Goal: Task Accomplishment & Management: Complete application form

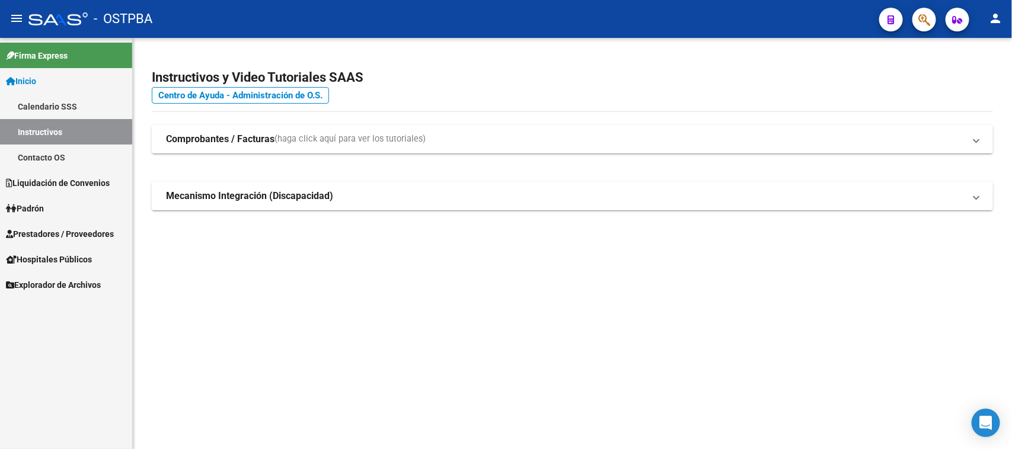
click at [108, 231] on span "Prestadores / Proveedores" at bounding box center [60, 234] width 108 height 13
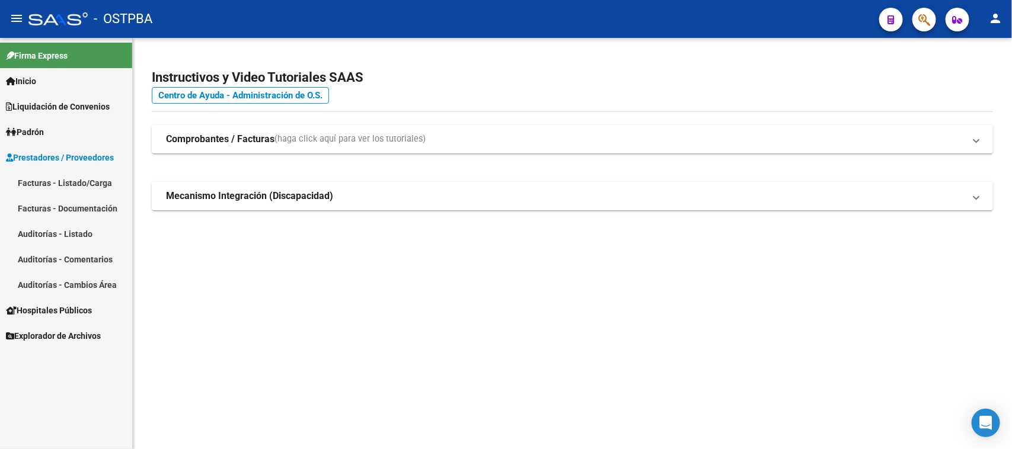
drag, startPoint x: 90, startPoint y: 180, endPoint x: 90, endPoint y: 173, distance: 6.5
click at [90, 179] on link "Facturas - Listado/Carga" at bounding box center [66, 182] width 132 height 25
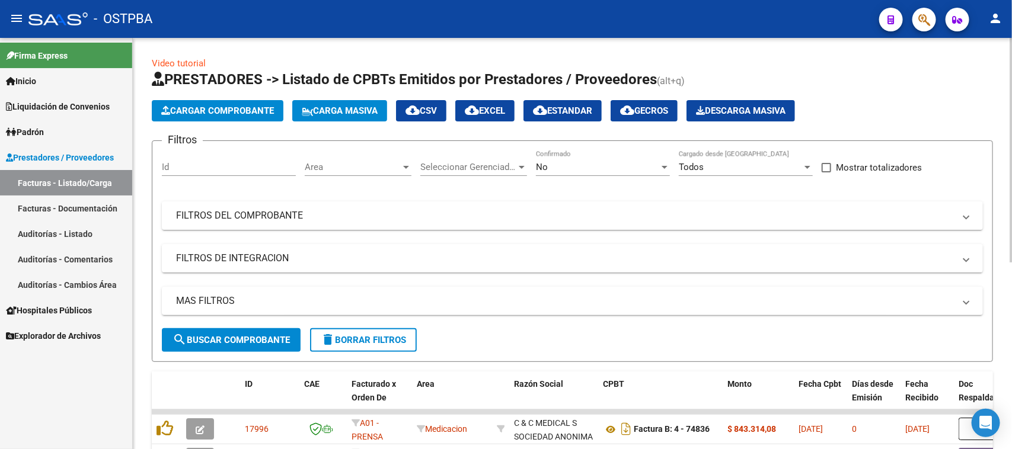
click at [362, 158] on div "Area Area" at bounding box center [358, 163] width 107 height 25
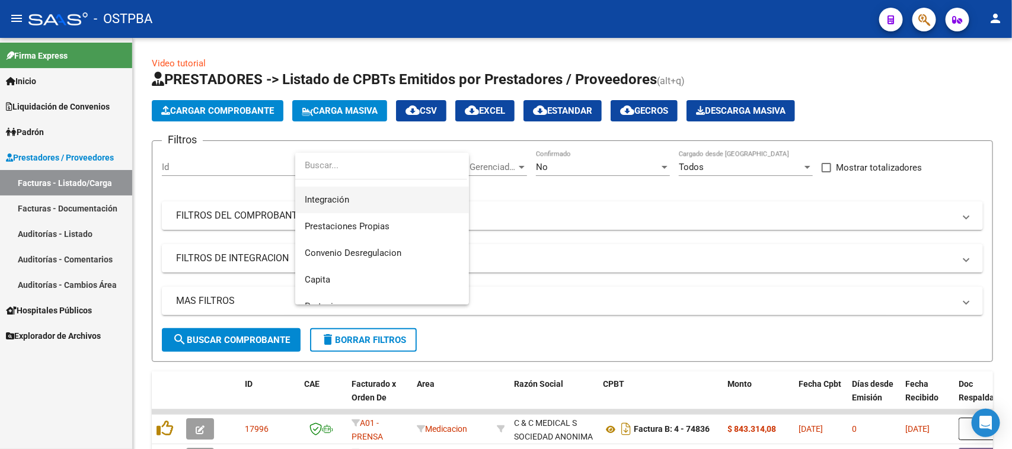
scroll to position [74, 0]
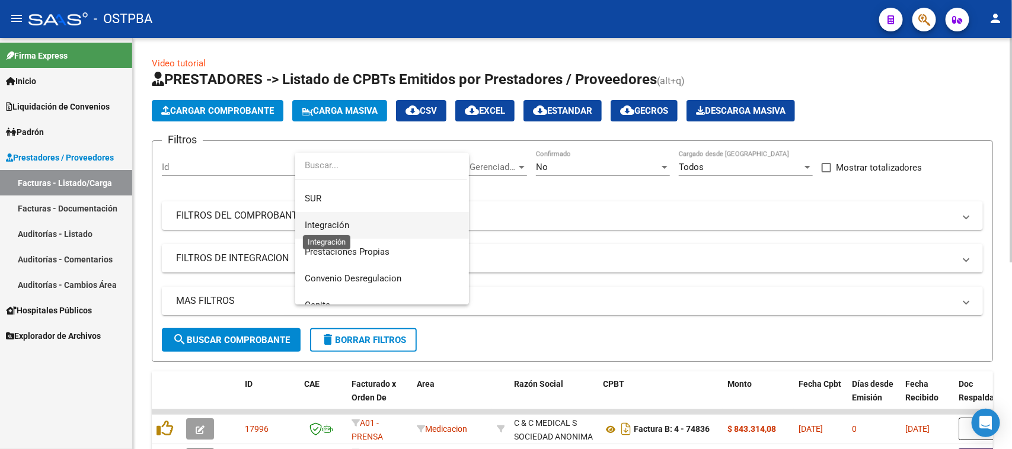
drag, startPoint x: 325, startPoint y: 220, endPoint x: 273, endPoint y: 304, distance: 99.0
click at [324, 220] on span "Integración" at bounding box center [327, 225] width 44 height 11
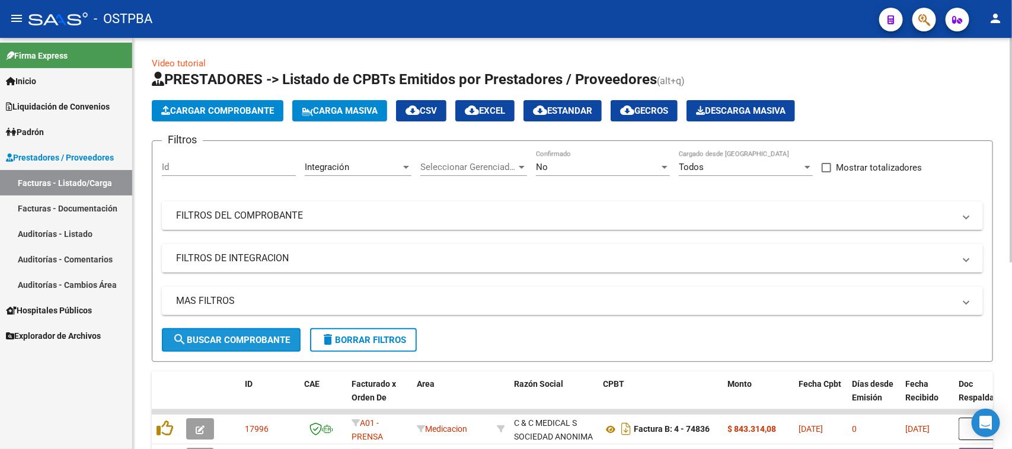
click at [269, 331] on button "search Buscar Comprobante" at bounding box center [231, 340] width 139 height 24
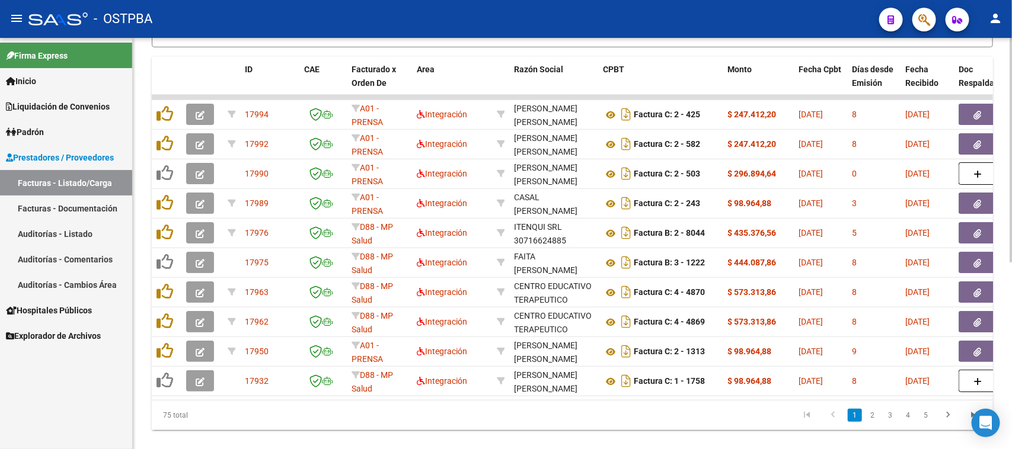
scroll to position [344, 0]
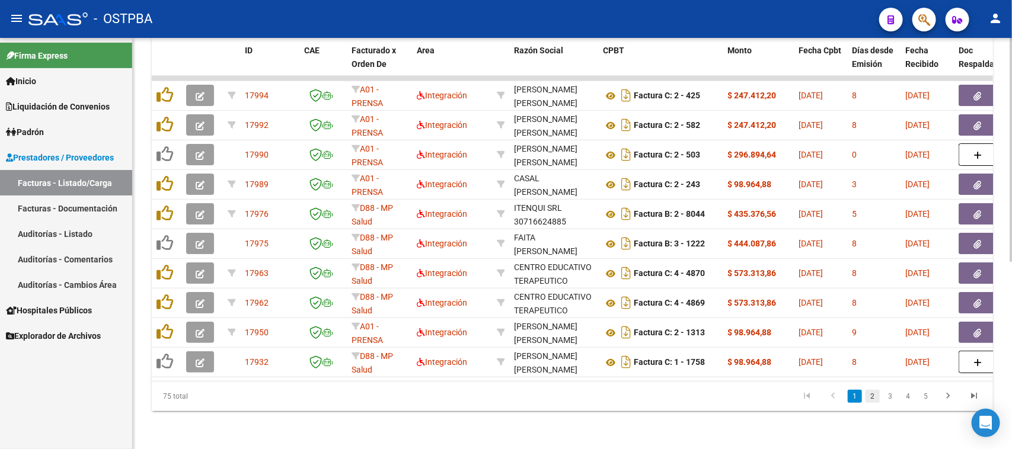
click at [869, 395] on link "2" at bounding box center [872, 396] width 14 height 13
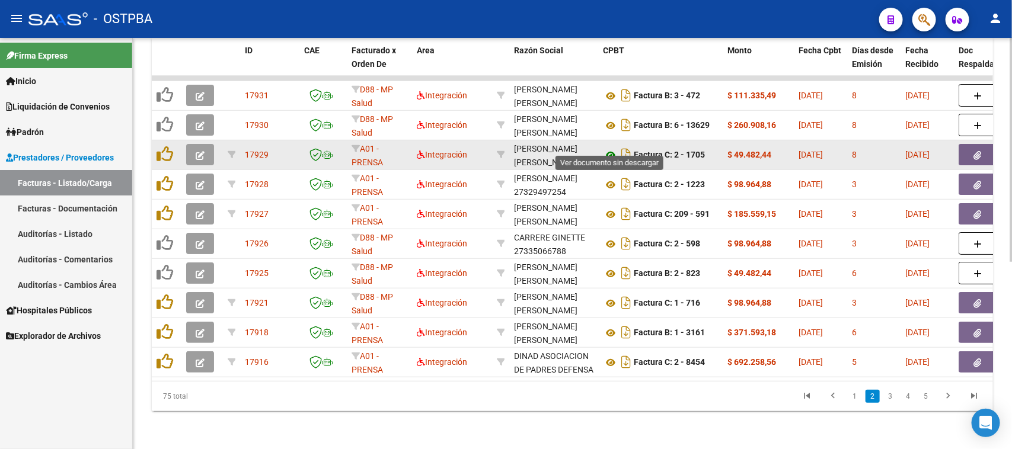
click at [608, 148] on icon at bounding box center [610, 155] width 15 height 14
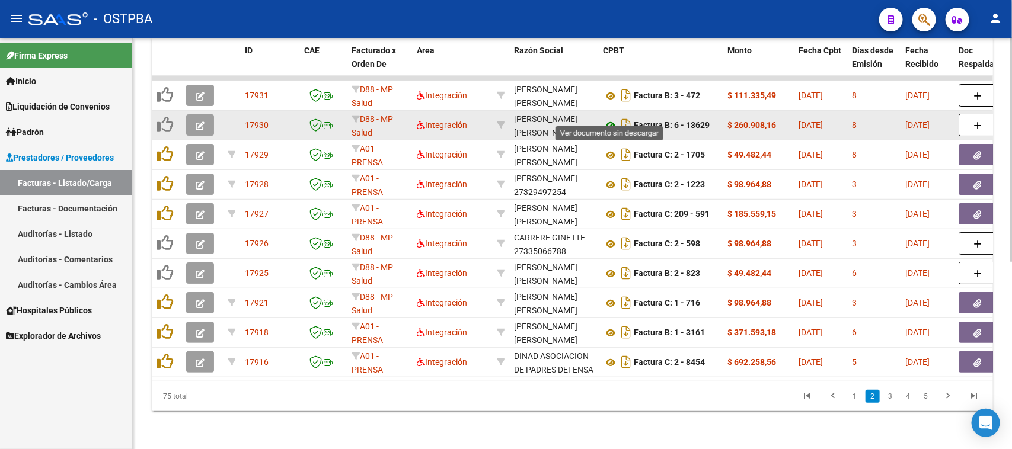
click at [609, 119] on icon at bounding box center [610, 126] width 15 height 14
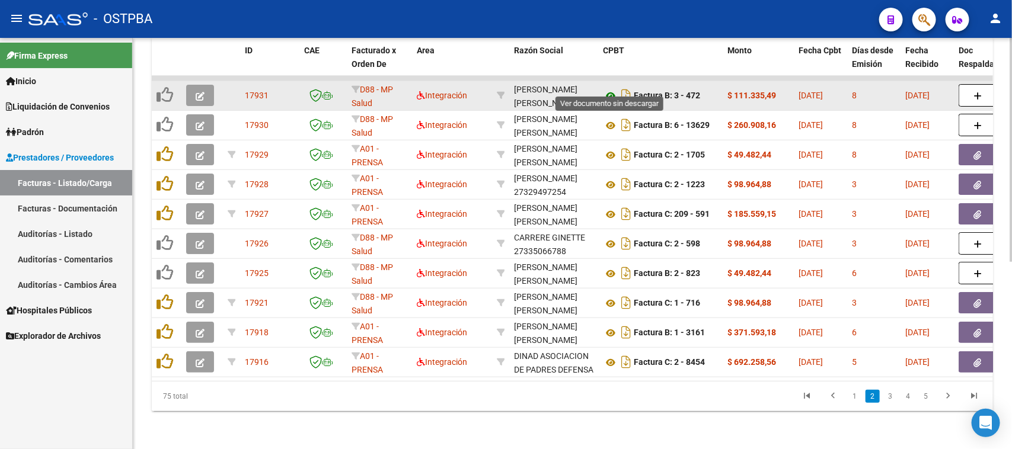
click at [609, 89] on icon at bounding box center [610, 96] width 15 height 14
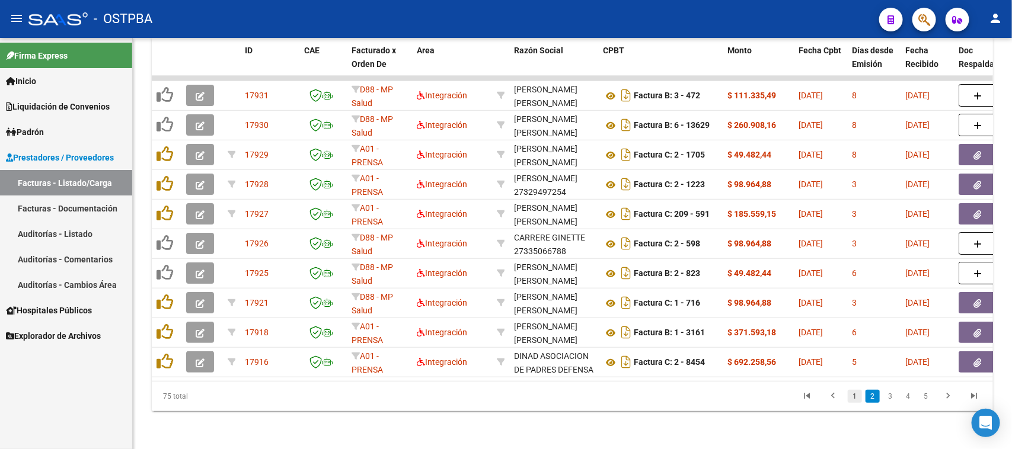
click at [857, 400] on link "1" at bounding box center [855, 396] width 14 height 13
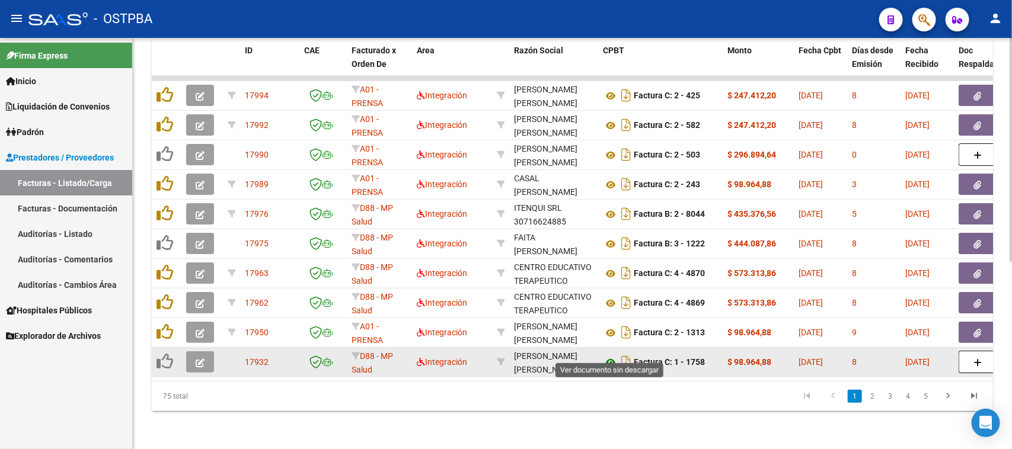
click at [611, 356] on icon at bounding box center [610, 363] width 15 height 14
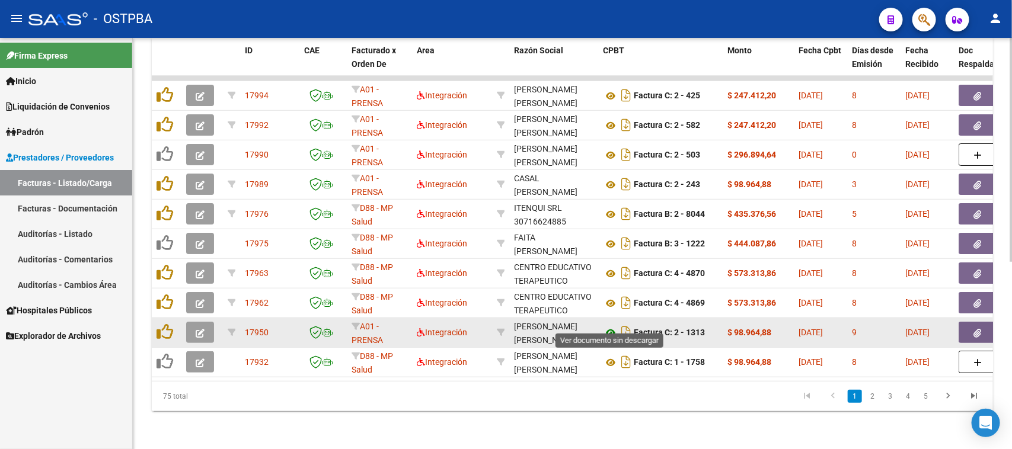
click at [609, 326] on icon at bounding box center [610, 333] width 15 height 14
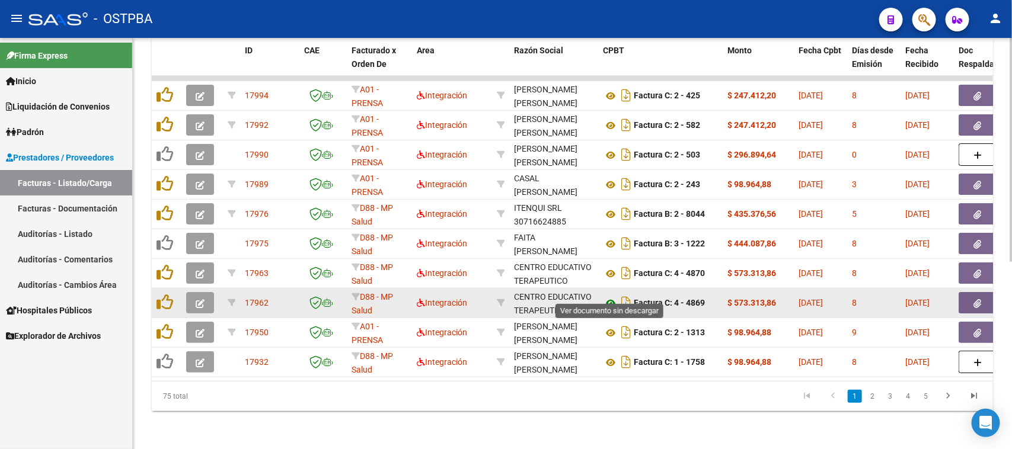
click at [609, 296] on icon at bounding box center [610, 303] width 15 height 14
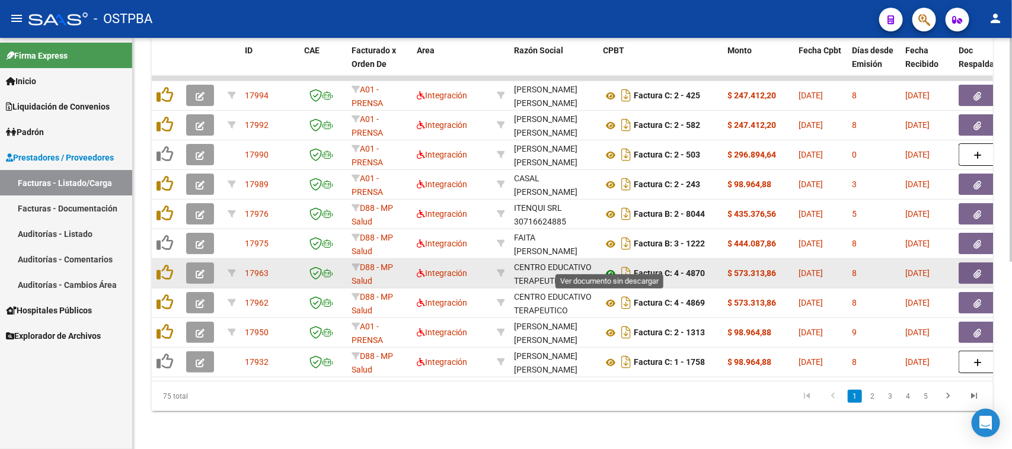
click at [609, 267] on icon at bounding box center [610, 274] width 15 height 14
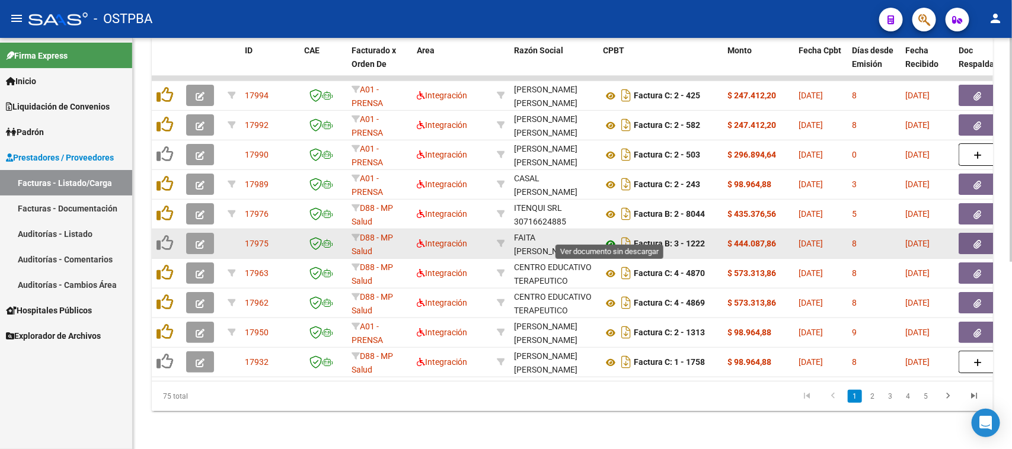
click at [608, 237] on icon at bounding box center [610, 244] width 15 height 14
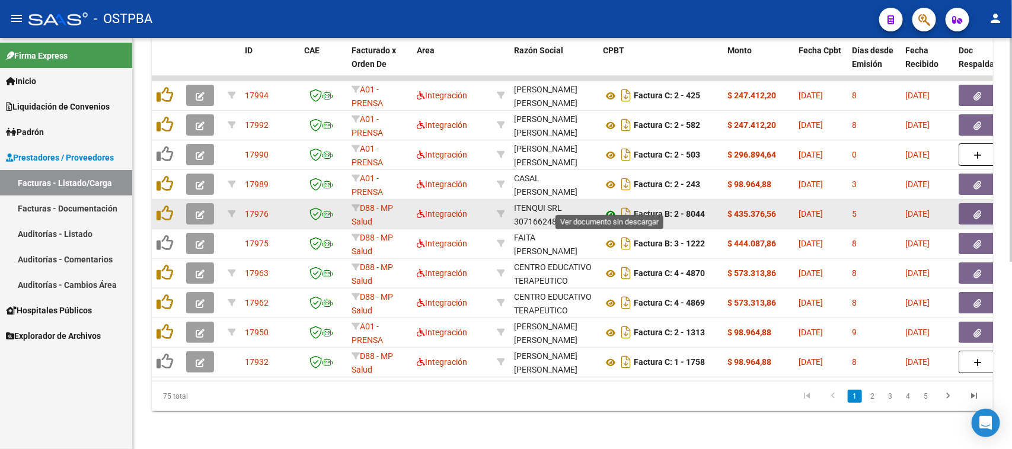
click at [611, 207] on icon at bounding box center [610, 214] width 15 height 14
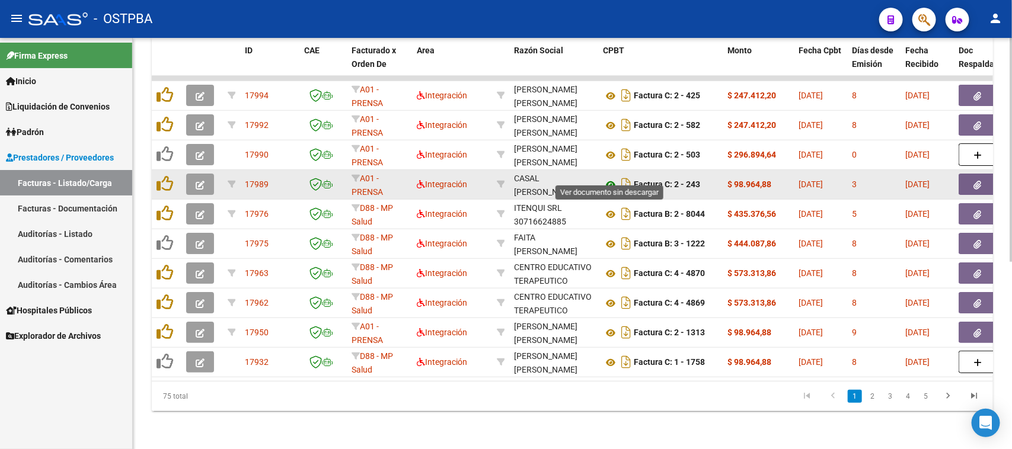
click at [609, 178] on icon at bounding box center [610, 185] width 15 height 14
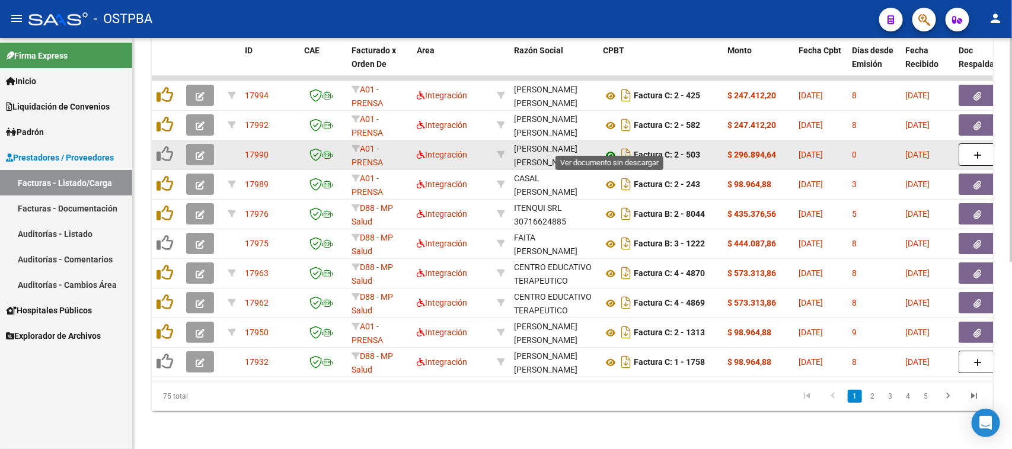
click at [609, 148] on icon at bounding box center [610, 155] width 15 height 14
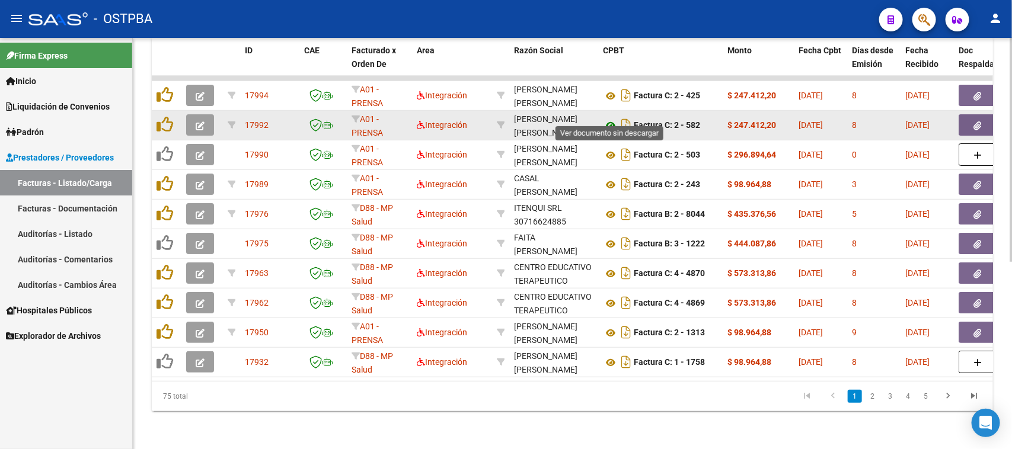
click at [609, 119] on icon at bounding box center [610, 126] width 15 height 14
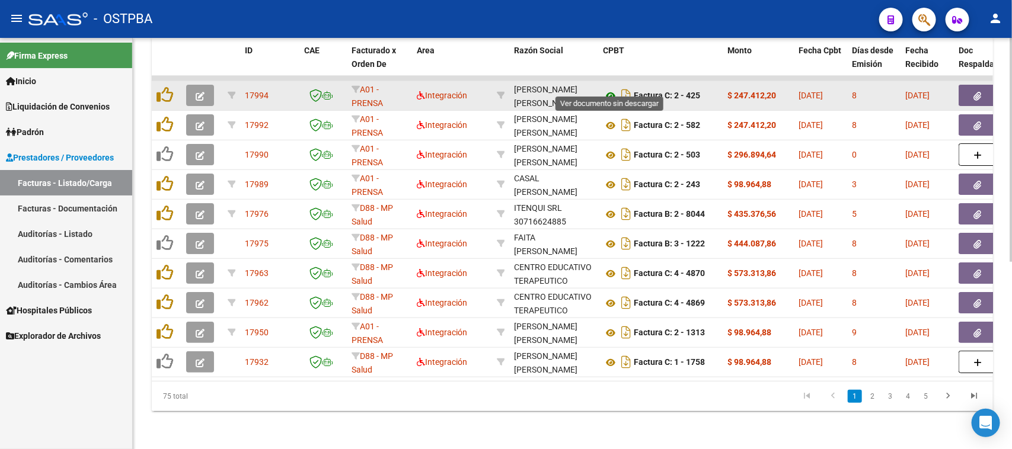
click at [608, 89] on icon at bounding box center [610, 96] width 15 height 14
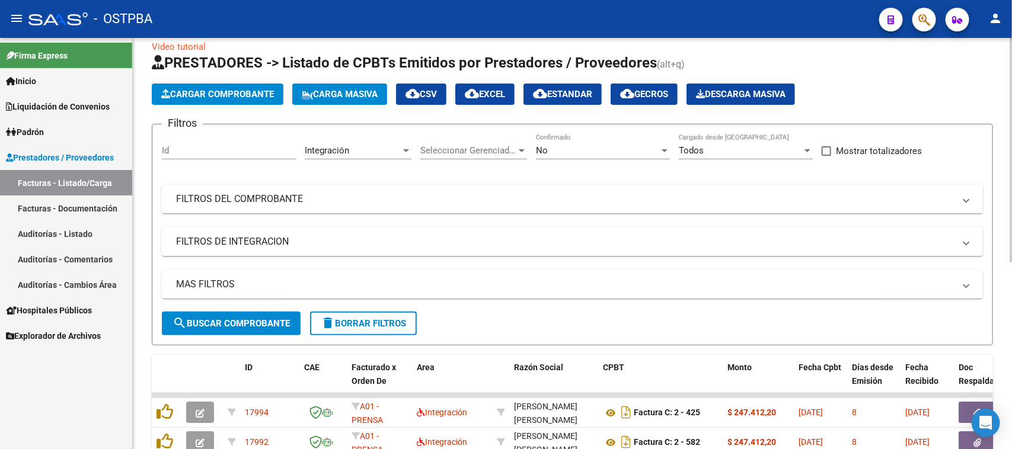
scroll to position [0, 0]
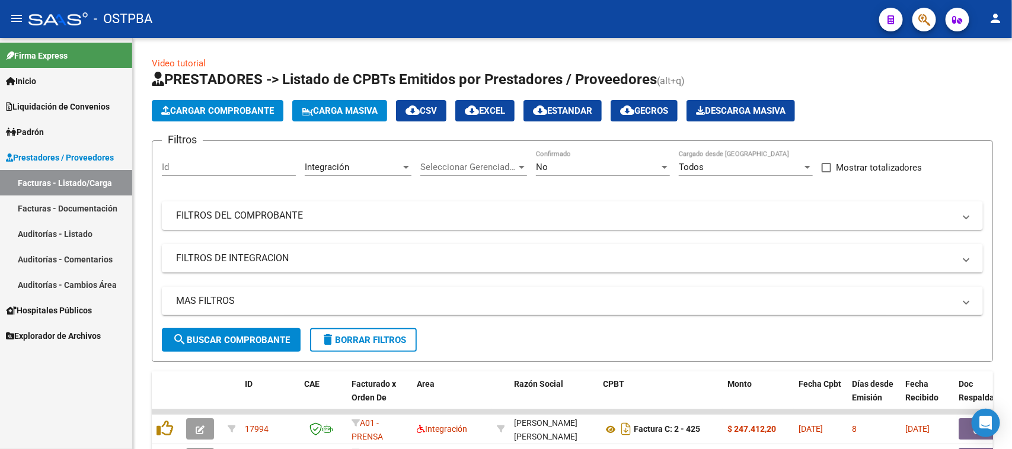
click at [75, 237] on link "Auditorías - Listado" at bounding box center [66, 233] width 132 height 25
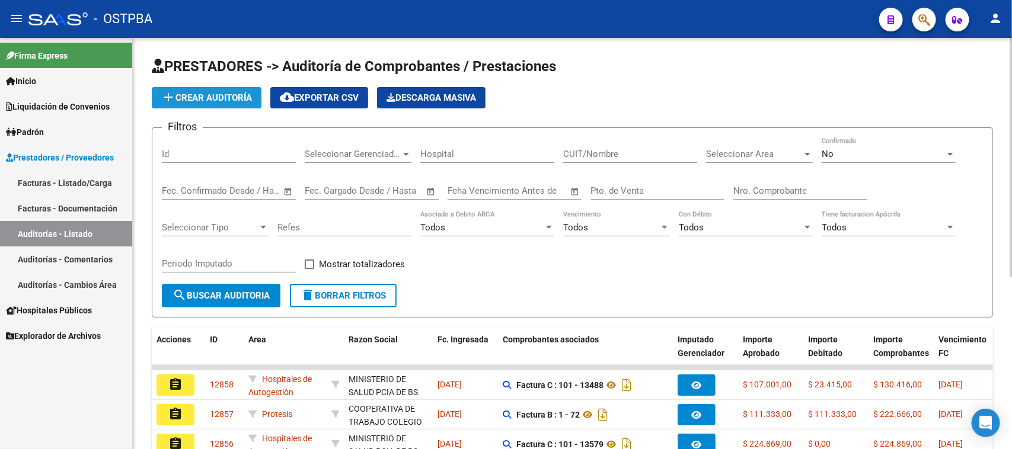
click at [193, 101] on span "add Crear Auditoría" at bounding box center [206, 97] width 91 height 11
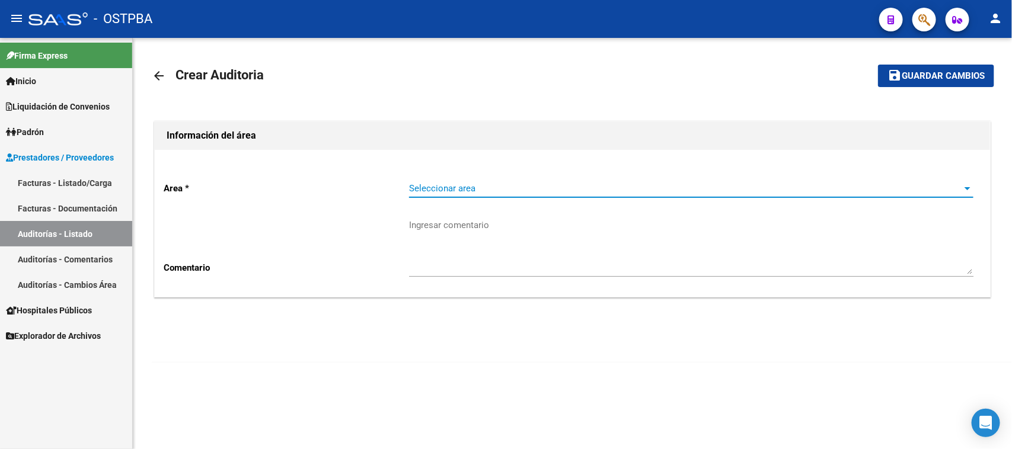
click at [451, 185] on span "Seleccionar area" at bounding box center [686, 188] width 554 height 11
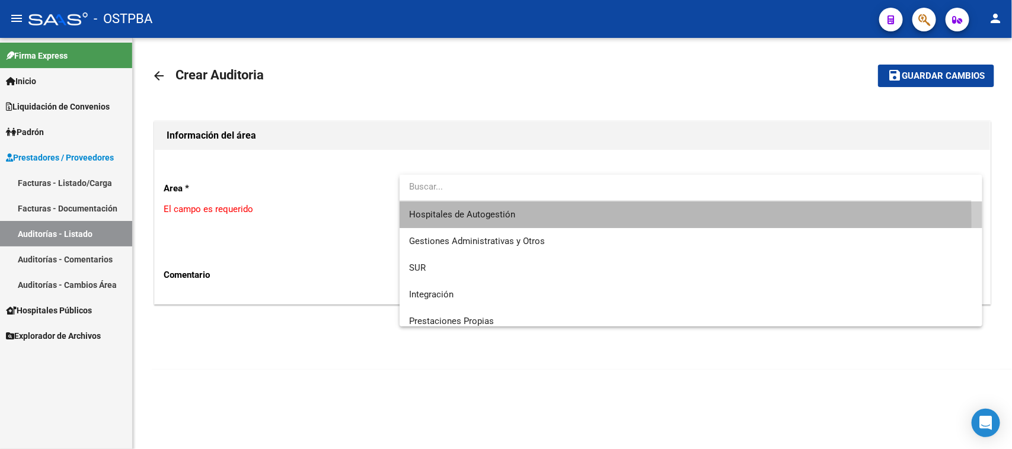
click at [449, 220] on span "Hospitales de Autogestión" at bounding box center [691, 215] width 564 height 27
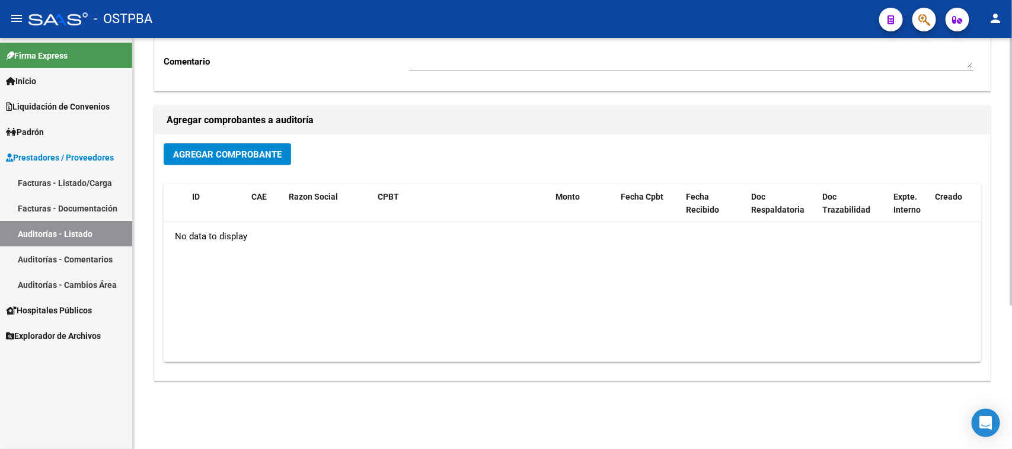
scroll to position [221, 0]
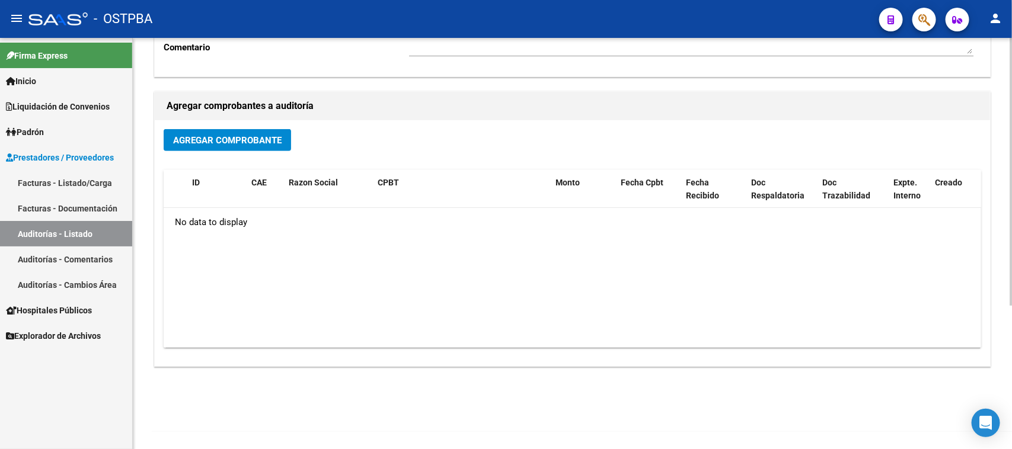
click at [258, 137] on span "Agregar Comprobante" at bounding box center [227, 140] width 108 height 11
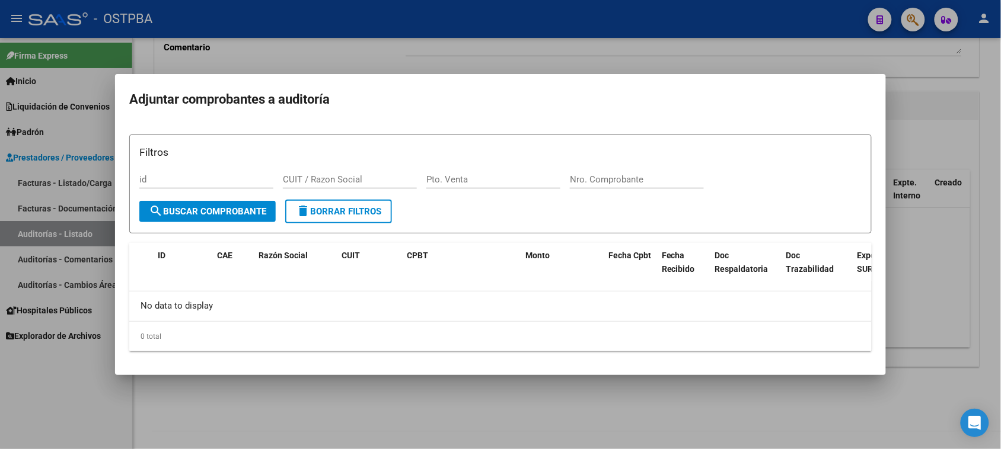
drag, startPoint x: 57, startPoint y: 392, endPoint x: 62, endPoint y: 381, distance: 11.9
click at [57, 391] on div at bounding box center [500, 224] width 1001 height 449
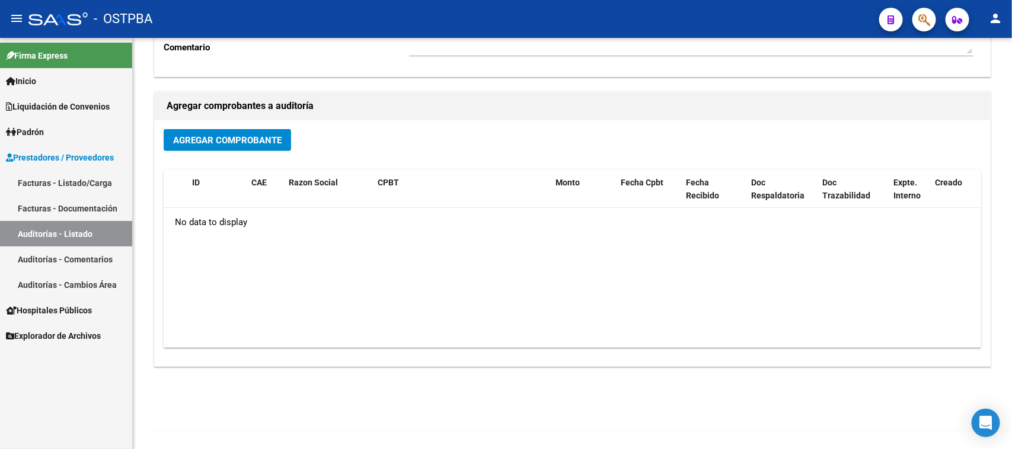
click at [93, 179] on link "Facturas - Listado/Carga" at bounding box center [66, 182] width 132 height 25
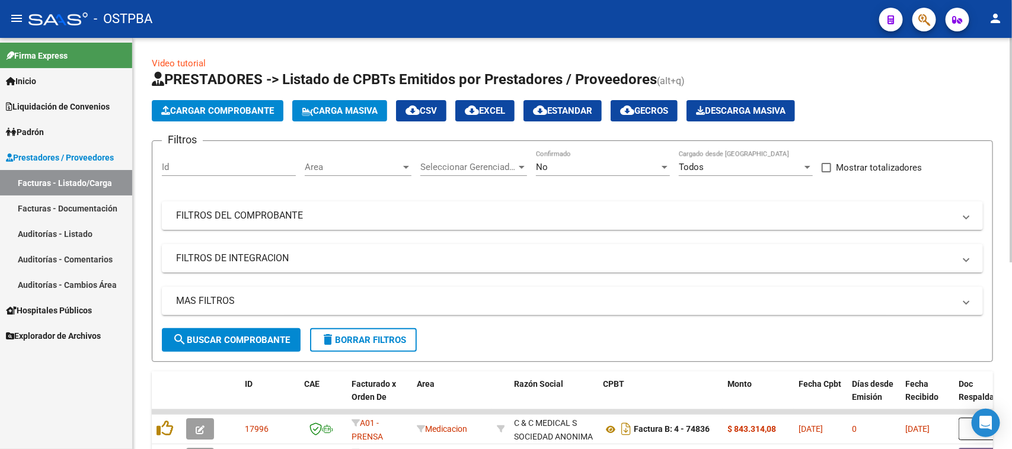
click at [197, 114] on span "Cargar Comprobante" at bounding box center [217, 111] width 113 height 11
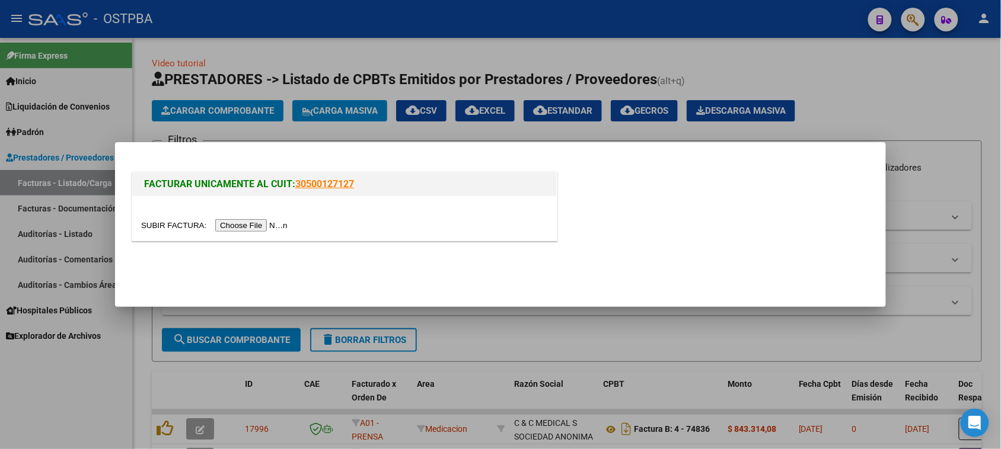
click at [253, 221] on input "file" at bounding box center [216, 225] width 150 height 12
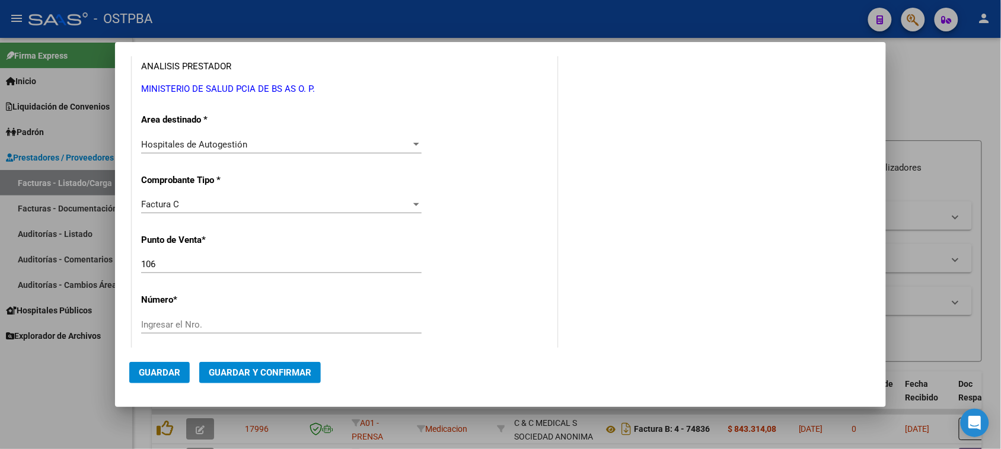
scroll to position [296, 0]
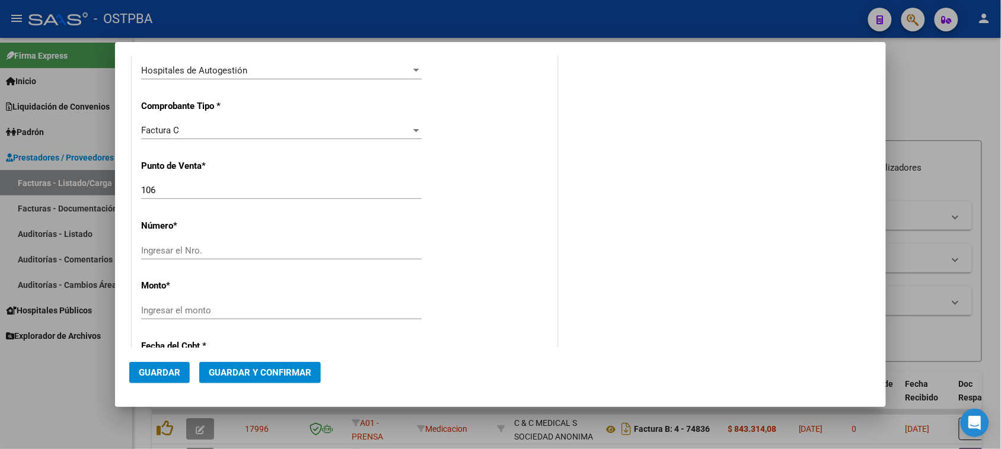
click at [172, 193] on input "106" at bounding box center [281, 190] width 280 height 11
type input "7233"
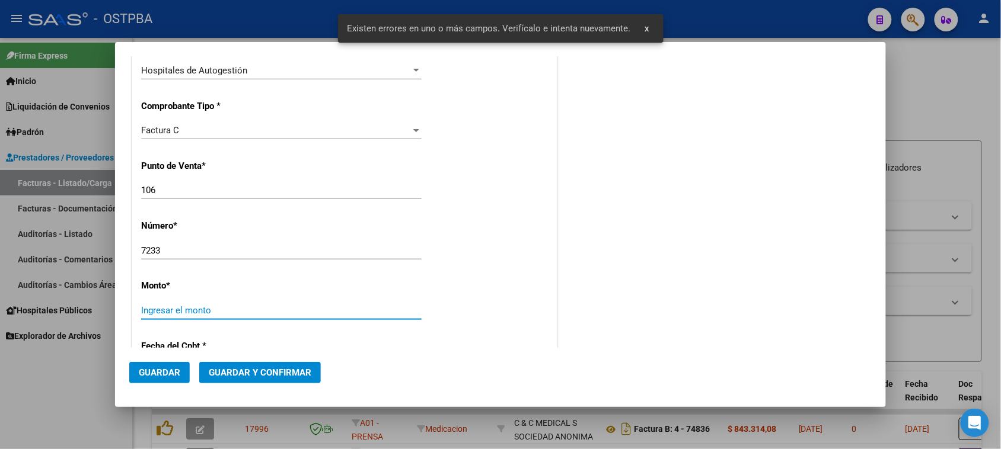
scroll to position [399, 0]
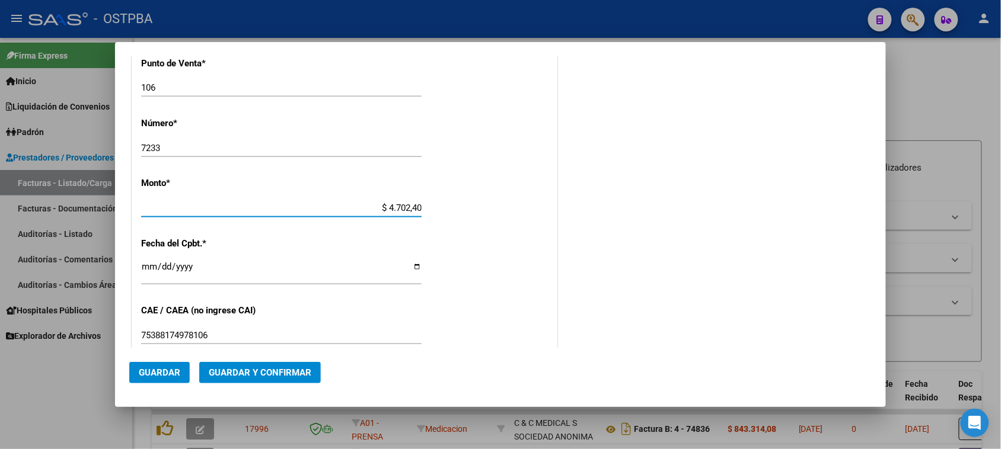
type input "$ 47.024,00"
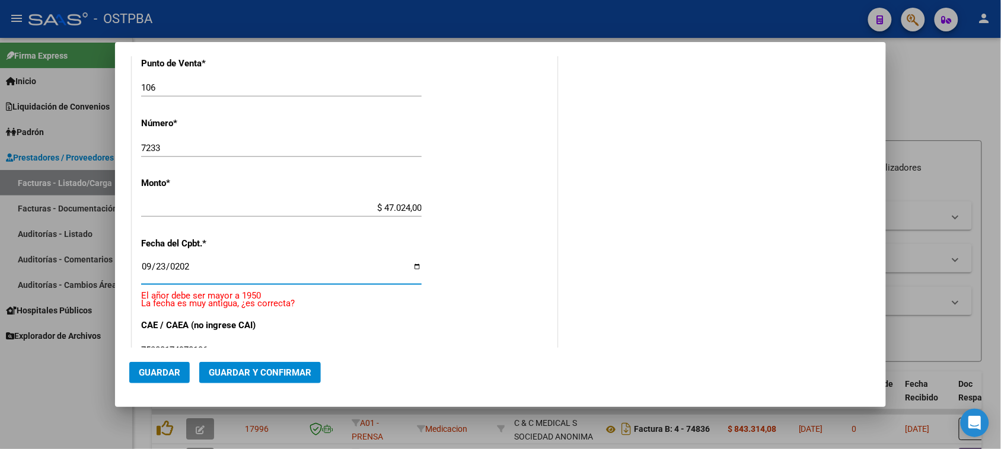
type input "[DATE]"
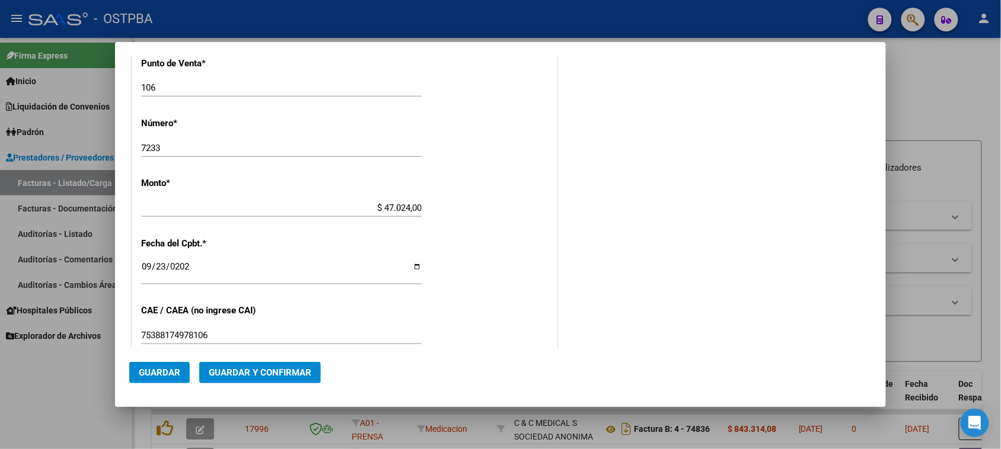
scroll to position [609, 0]
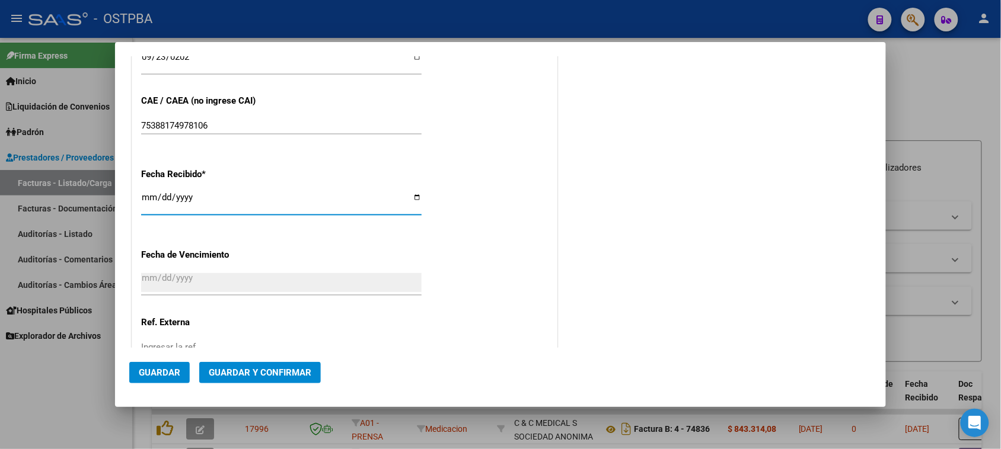
type input "[DATE]"
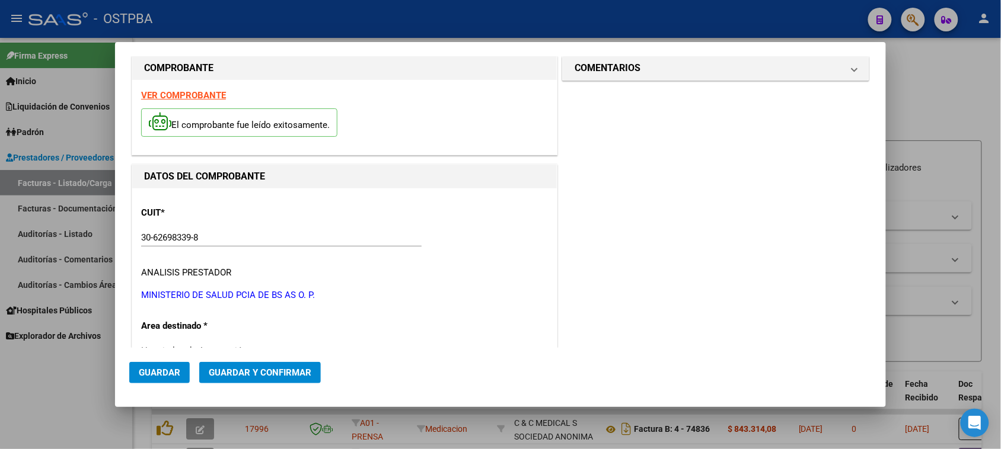
scroll to position [0, 0]
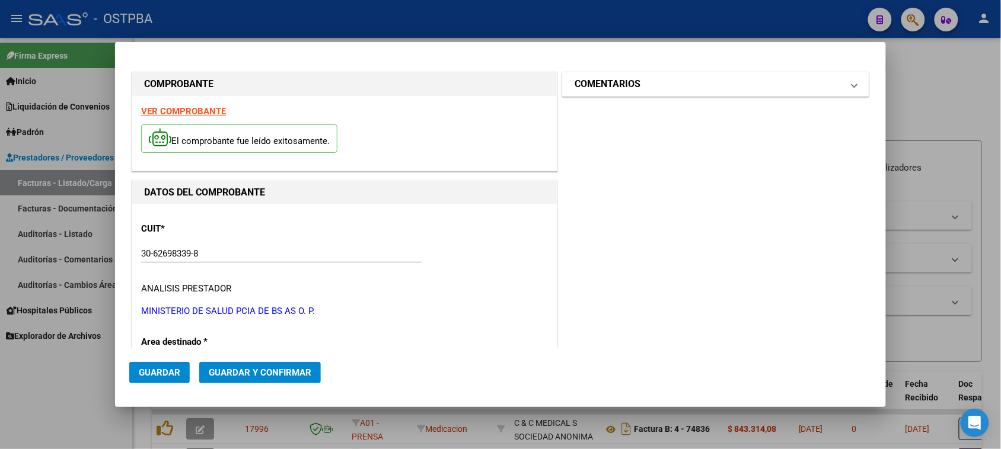
click at [667, 88] on mat-panel-title "COMENTARIOS" at bounding box center [708, 84] width 268 height 14
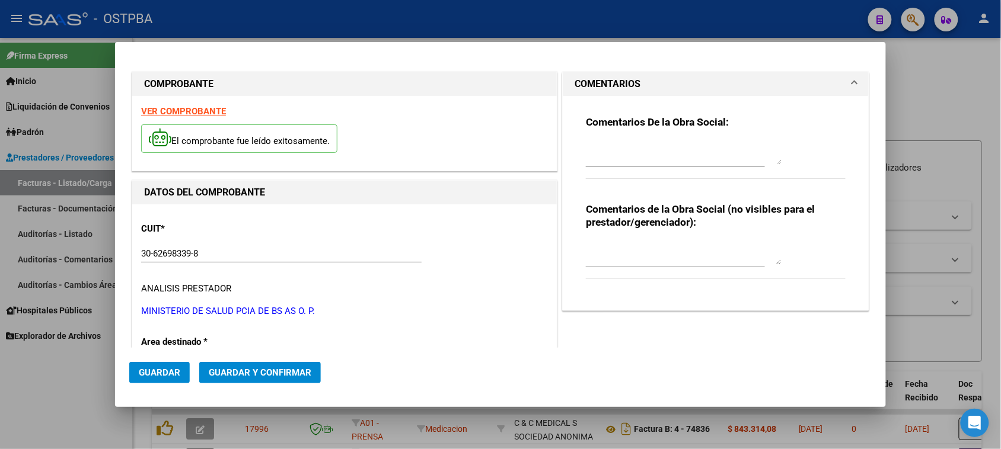
click at [632, 155] on textarea at bounding box center [684, 153] width 196 height 24
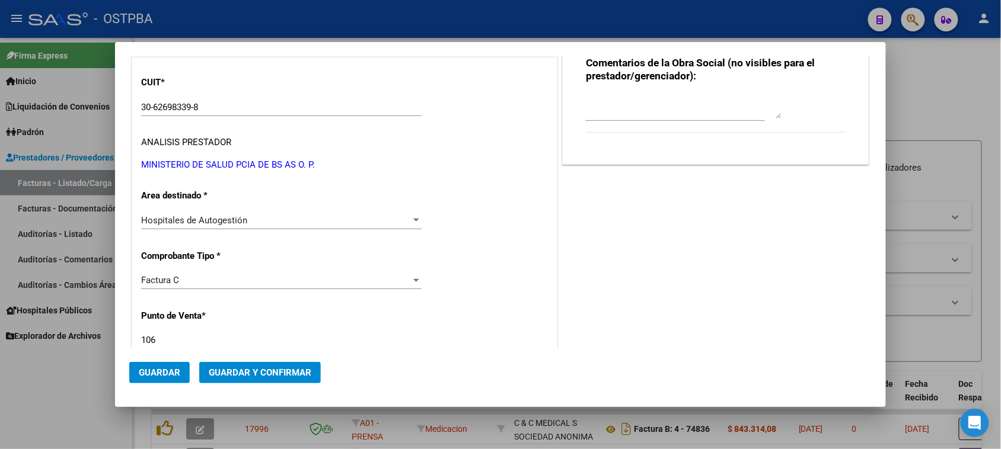
scroll to position [148, 0]
type textarea "HR 127077"
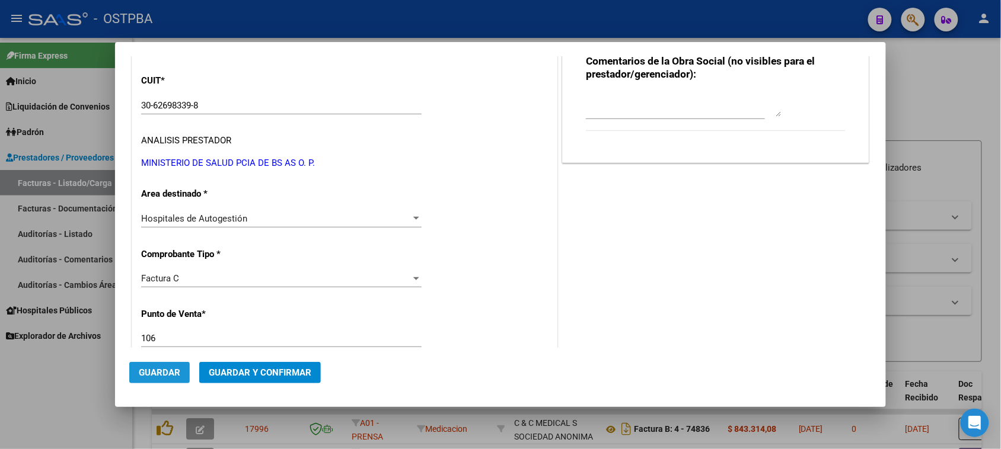
click at [152, 375] on span "Guardar" at bounding box center [159, 373] width 41 height 11
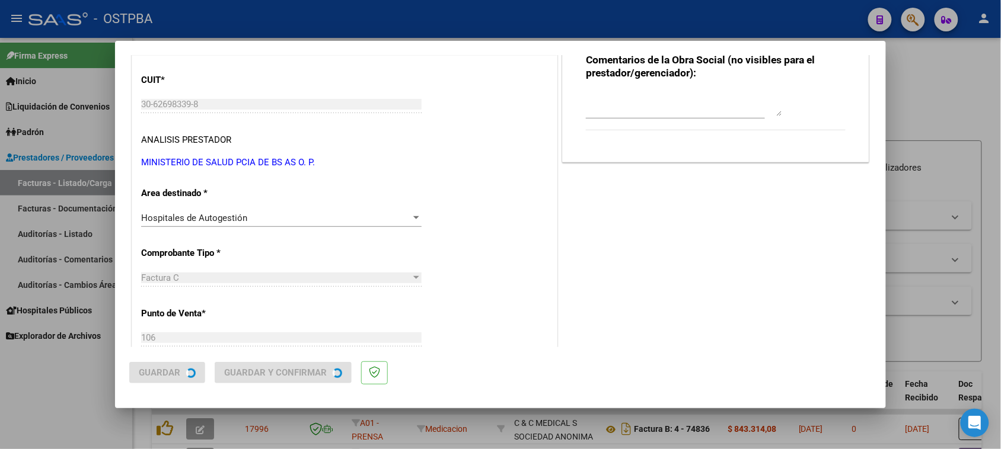
scroll to position [0, 0]
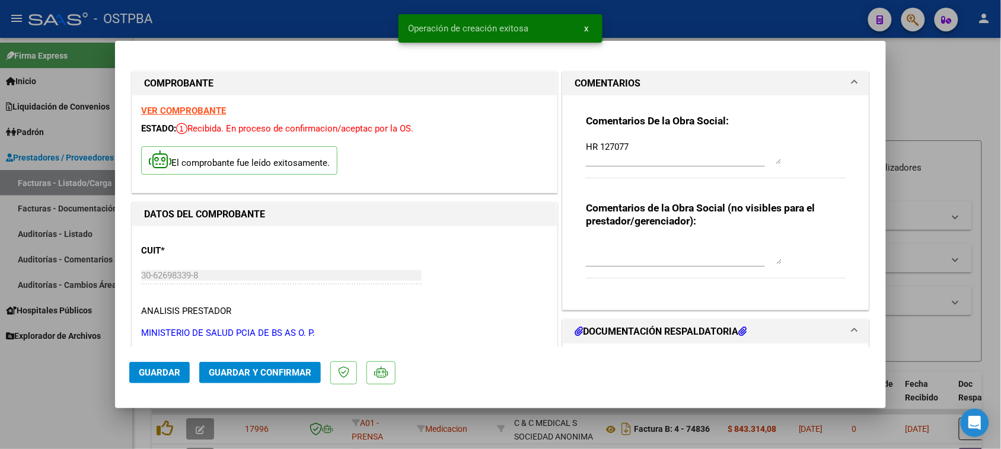
type input "[DATE]"
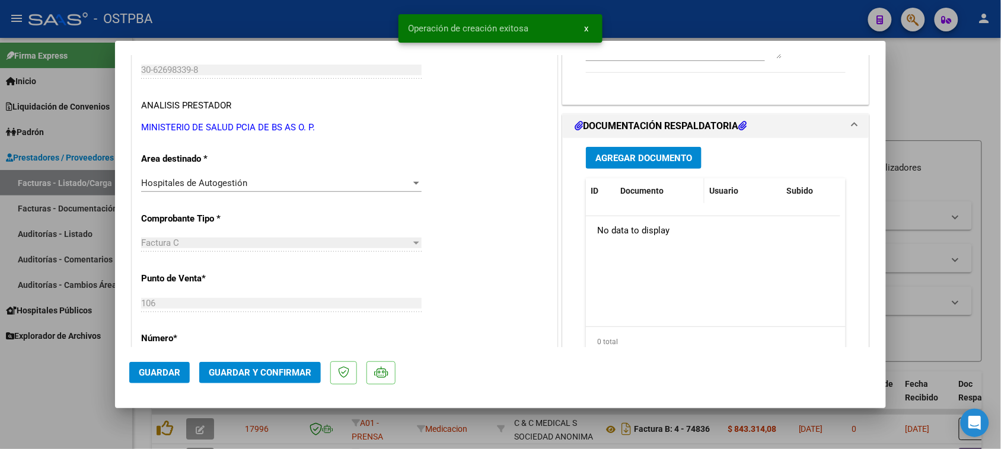
scroll to position [222, 0]
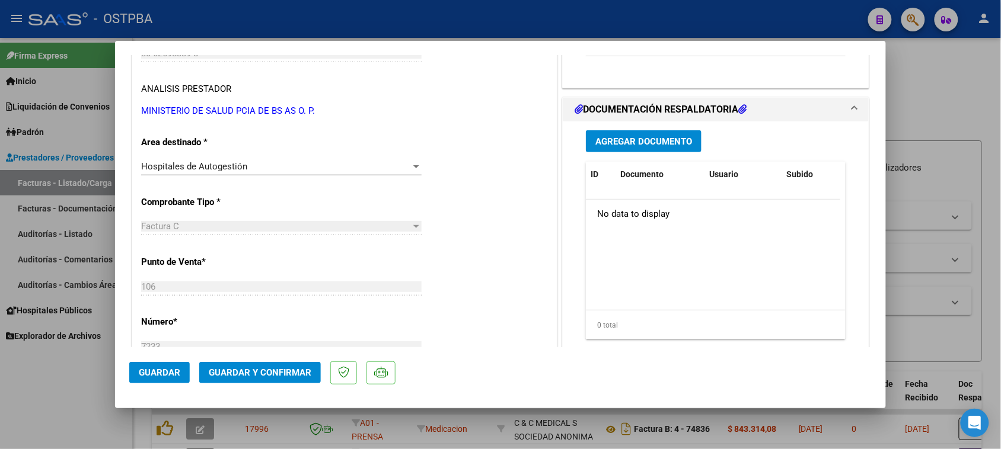
click at [637, 144] on span "Agregar Documento" at bounding box center [643, 141] width 97 height 11
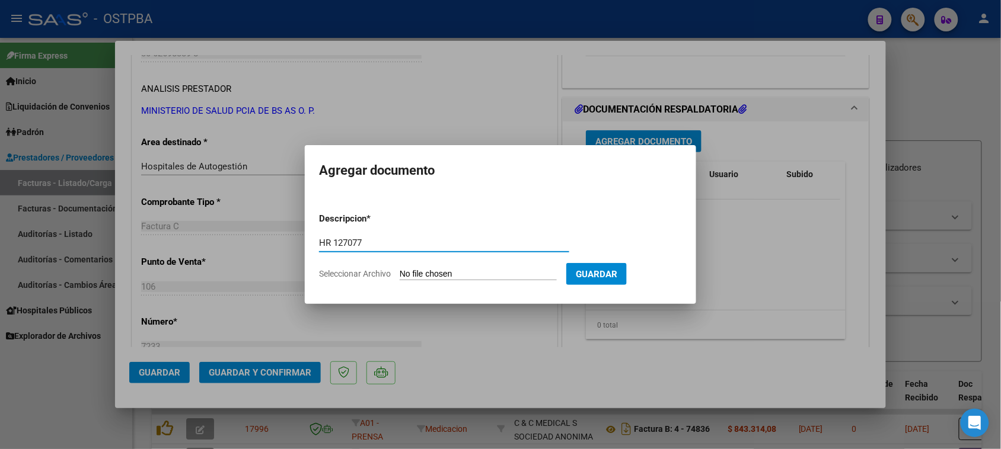
type input "HR 127077"
click at [400, 269] on input "Seleccionar Archivo" at bounding box center [478, 274] width 157 height 11
type input "C:\fakepath\HR 127077.pdf"
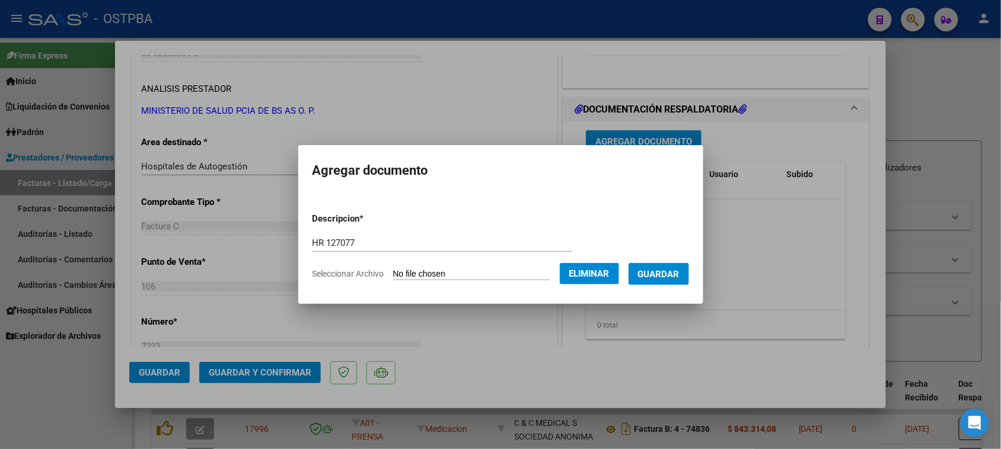
click at [671, 271] on span "Guardar" at bounding box center [658, 274] width 41 height 11
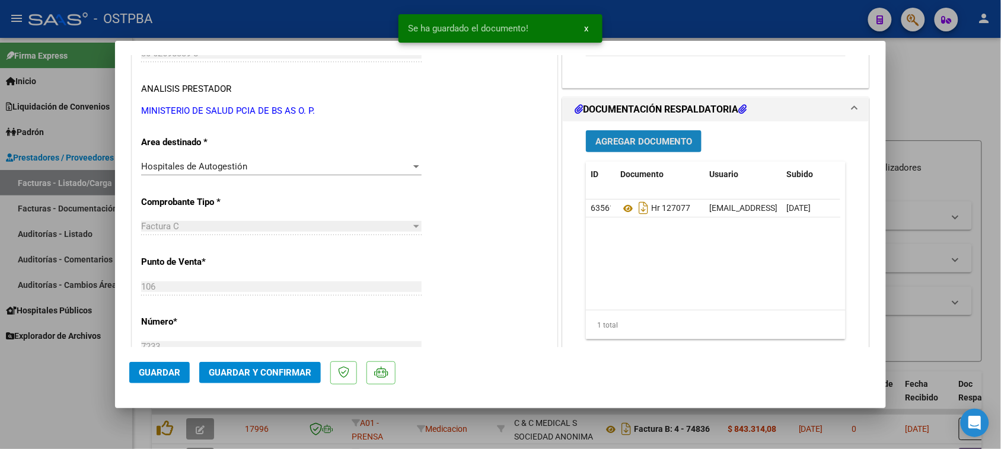
click at [624, 139] on span "Agregar Documento" at bounding box center [643, 141] width 97 height 11
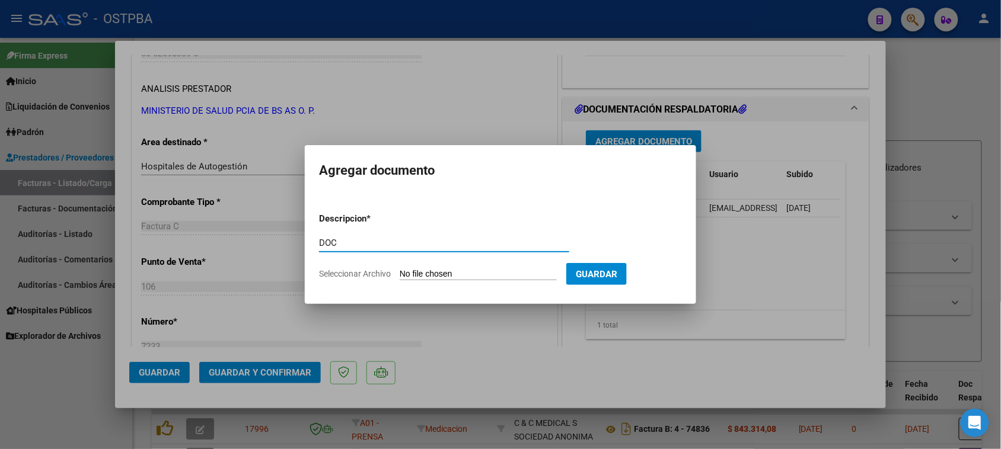
type input "DOC"
click at [400, 269] on input "Seleccionar Archivo" at bounding box center [478, 274] width 157 height 11
type input "C:\fakepath\DOC 7233.pdf"
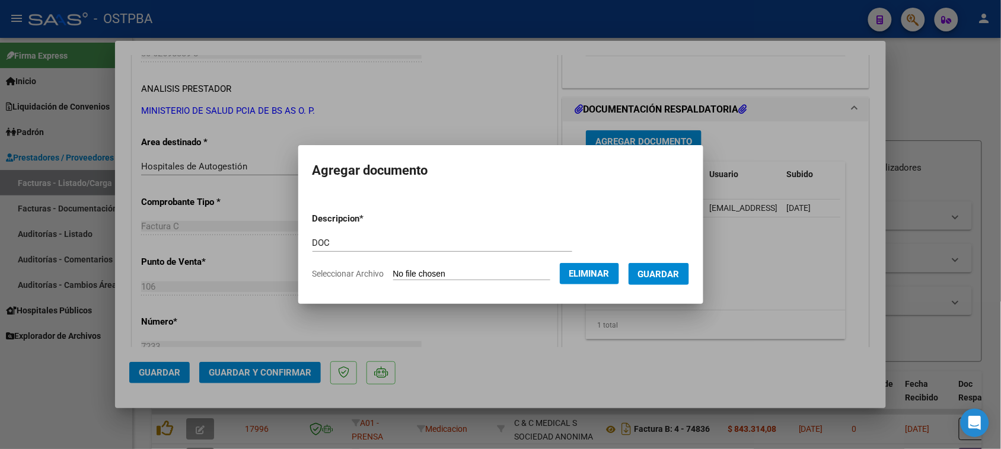
click at [662, 277] on span "Guardar" at bounding box center [658, 274] width 41 height 11
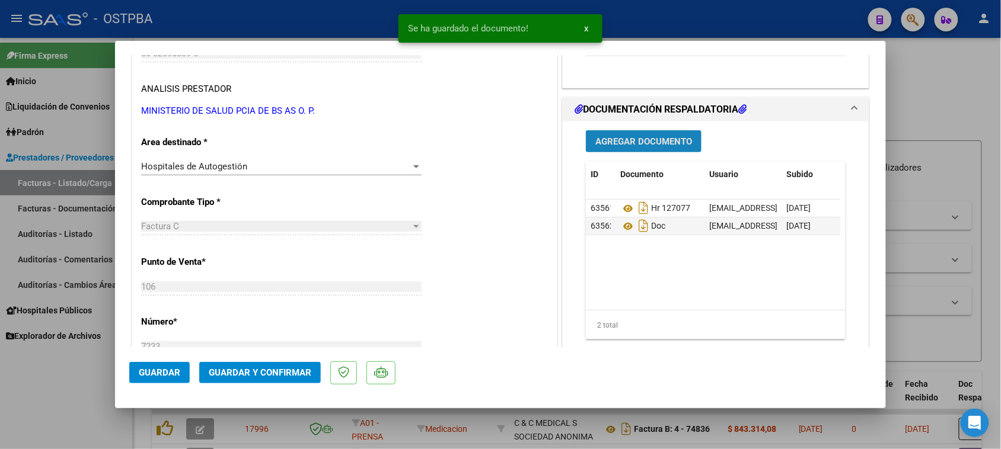
click at [618, 140] on span "Agregar Documento" at bounding box center [643, 141] width 97 height 11
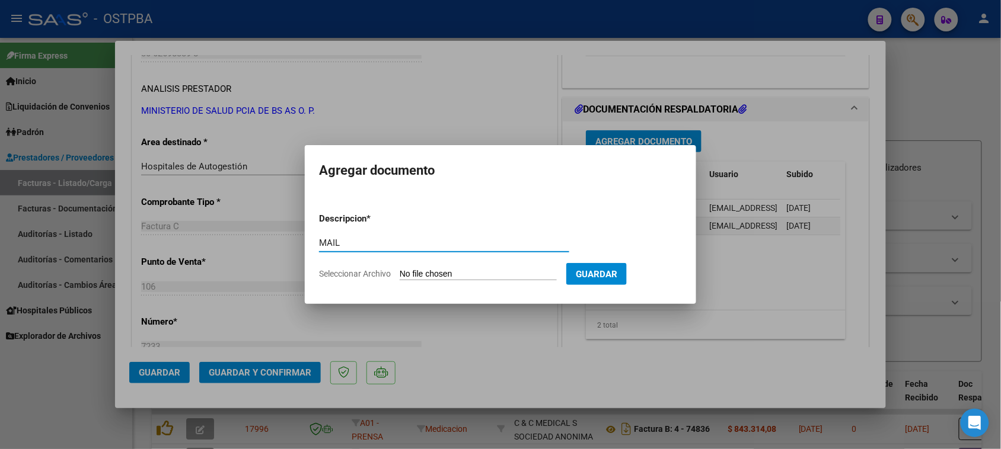
type input "MAIL"
click at [400, 269] on input "Seleccionar Archivo" at bounding box center [478, 274] width 157 height 11
type input "C:\fakepath\Gmail - Hospital [PERSON_NAME]-1.pdf"
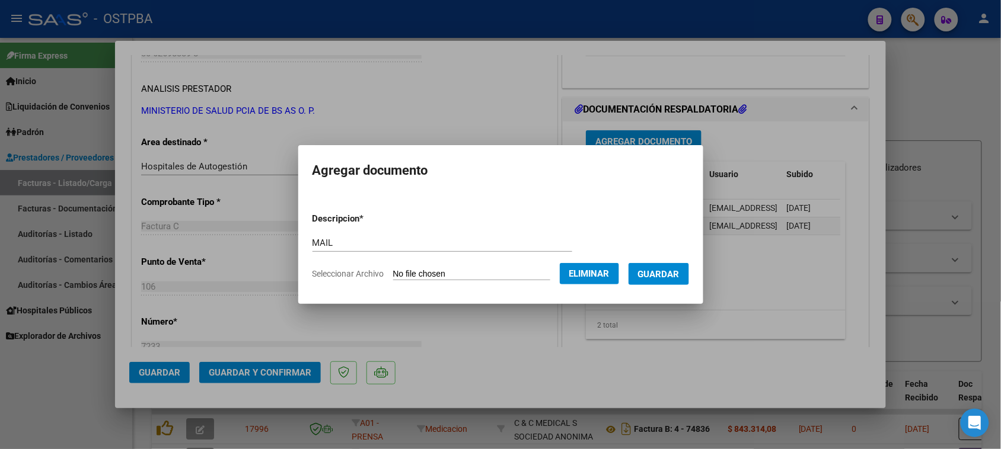
click at [659, 280] on button "Guardar" at bounding box center [658, 274] width 60 height 22
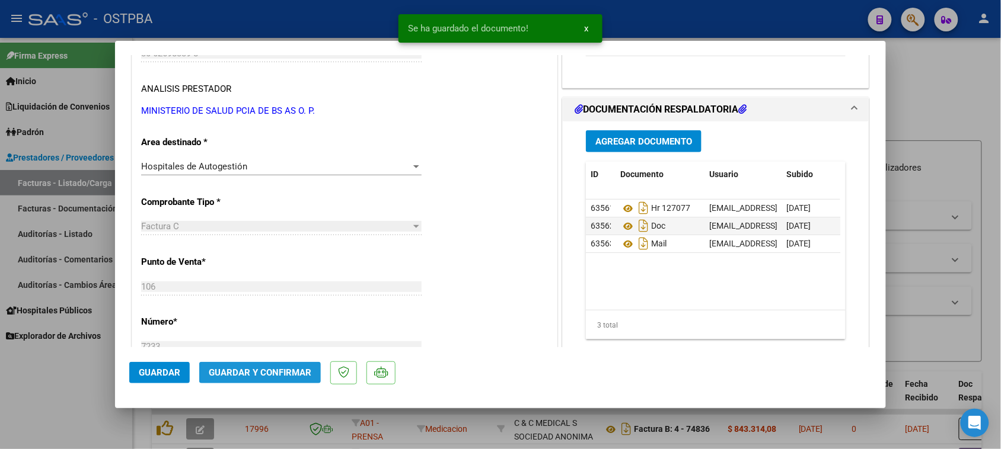
click at [280, 376] on span "Guardar y Confirmar" at bounding box center [260, 373] width 103 height 11
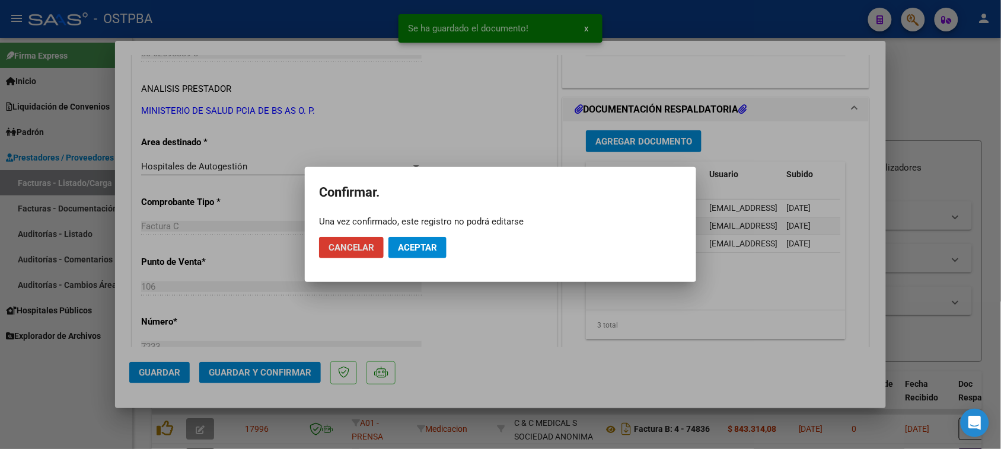
click at [400, 244] on span "Aceptar" at bounding box center [417, 247] width 39 height 11
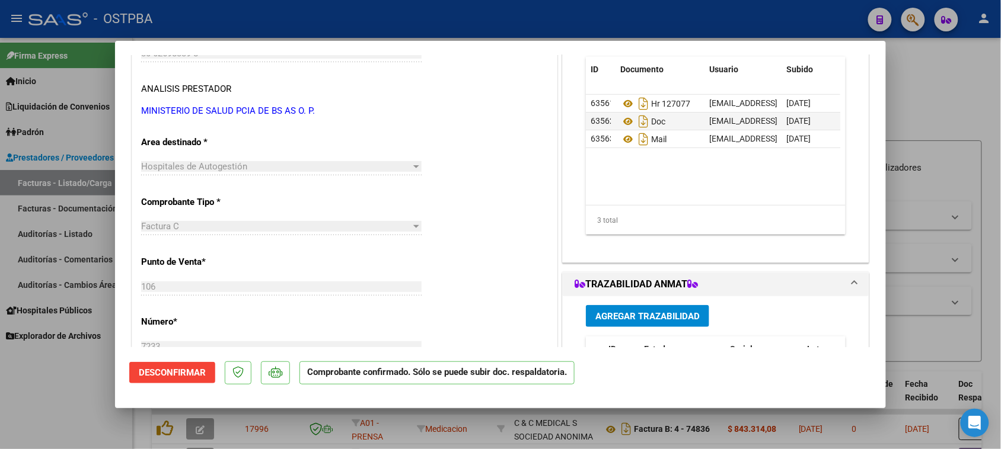
click at [51, 235] on div at bounding box center [500, 224] width 1001 height 449
type input "$ 0,00"
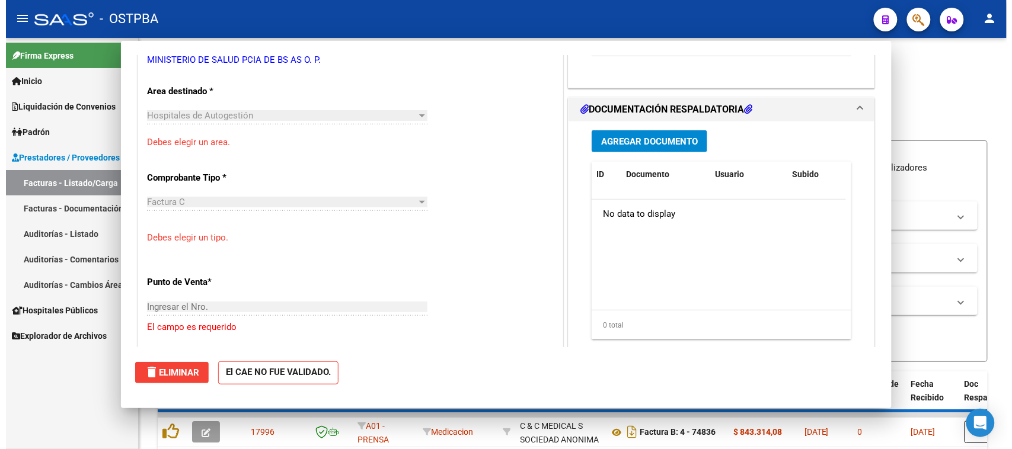
scroll to position [186, 0]
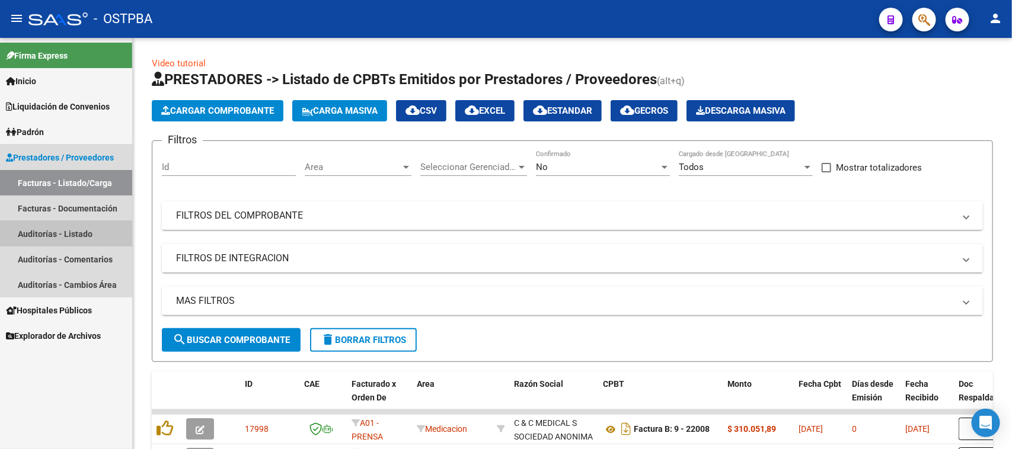
click at [51, 235] on link "Auditorías - Listado" at bounding box center [66, 233] width 132 height 25
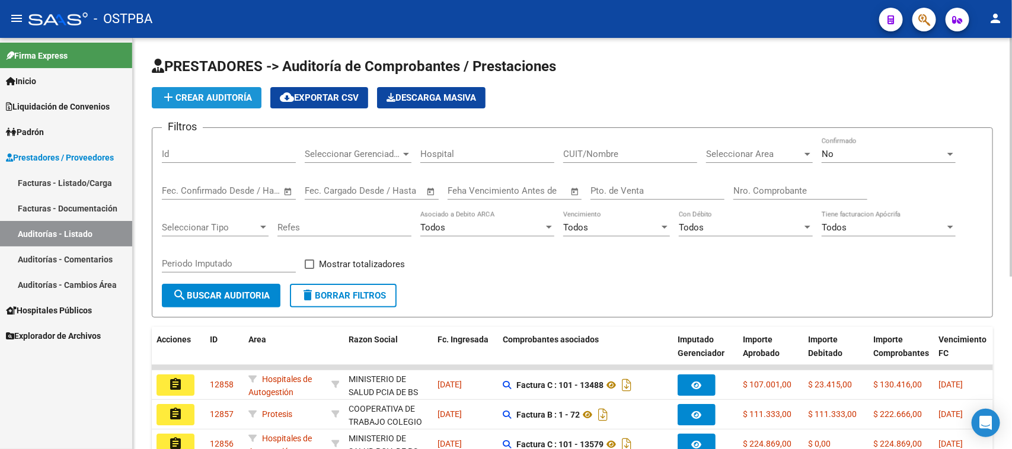
click at [190, 95] on span "add Crear Auditoría" at bounding box center [206, 97] width 91 height 11
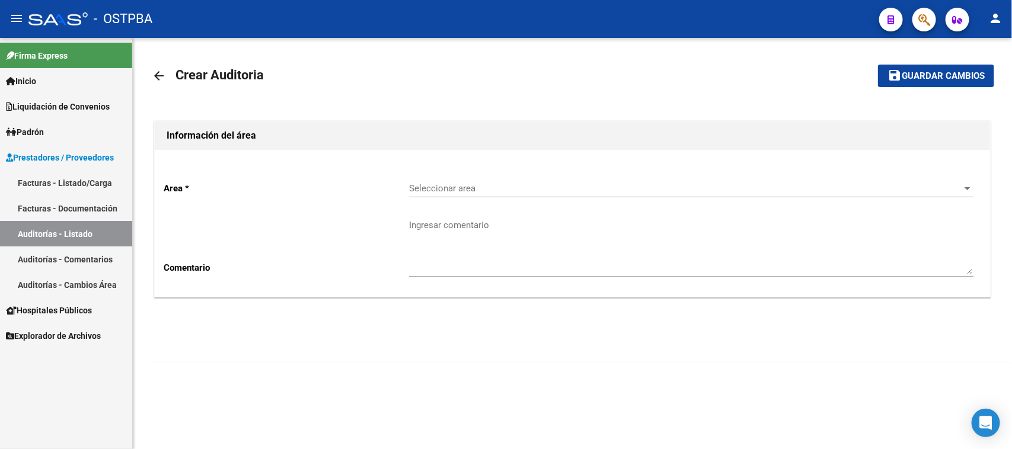
click at [462, 193] on span "Seleccionar area" at bounding box center [686, 188] width 554 height 11
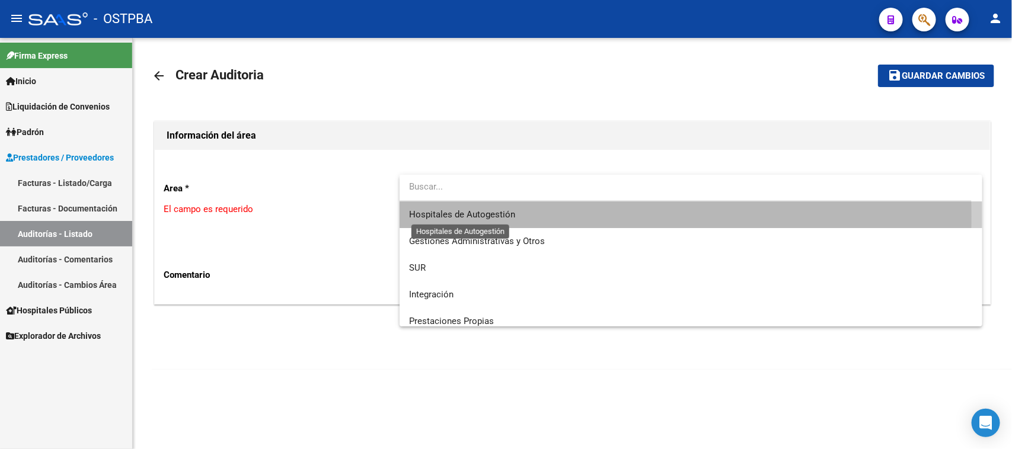
click at [452, 217] on span "Hospitales de Autogestión" at bounding box center [462, 214] width 106 height 11
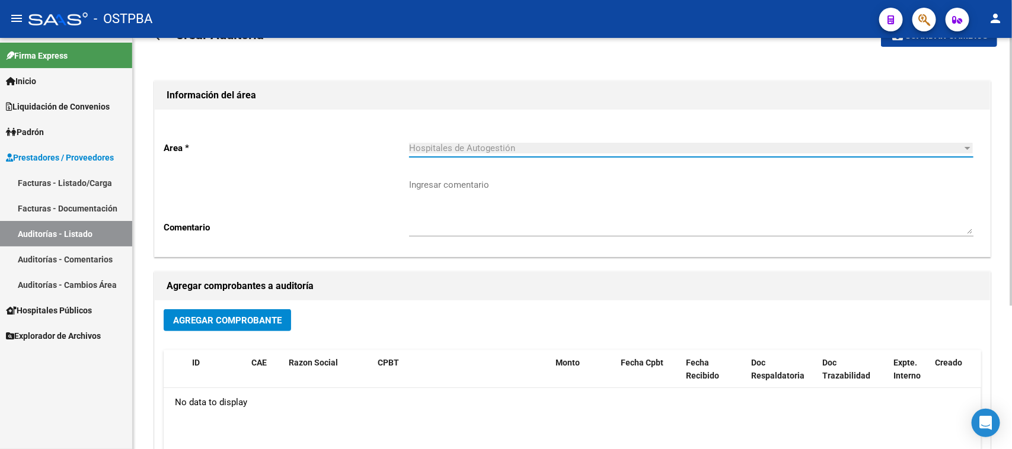
scroll to position [74, 0]
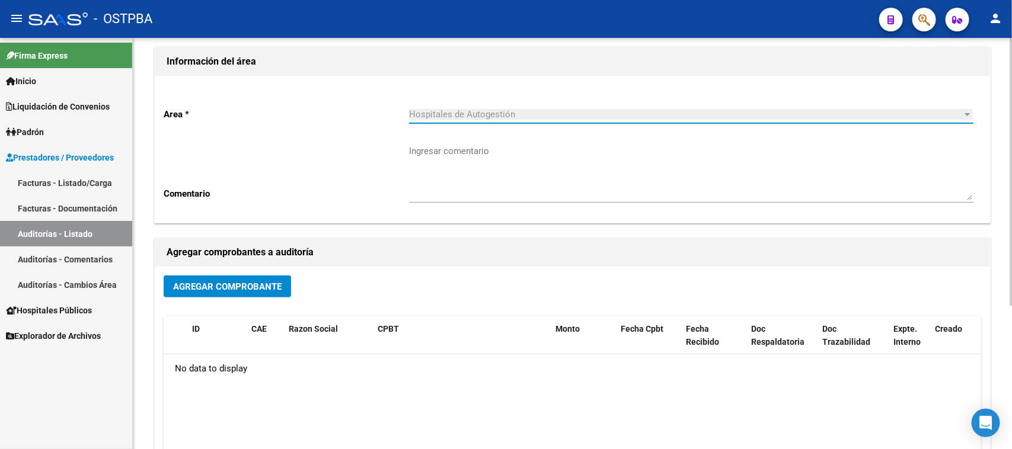
click at [258, 293] on button "Agregar Comprobante" at bounding box center [227, 287] width 127 height 22
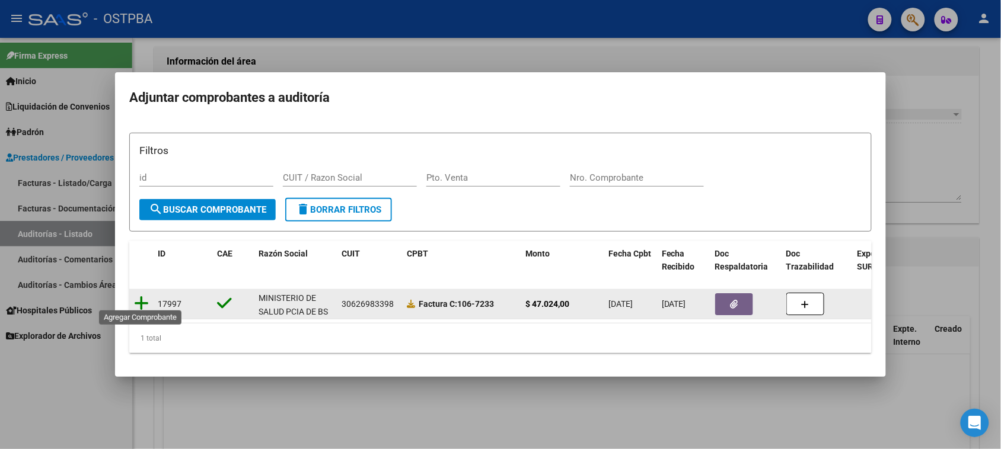
click at [143, 298] on icon at bounding box center [141, 303] width 15 height 17
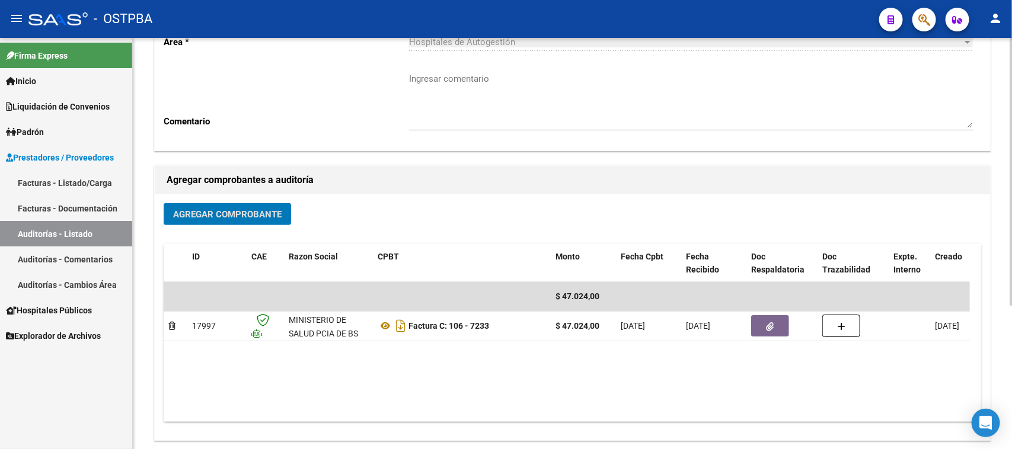
scroll to position [0, 0]
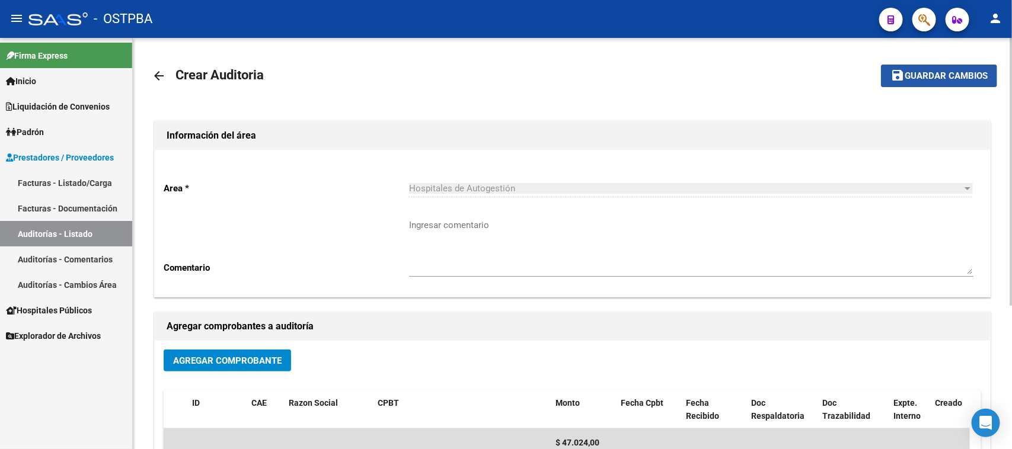
click at [920, 82] on button "save Guardar cambios" at bounding box center [939, 76] width 116 height 22
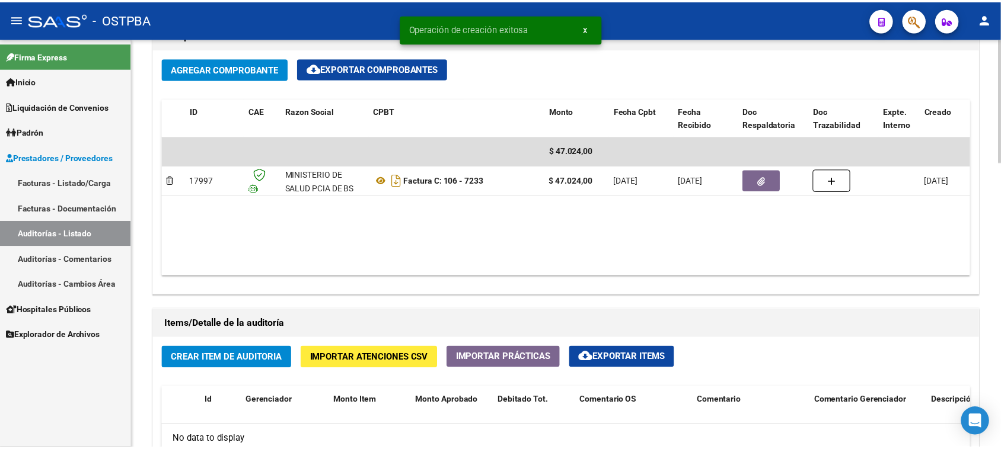
scroll to position [667, 0]
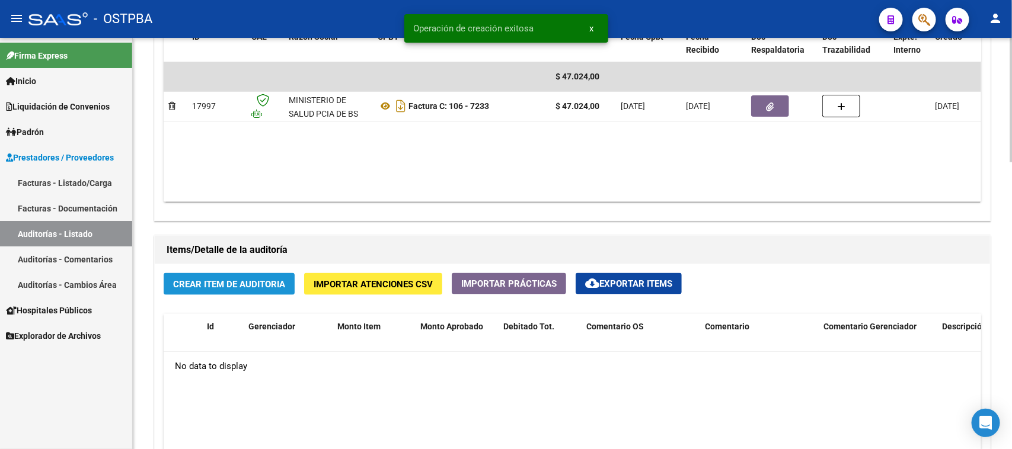
click at [236, 279] on span "Crear Item de Auditoria" at bounding box center [229, 284] width 112 height 11
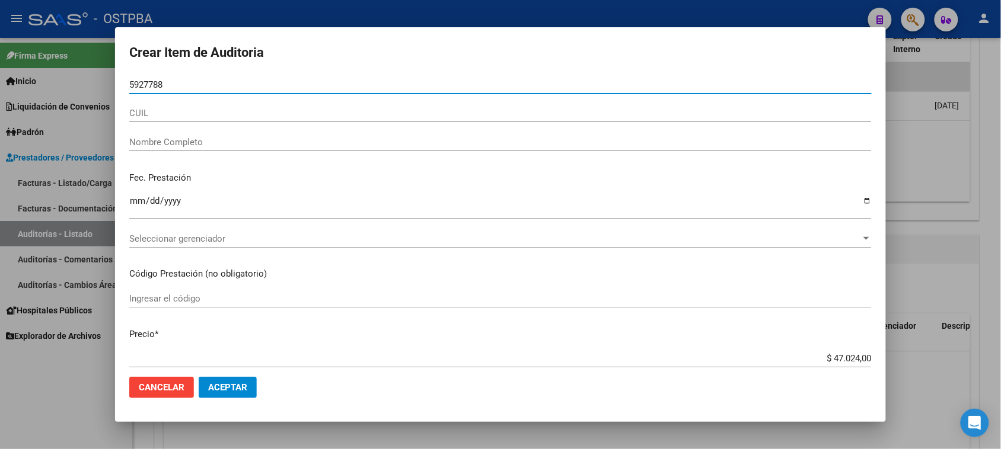
type input "59277886"
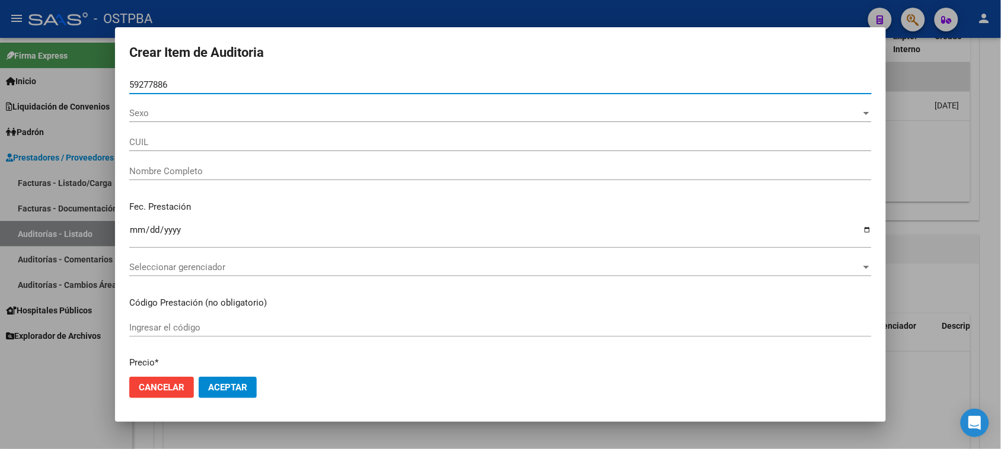
type input "[PERSON_NAME]?[PERSON_NAME] -"
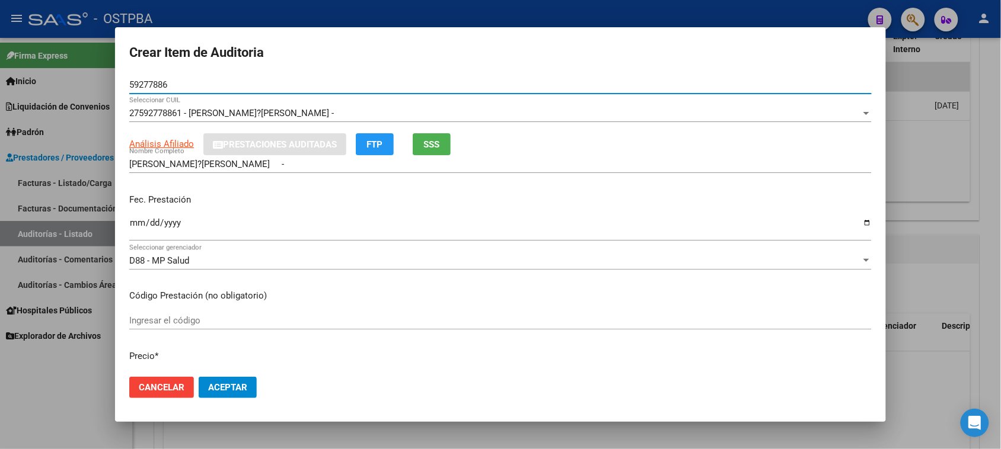
type input "59277886"
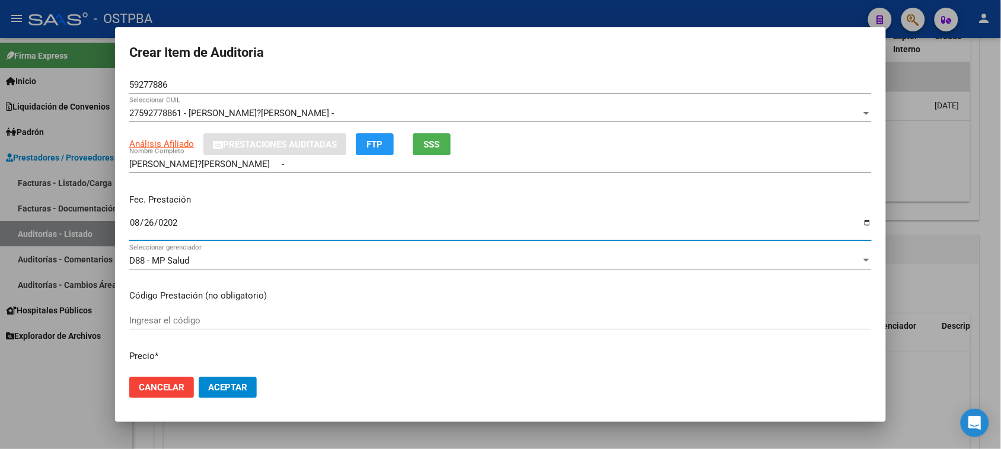
type input "[DATE]"
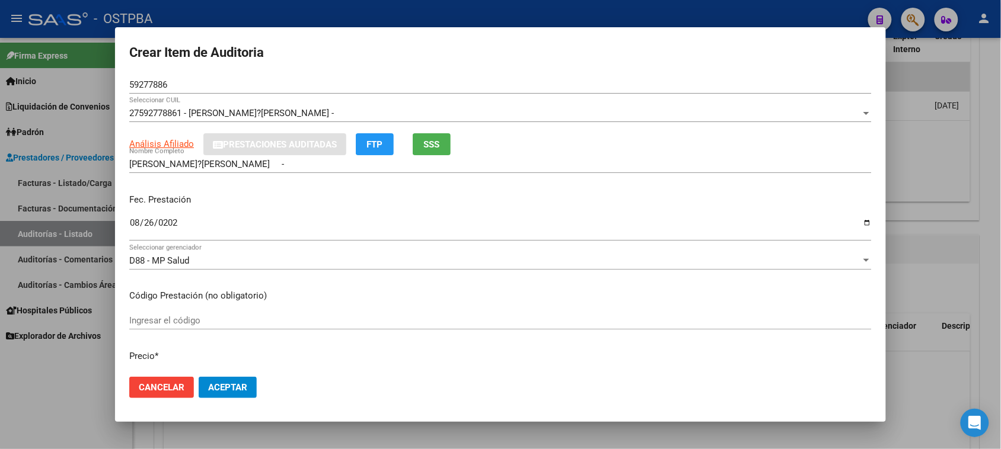
scroll to position [158, 0]
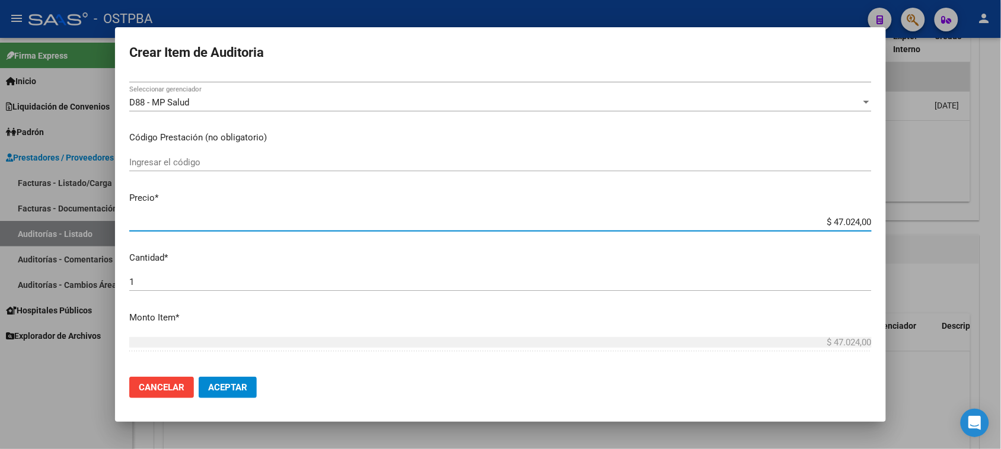
type input "$ 0,07"
type input "$ 0,72"
type input "$ 7,24"
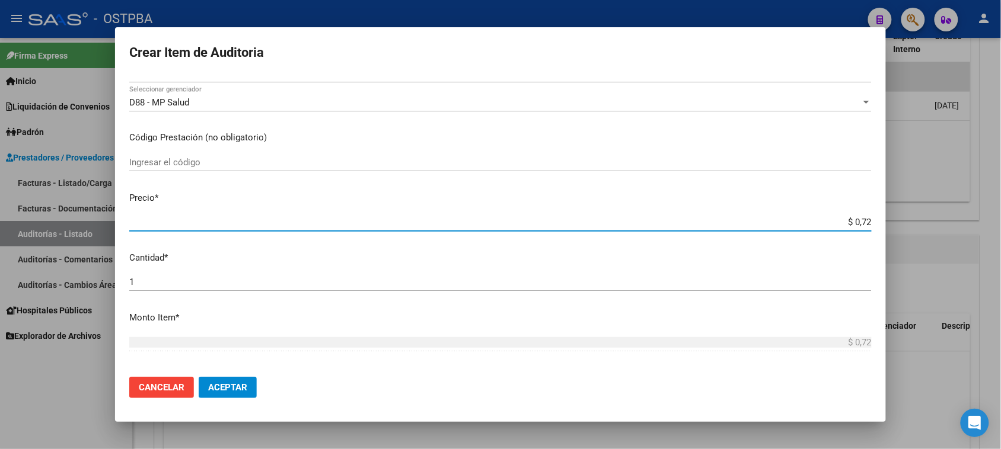
type input "$ 7,24"
type input "$ 72,44"
type input "$ 724,40"
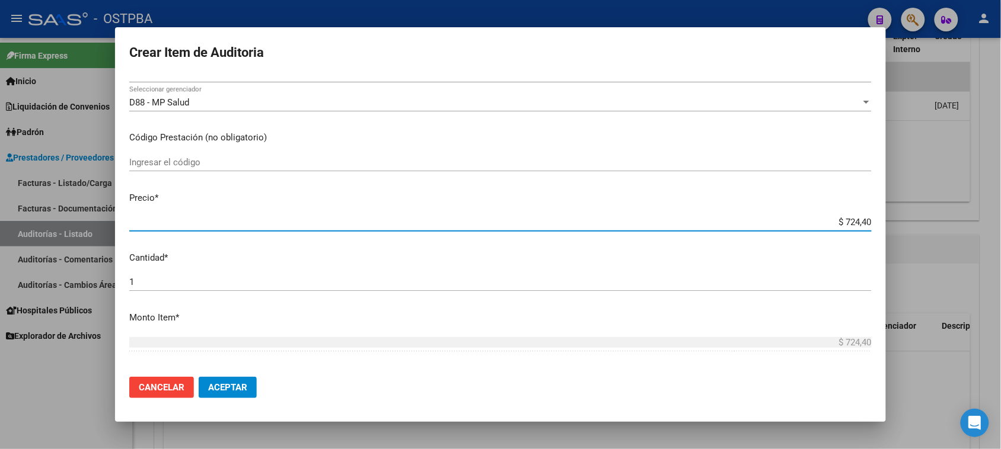
type input "$ 7.244,00"
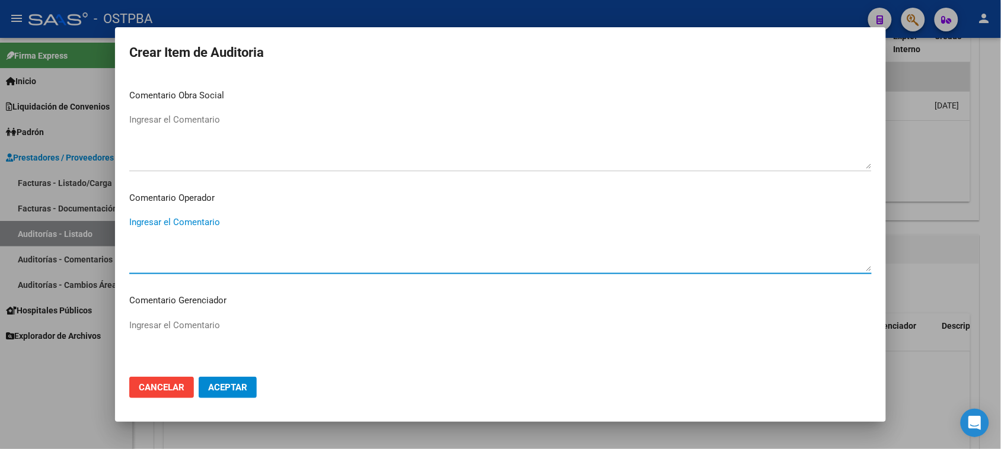
scroll to position [706, 0]
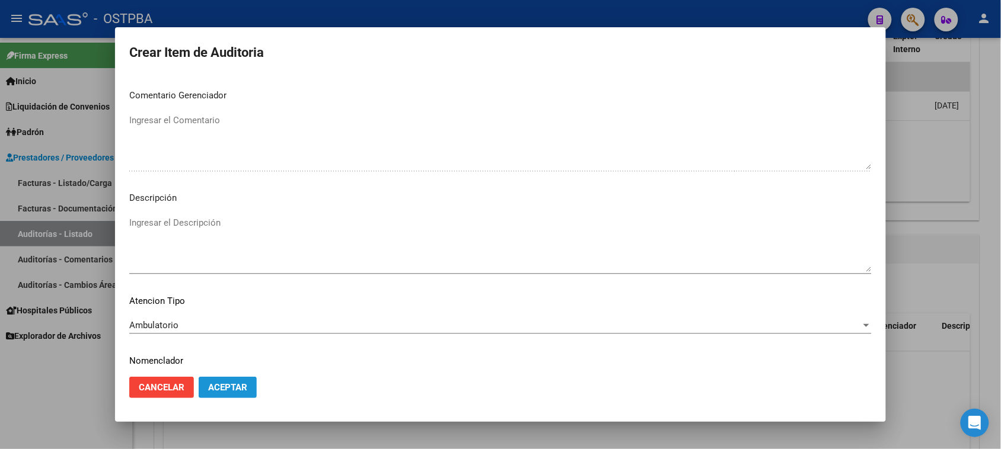
click at [240, 397] on button "Aceptar" at bounding box center [228, 387] width 58 height 21
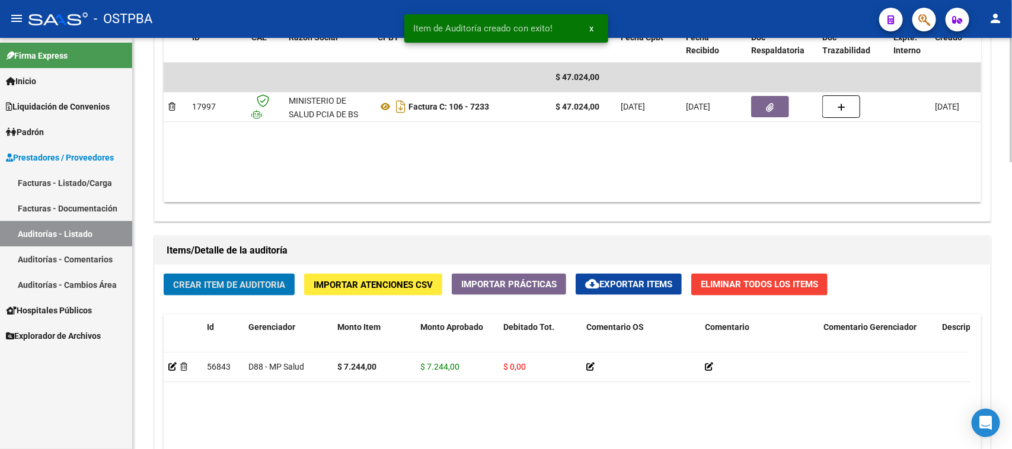
click at [191, 283] on span "Crear Item de Auditoria" at bounding box center [229, 285] width 112 height 11
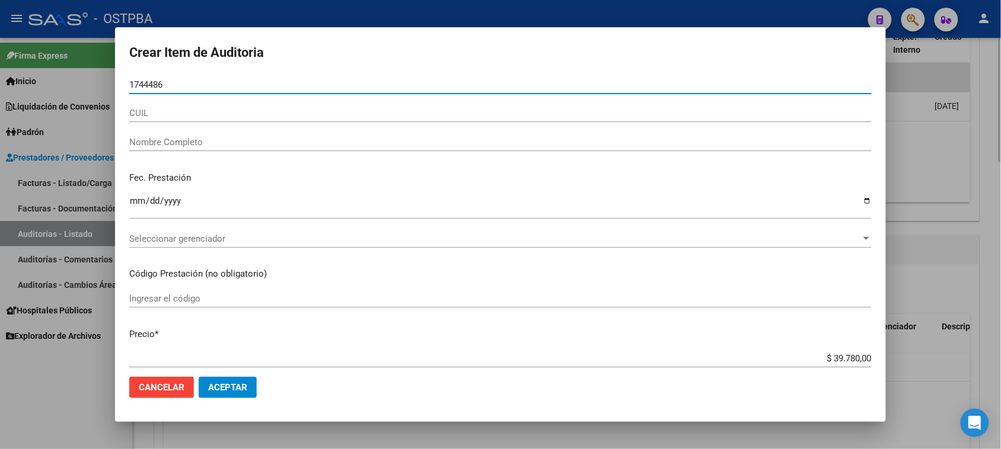
type input "17444869"
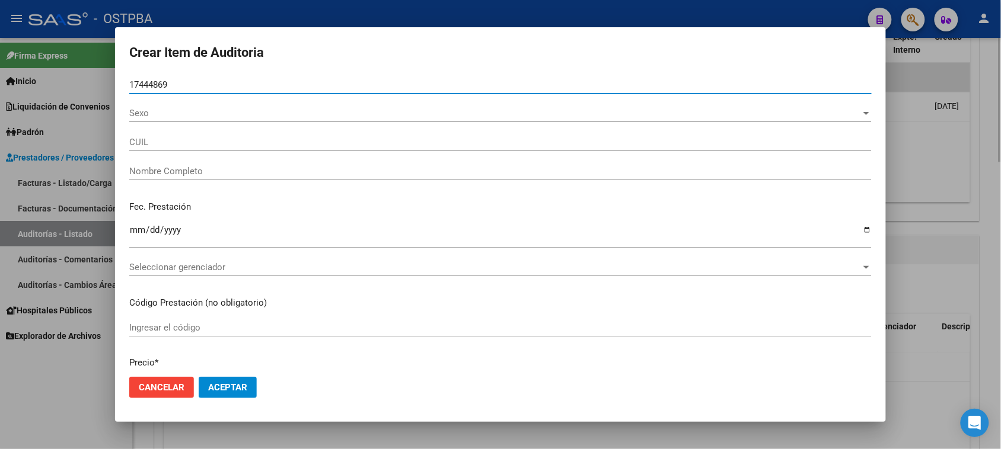
type input "20174448699"
type input "[PERSON_NAME] [PERSON_NAME] -"
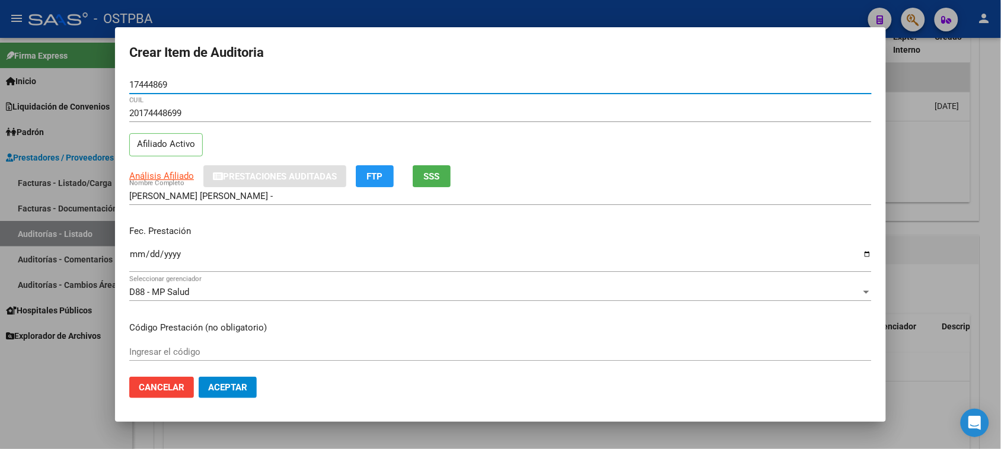
type input "17444869"
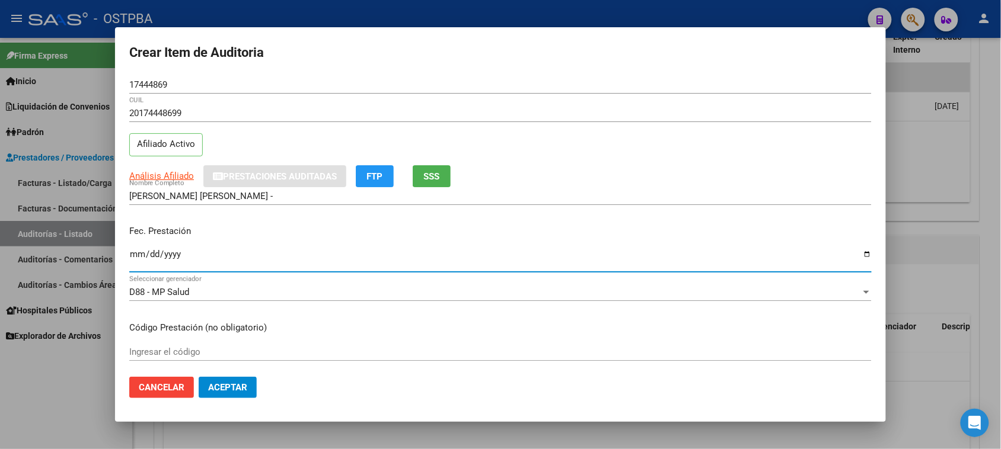
click at [132, 258] on input "Ingresar la fecha" at bounding box center [500, 259] width 742 height 19
type input "[DATE]"
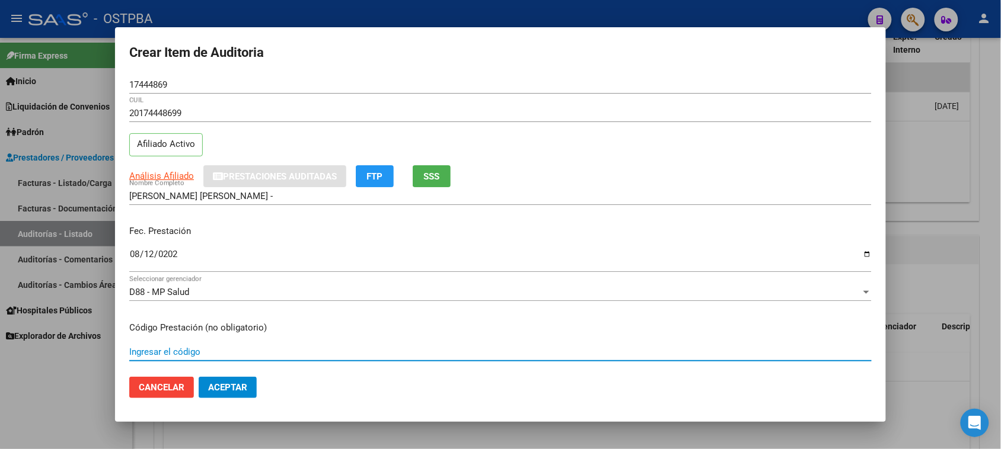
scroll to position [190, 0]
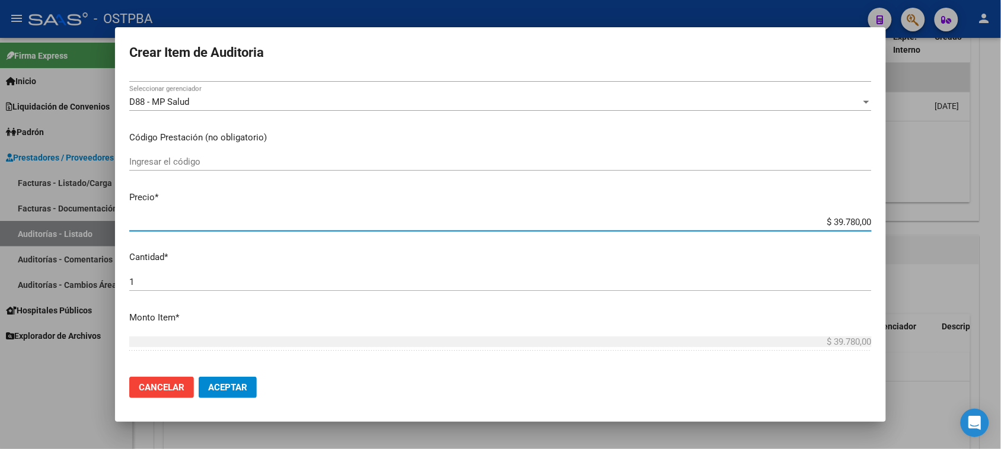
type input "$ 0,03"
type input "$ 0,32"
type input "$ 3,25"
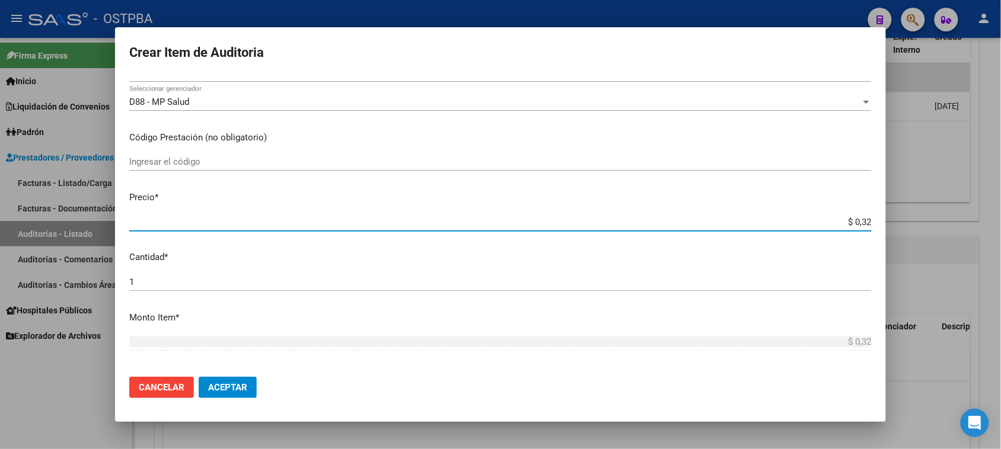
type input "$ 3,25"
type input "$ 32,53"
type input "$ 325,36"
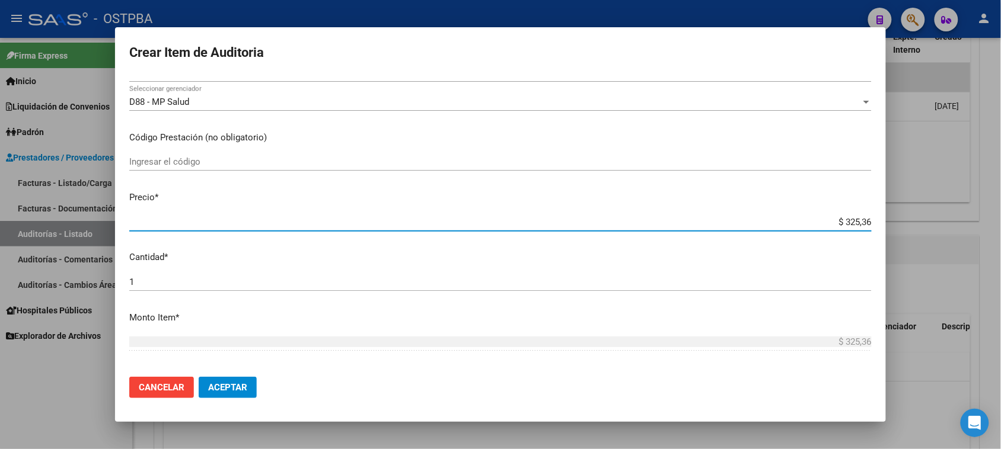
type input "$ 3.253,60"
type input "$ 32.536,00"
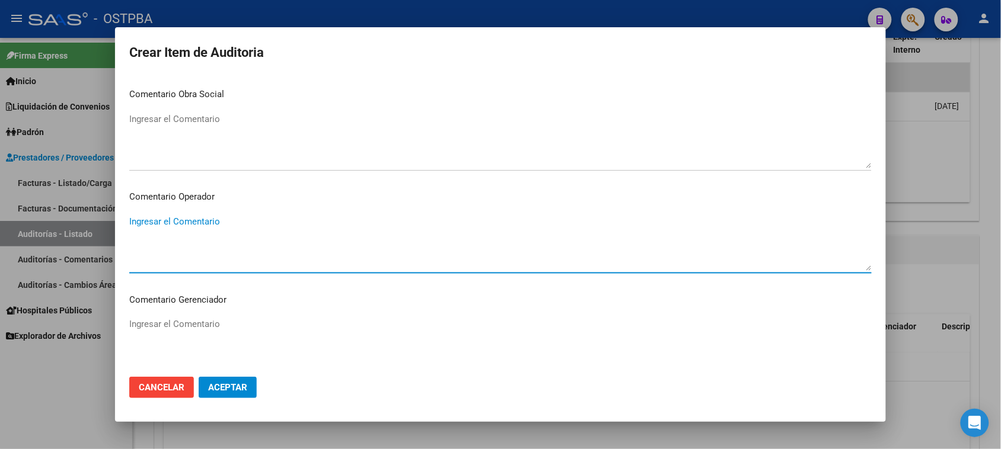
scroll to position [739, 0]
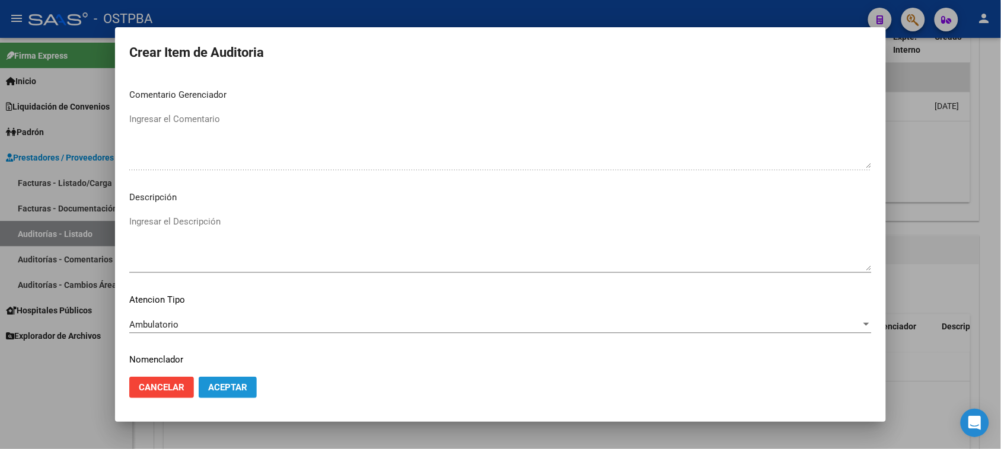
click at [233, 393] on button "Aceptar" at bounding box center [228, 387] width 58 height 21
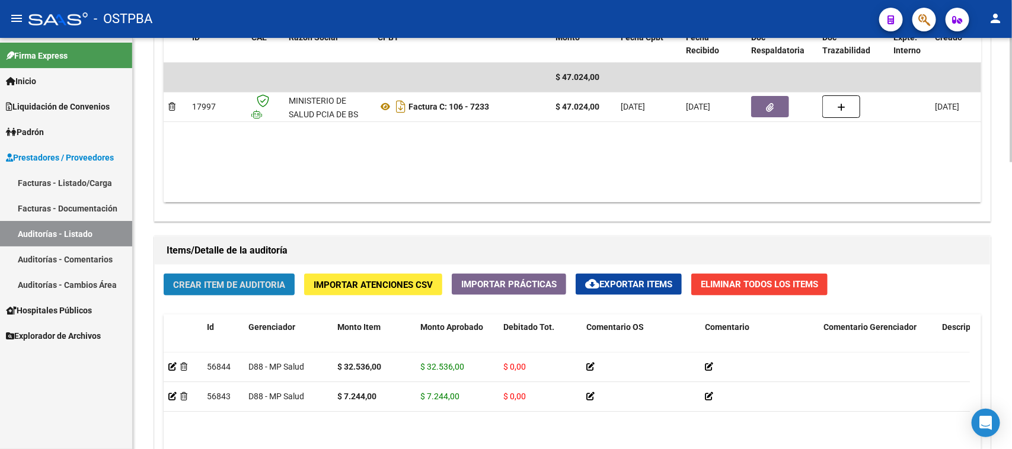
click at [239, 289] on button "Crear Item de Auditoria" at bounding box center [229, 285] width 131 height 22
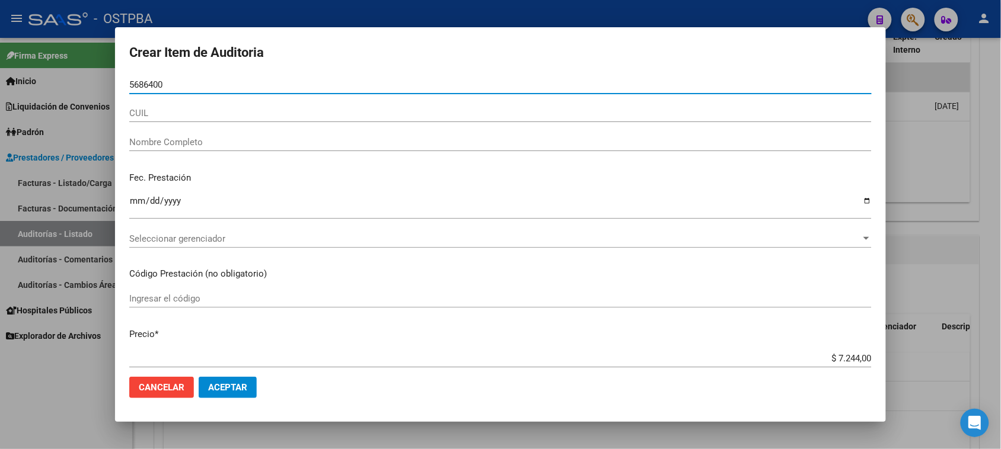
type input "56864002"
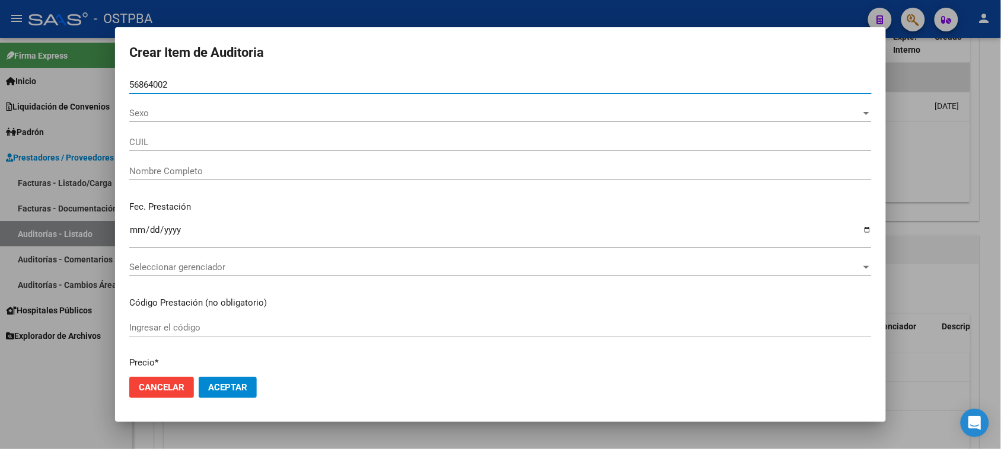
type input "27568640026"
type input "[PERSON_NAME] -"
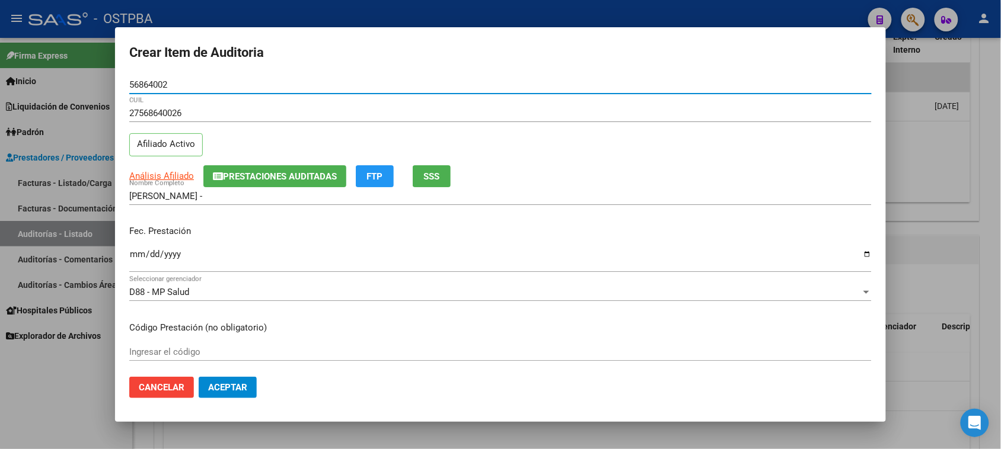
type input "56864002"
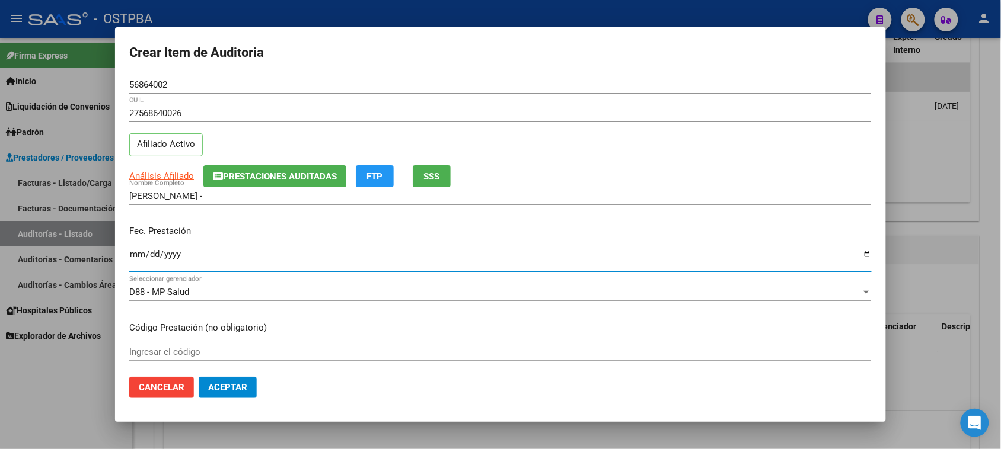
click at [137, 255] on input "Ingresar la fecha" at bounding box center [500, 259] width 742 height 19
type input "[DATE]"
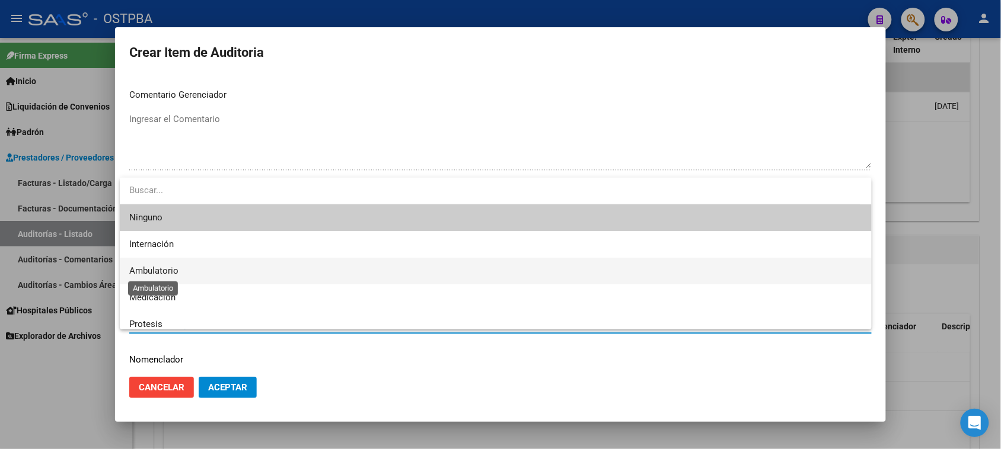
click at [161, 276] on span "Ambulatorio" at bounding box center [153, 271] width 49 height 11
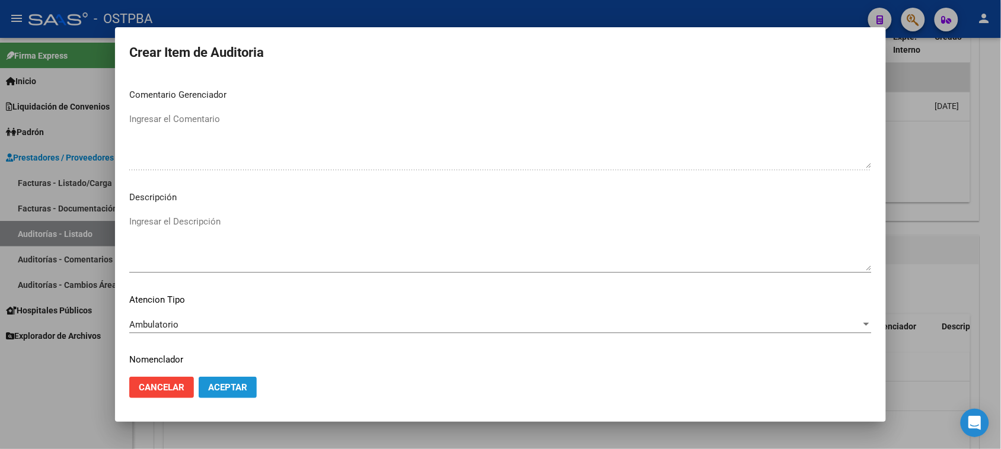
click at [229, 390] on span "Aceptar" at bounding box center [227, 387] width 39 height 11
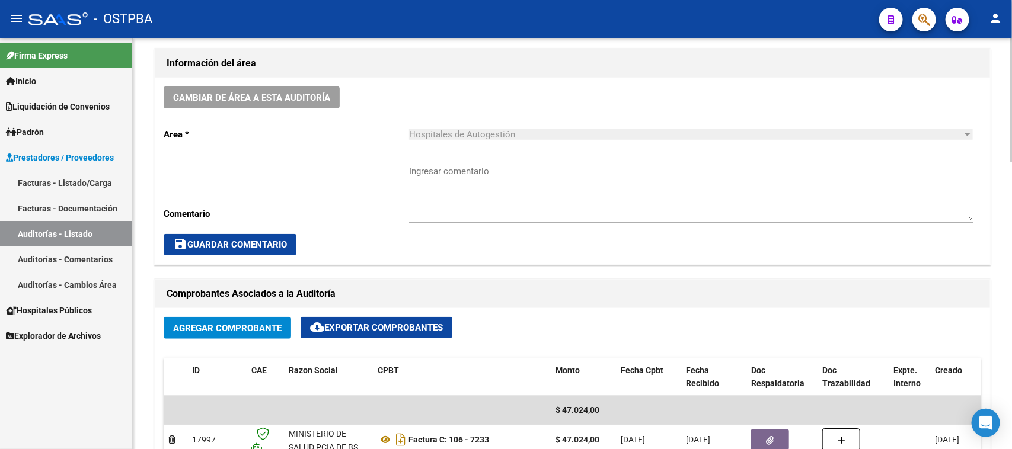
scroll to position [370, 0]
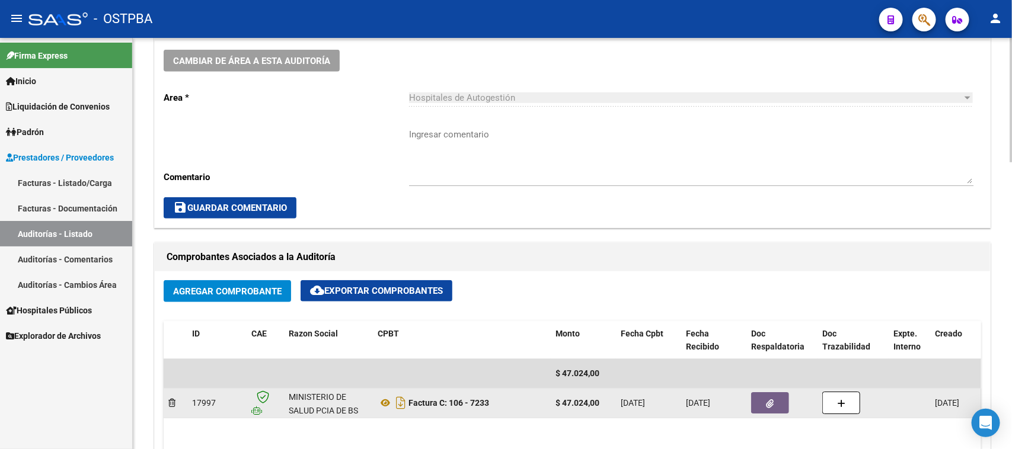
click at [766, 400] on icon "button" at bounding box center [770, 404] width 8 height 9
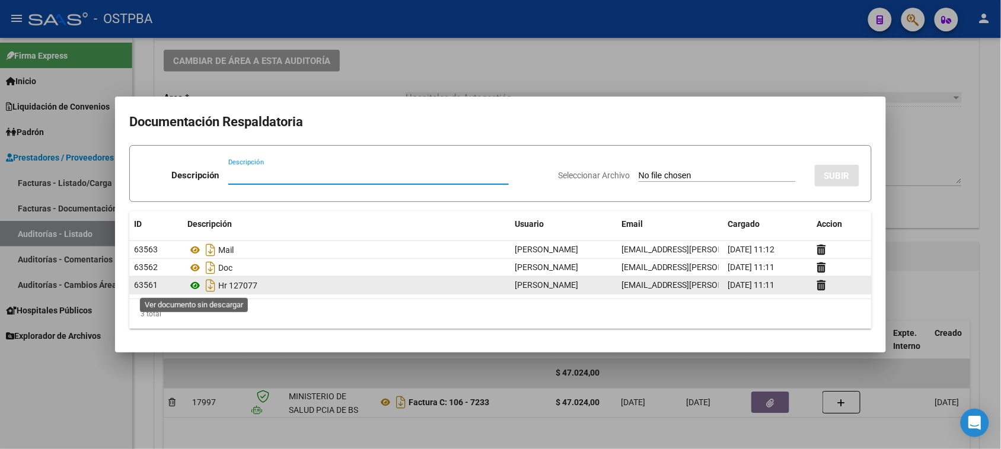
click at [194, 285] on icon at bounding box center [194, 286] width 15 height 14
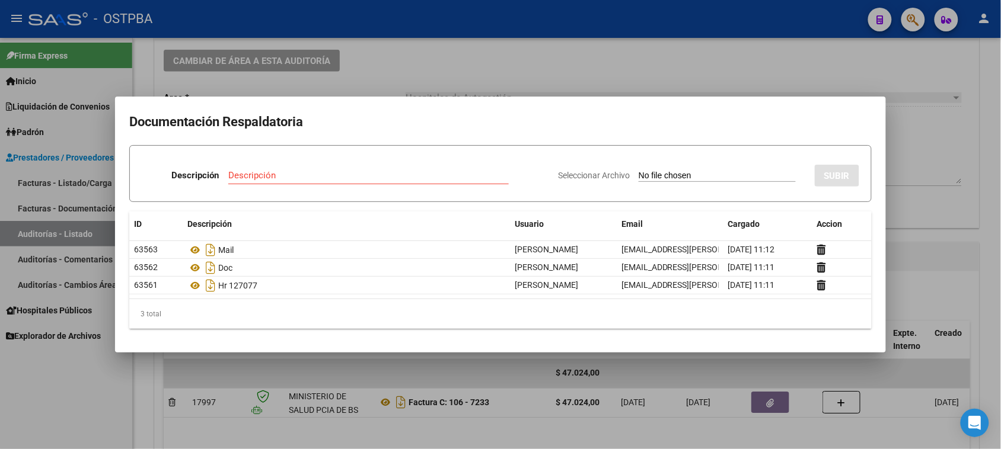
click at [101, 407] on div at bounding box center [500, 224] width 1001 height 449
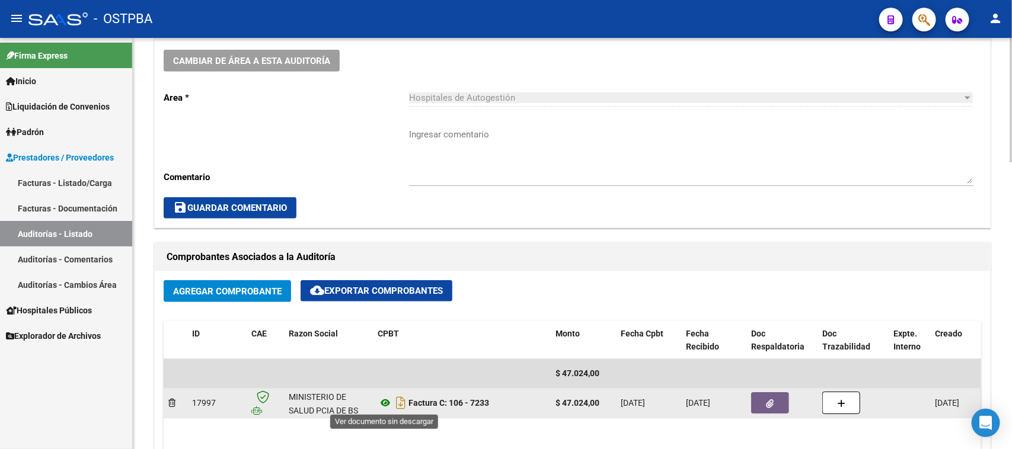
click at [384, 401] on icon at bounding box center [385, 403] width 15 height 14
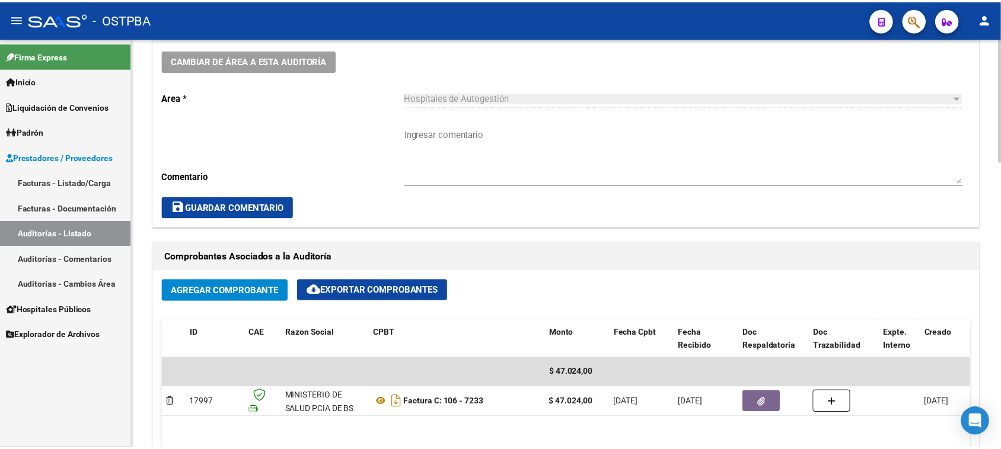
scroll to position [0, 0]
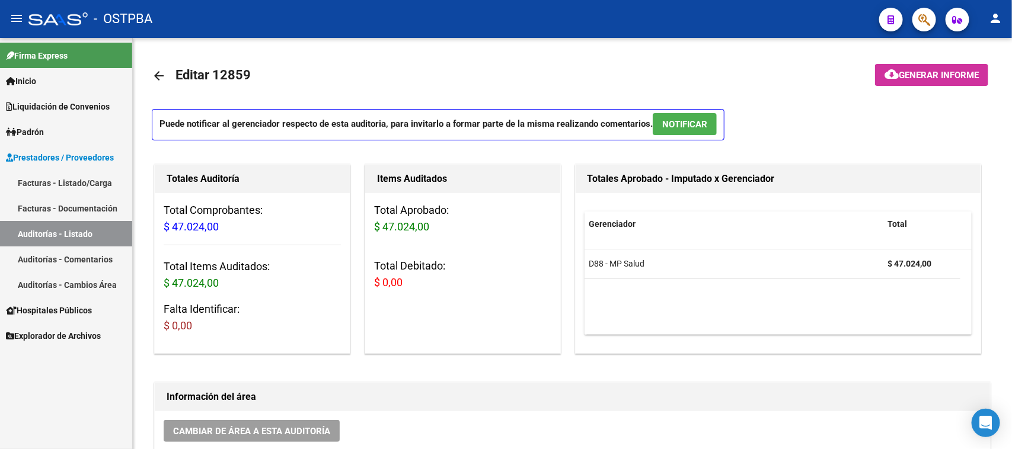
click at [94, 179] on link "Facturas - Listado/Carga" at bounding box center [66, 182] width 132 height 25
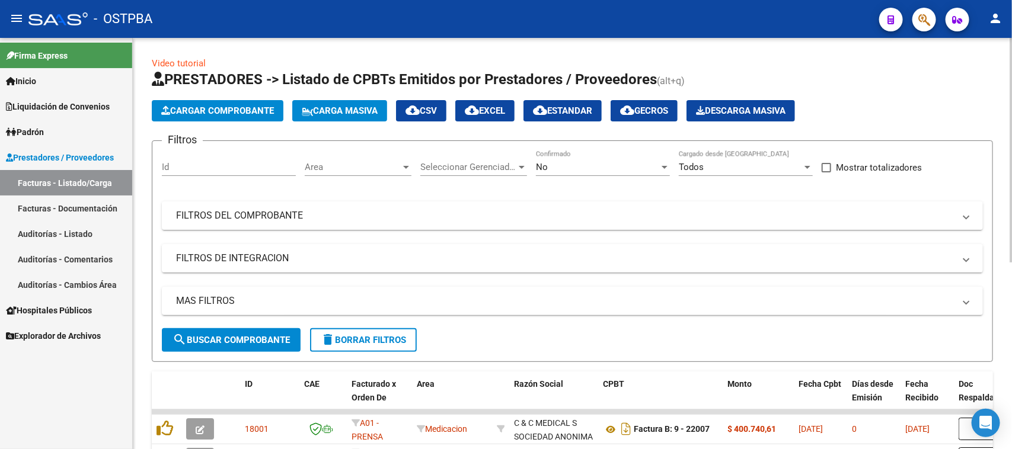
click at [243, 117] on button "Cargar Comprobante" at bounding box center [218, 110] width 132 height 21
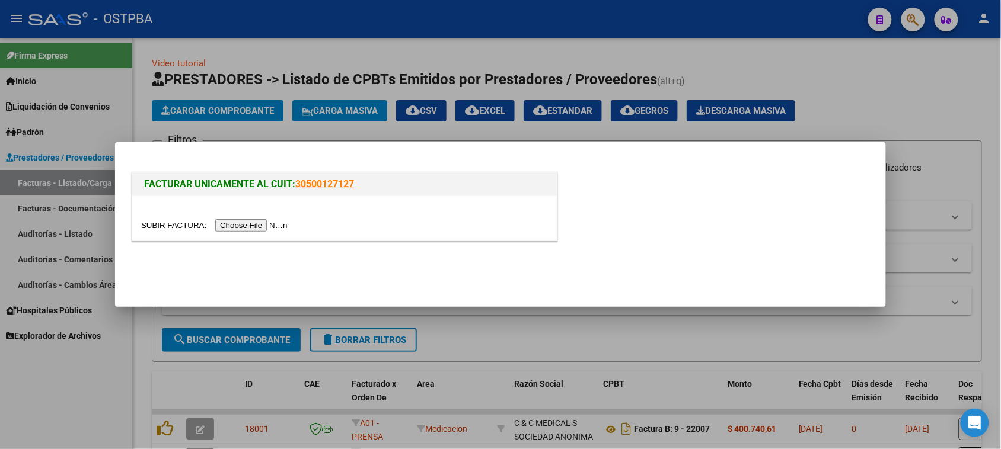
click at [256, 227] on input "file" at bounding box center [216, 225] width 150 height 12
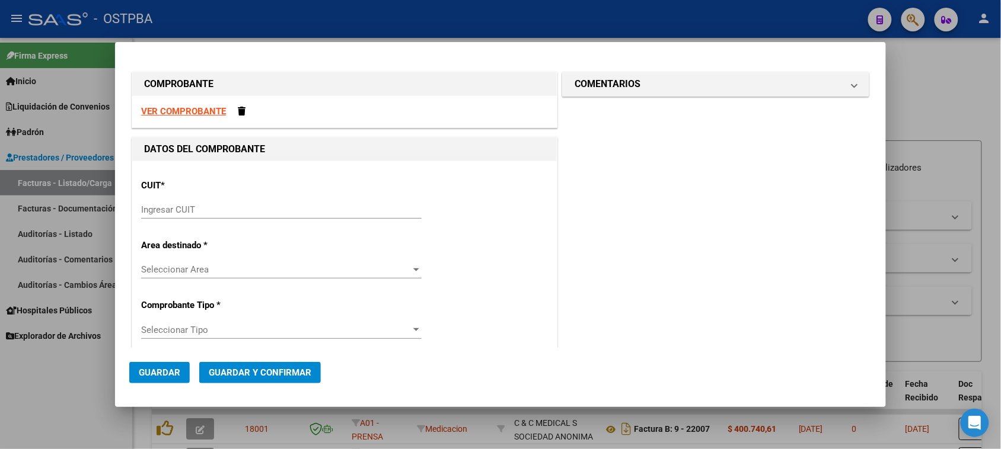
click at [196, 114] on strong "VER COMPROBANTE" at bounding box center [183, 111] width 85 height 11
click at [232, 212] on input "Ingresar CUIT" at bounding box center [281, 209] width 280 height 11
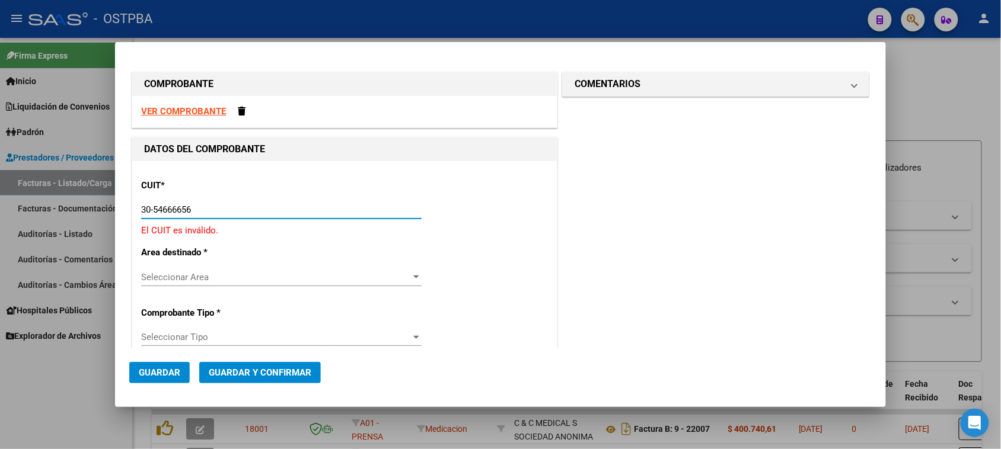
type input "30-54666656-1"
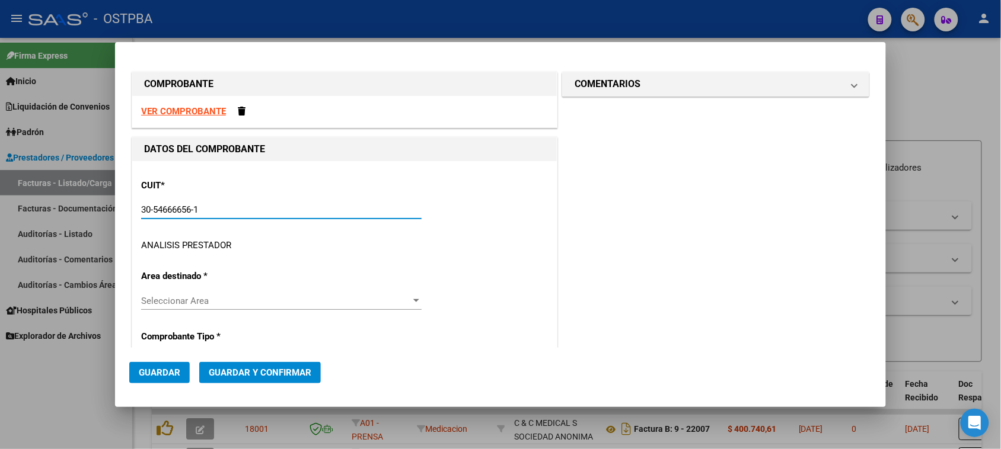
type input "1502"
type input "30-54666656-1"
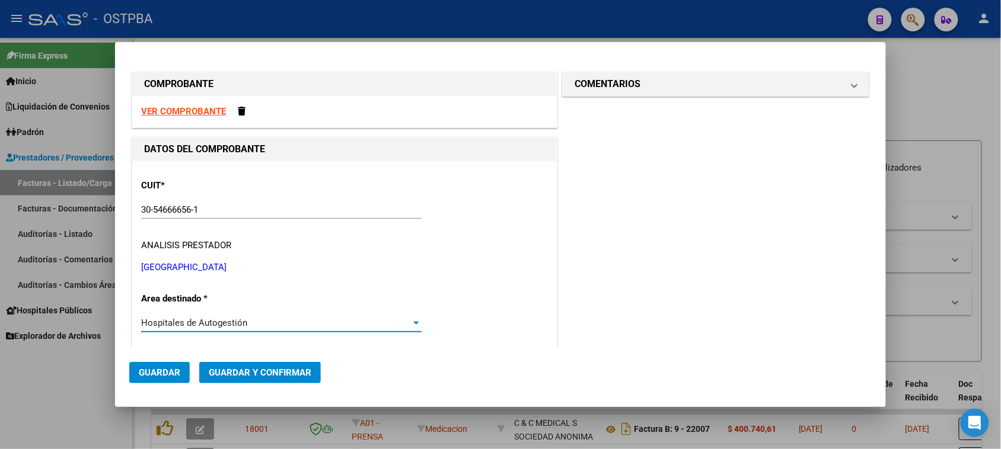
scroll to position [181, 0]
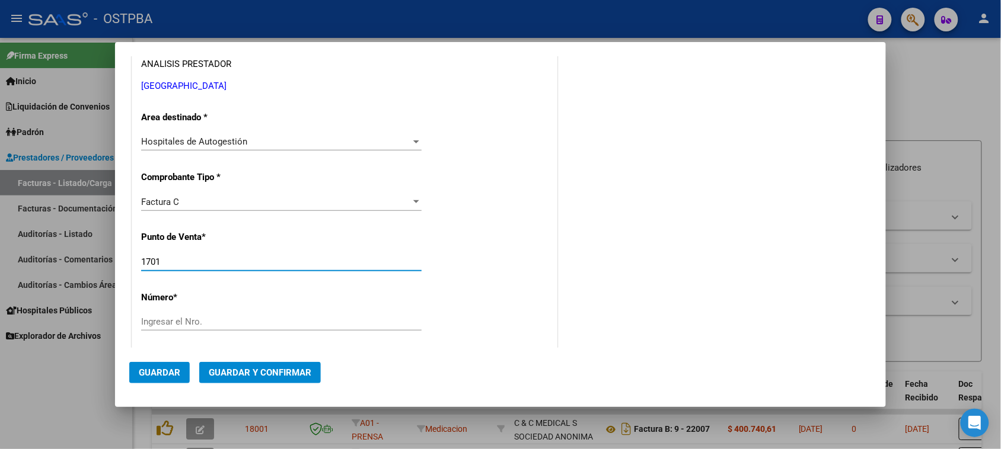
type input "1701"
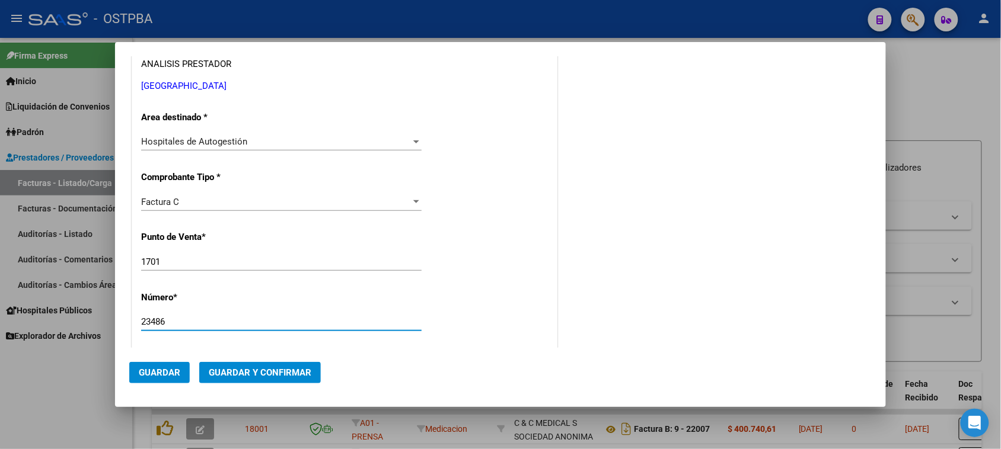
type input "23486"
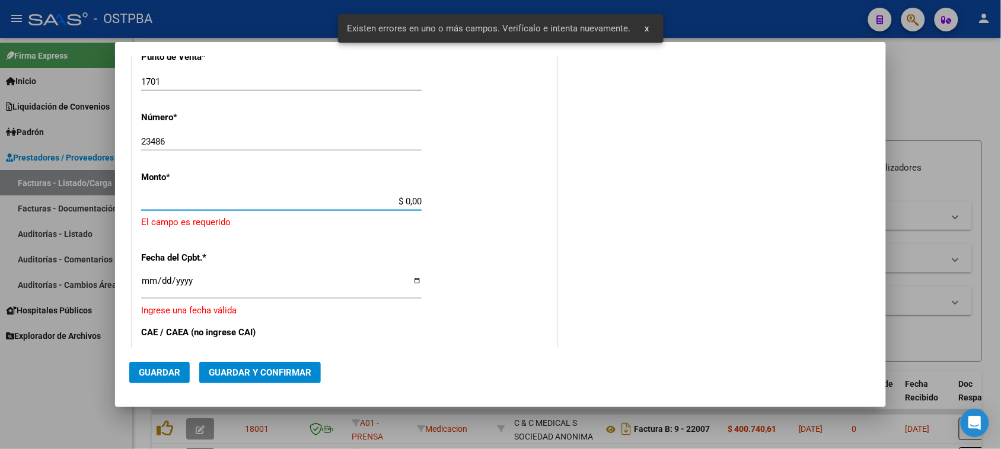
scroll to position [356, 0]
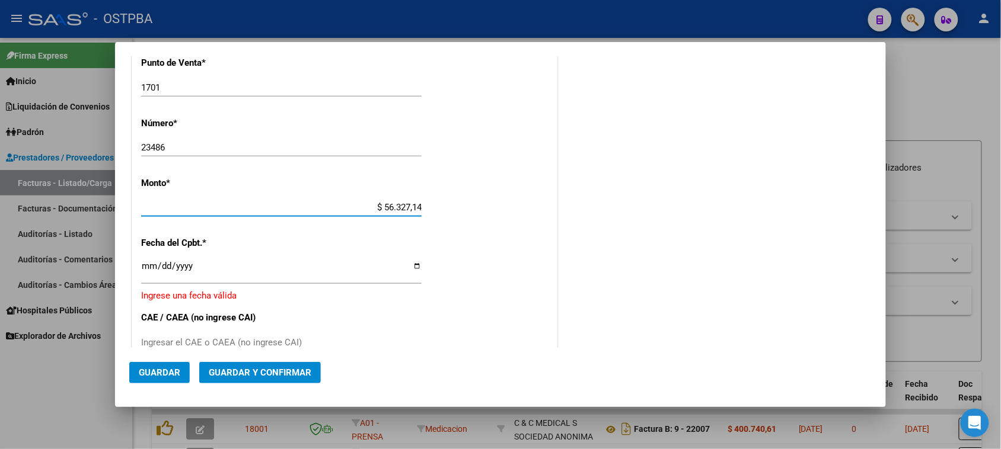
type input "$ 563.271,45"
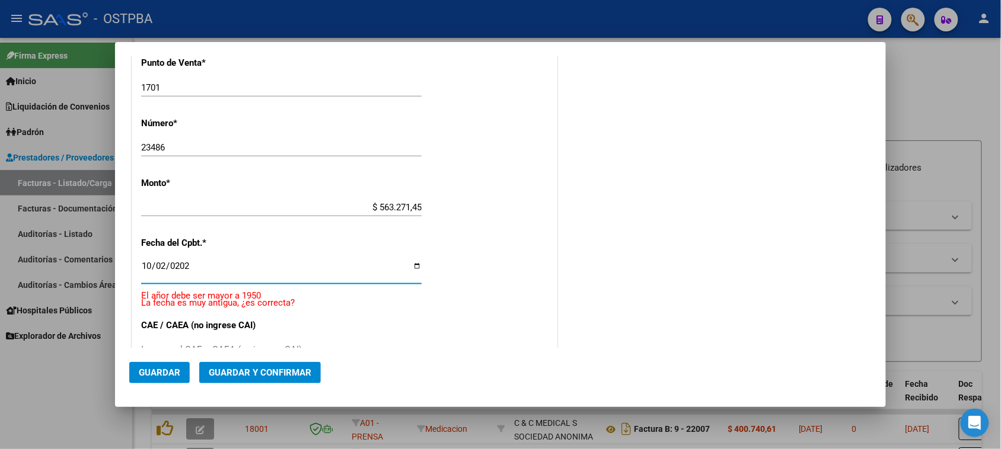
type input "[DATE]"
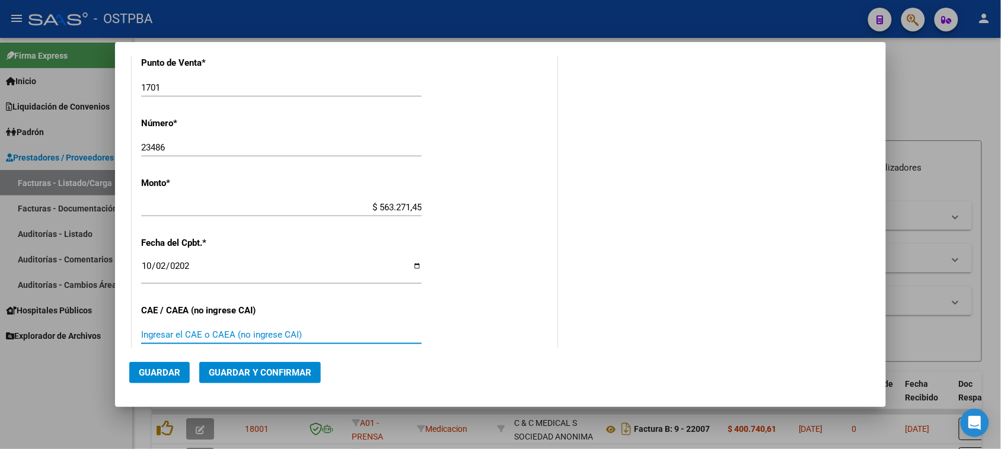
scroll to position [565, 0]
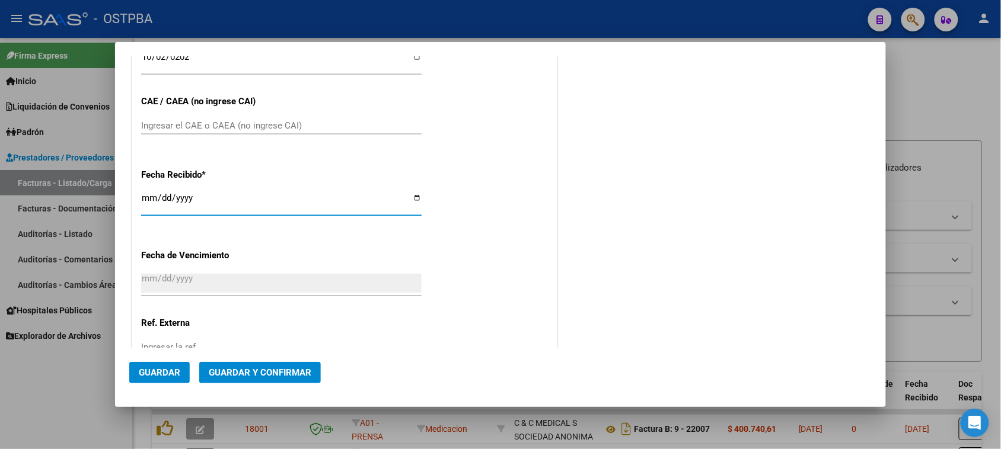
type input "[DATE]"
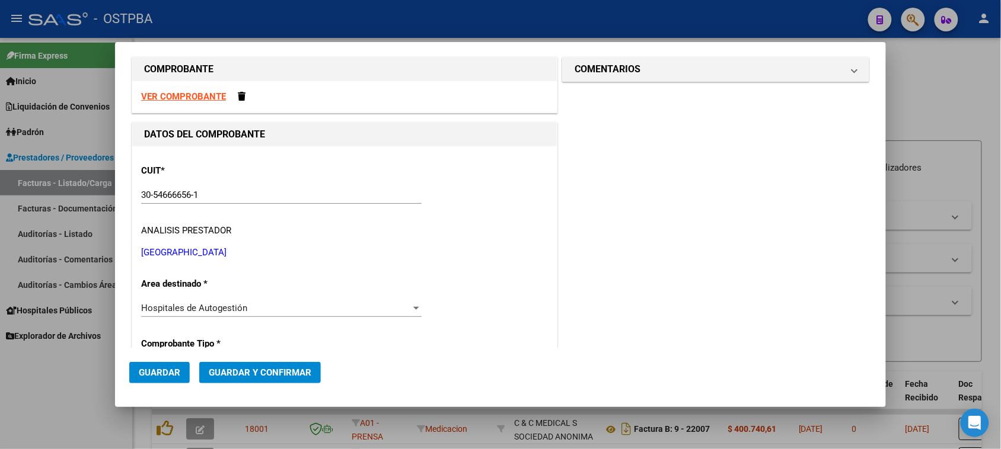
scroll to position [0, 0]
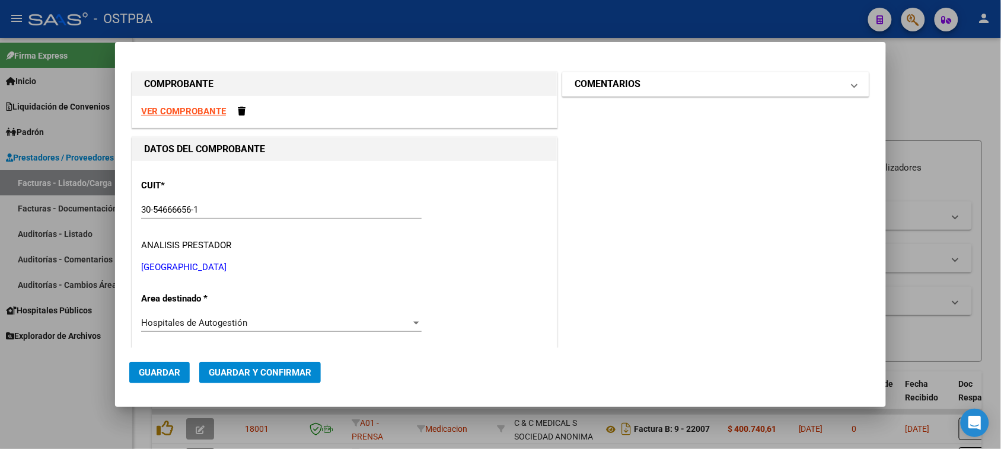
click at [657, 89] on mat-panel-title "COMENTARIOS" at bounding box center [708, 84] width 268 height 14
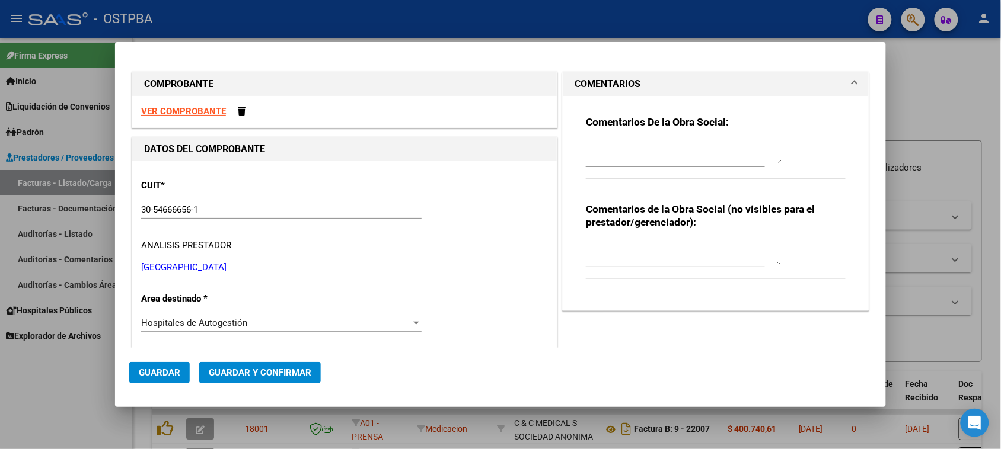
click at [648, 165] on div at bounding box center [684, 153] width 196 height 28
type textarea "HR 127078"
click at [161, 372] on span "Guardar" at bounding box center [159, 373] width 41 height 11
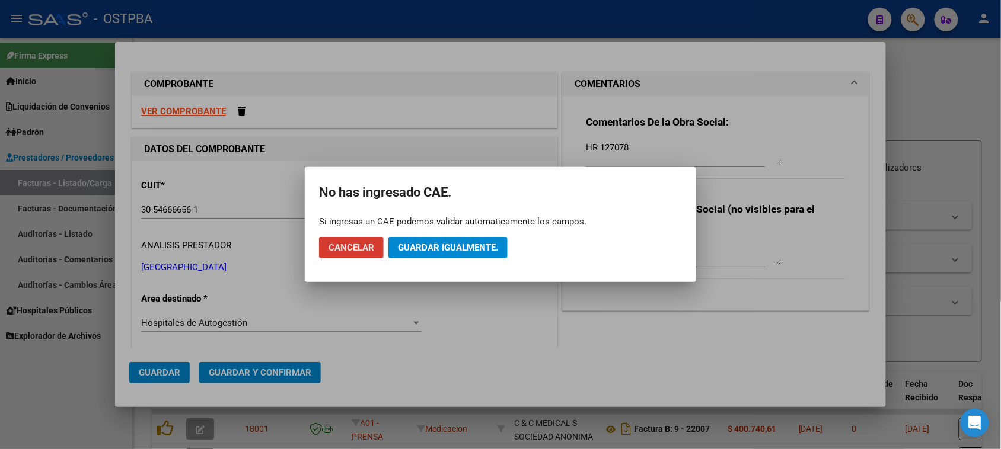
click at [424, 249] on span "Guardar igualmente." at bounding box center [448, 247] width 100 height 11
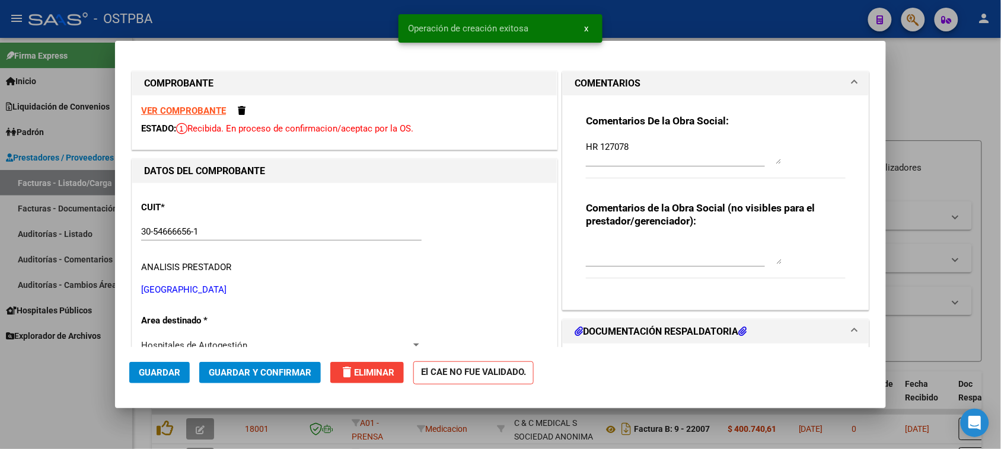
type input "[DATE]"
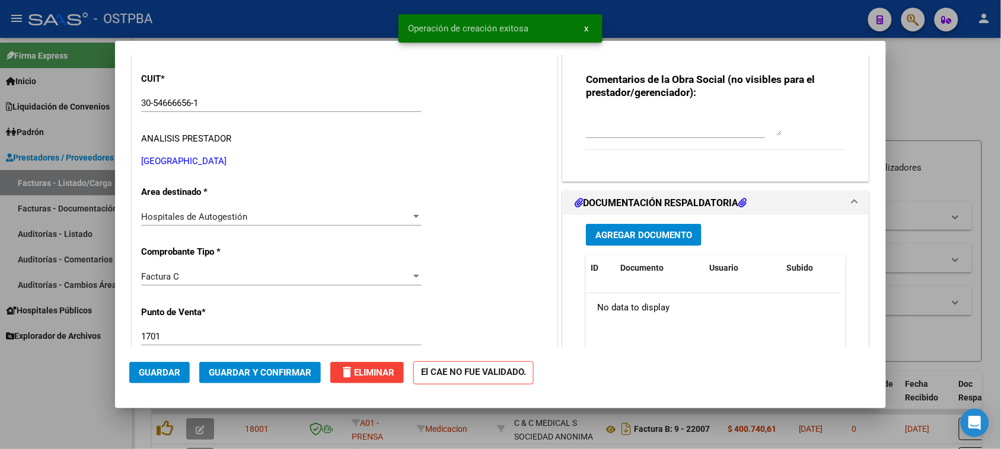
scroll to position [148, 0]
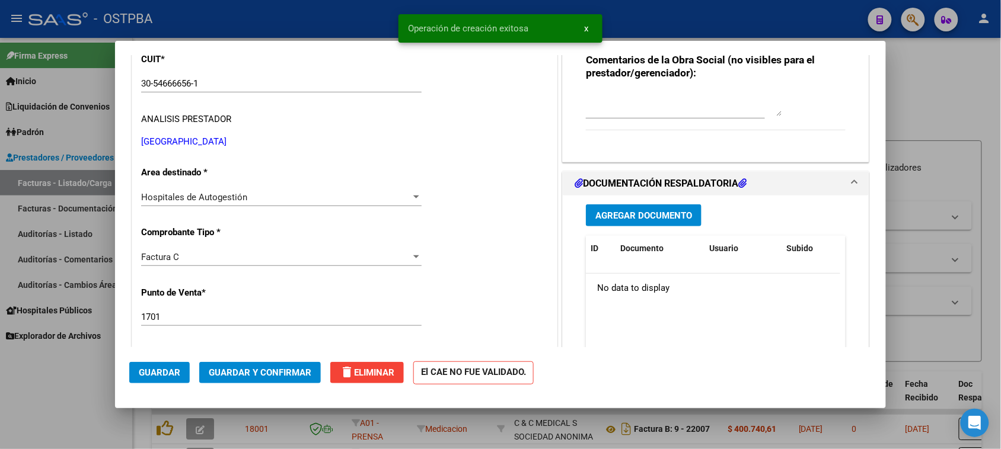
click at [629, 222] on button "Agregar Documento" at bounding box center [644, 215] width 116 height 22
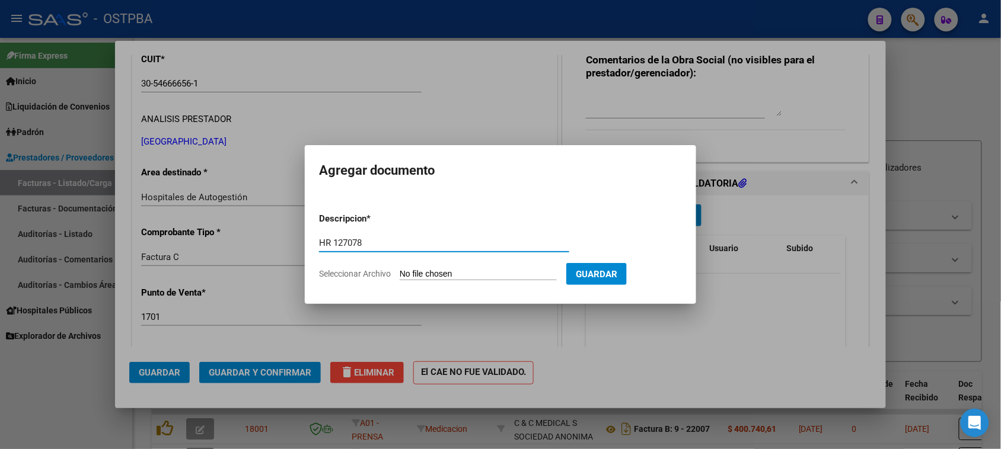
type input "HR 127078"
click at [400, 269] on input "Seleccionar Archivo" at bounding box center [478, 274] width 157 height 11
type input "C:\fakepath\HR 127078.pdf"
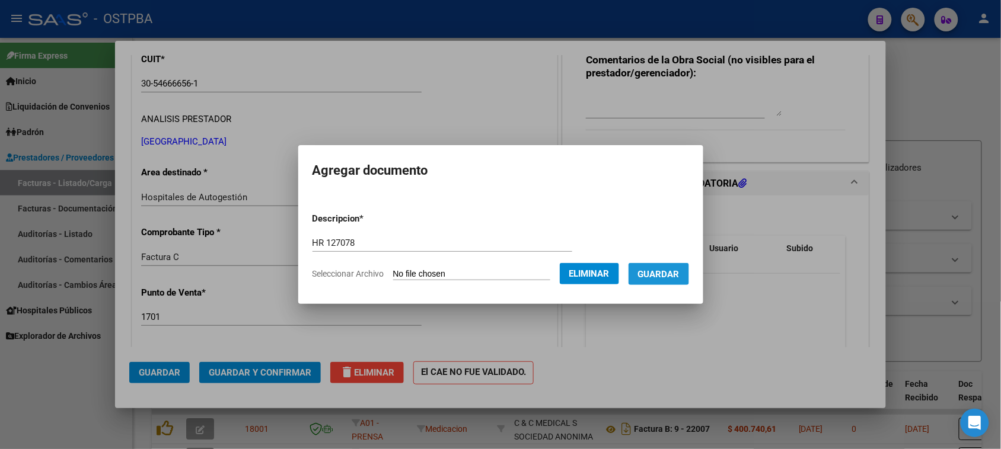
click at [676, 279] on button "Guardar" at bounding box center [658, 274] width 60 height 22
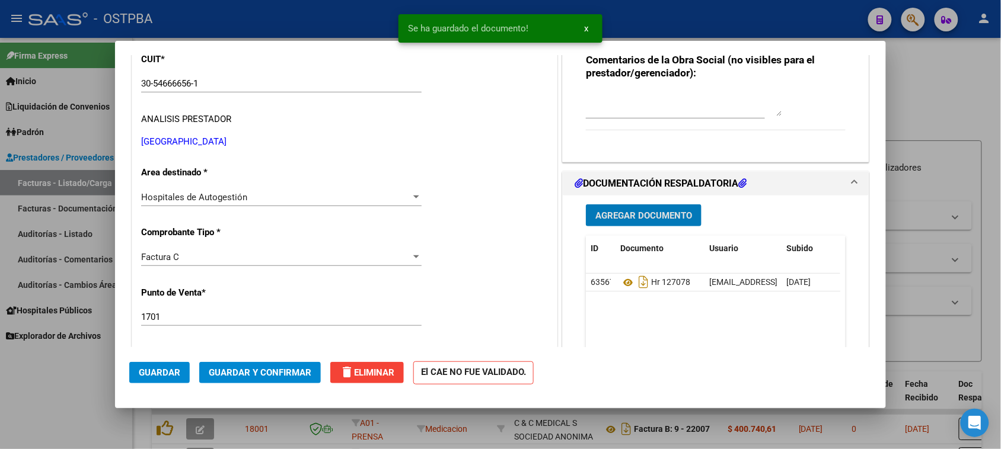
click at [641, 212] on span "Agregar Documento" at bounding box center [643, 215] width 97 height 11
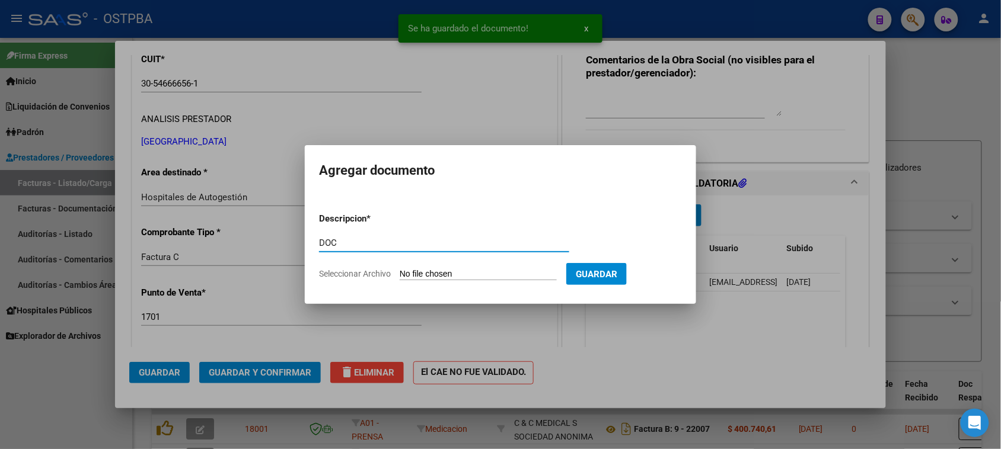
type input "DOC"
click at [400, 269] on input "Seleccionar Archivo" at bounding box center [478, 274] width 157 height 11
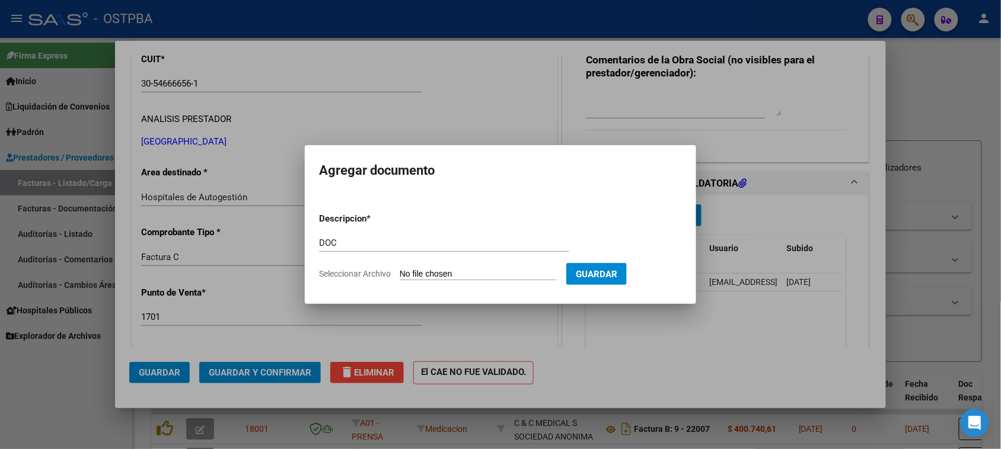
type input "C:\fakepath\DOC 23486.pdf"
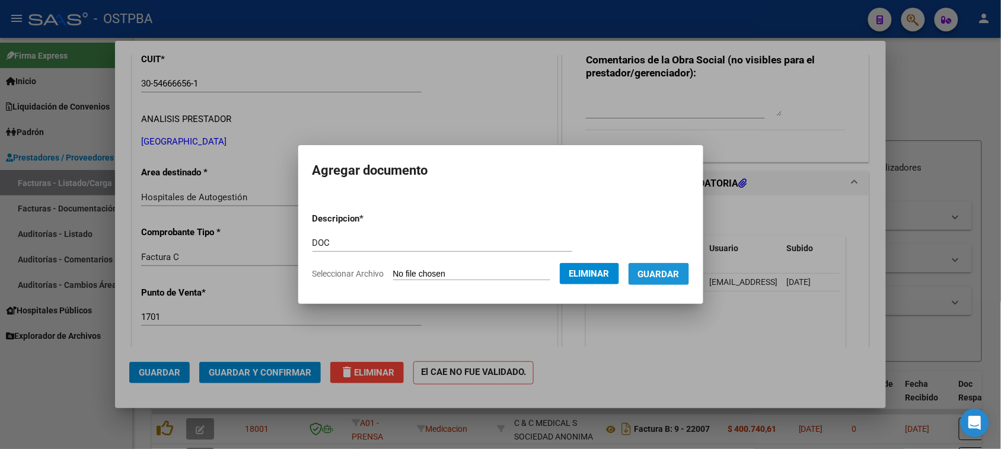
click at [668, 285] on button "Guardar" at bounding box center [658, 274] width 60 height 22
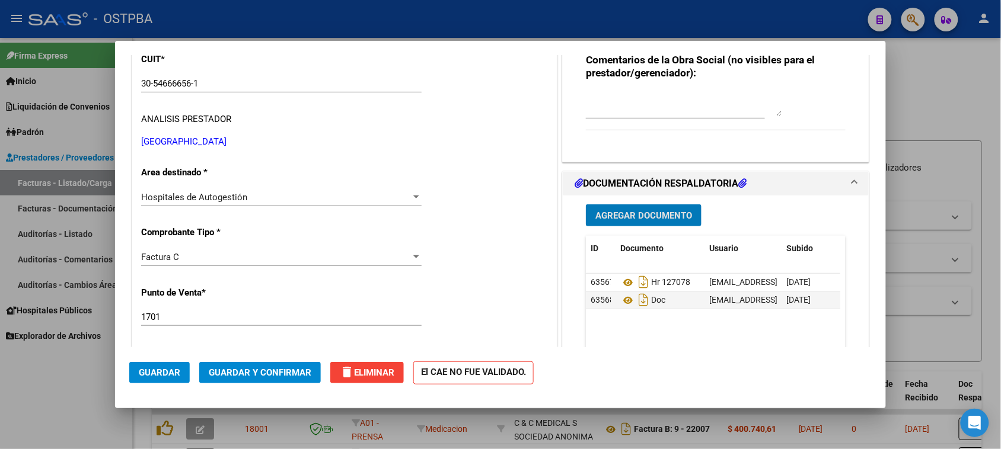
click at [639, 218] on span "Agregar Documento" at bounding box center [643, 215] width 97 height 11
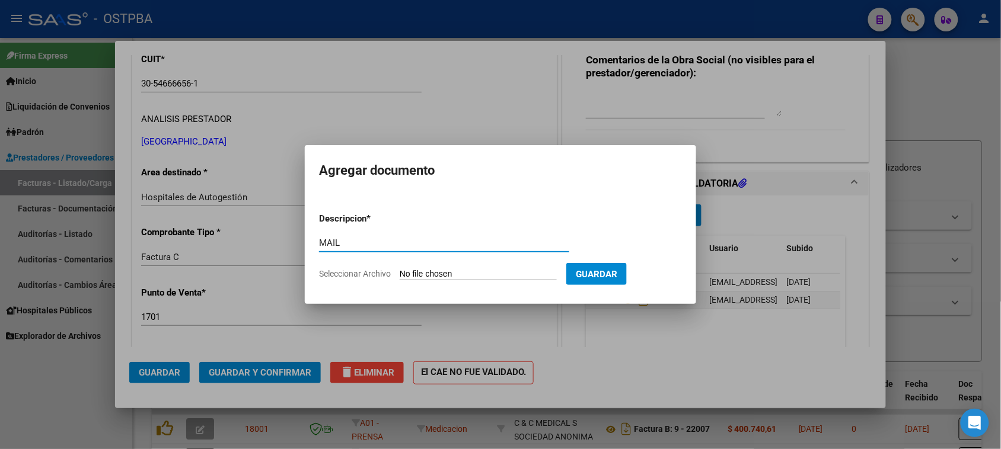
type input "MAIL"
click at [400, 269] on input "Seleccionar Archivo" at bounding box center [478, 274] width 157 height 11
type input "C:\fakepath\Gmail - Fwd_ Fact 1701-00023486 (477) 1-1510-2.pdf"
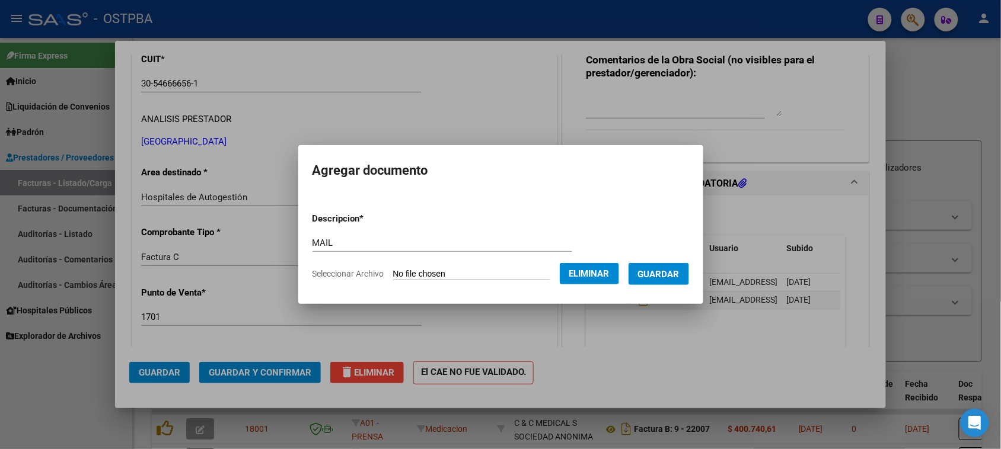
click at [678, 271] on span "Guardar" at bounding box center [658, 274] width 41 height 11
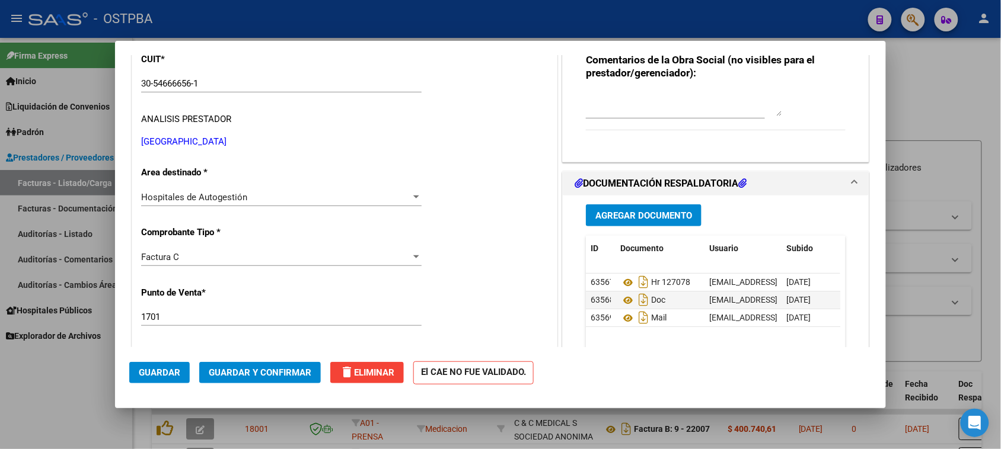
click at [273, 375] on span "Guardar y Confirmar" at bounding box center [260, 373] width 103 height 11
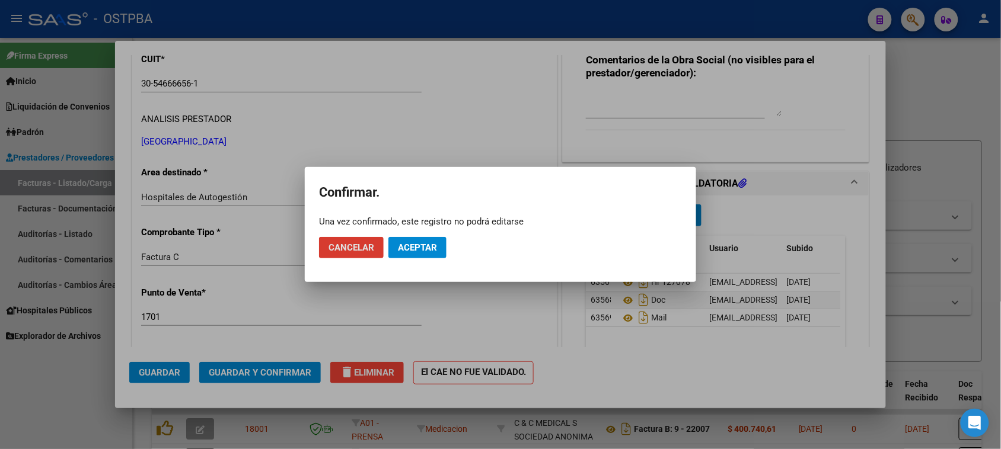
click at [437, 245] on span "Aceptar" at bounding box center [417, 247] width 39 height 11
click at [437, 245] on span "Guardar igualmente." at bounding box center [448, 247] width 100 height 11
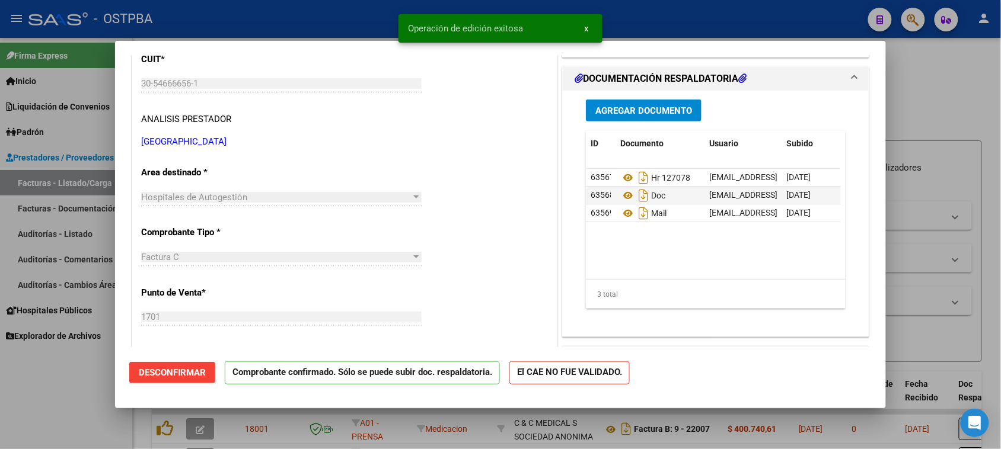
click at [36, 232] on div at bounding box center [500, 224] width 1001 height 449
type input "$ 0,00"
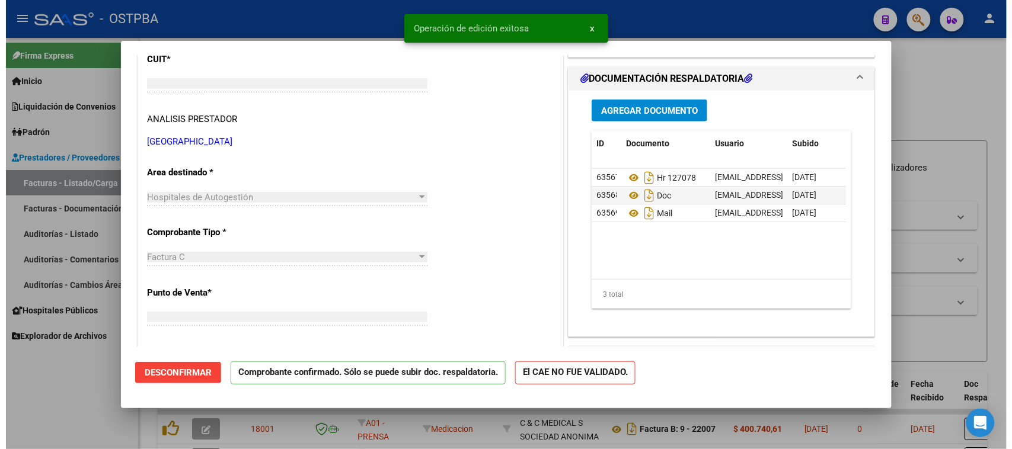
scroll to position [155, 0]
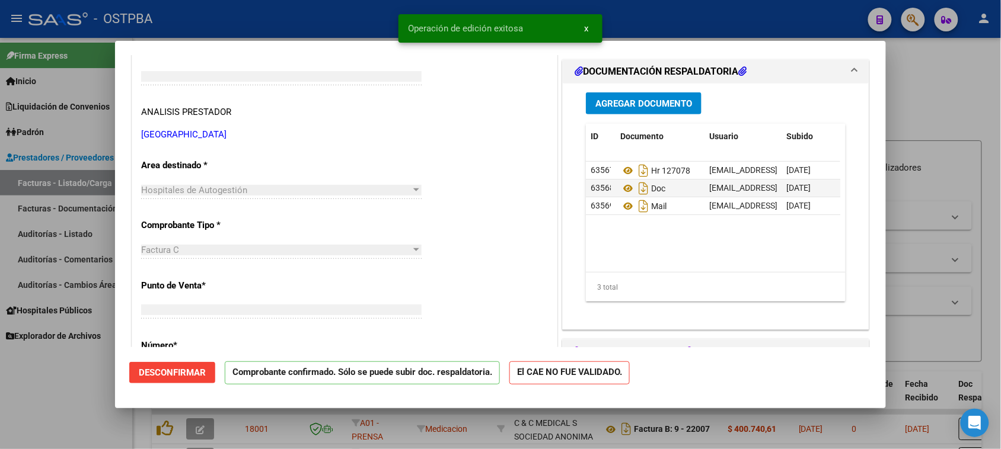
click at [36, 232] on link "Auditorías - Listado" at bounding box center [66, 233] width 132 height 25
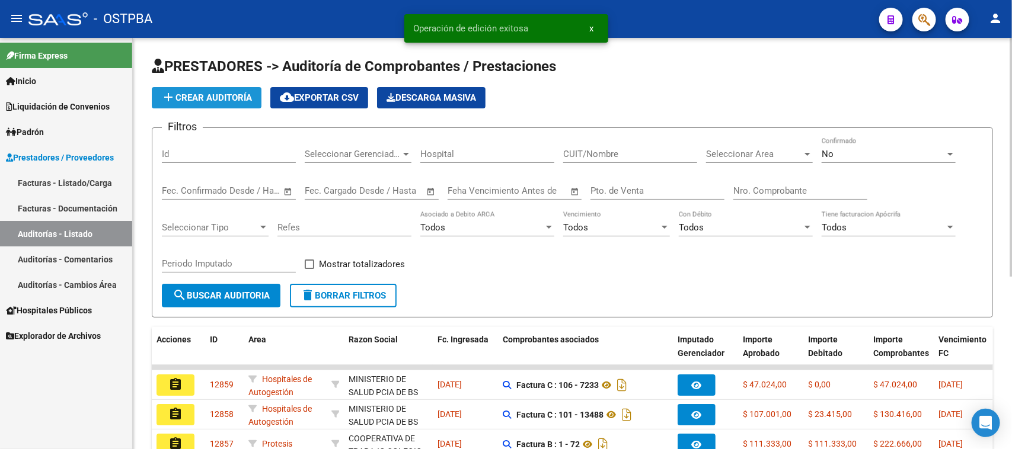
click at [196, 94] on span "add Crear Auditoría" at bounding box center [206, 97] width 91 height 11
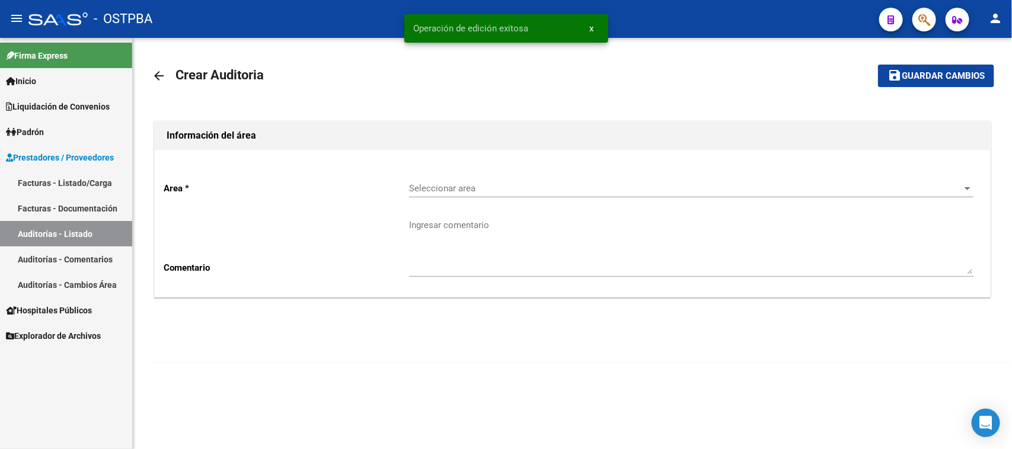
click at [421, 181] on div "Seleccionar area Seleccionar area" at bounding box center [691, 184] width 564 height 25
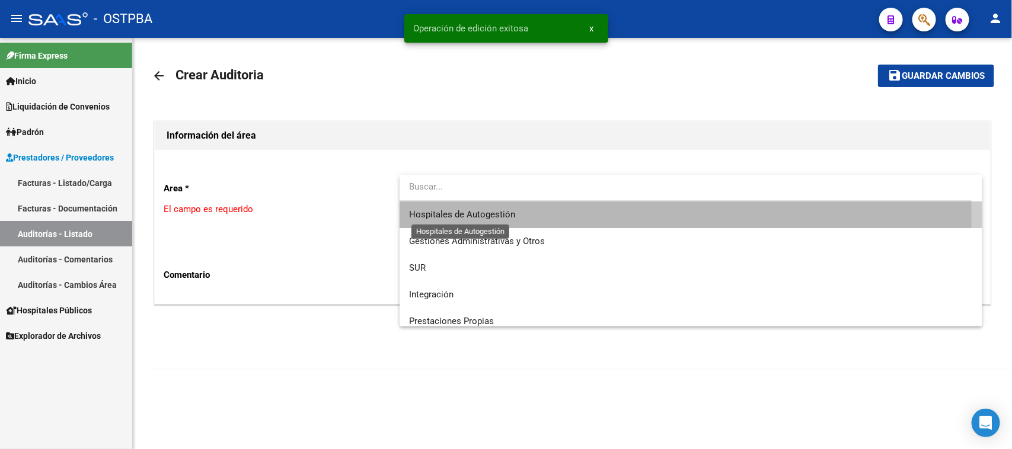
click at [425, 219] on span "Hospitales de Autogestión" at bounding box center [462, 214] width 106 height 11
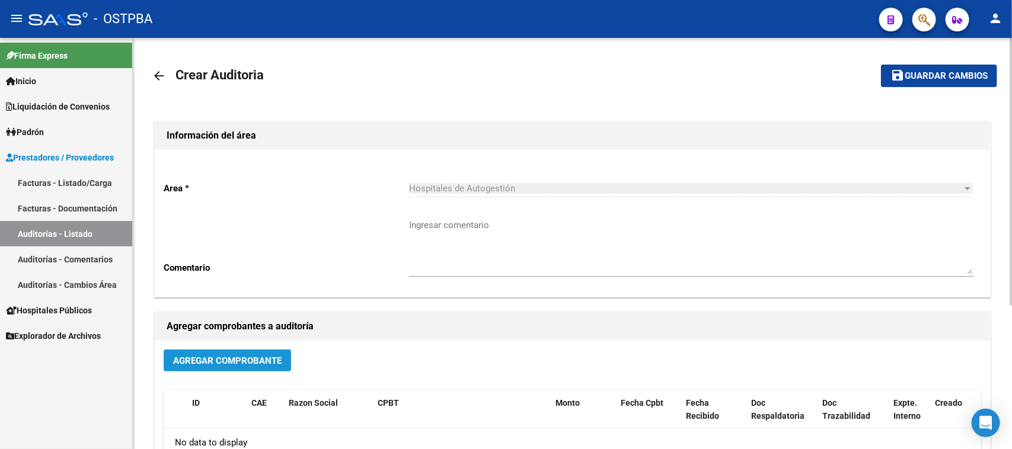
click at [259, 368] on button "Agregar Comprobante" at bounding box center [227, 361] width 127 height 22
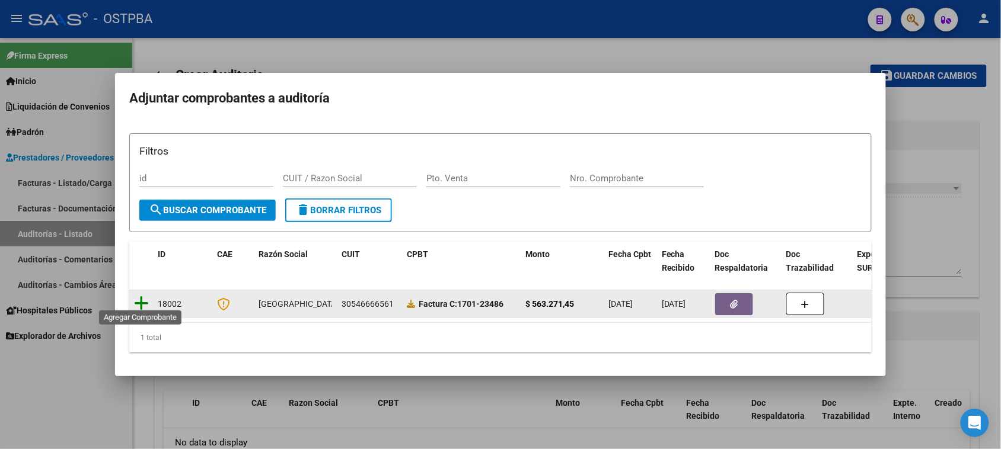
click at [139, 298] on icon at bounding box center [141, 303] width 15 height 17
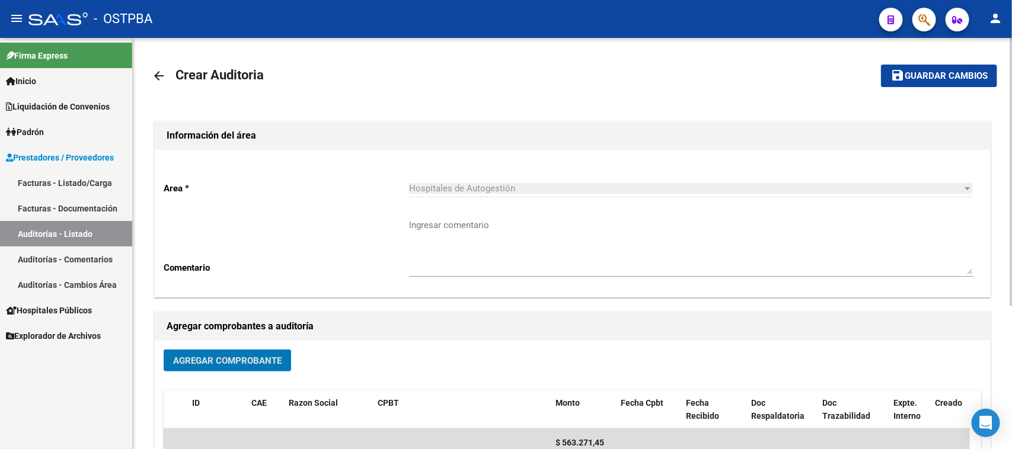
click at [925, 72] on span "Guardar cambios" at bounding box center [946, 76] width 83 height 11
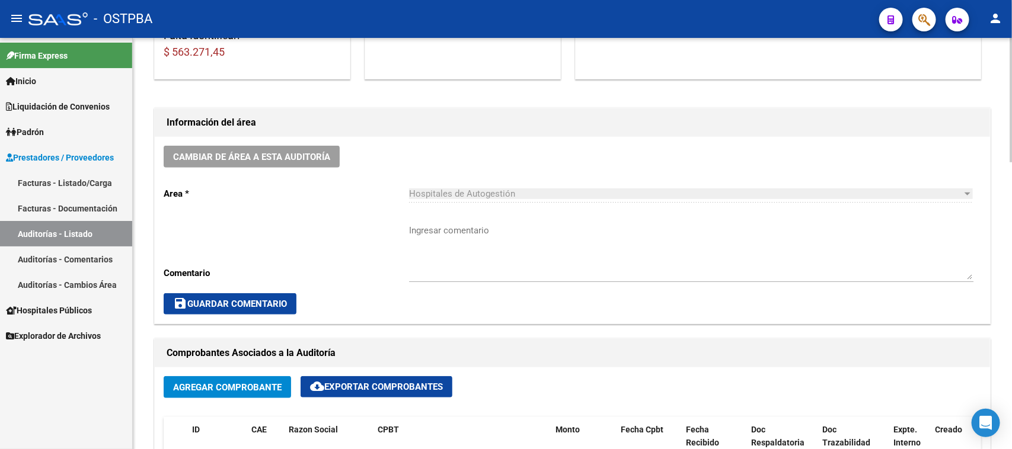
scroll to position [370, 0]
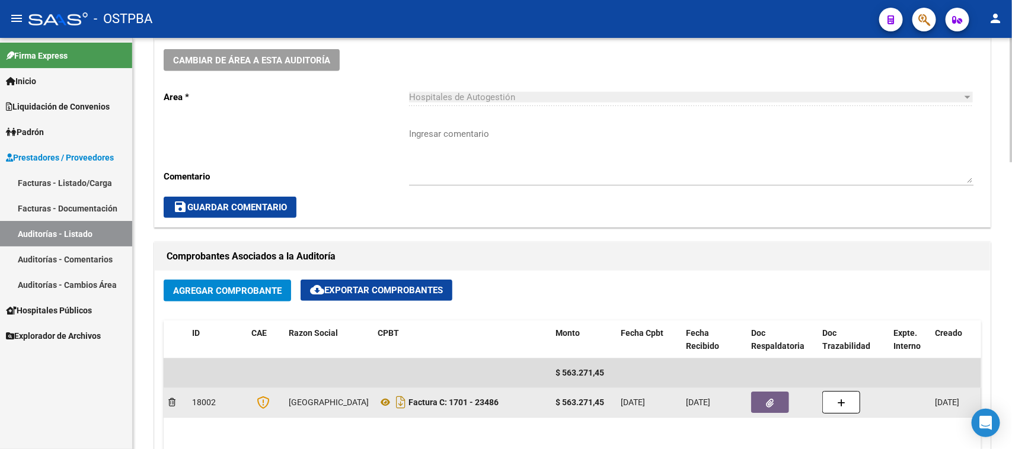
click at [756, 395] on button "button" at bounding box center [770, 402] width 38 height 21
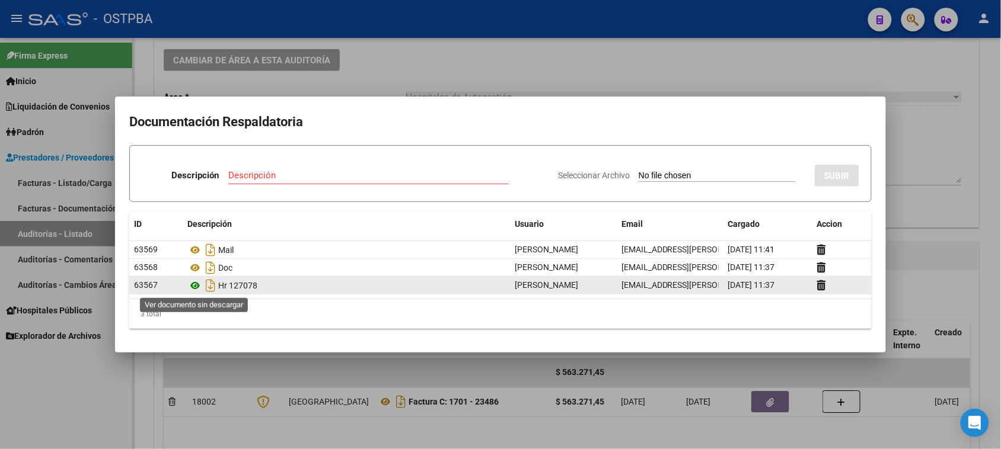
click at [193, 287] on icon at bounding box center [194, 286] width 15 height 14
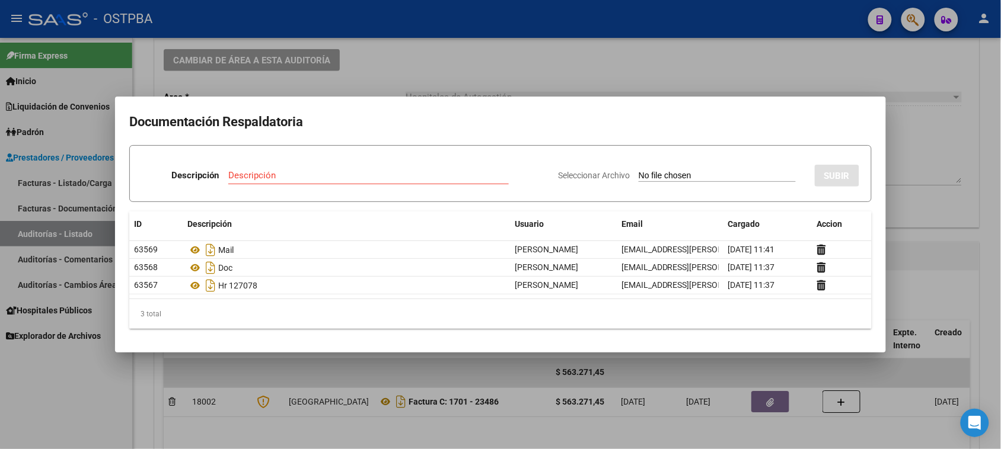
click at [144, 384] on div at bounding box center [500, 224] width 1001 height 449
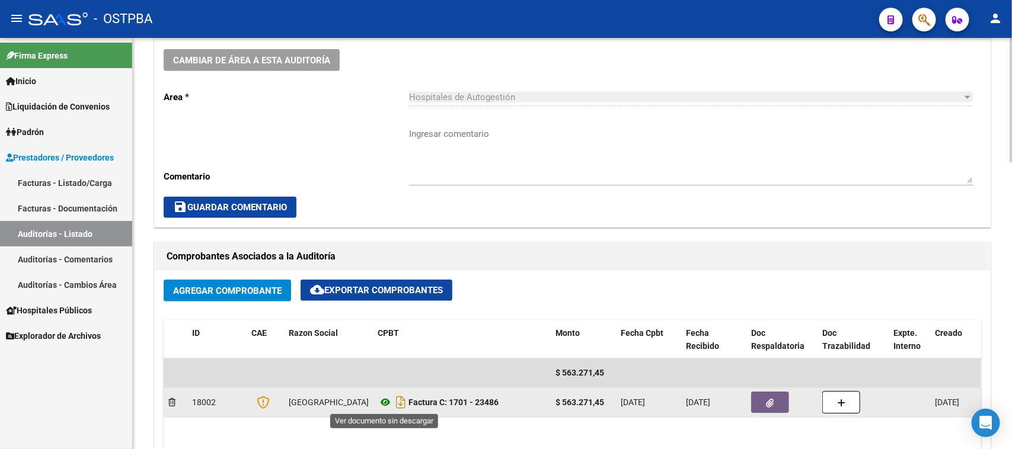
click at [382, 401] on icon at bounding box center [385, 402] width 15 height 14
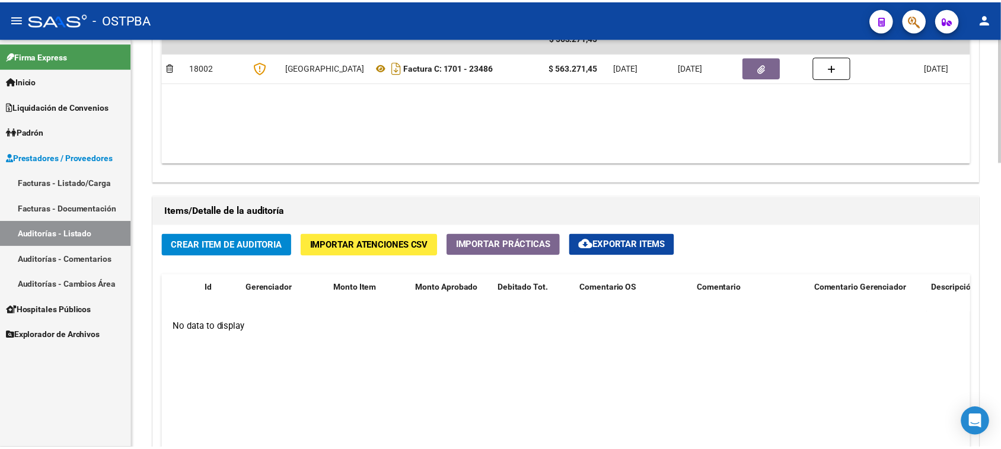
scroll to position [741, 0]
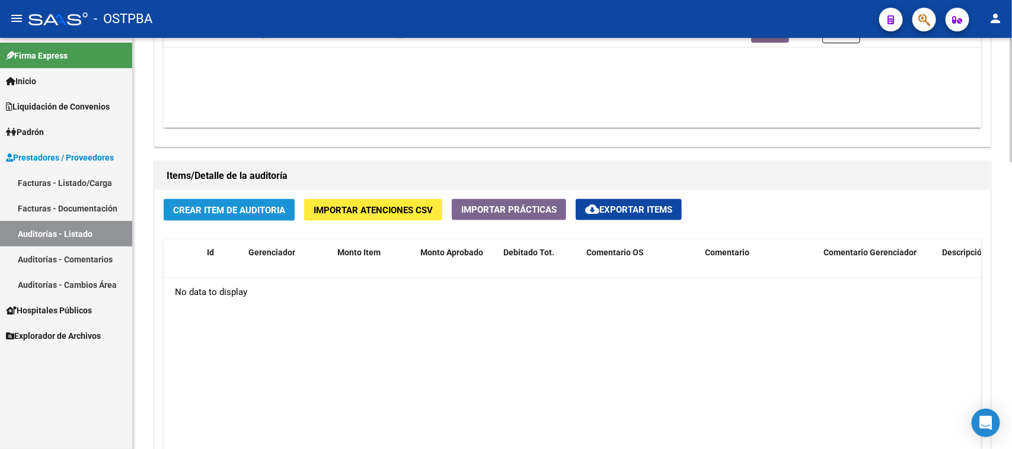
click at [273, 218] on button "Crear Item de Auditoria" at bounding box center [229, 210] width 131 height 22
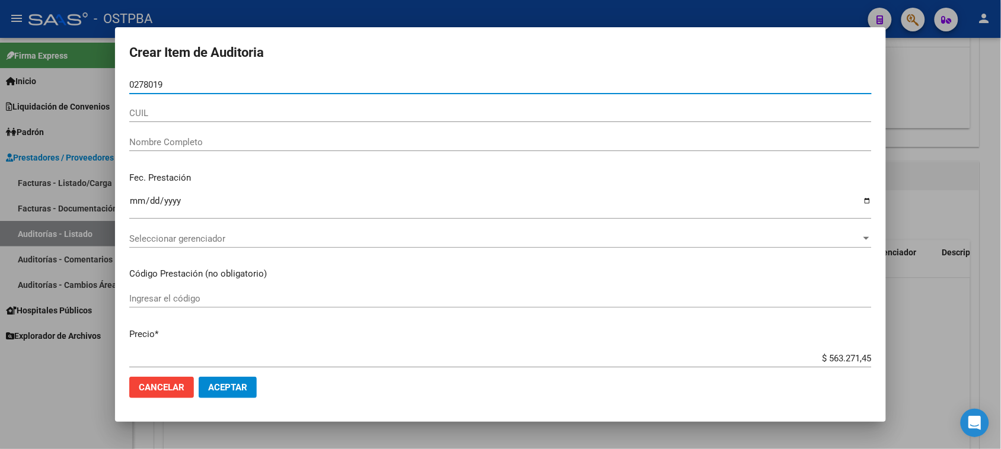
type input "02780197"
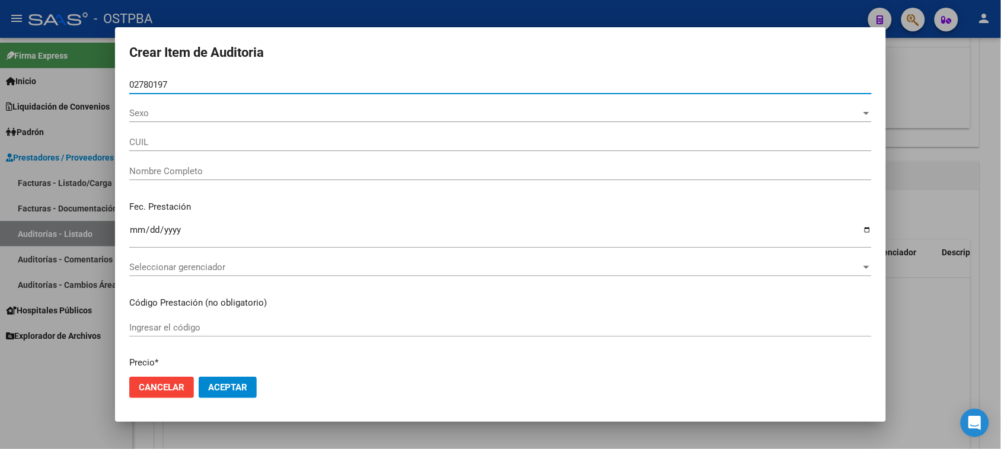
type input "27027801973"
type input "[PERSON_NAME] [PERSON_NAME]"
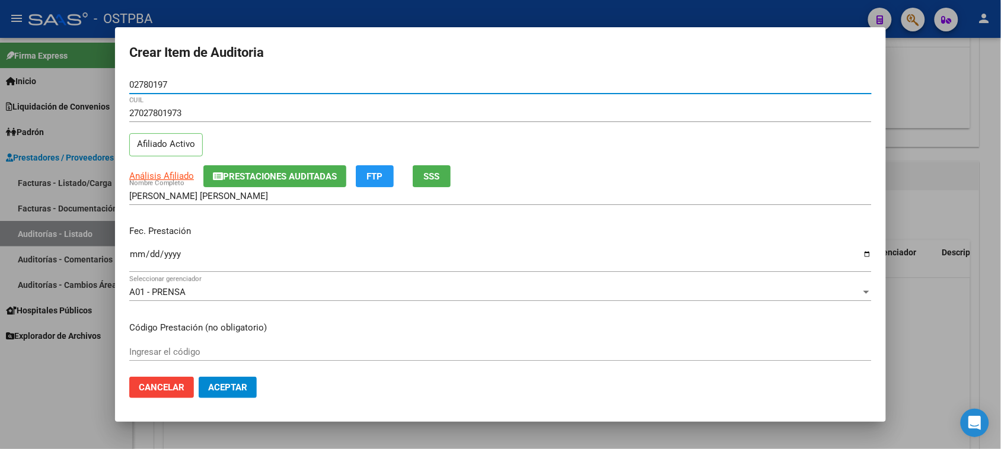
type input "02780197"
click at [420, 176] on button "SSS" at bounding box center [432, 176] width 38 height 22
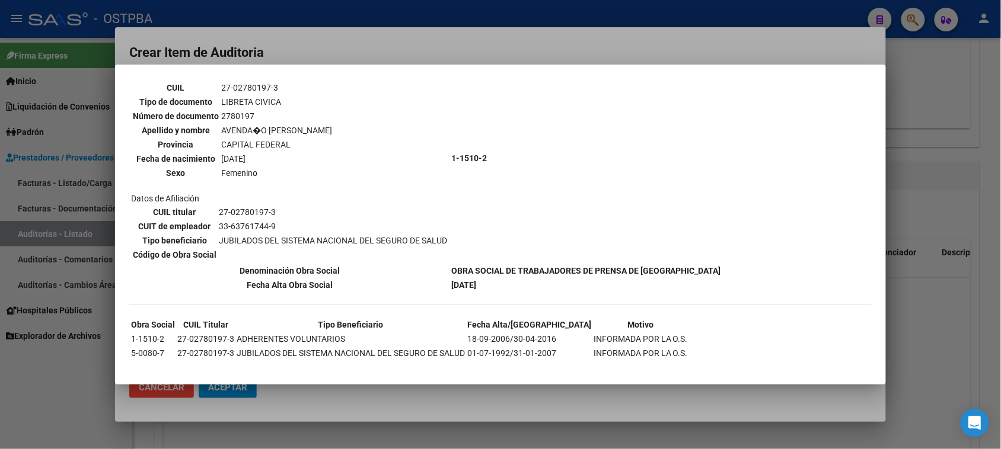
scroll to position [90, 0]
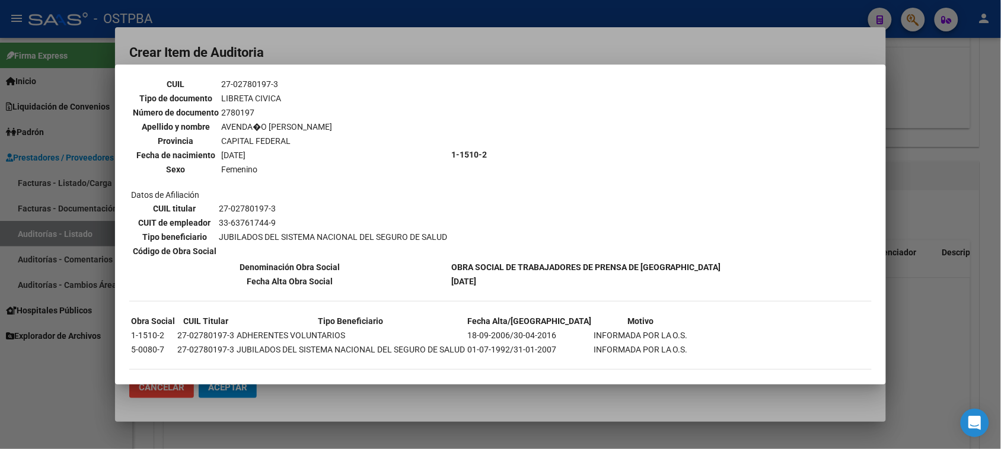
drag, startPoint x: 58, startPoint y: 419, endPoint x: 107, endPoint y: 363, distance: 74.3
click at [66, 411] on div at bounding box center [500, 224] width 1001 height 449
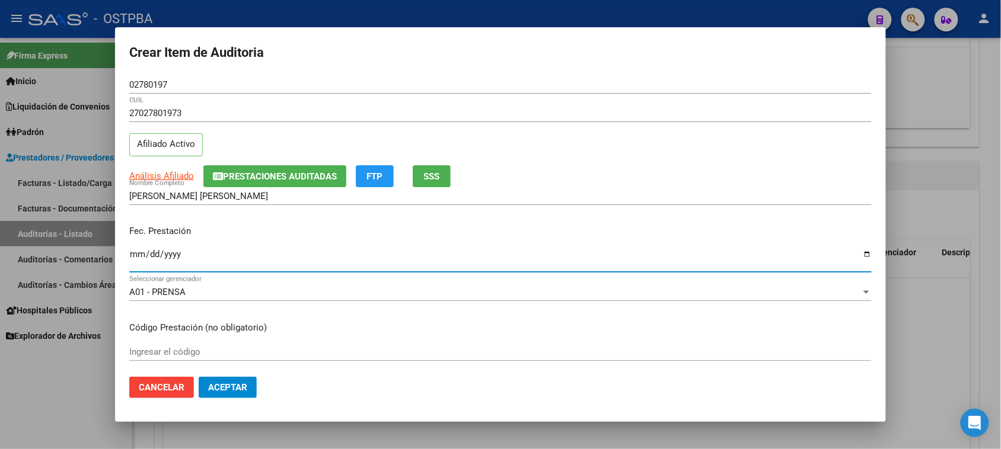
click at [134, 253] on input "Ingresar la fecha" at bounding box center [500, 259] width 742 height 19
click at [131, 252] on input "Ingresar la fecha" at bounding box center [500, 259] width 742 height 19
type input "[DATE]"
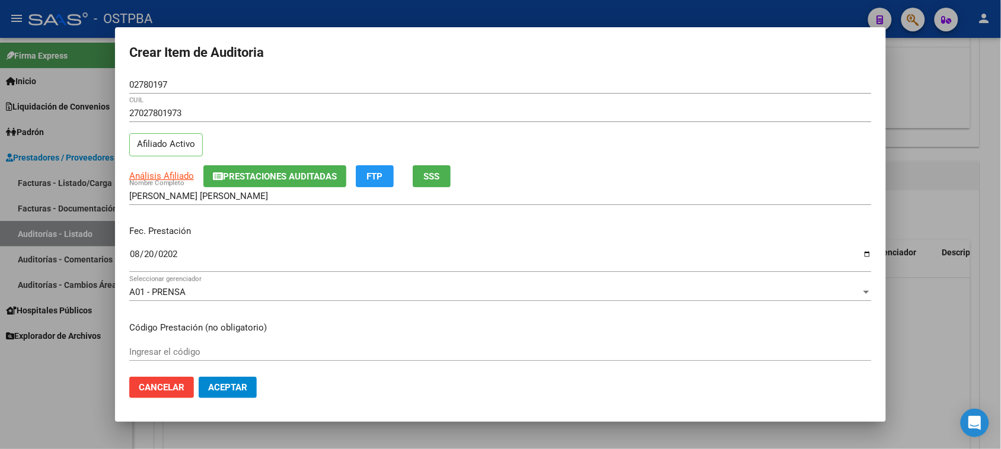
scroll to position [190, 0]
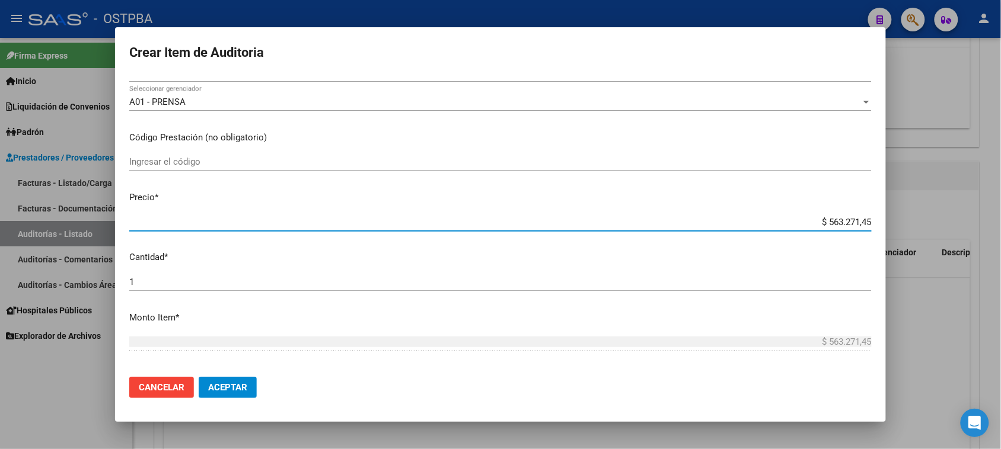
type input "$ 0,04"
type input "$ 0,47"
type input "$ 4,77"
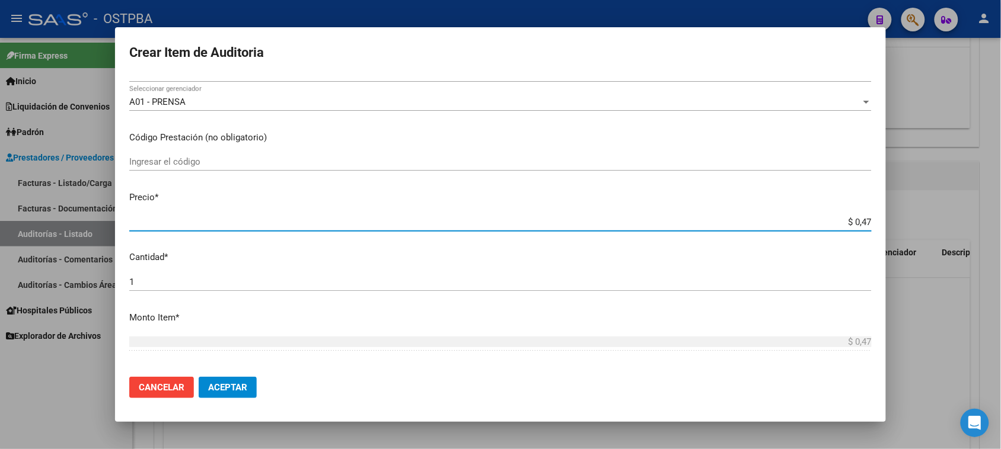
type input "$ 4,77"
type input "$ 47,70"
type input "$ 477,02"
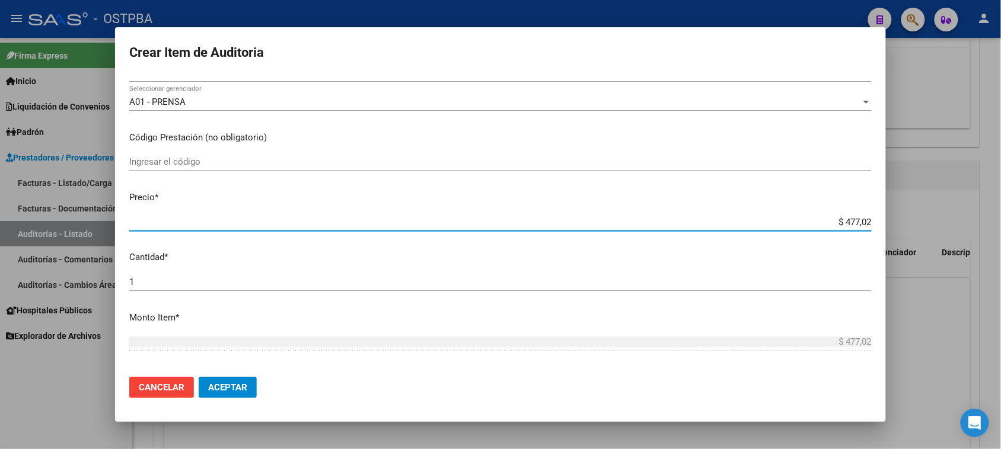
type input "$ 4.770,21"
type input "$ 47.702,14"
type input "$ 477.021,45"
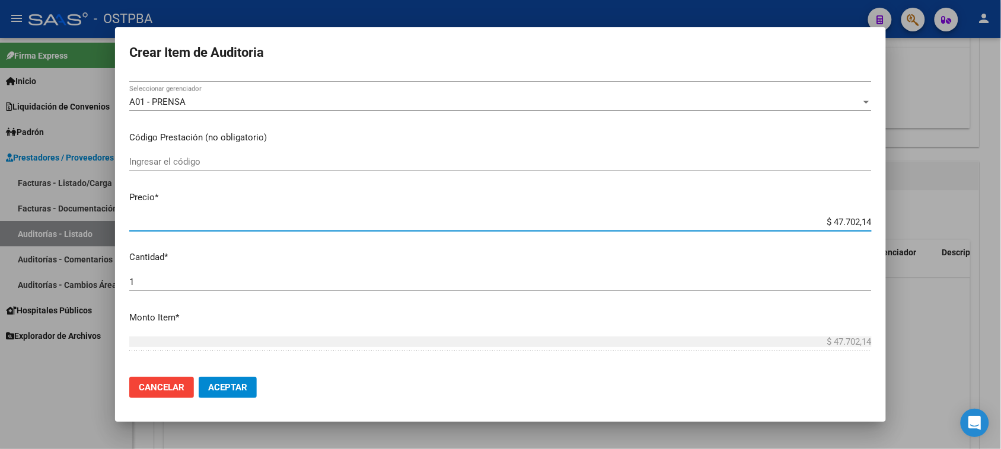
type input "$ 477.021,45"
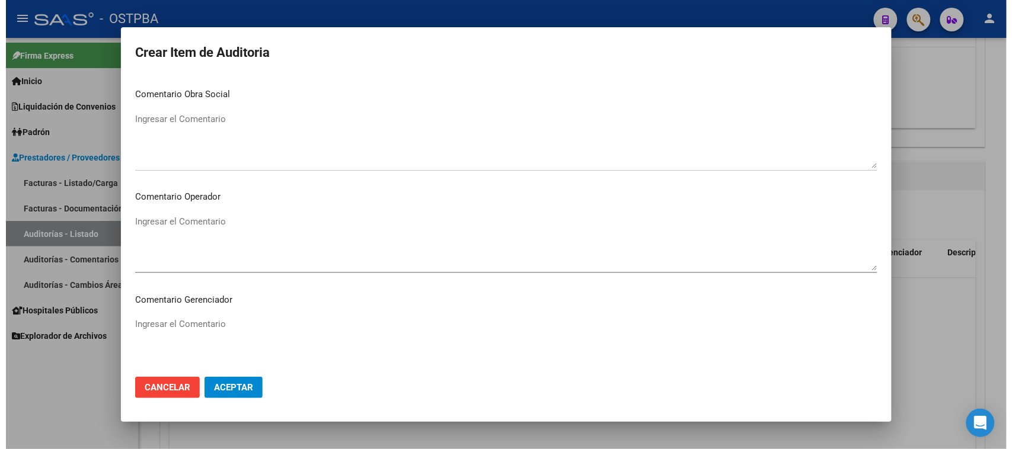
scroll to position [739, 0]
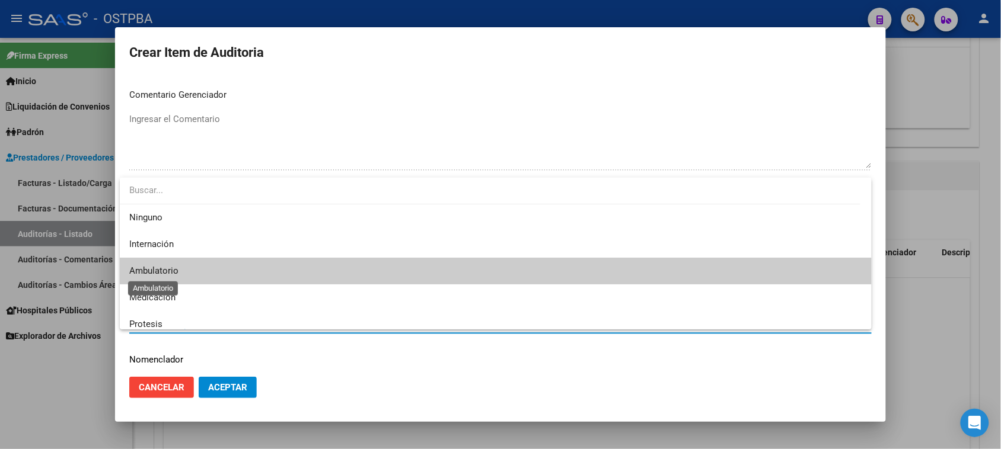
click at [155, 274] on span "Ambulatorio" at bounding box center [153, 271] width 49 height 11
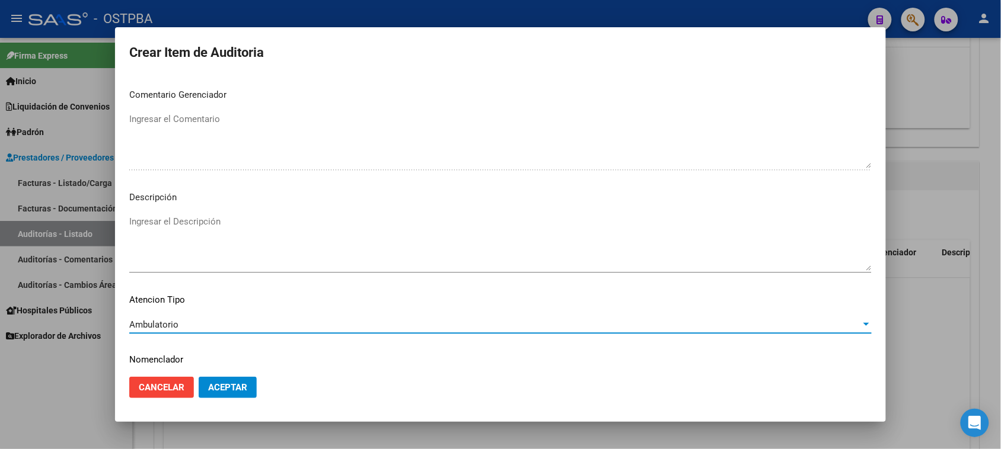
click at [232, 386] on span "Aceptar" at bounding box center [227, 387] width 39 height 11
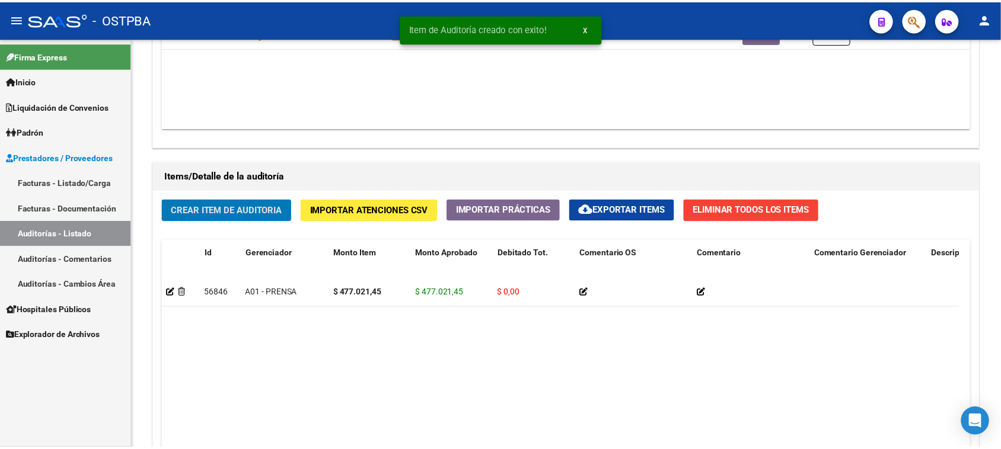
scroll to position [742, 0]
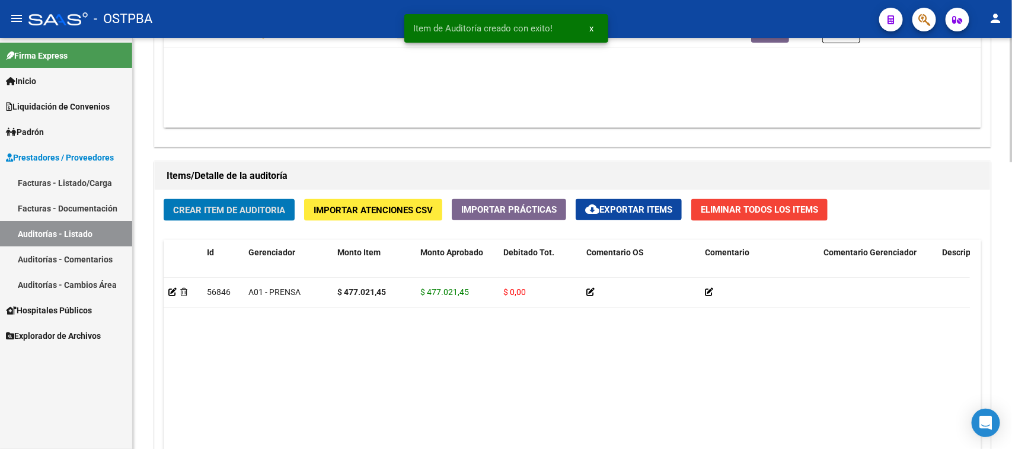
click at [247, 214] on button "Crear Item de Auditoria" at bounding box center [229, 210] width 131 height 22
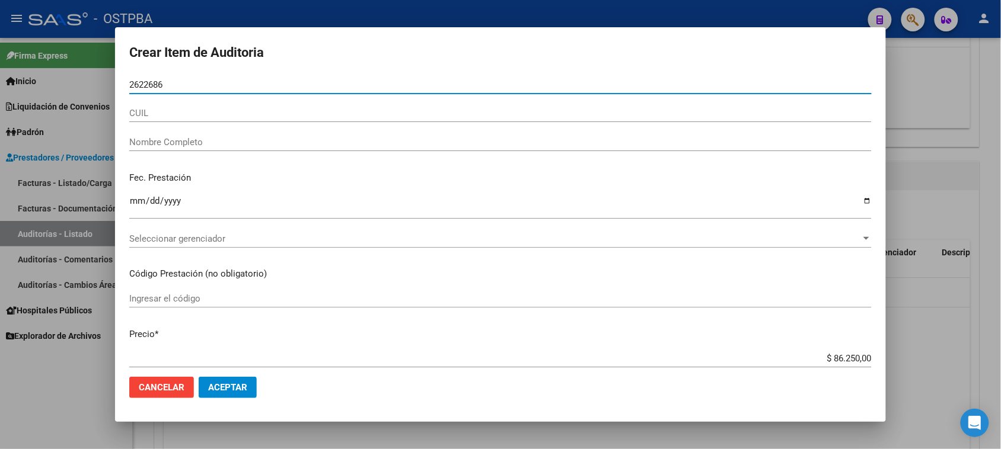
type input "26226864"
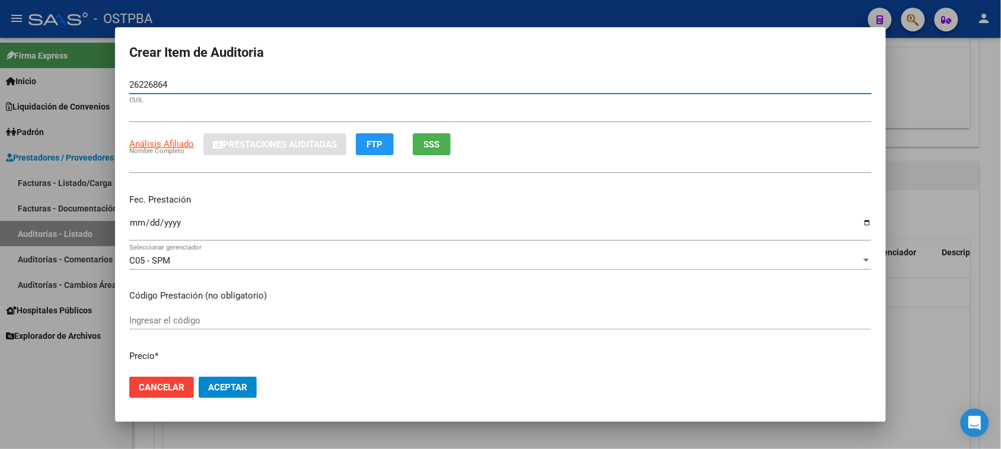
type input "27262268646"
type input "GYORGYEVIC [PERSON_NAME] [PERSON_NAME]"
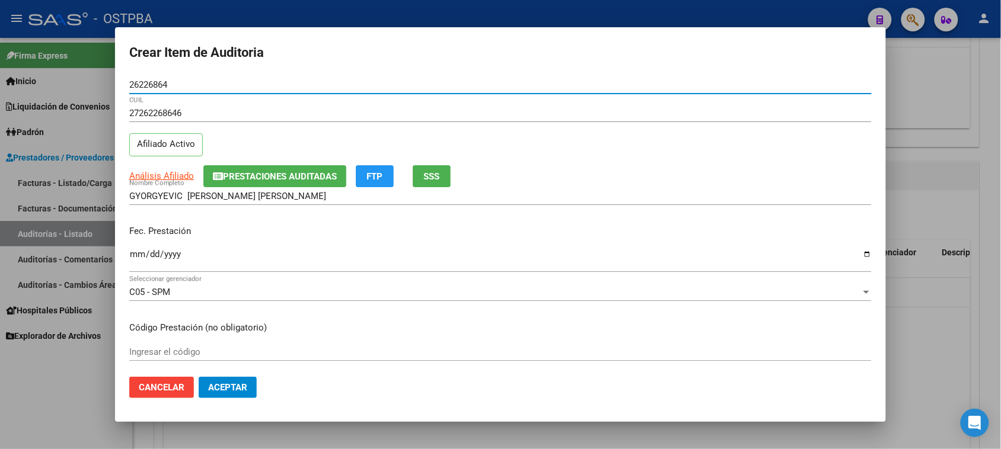
type input "26226864"
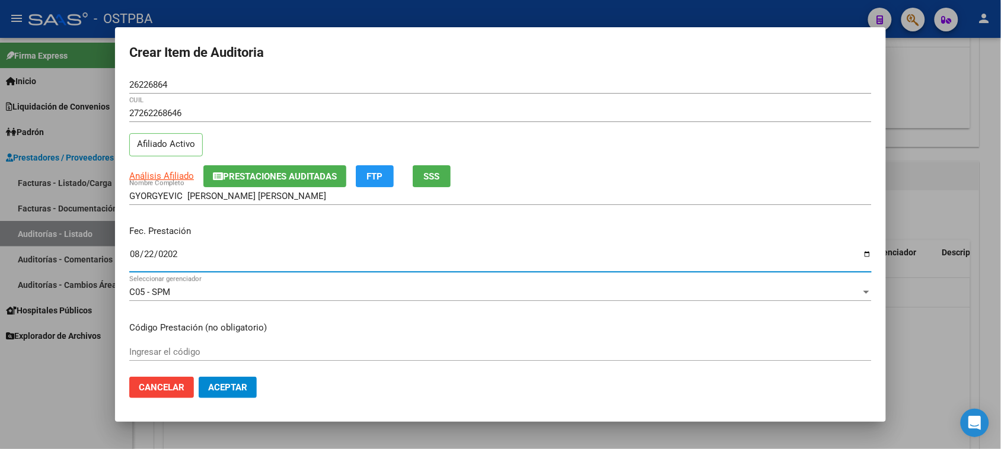
type input "[DATE]"
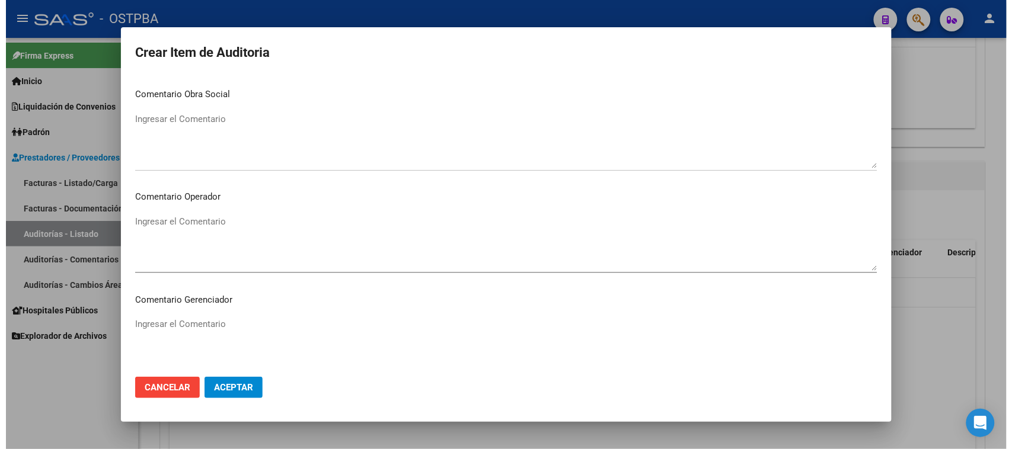
scroll to position [739, 0]
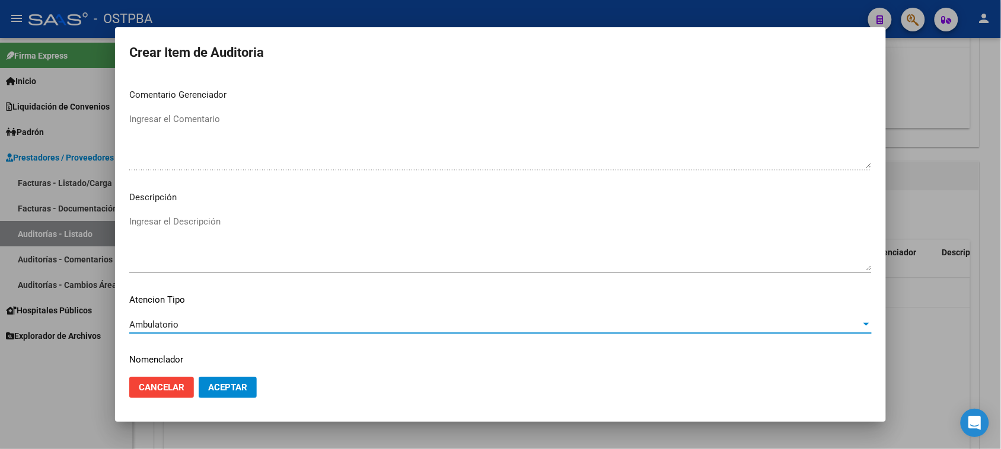
click at [211, 384] on span "Aceptar" at bounding box center [227, 387] width 39 height 11
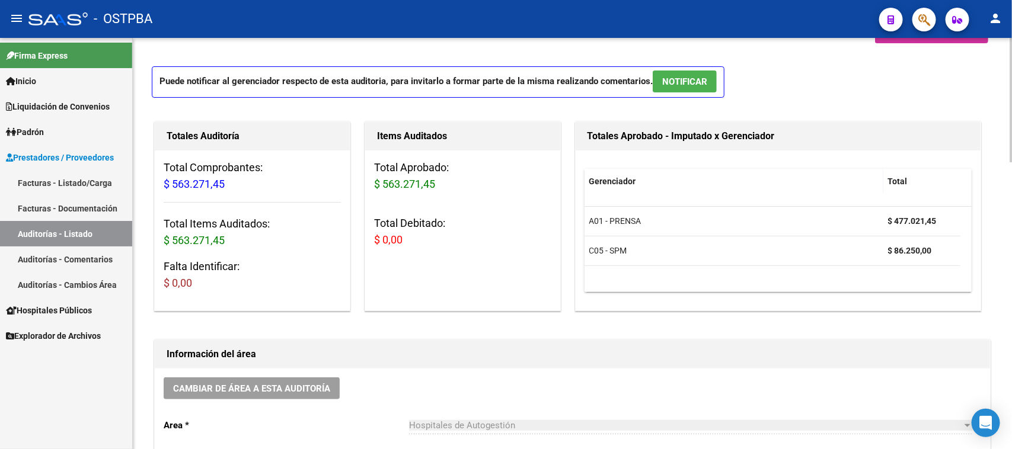
scroll to position [74, 0]
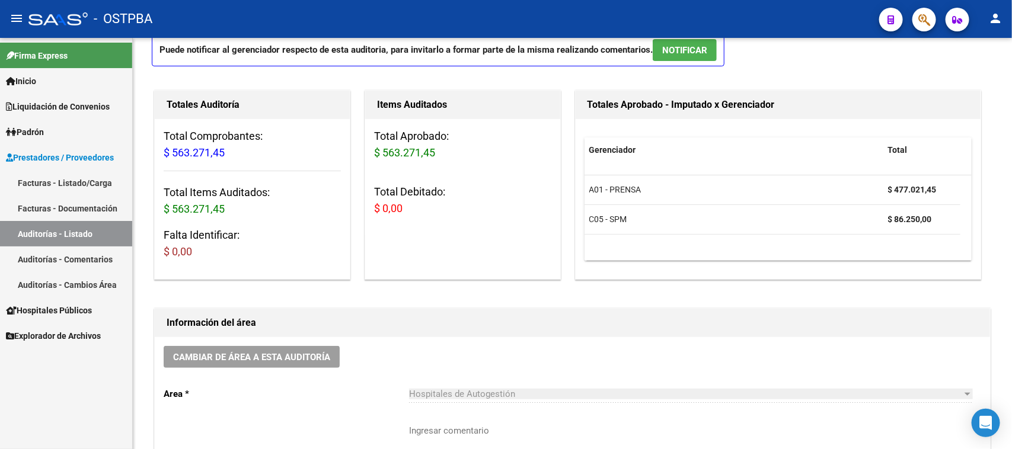
click at [83, 178] on link "Facturas - Listado/Carga" at bounding box center [66, 182] width 132 height 25
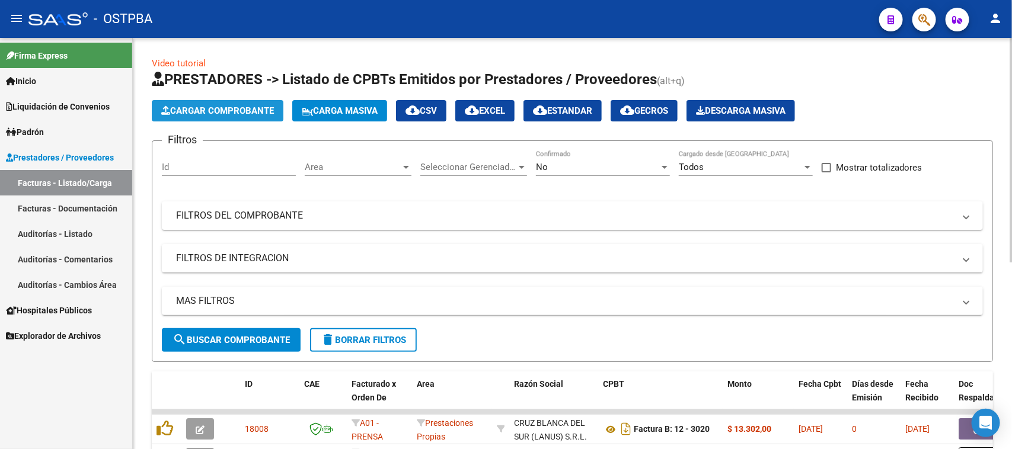
click at [255, 113] on span "Cargar Comprobante" at bounding box center [217, 111] width 113 height 11
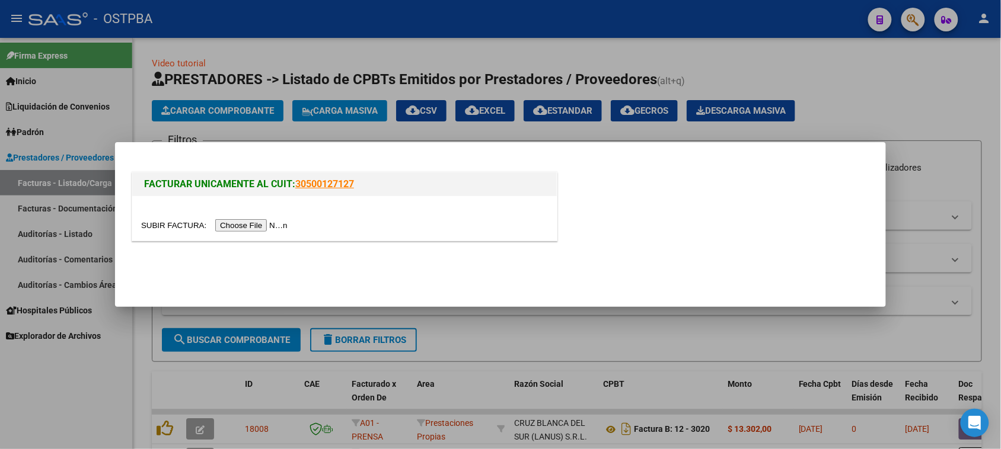
click at [260, 224] on input "file" at bounding box center [216, 225] width 150 height 12
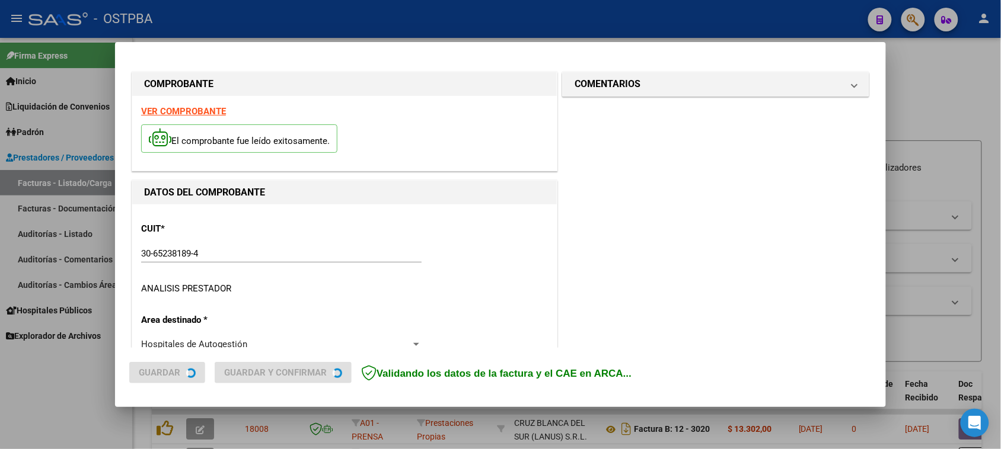
type input "[DATE]"
click at [609, 427] on div at bounding box center [500, 224] width 1001 height 449
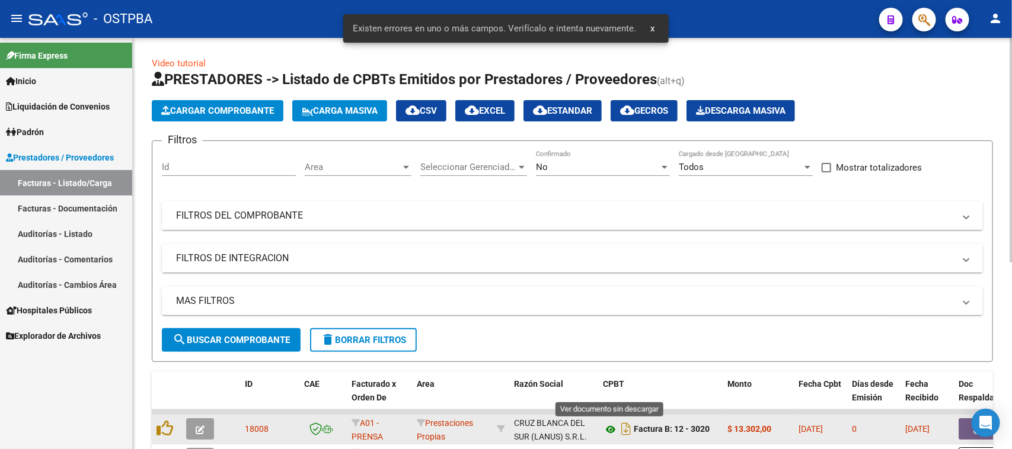
click at [611, 427] on icon at bounding box center [610, 430] width 15 height 14
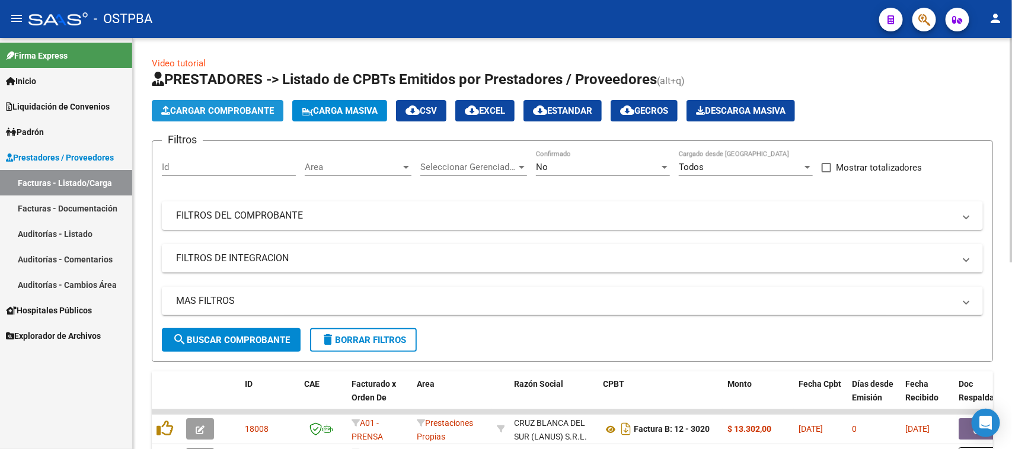
click at [226, 111] on span "Cargar Comprobante" at bounding box center [217, 111] width 113 height 11
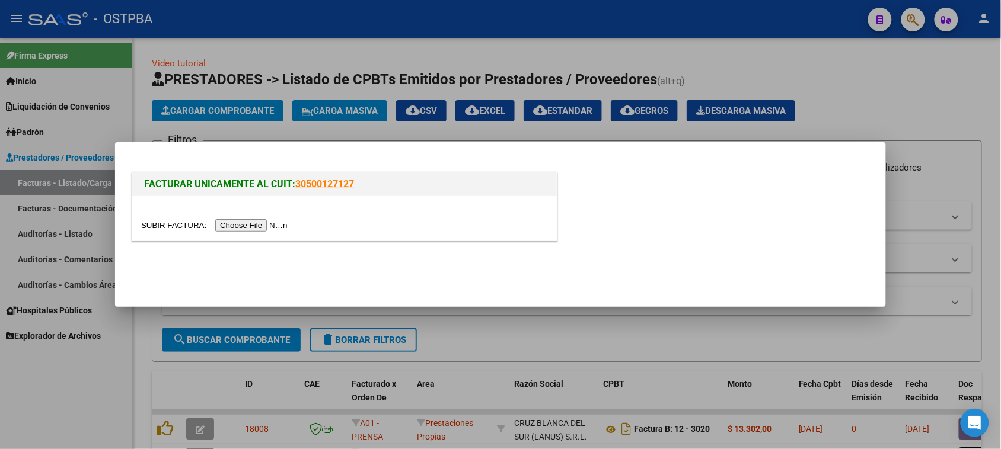
click at [280, 226] on input "file" at bounding box center [216, 225] width 150 height 12
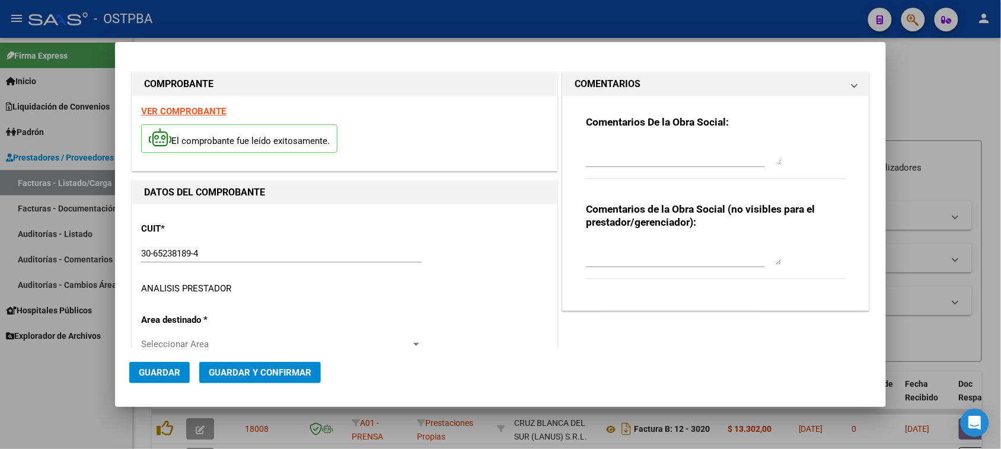
type input "[DATE]"
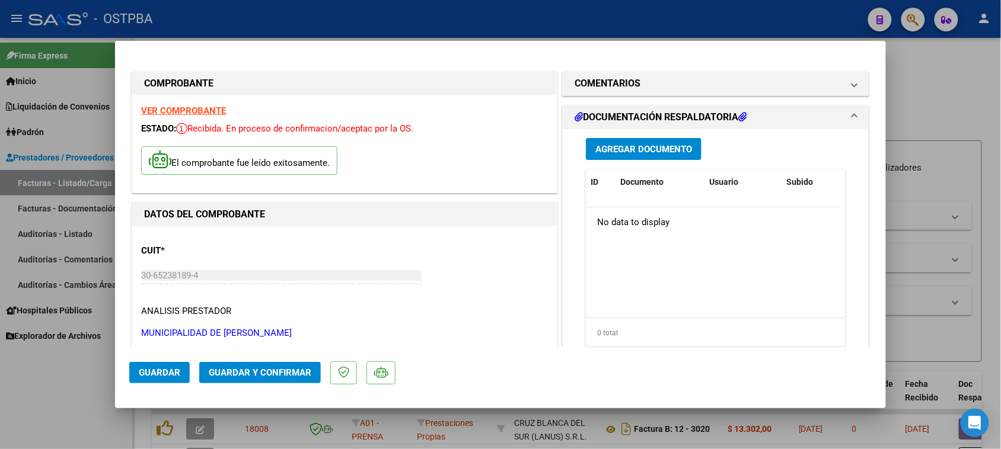
click at [196, 111] on strong "VER COMPROBANTE" at bounding box center [183, 111] width 85 height 11
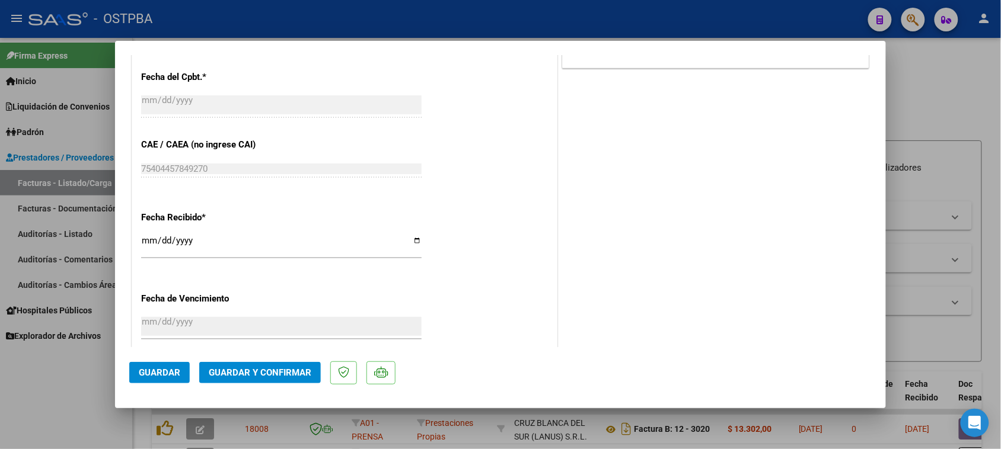
scroll to position [593, 0]
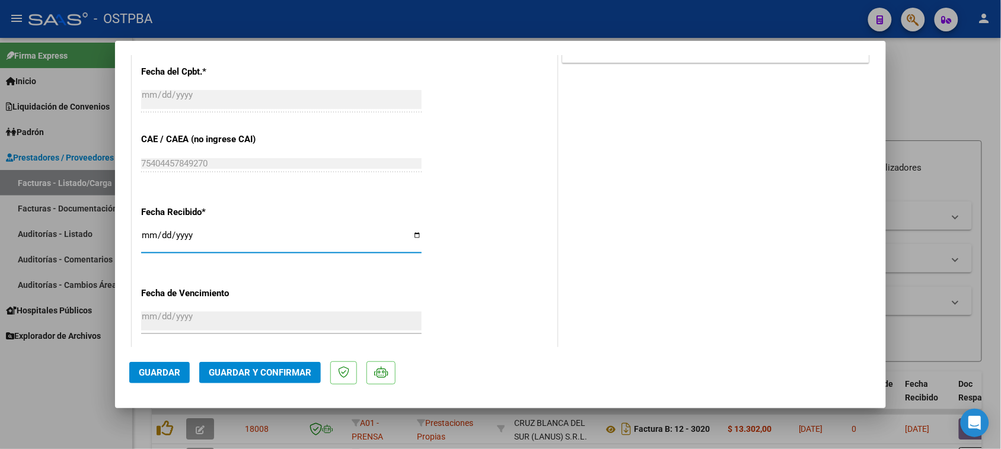
click at [146, 236] on input "[DATE]" at bounding box center [281, 240] width 280 height 19
type input "[DATE]"
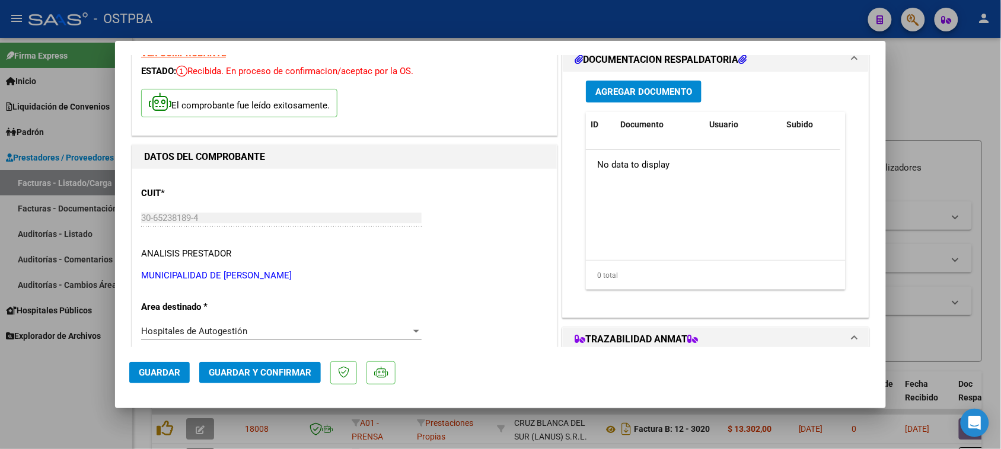
scroll to position [0, 0]
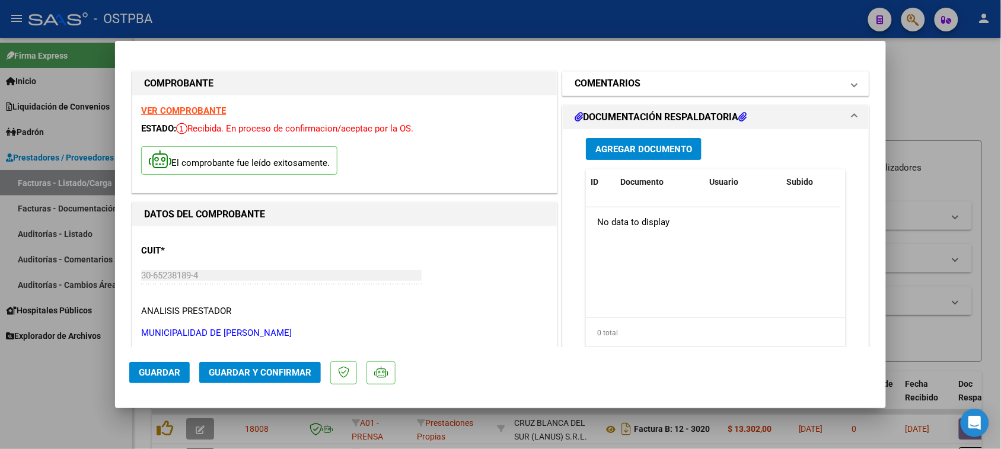
click at [633, 87] on h1 "COMENTARIOS" at bounding box center [607, 83] width 66 height 14
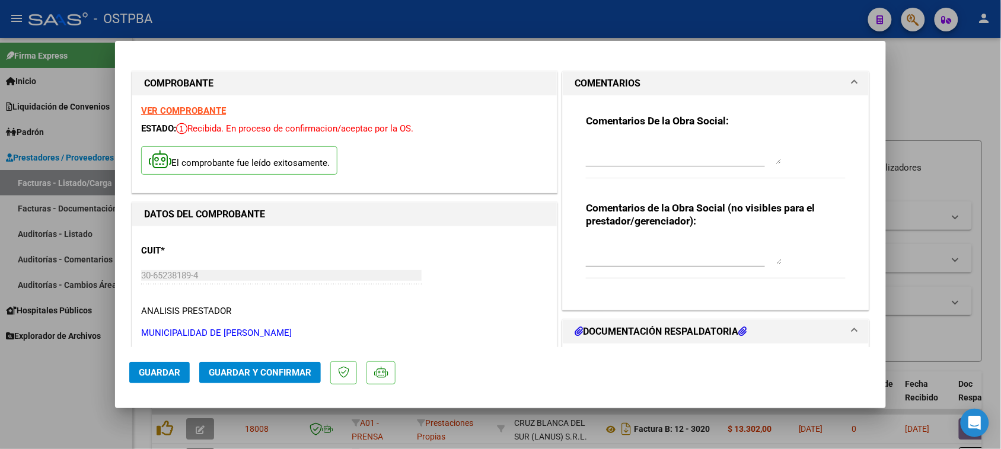
click at [637, 149] on textarea at bounding box center [684, 152] width 196 height 24
type textarea "HR 127079"
click at [169, 378] on span "Guardar" at bounding box center [159, 373] width 41 height 11
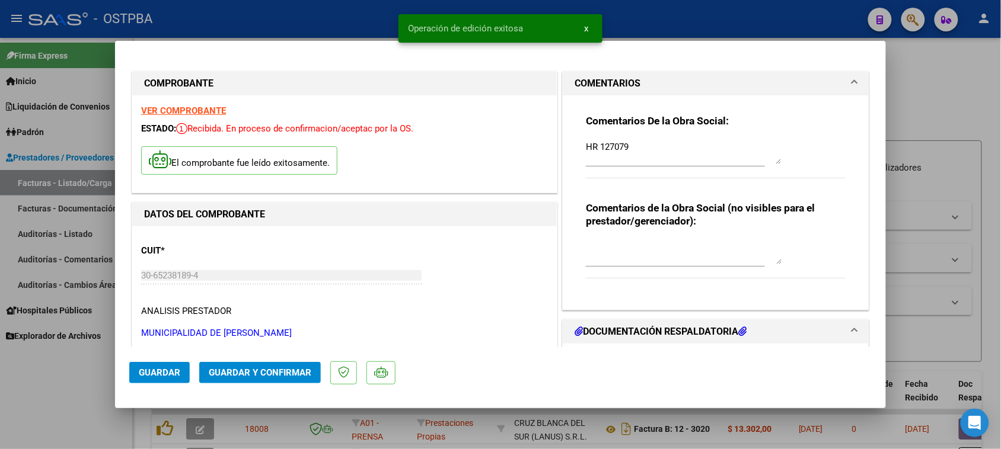
scroll to position [74, 0]
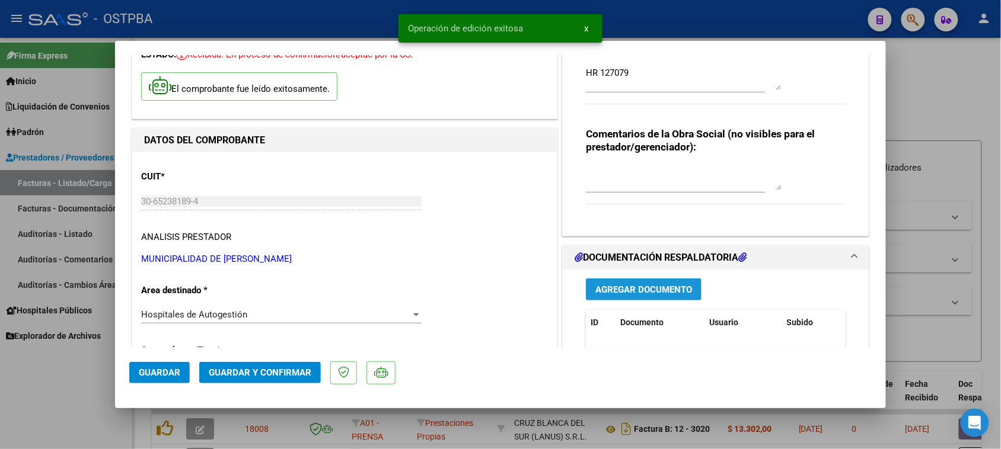
click at [677, 283] on button "Agregar Documento" at bounding box center [644, 290] width 116 height 22
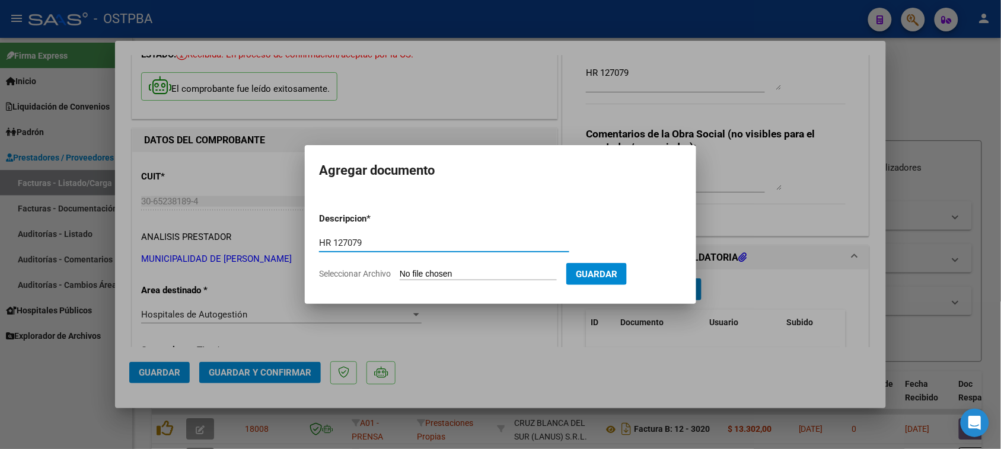
type input "HR 127079"
click at [400, 269] on input "Seleccionar Archivo" at bounding box center [478, 274] width 157 height 11
type input "C:\fakepath\HR 127079.pdf"
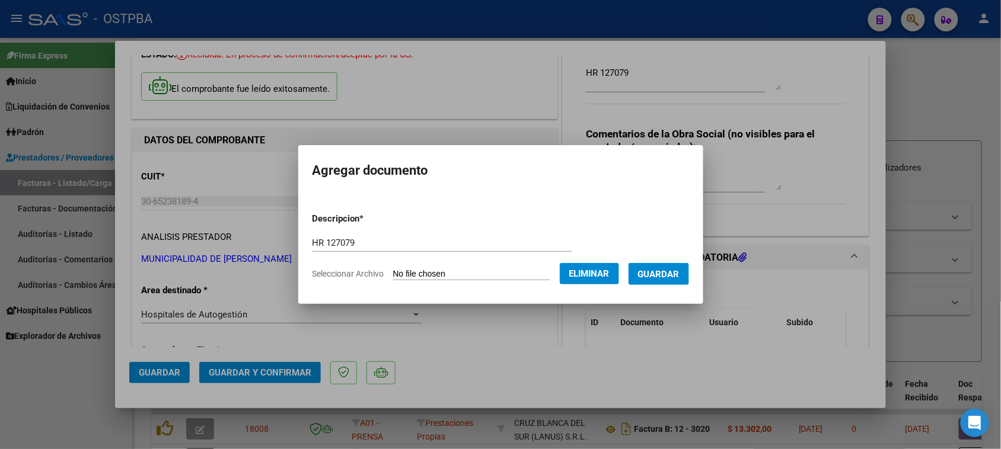
click at [679, 270] on span "Guardar" at bounding box center [658, 274] width 41 height 11
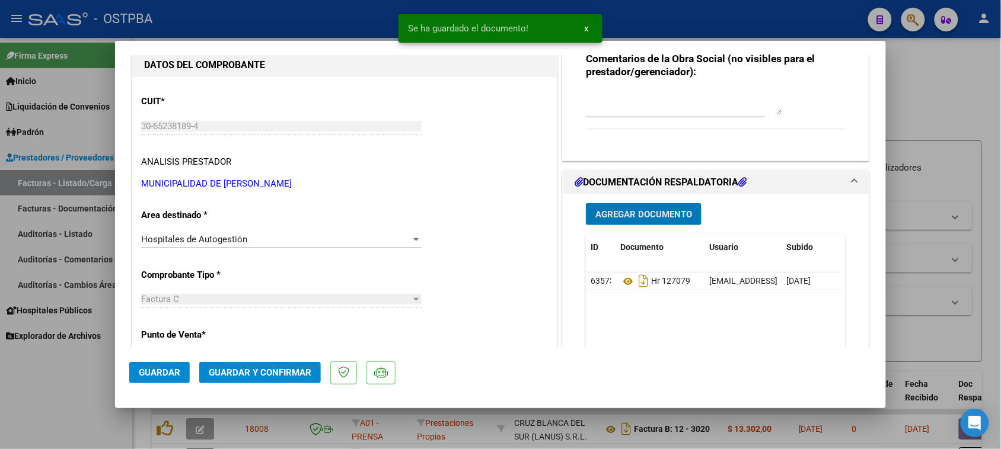
scroll to position [222, 0]
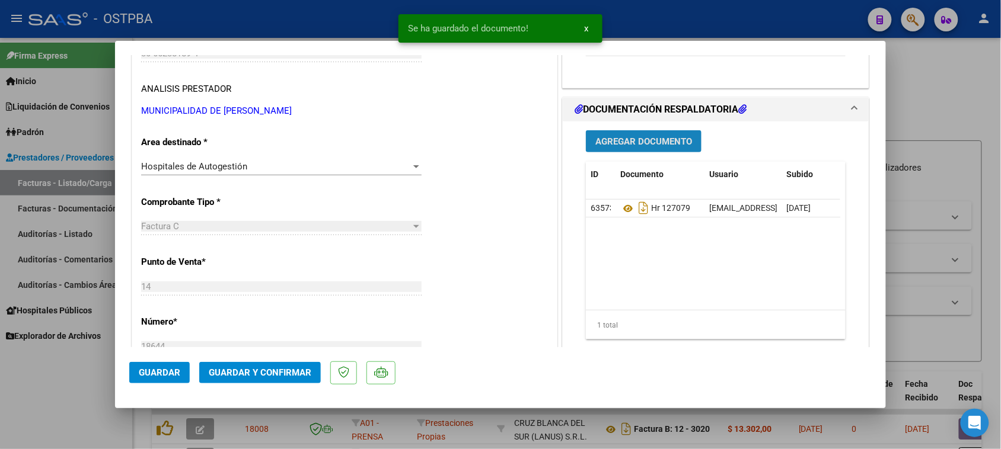
click at [679, 142] on span "Agregar Documento" at bounding box center [643, 141] width 97 height 11
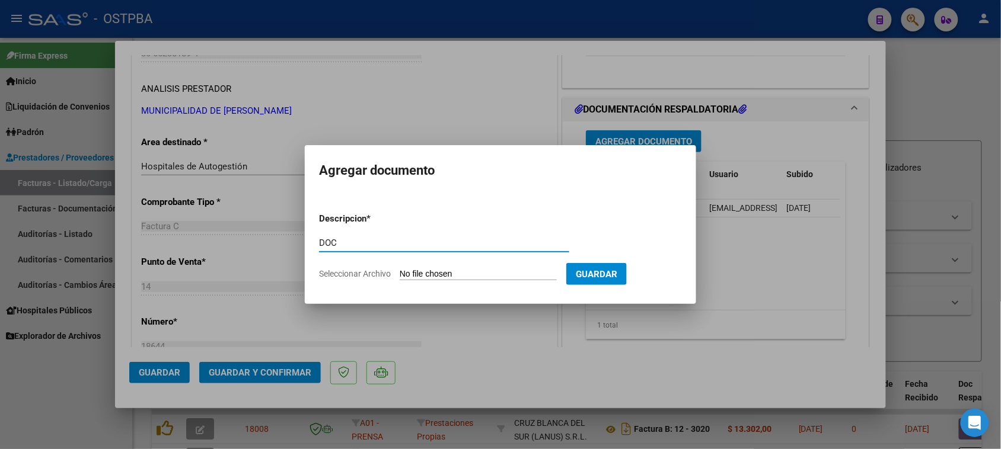
type input "DOC"
click at [400, 269] on input "Seleccionar Archivo" at bounding box center [478, 274] width 157 height 11
type input "C:\fakepath\DOC 18644.zip"
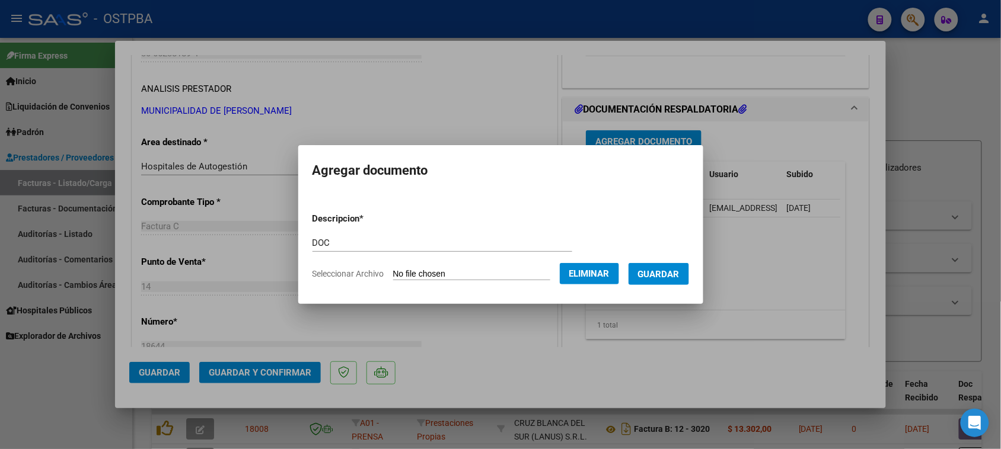
click at [682, 280] on button "Guardar" at bounding box center [658, 274] width 60 height 22
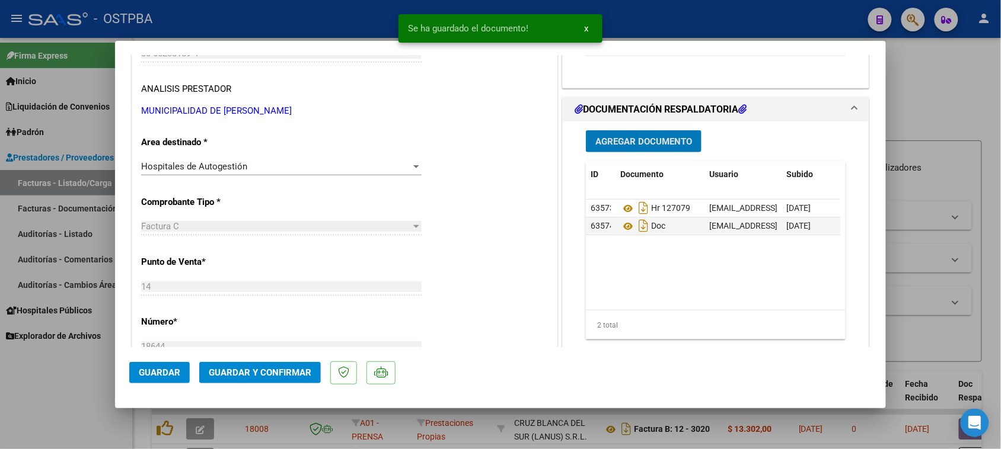
click at [631, 139] on span "Agregar Documento" at bounding box center [643, 141] width 97 height 11
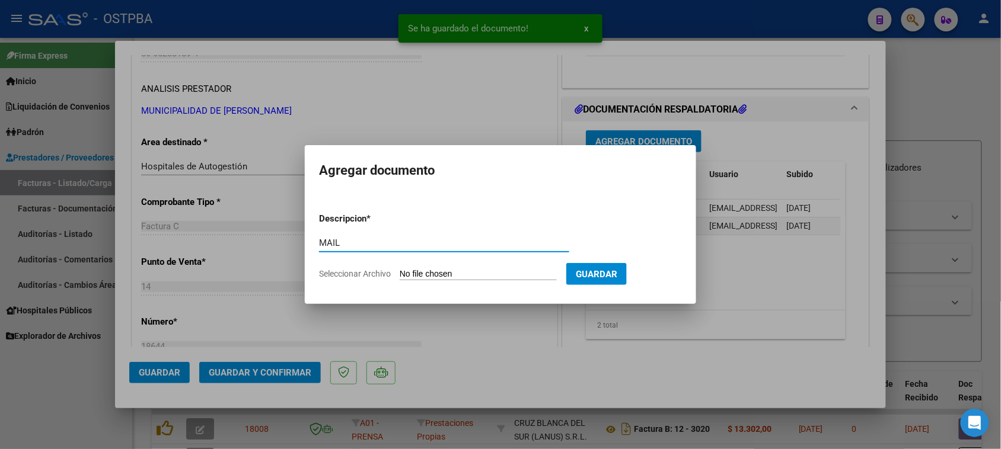
type input "MAIL"
click at [400, 269] on input "Seleccionar Archivo" at bounding box center [478, 274] width 157 height 11
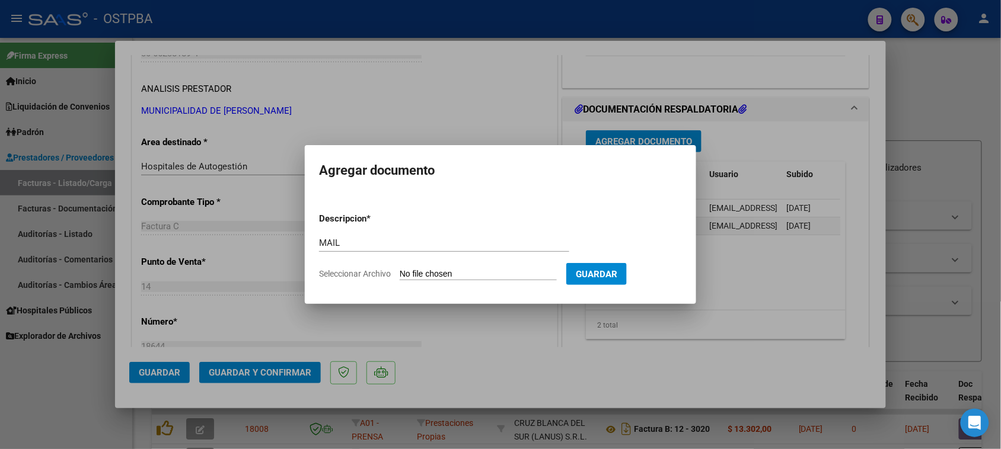
type input "C:\fakepath\Gmail - Fwd_ Facturacion Municipio de [PERSON_NAME][GEOGRAPHIC_DATA…"
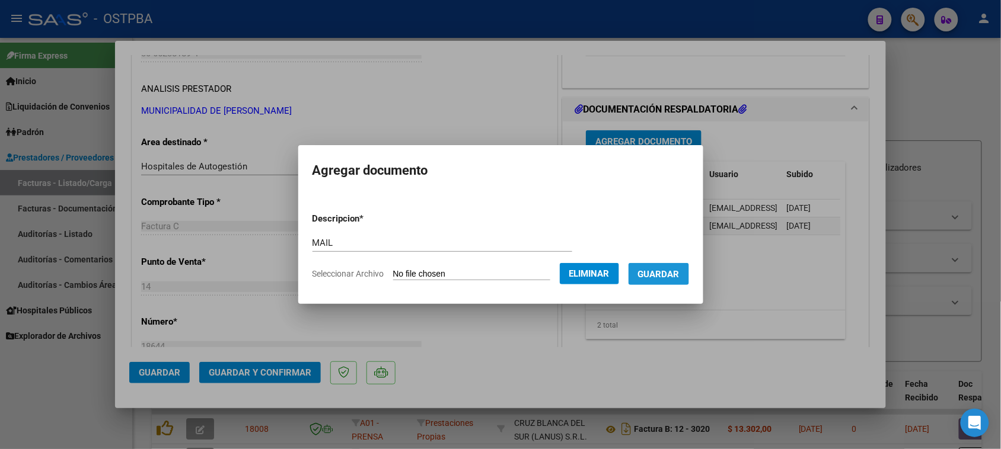
click at [679, 274] on span "Guardar" at bounding box center [658, 274] width 41 height 11
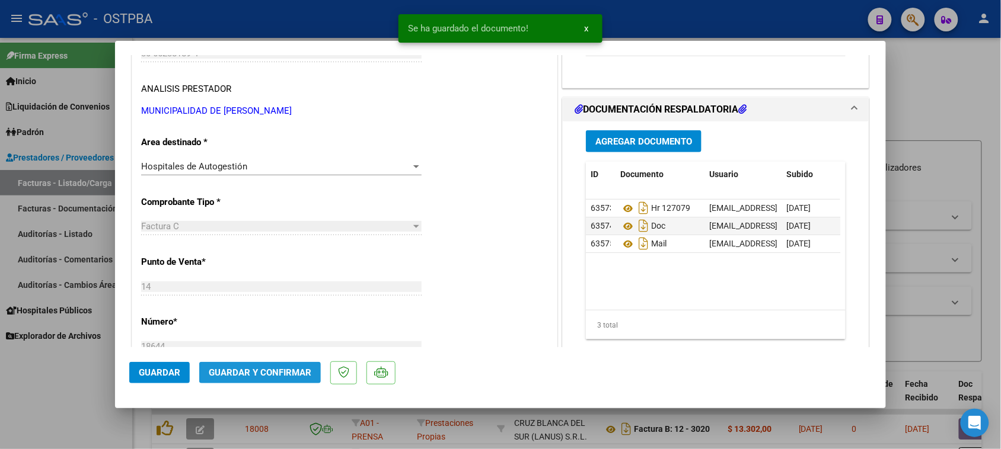
click at [274, 375] on span "Guardar y Confirmar" at bounding box center [260, 373] width 103 height 11
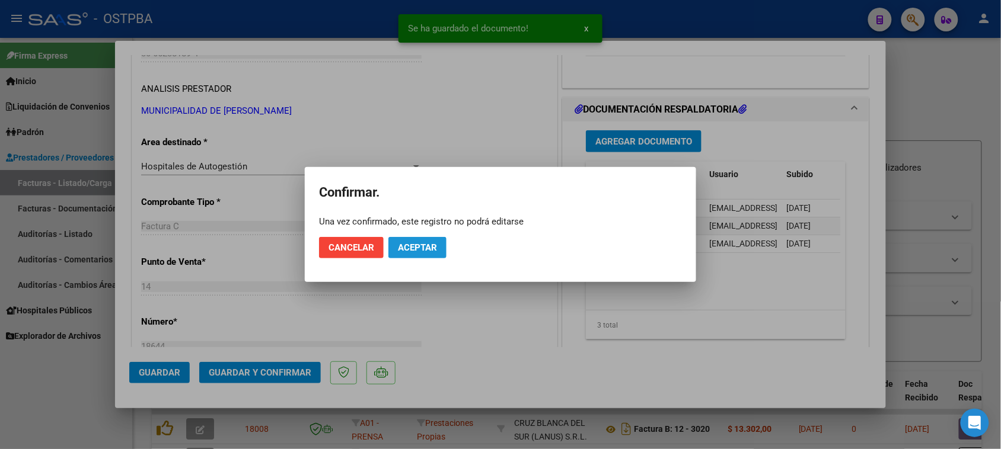
click at [426, 257] on button "Aceptar" at bounding box center [417, 247] width 58 height 21
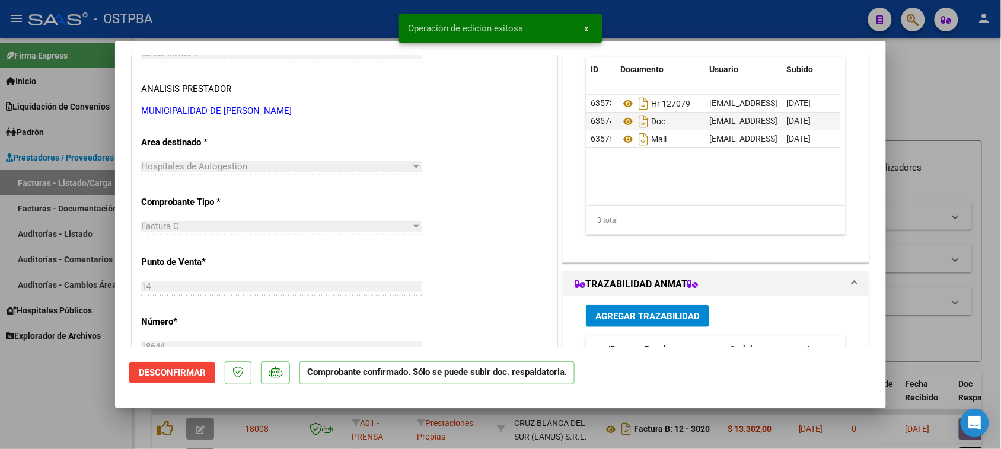
click at [51, 233] on div at bounding box center [500, 224] width 1001 height 449
type input "$ 0,00"
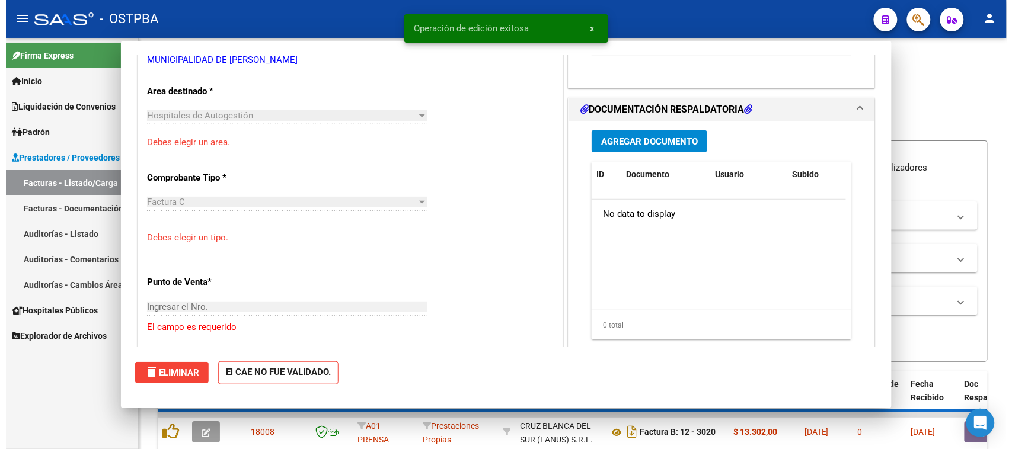
scroll to position [186, 0]
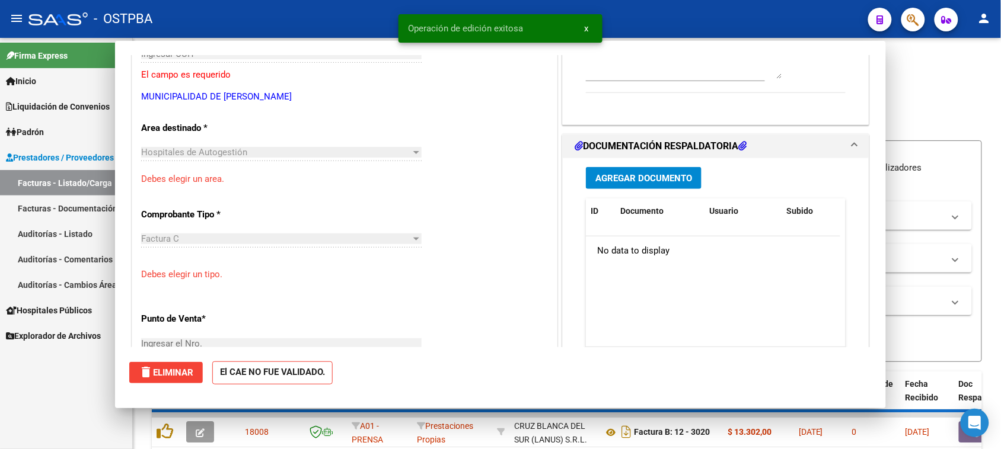
click at [51, 233] on link "Auditorías - Listado" at bounding box center [66, 233] width 132 height 25
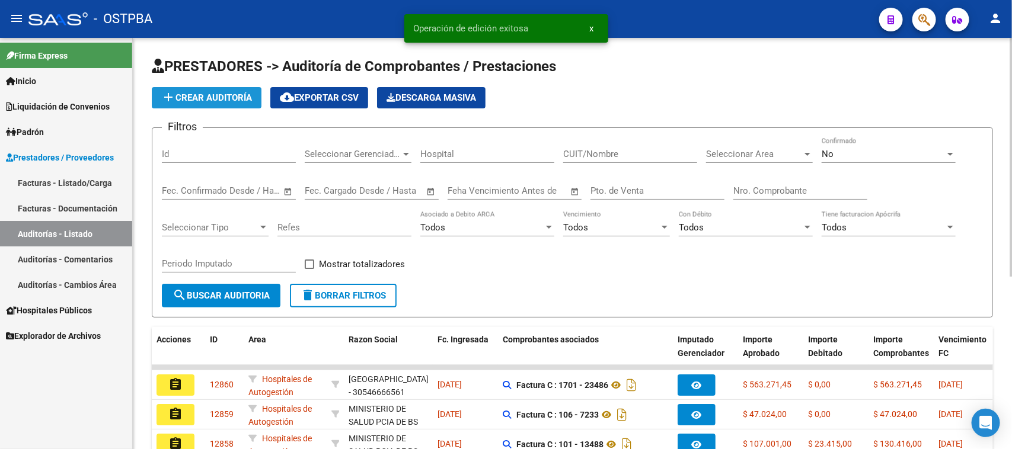
click at [233, 102] on button "add Crear Auditoría" at bounding box center [207, 97] width 110 height 21
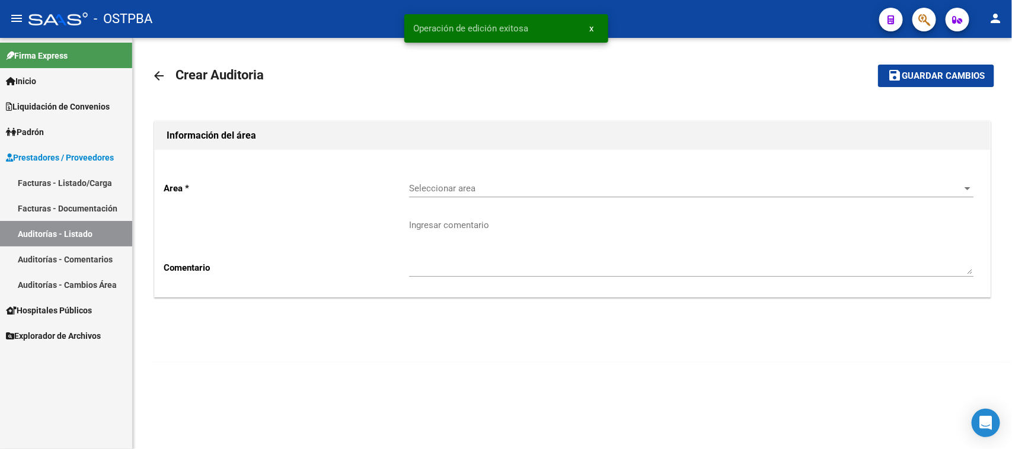
click at [469, 193] on span "Seleccionar area" at bounding box center [686, 188] width 554 height 11
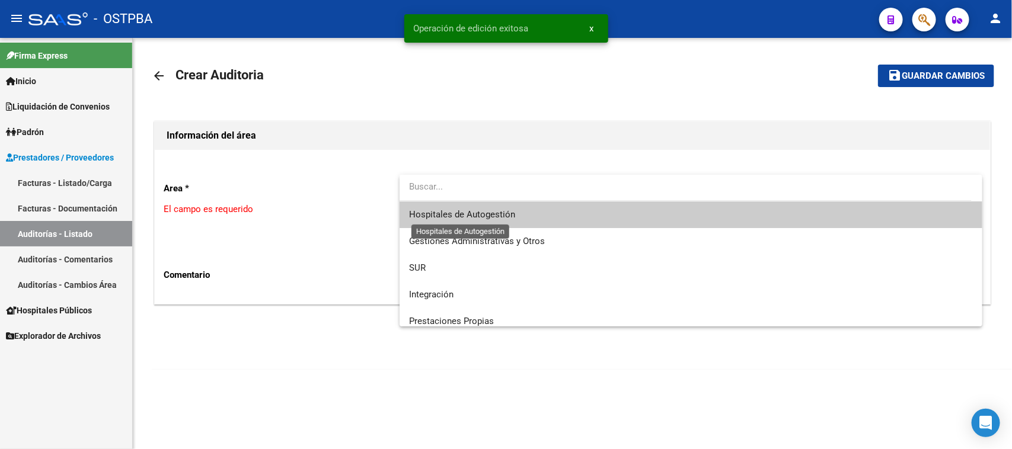
click at [455, 218] on span "Hospitales de Autogestión" at bounding box center [462, 214] width 106 height 11
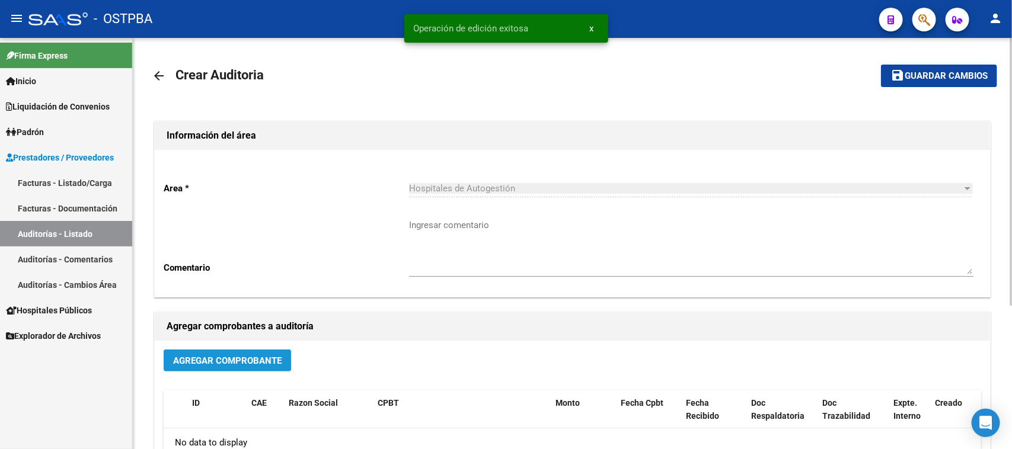
click at [207, 357] on span "Agregar Comprobante" at bounding box center [227, 361] width 108 height 11
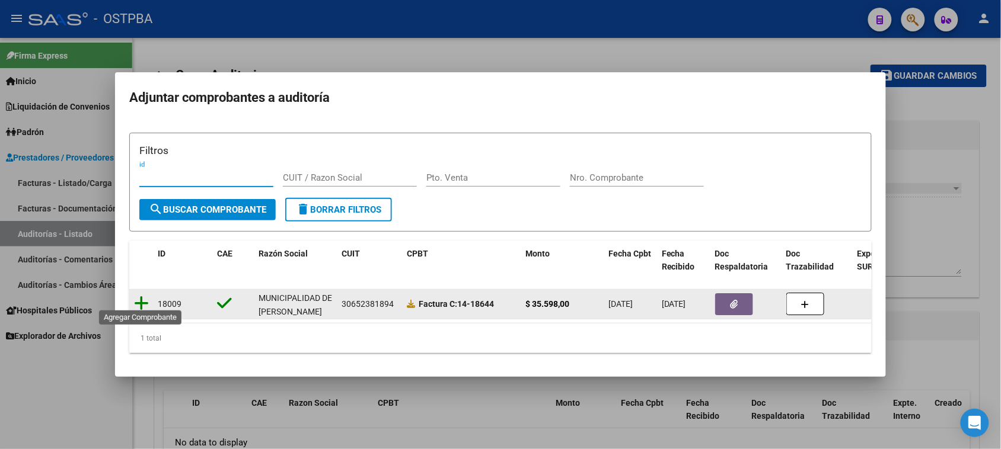
click at [144, 295] on icon at bounding box center [141, 303] width 15 height 17
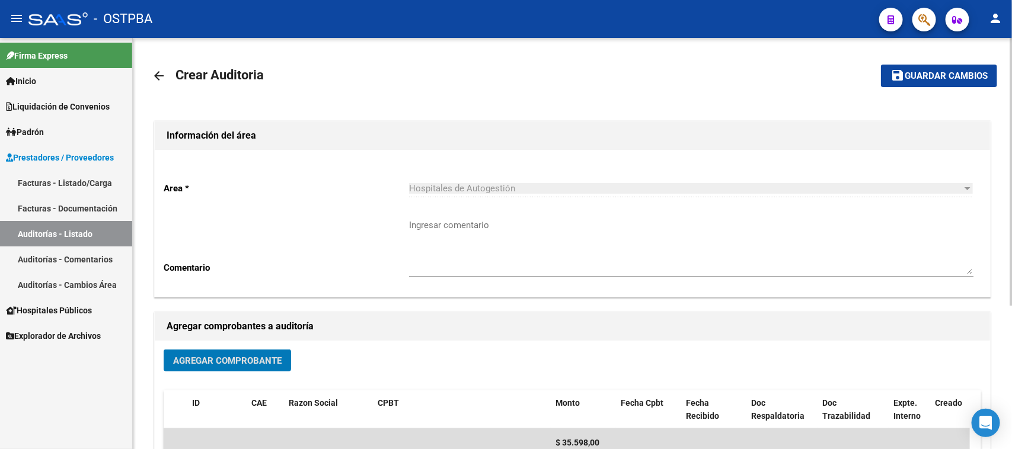
click at [947, 76] on span "Guardar cambios" at bounding box center [946, 76] width 83 height 11
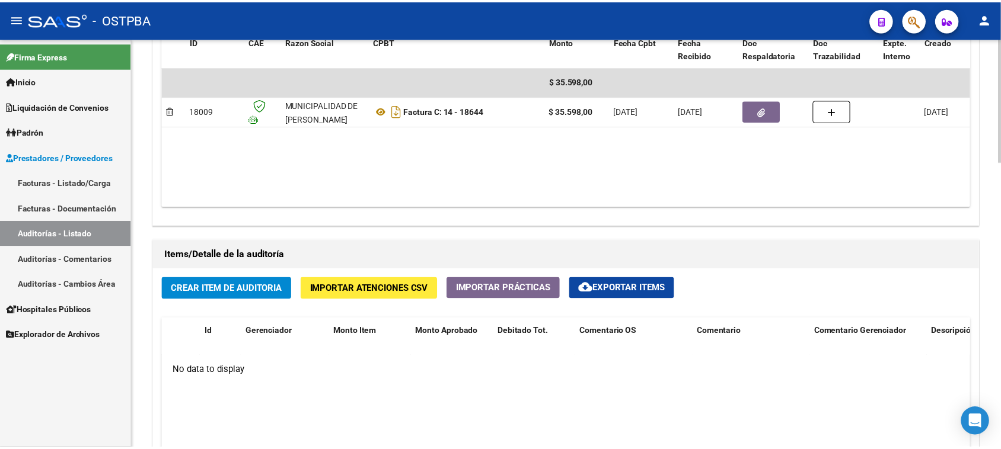
scroll to position [667, 0]
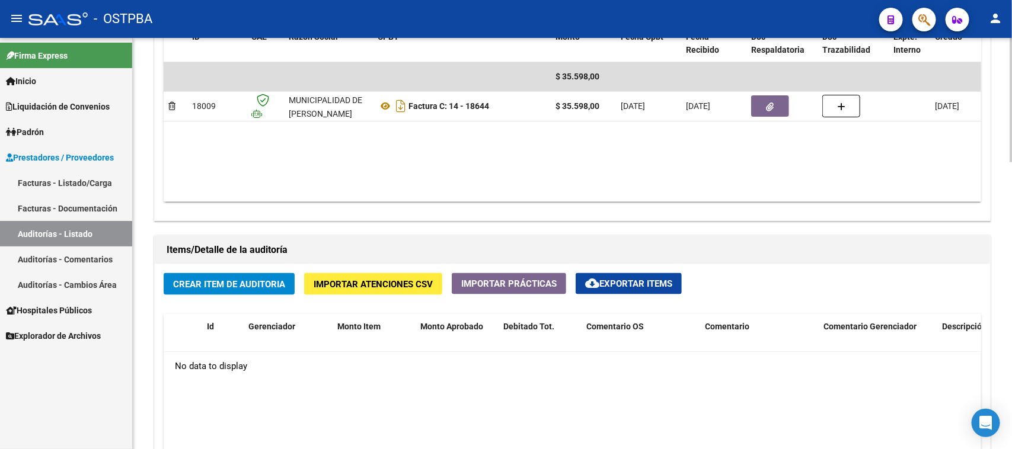
click at [255, 288] on button "Crear Item de Auditoria" at bounding box center [229, 284] width 131 height 22
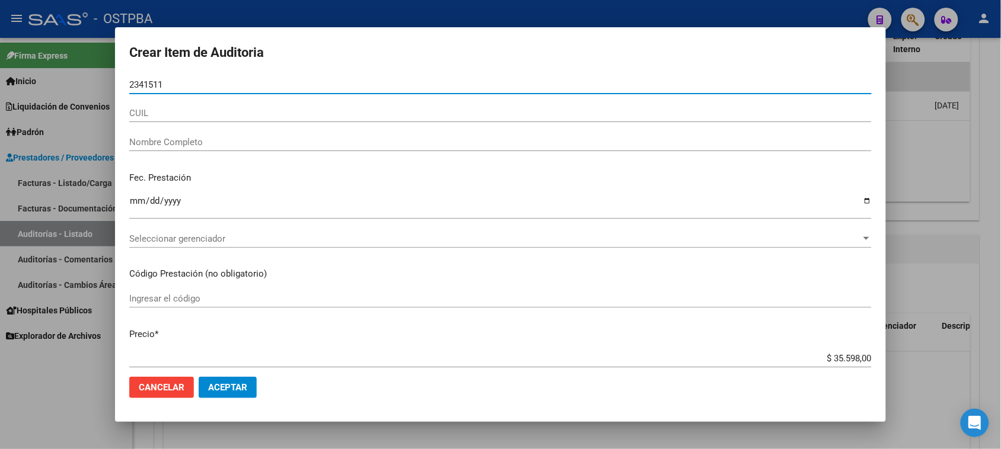
type input "23415119"
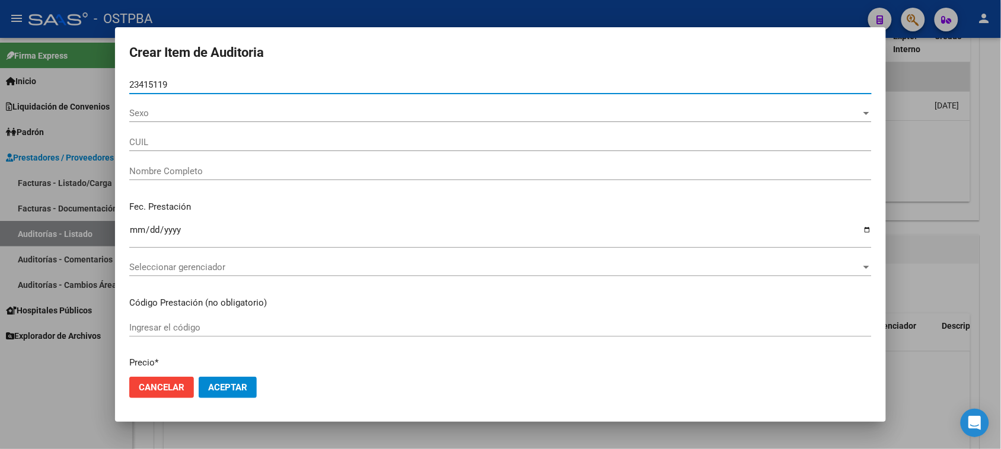
type input "20234151194"
type input "[PERSON_NAME] [PERSON_NAME]"
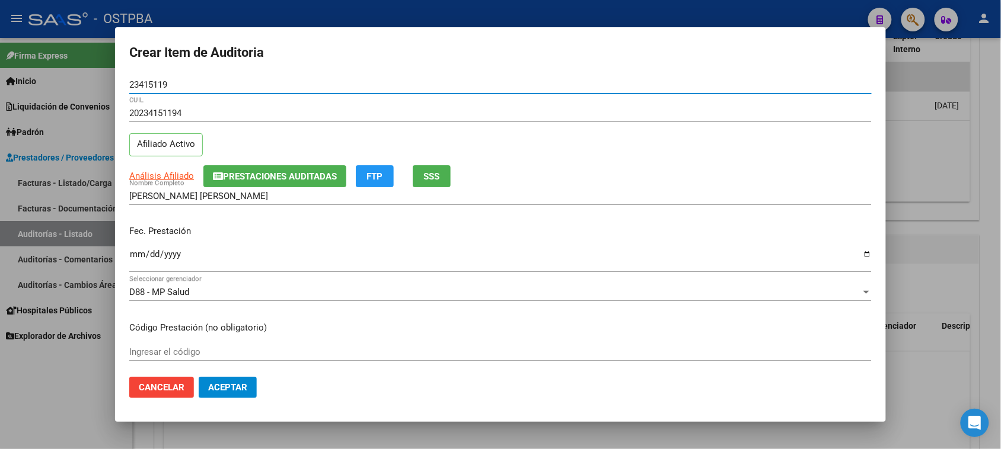
type input "23415119"
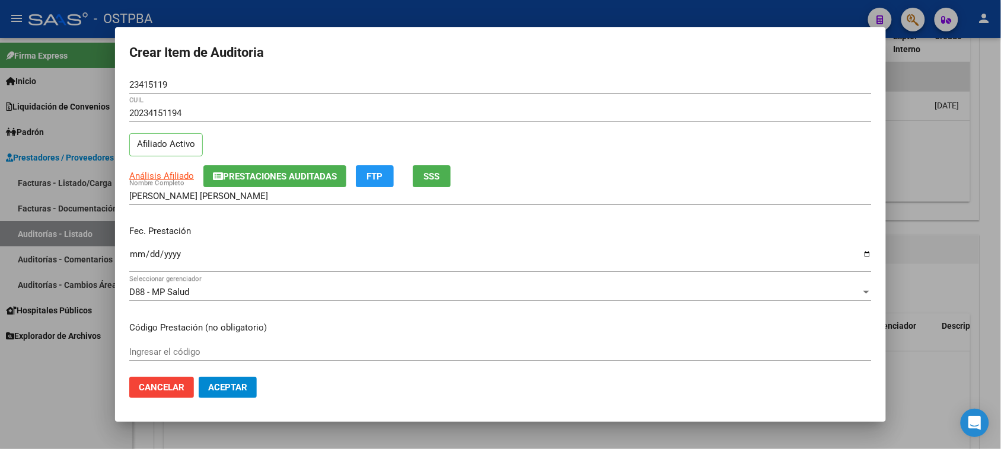
click at [135, 257] on input "Ingresar la fecha" at bounding box center [500, 259] width 742 height 19
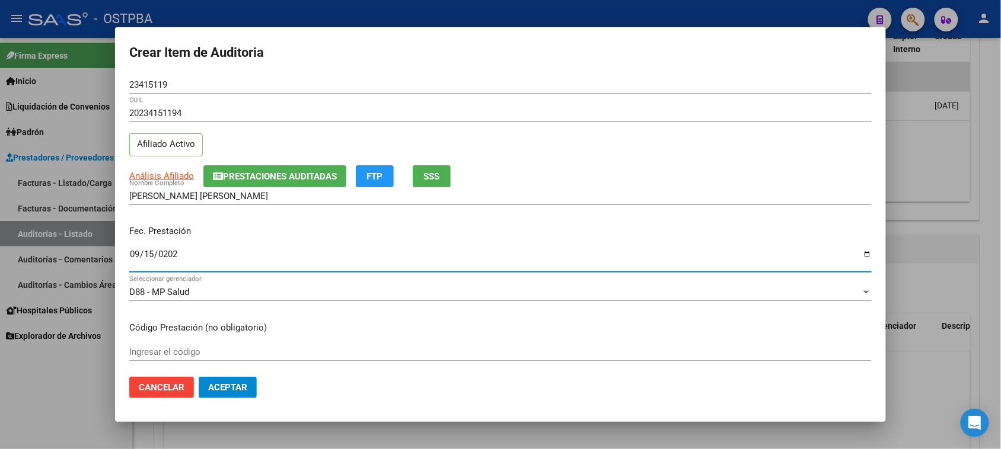
type input "[DATE]"
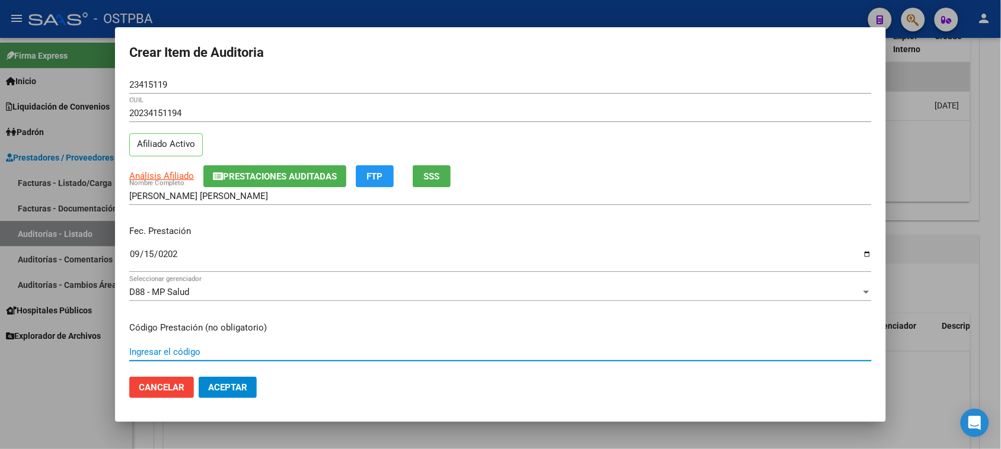
scroll to position [190, 0]
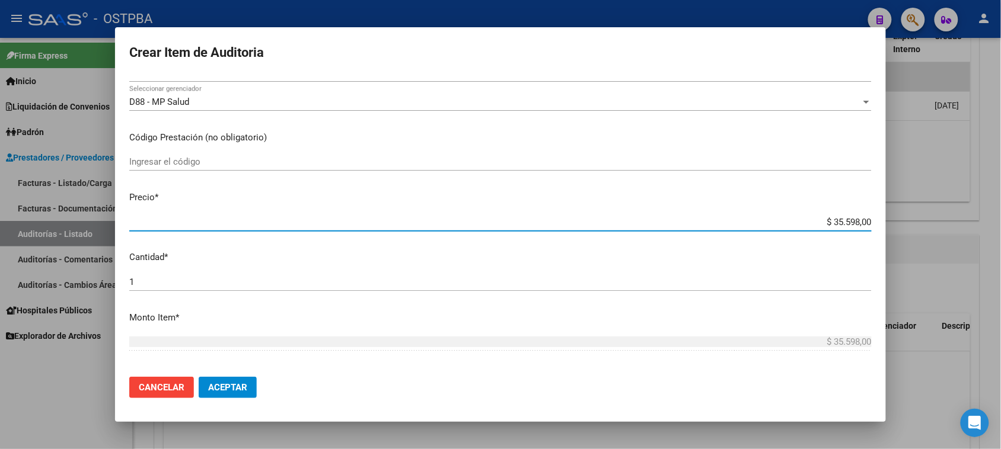
type input "$ 0,02"
type input "$ 0,27"
type input "$ 2,76"
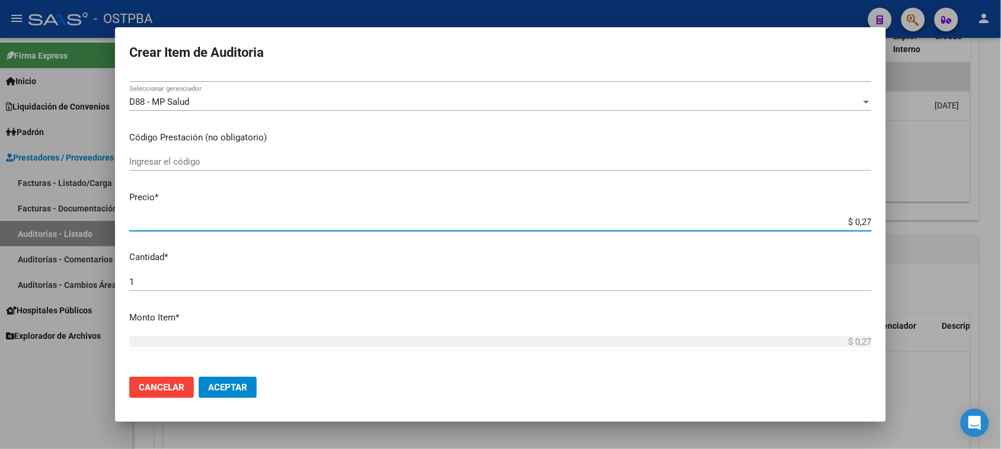
type input "$ 2,76"
type input "$ 27,60"
type input "$ 276,02"
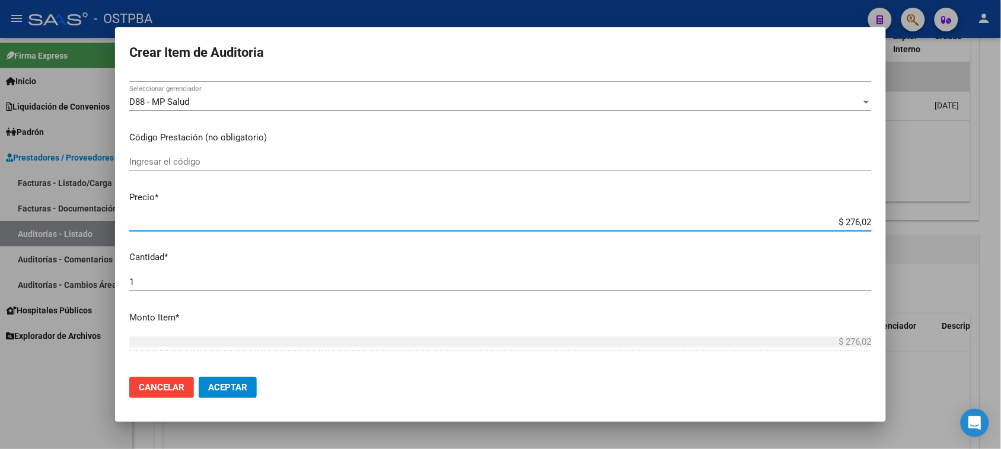
type input "$ 2.760,20"
type input "$ 27.602,00"
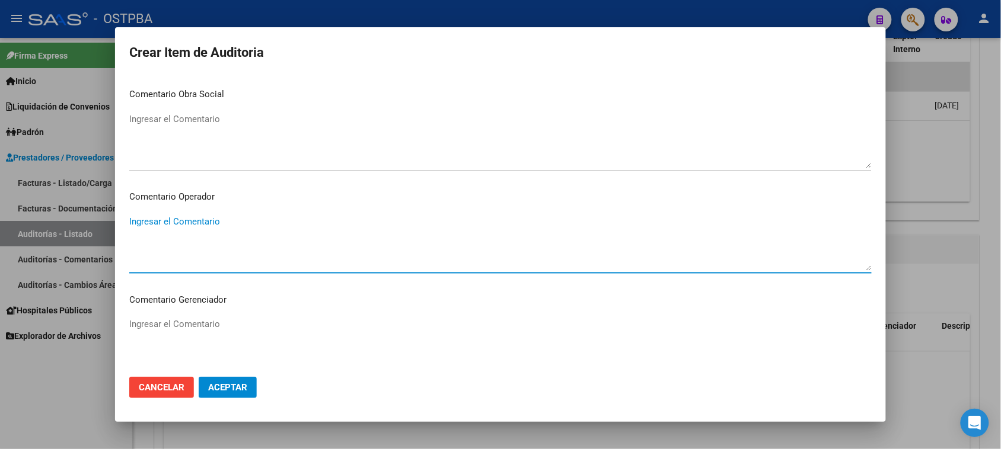
scroll to position [739, 0]
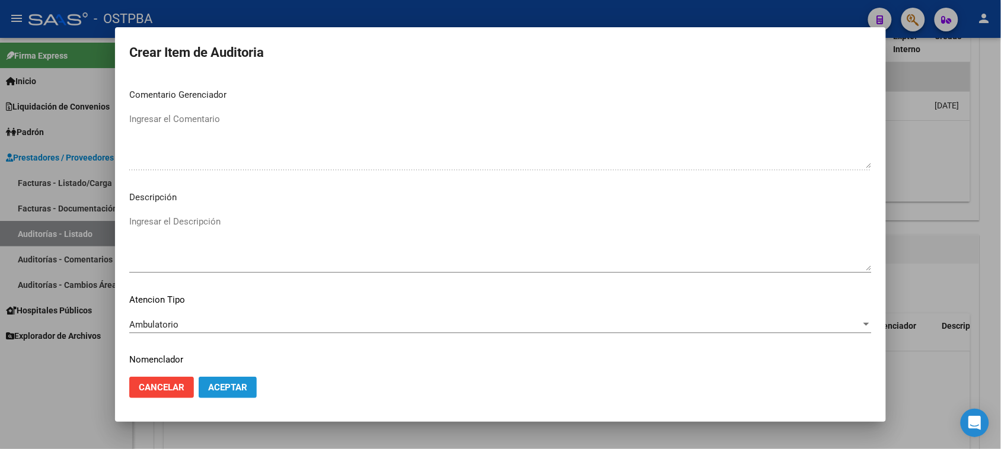
click at [238, 398] on button "Aceptar" at bounding box center [228, 387] width 58 height 21
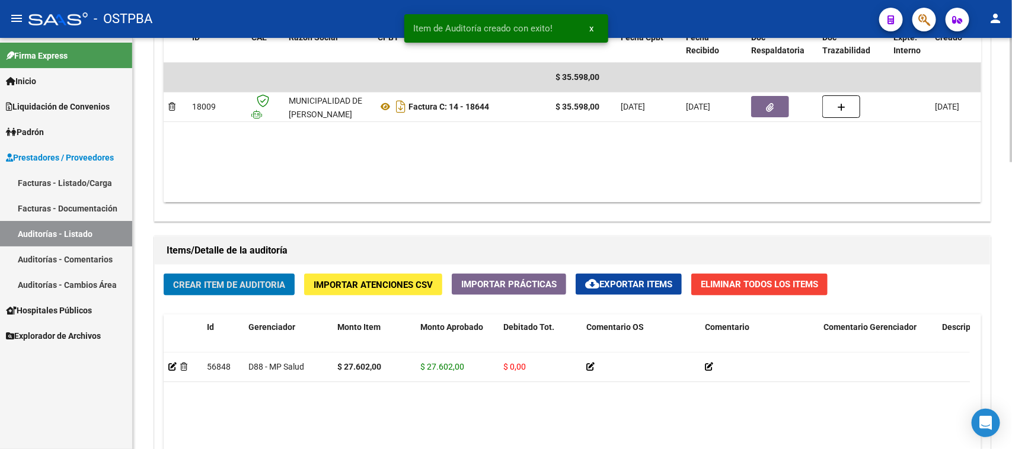
click at [260, 295] on div "Crear Item de Auditoria Importar Atenciones CSV Importar Prácticas cloud_downlo…" at bounding box center [572, 456] width 835 height 383
click at [262, 285] on span "Crear Item de Auditoria" at bounding box center [229, 285] width 112 height 11
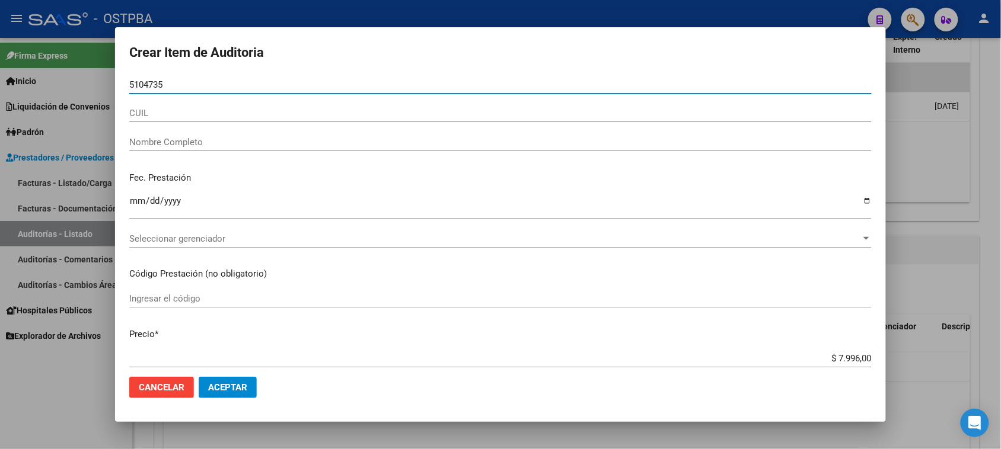
type input "51047356"
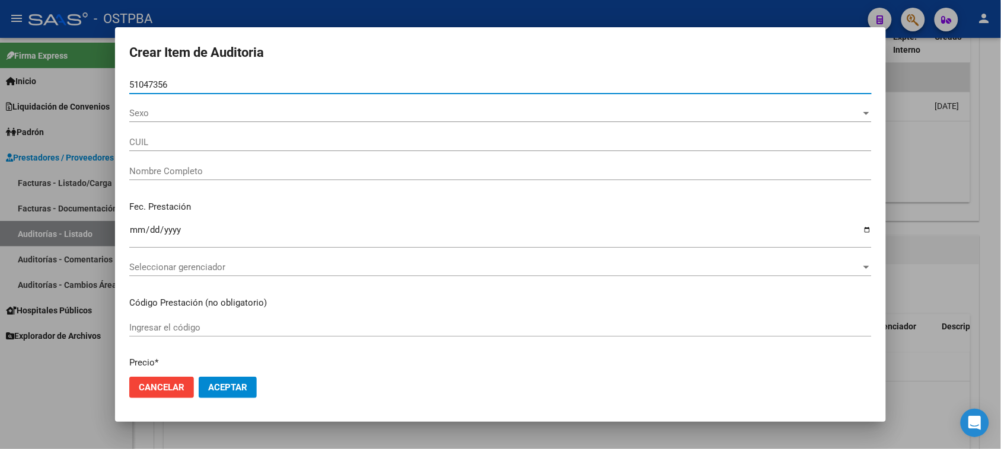
type input "27510473561"
type input "[PERSON_NAME] [PERSON_NAME]"
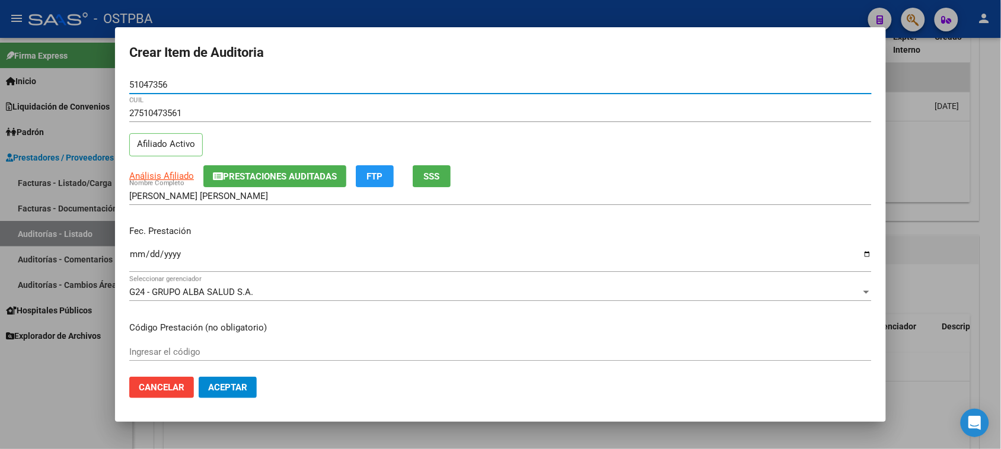
type input "51047356"
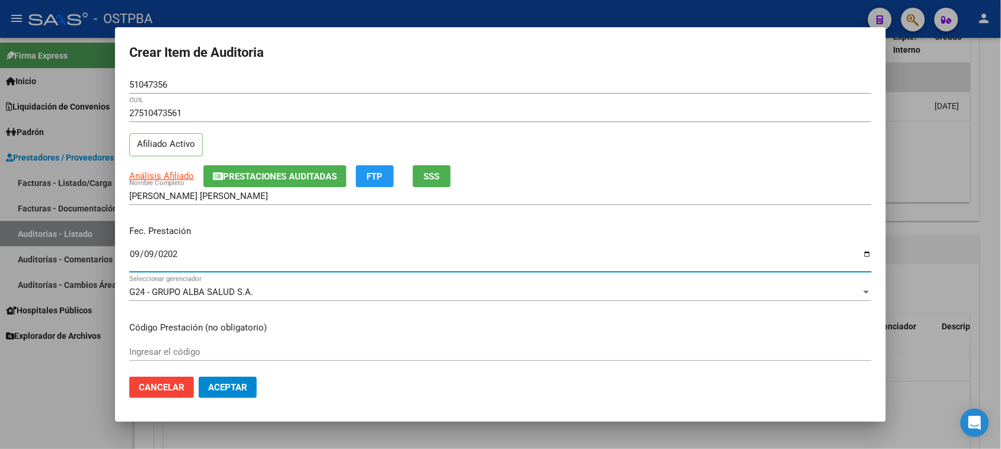
type input "[DATE]"
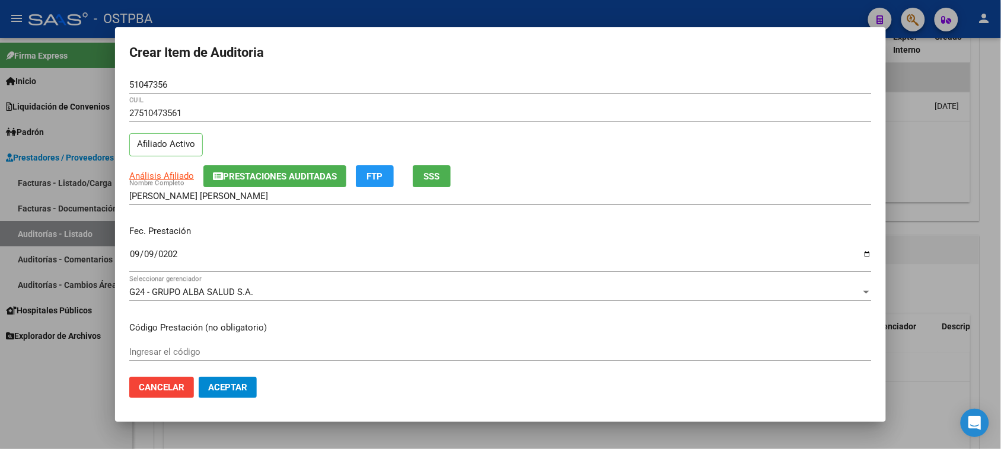
scroll to position [190, 0]
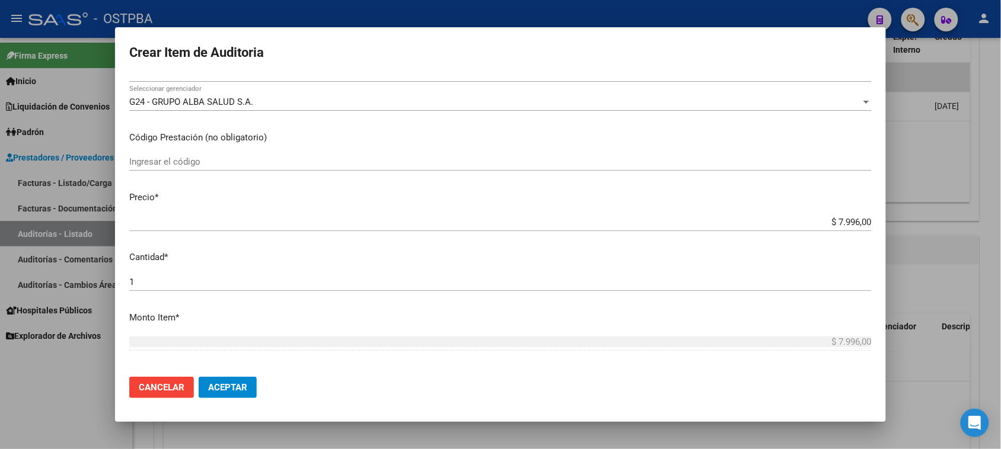
drag, startPoint x: 318, startPoint y: 206, endPoint x: 344, endPoint y: 204, distance: 25.5
click at [318, 206] on mat-dialog-content "51047356 Nro Documento 27510473561 CUIL Afiliado Activo Análisis Afiliado Prest…" at bounding box center [500, 222] width 771 height 292
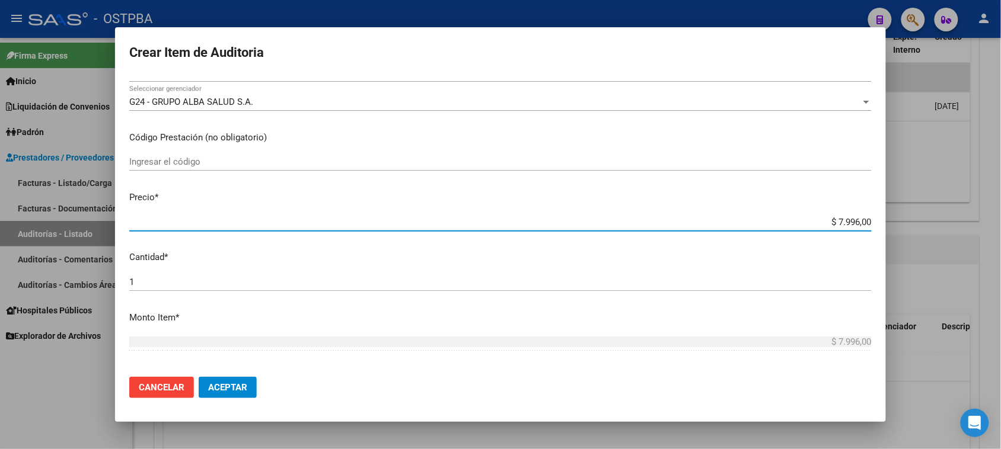
drag, startPoint x: 865, startPoint y: 221, endPoint x: 913, endPoint y: 221, distance: 47.4
click at [913, 221] on div "Crear Item de Auditoria 51047356 Nro Documento 27510473561 CUIL Afiliado Activo…" at bounding box center [500, 224] width 1001 height 449
type input "$ 0,03"
type input "$ 0,39"
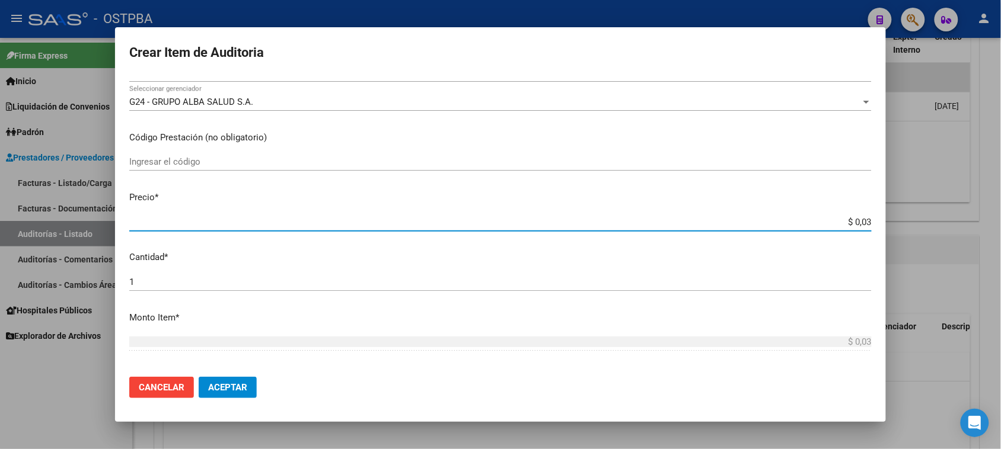
type input "$ 0,39"
type input "$ 3,99"
type input "$ 39,98"
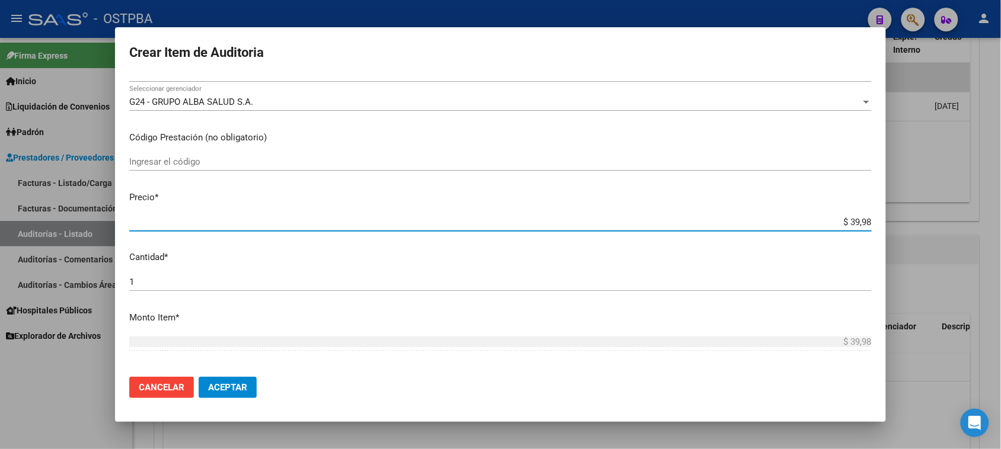
type input "$ 399,80"
type input "$ 3.998,00"
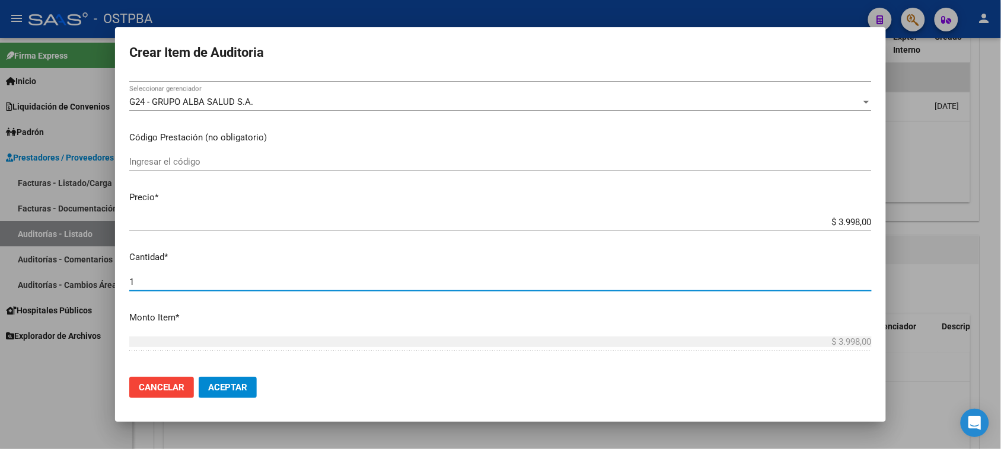
drag, startPoint x: 135, startPoint y: 283, endPoint x: 123, endPoint y: 282, distance: 11.3
click at [123, 282] on mat-dialog-content "51047356 Nro Documento 27510473561 CUIL Afiliado Activo Análisis Afiliado Prest…" at bounding box center [500, 222] width 771 height 292
type input "2"
type input "$ 7.996,00"
type input "2"
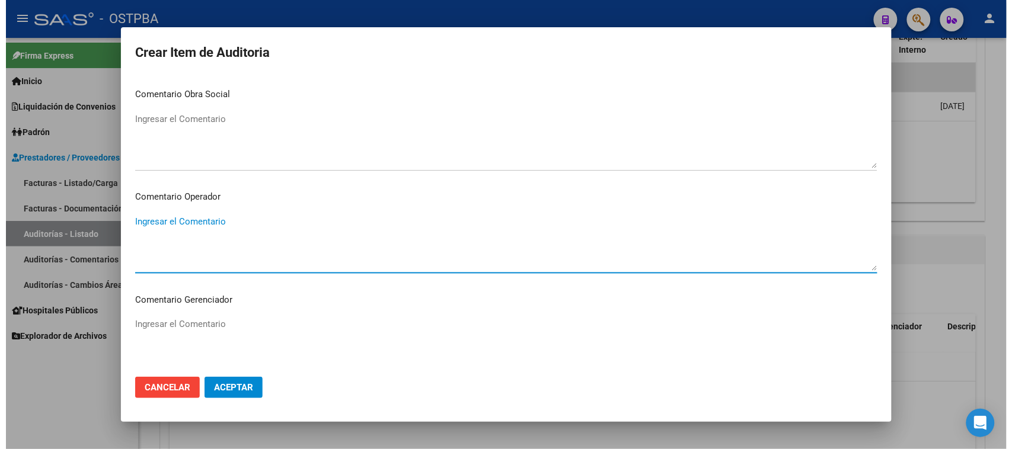
scroll to position [739, 0]
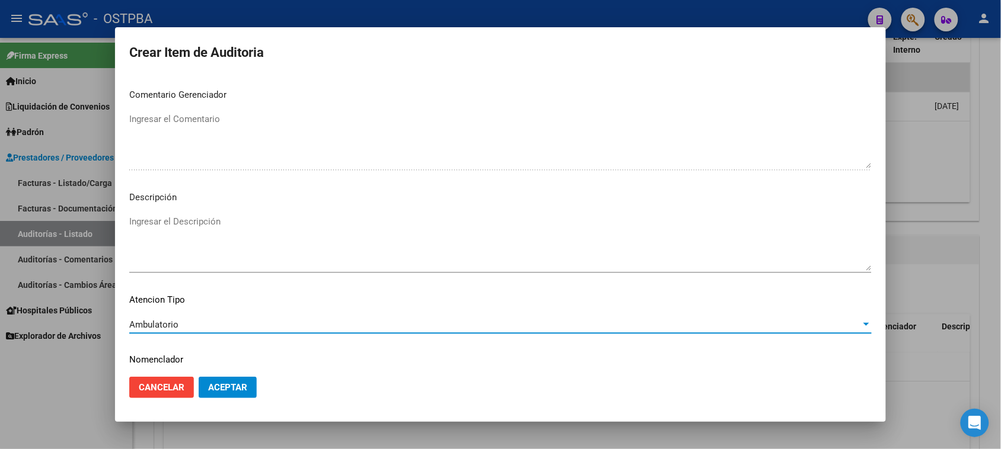
click at [229, 398] on button "Aceptar" at bounding box center [228, 387] width 58 height 21
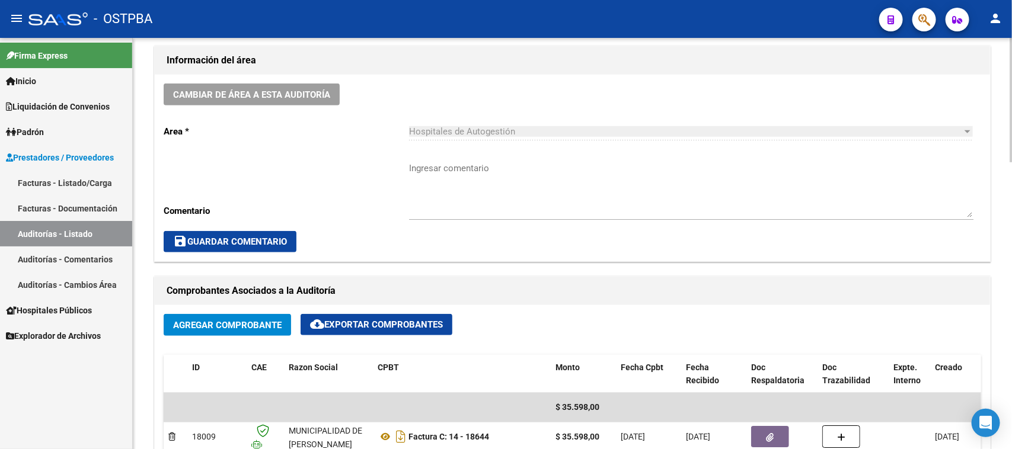
scroll to position [370, 0]
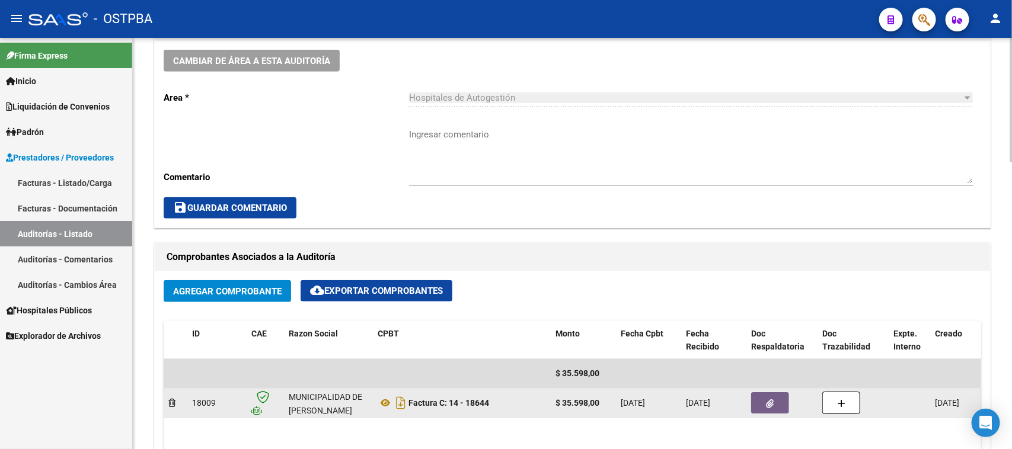
click at [782, 401] on button "button" at bounding box center [770, 402] width 38 height 21
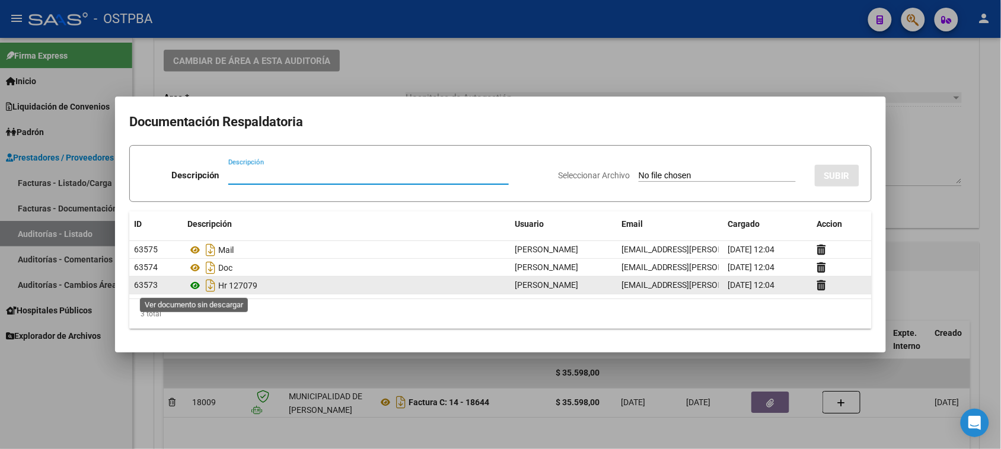
click at [193, 286] on icon at bounding box center [194, 286] width 15 height 14
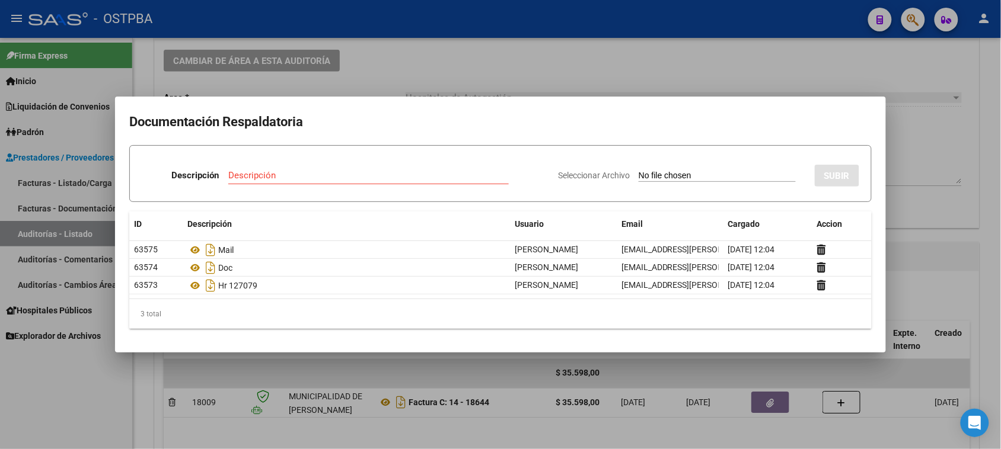
click at [384, 401] on div at bounding box center [500, 224] width 1001 height 449
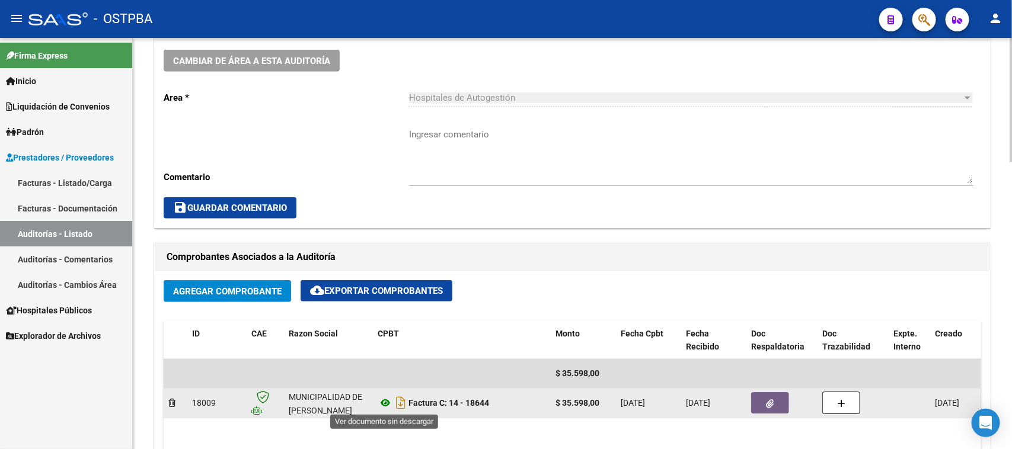
click at [385, 401] on icon at bounding box center [385, 403] width 15 height 14
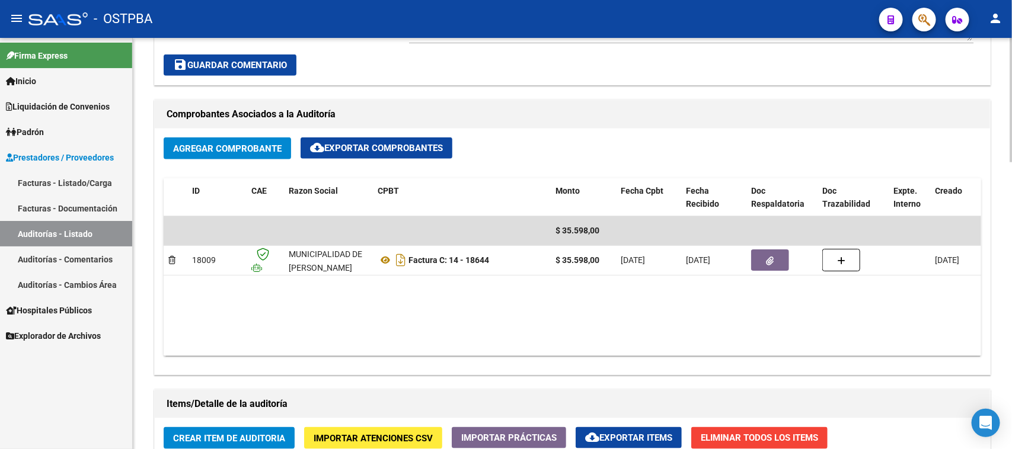
scroll to position [519, 0]
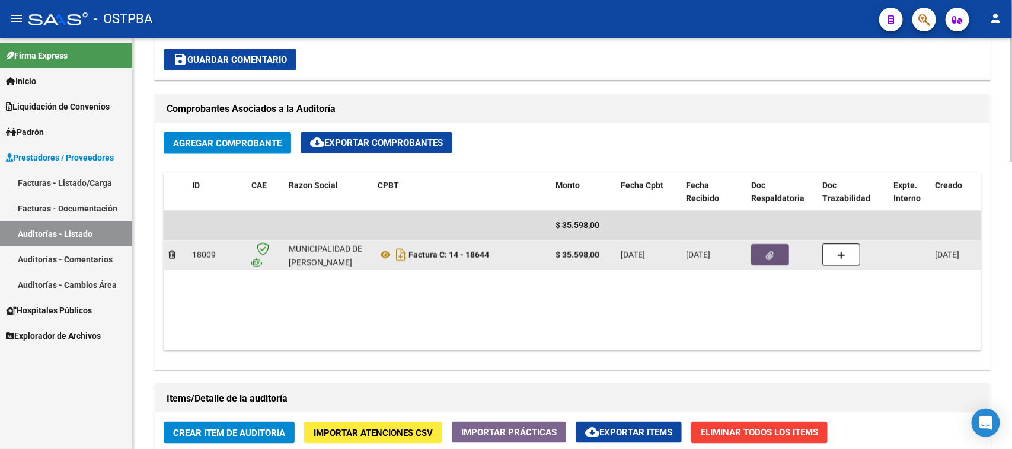
click at [781, 261] on button "button" at bounding box center [770, 254] width 38 height 21
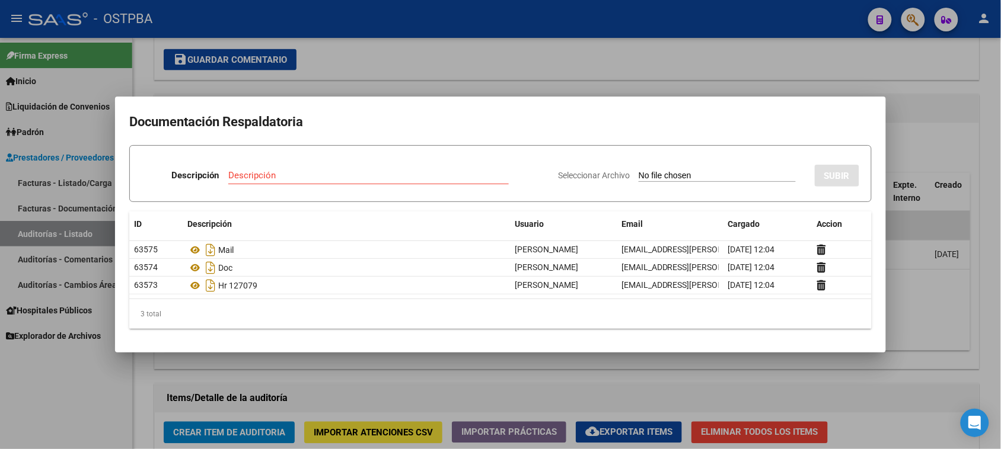
click at [103, 378] on div at bounding box center [500, 224] width 1001 height 449
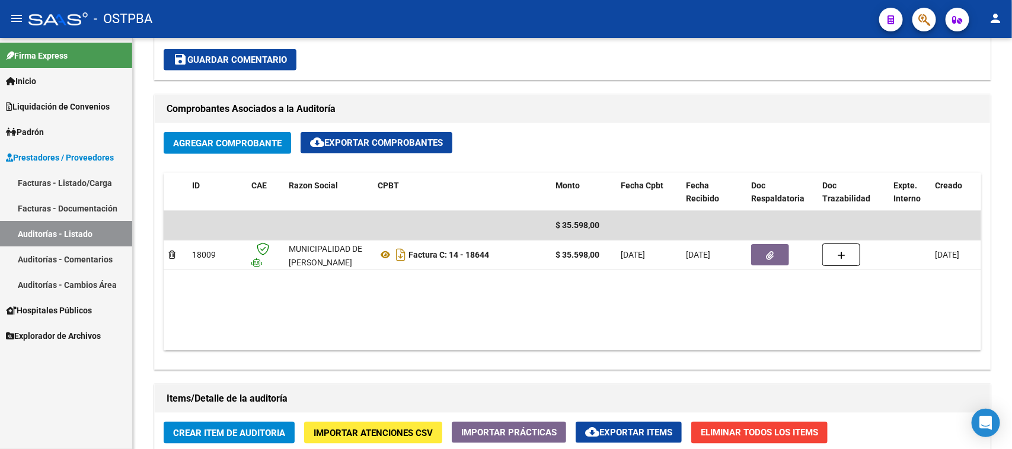
click at [96, 176] on link "Facturas - Listado/Carga" at bounding box center [66, 182] width 132 height 25
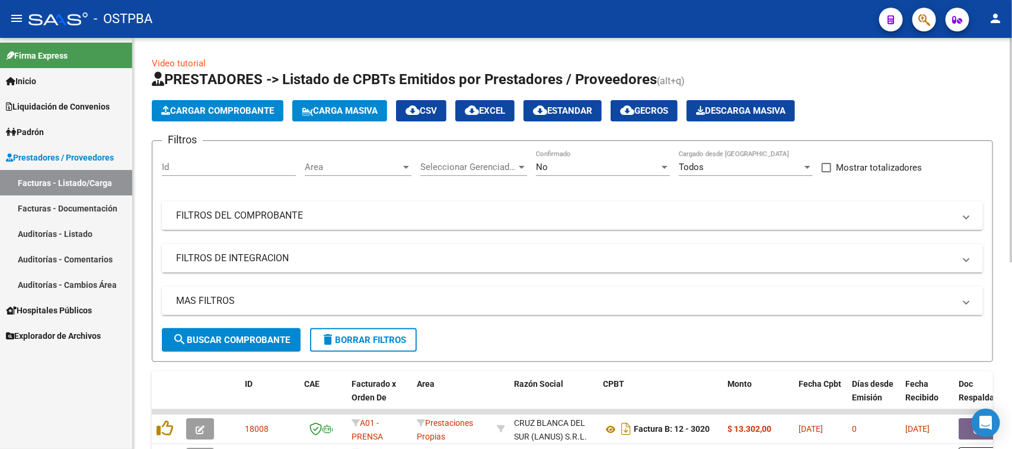
click at [236, 103] on button "Cargar Comprobante" at bounding box center [218, 110] width 132 height 21
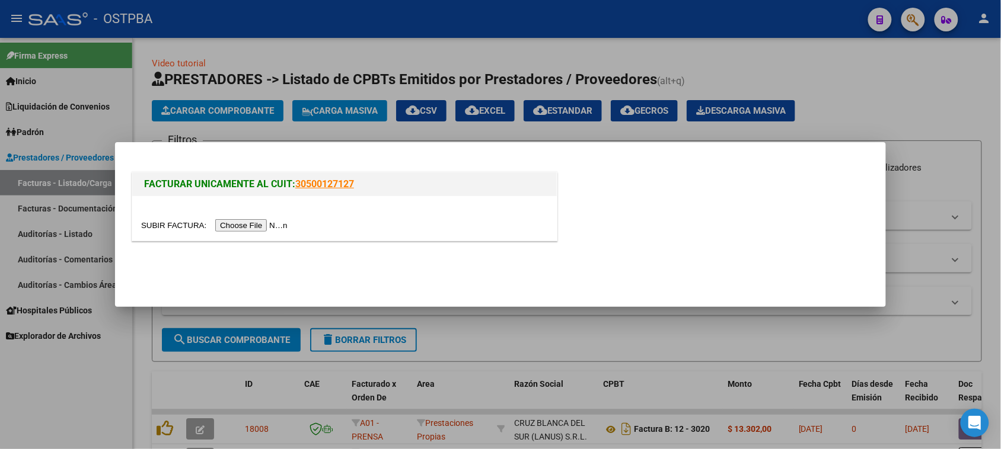
click at [277, 226] on input "file" at bounding box center [216, 225] width 150 height 12
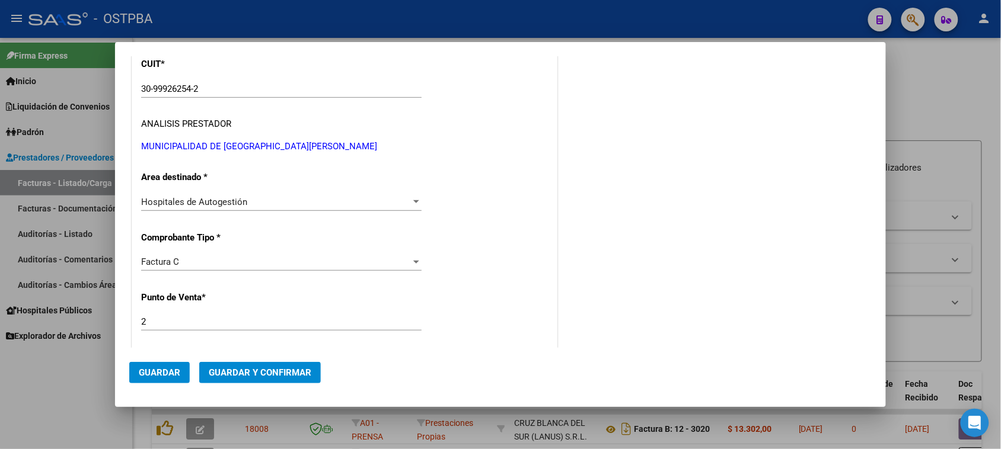
scroll to position [345, 0]
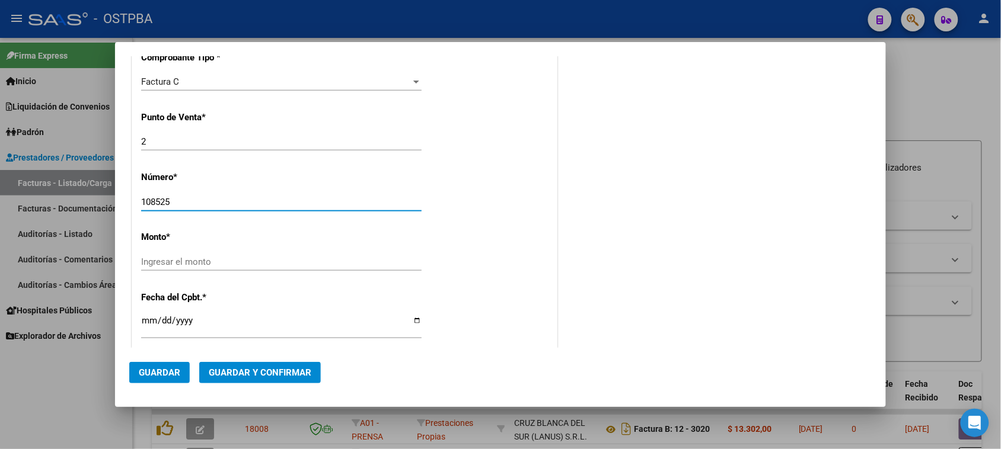
type input "108525"
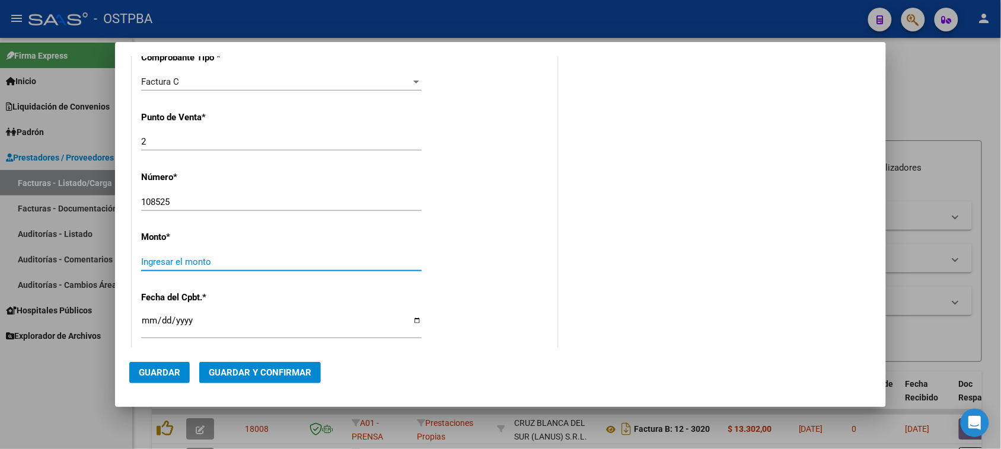
scroll to position [399, 0]
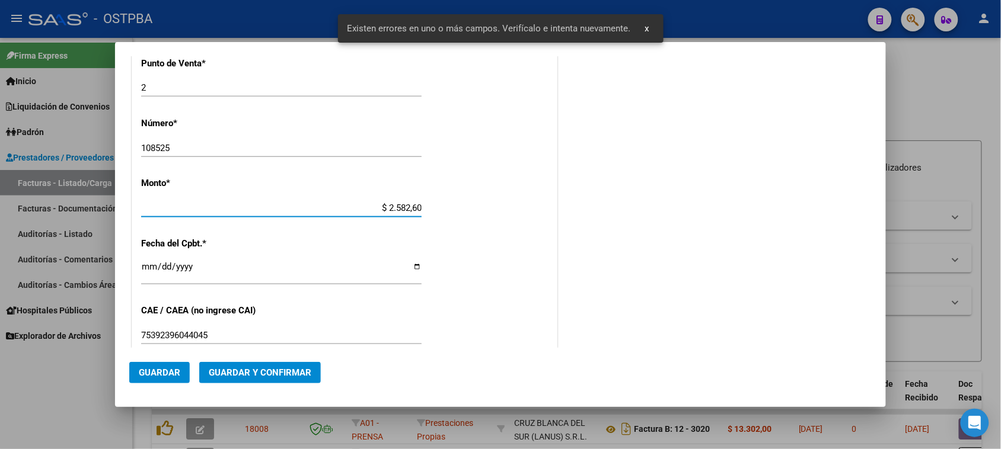
type input "$ 25.826,00"
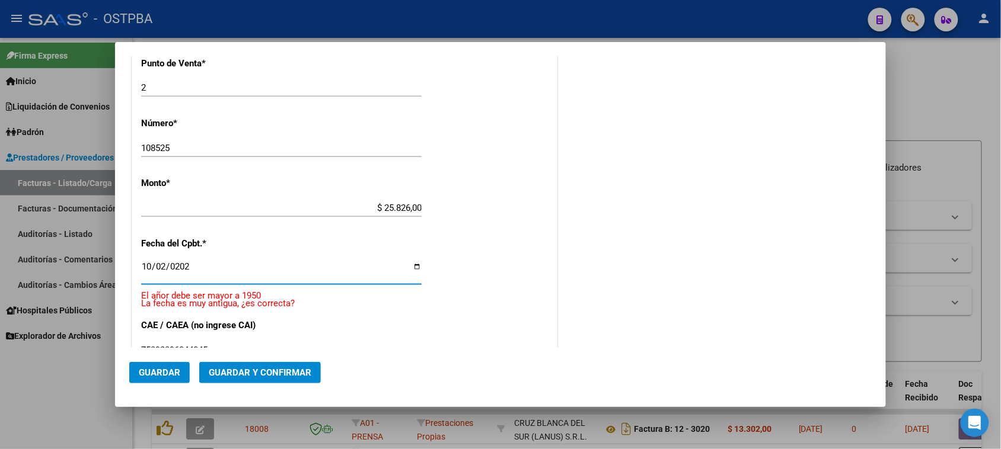
type input "[DATE]"
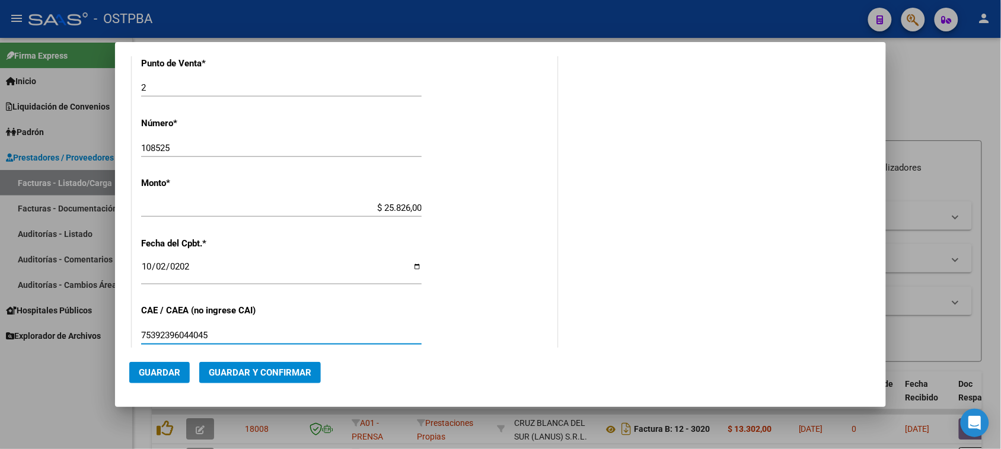
scroll to position [609, 0]
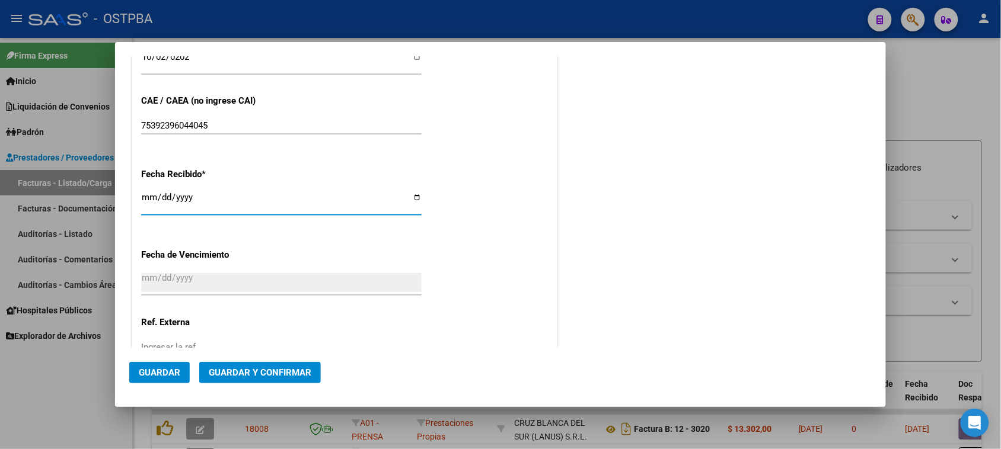
type input "[DATE]"
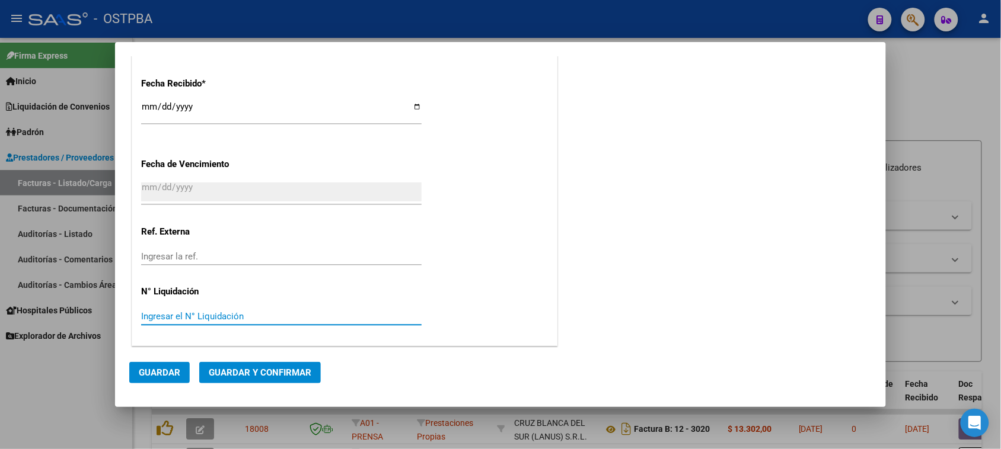
scroll to position [0, 0]
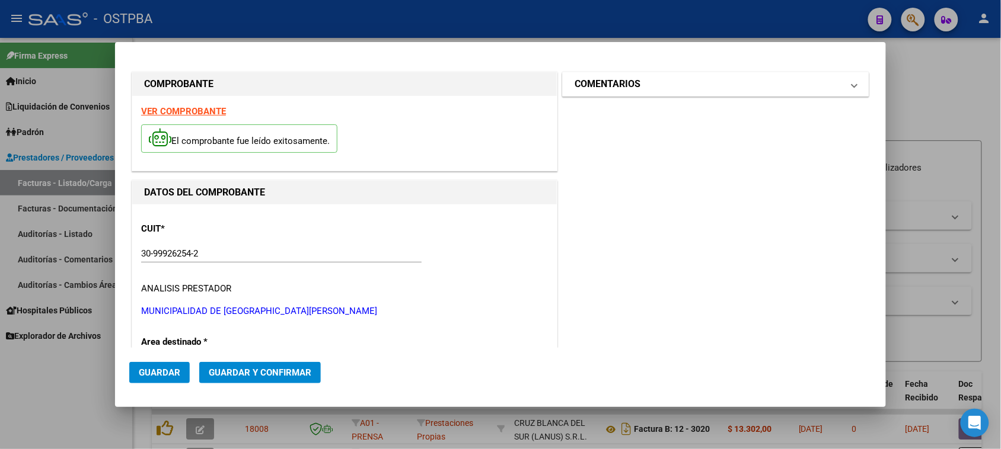
click at [678, 84] on mat-panel-title "COMENTARIOS" at bounding box center [708, 84] width 268 height 14
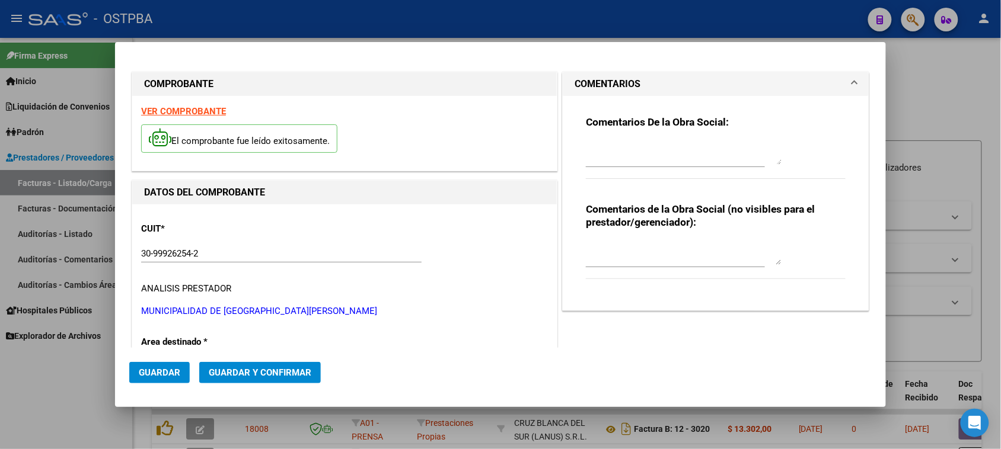
click at [609, 159] on textarea at bounding box center [684, 153] width 196 height 24
type textarea "HR 127080"
click at [161, 365] on button "Guardar" at bounding box center [159, 372] width 60 height 21
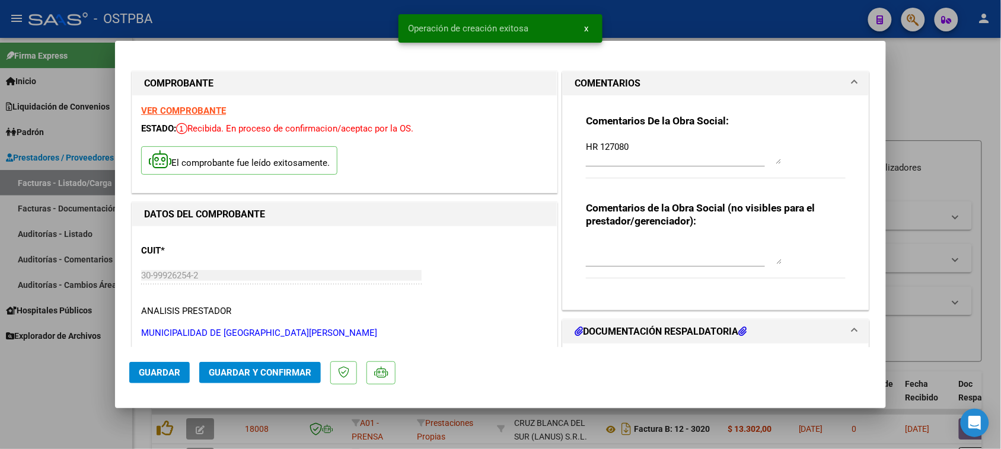
type input "[DATE]"
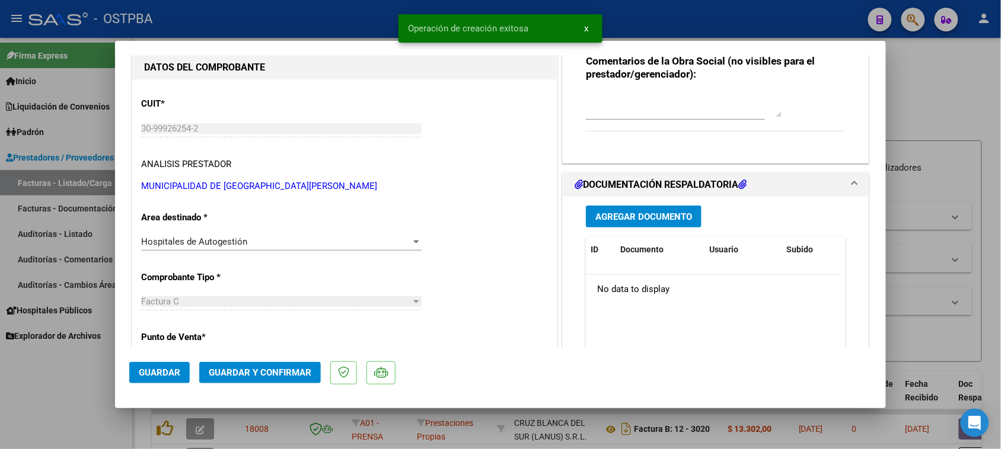
scroll to position [148, 0]
click at [655, 222] on button "Agregar Documento" at bounding box center [644, 215] width 116 height 22
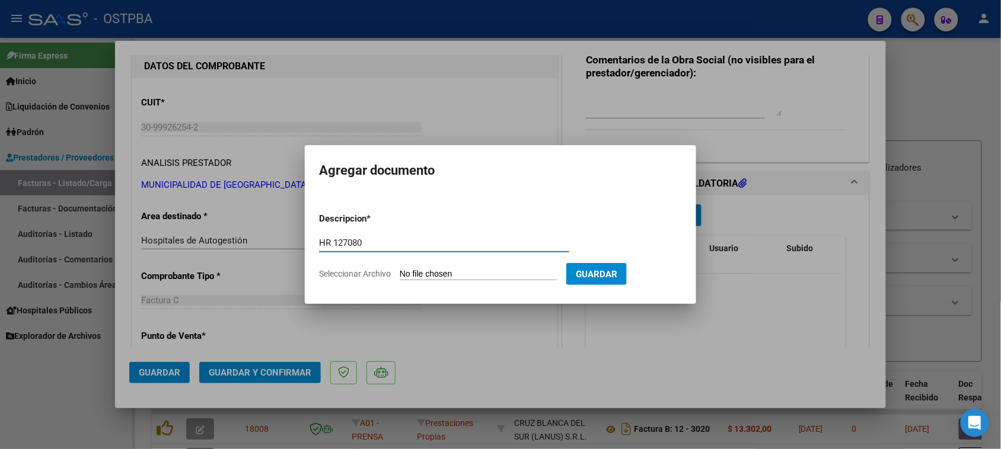
type input "HR 127080"
click at [400, 269] on input "Seleccionar Archivo" at bounding box center [478, 274] width 157 height 11
type input "C:\fakepath\HR 127080.pdf"
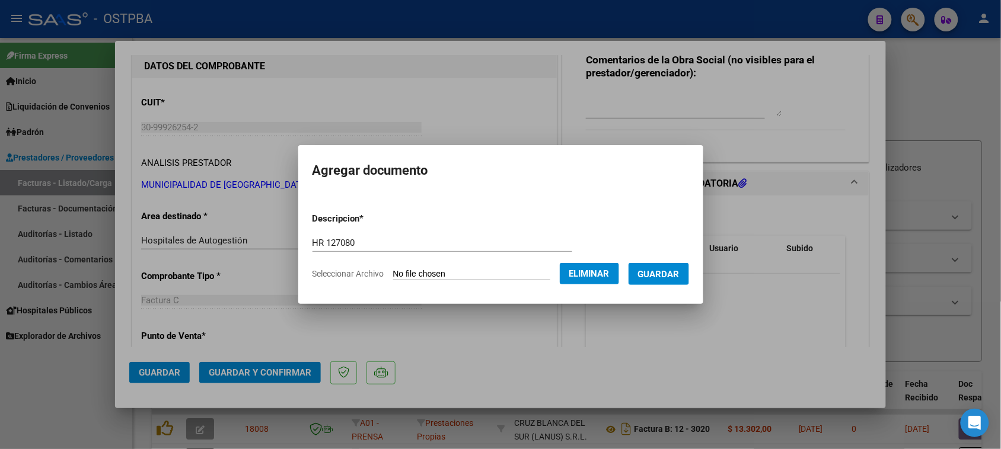
click at [679, 277] on span "Guardar" at bounding box center [658, 274] width 41 height 11
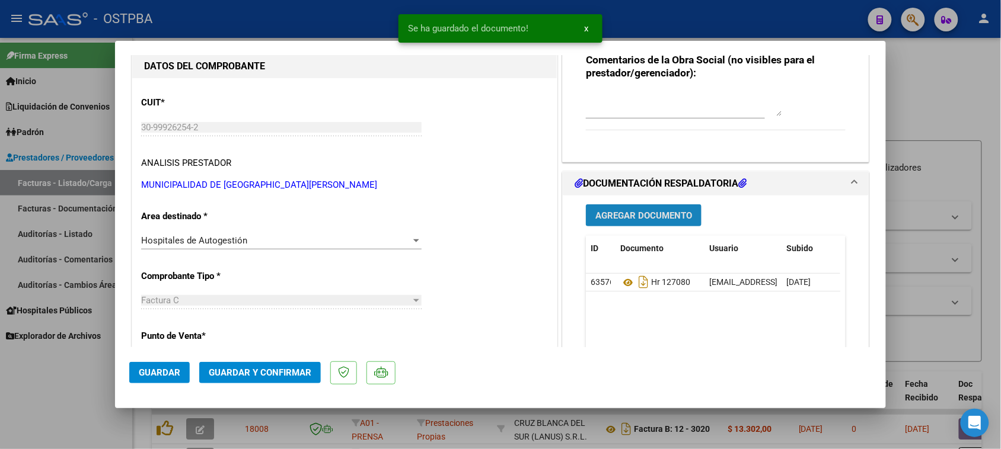
click at [677, 217] on span "Agregar Documento" at bounding box center [643, 215] width 97 height 11
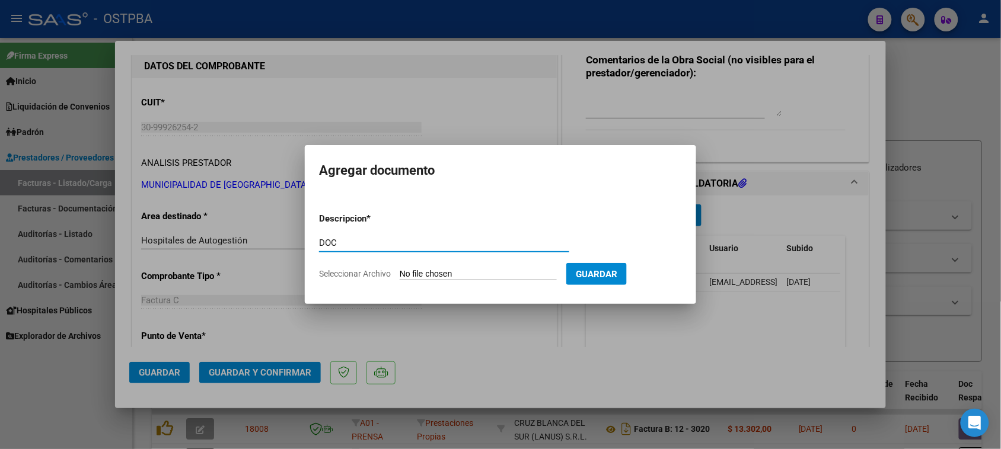
type input "DOC"
click at [400, 269] on input "Seleccionar Archivo" at bounding box center [478, 274] width 157 height 11
type input "C:\fakepath\DOC 108525.zip"
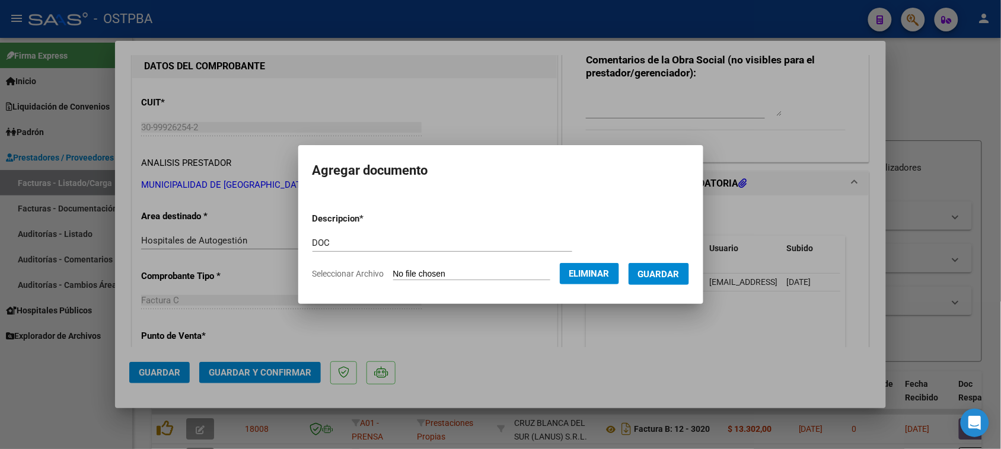
click at [670, 267] on button "Guardar" at bounding box center [658, 274] width 60 height 22
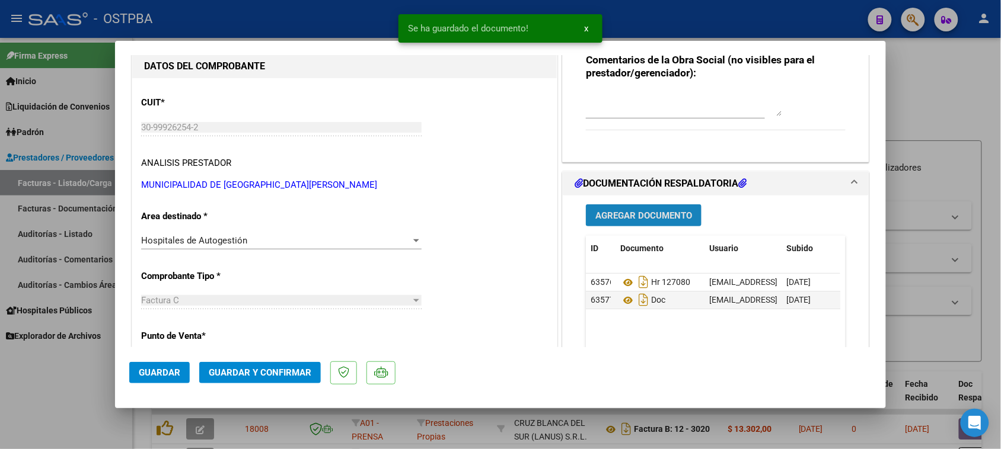
click at [641, 217] on span "Agregar Documento" at bounding box center [643, 215] width 97 height 11
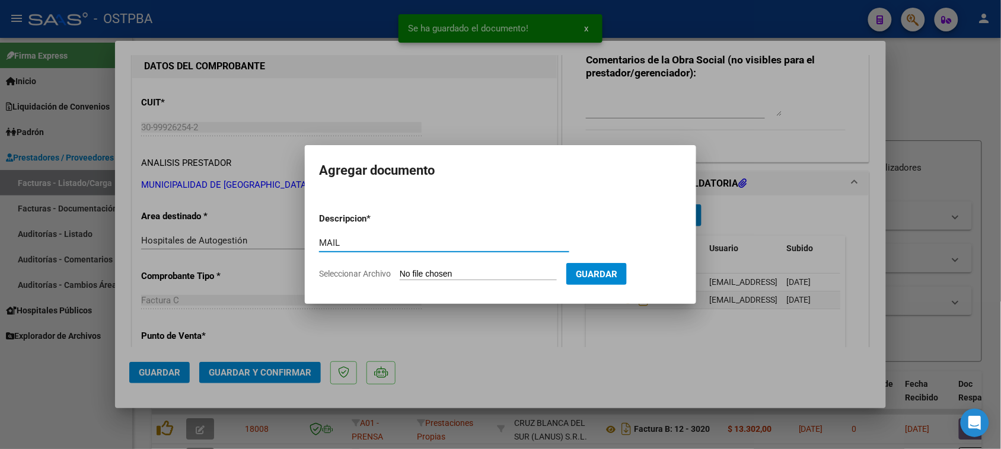
type input "MAIL"
click at [400, 269] on input "Seleccionar Archivo" at bounding box center [478, 274] width 157 height 11
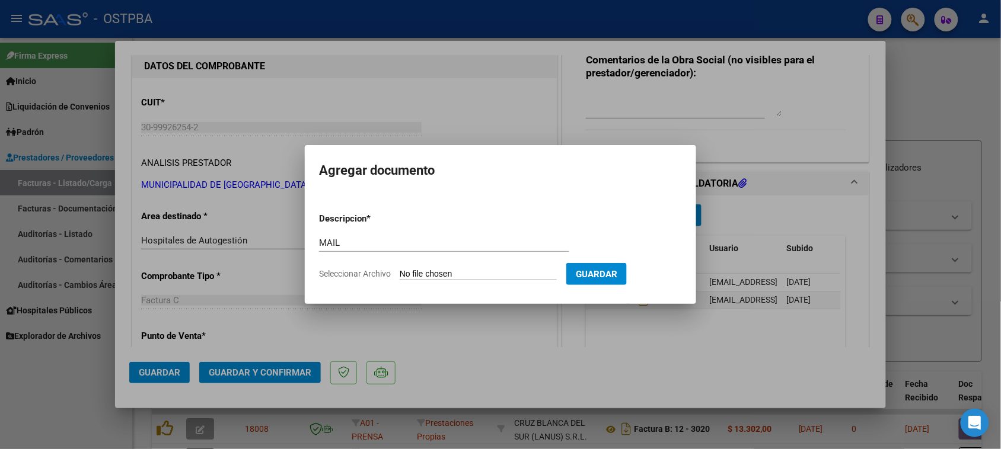
type input "C:\fakepath\Gmail - Fwd_ HC-108525.pdf"
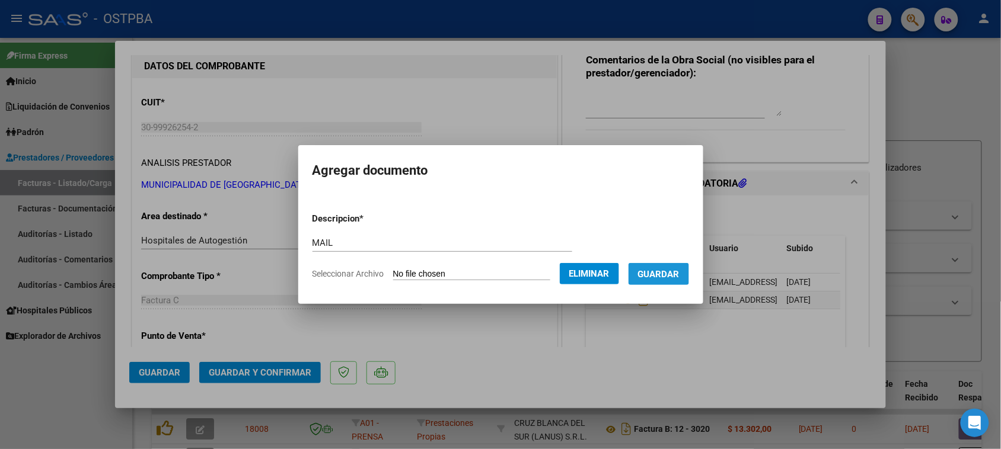
click at [679, 279] on span "Guardar" at bounding box center [658, 274] width 41 height 11
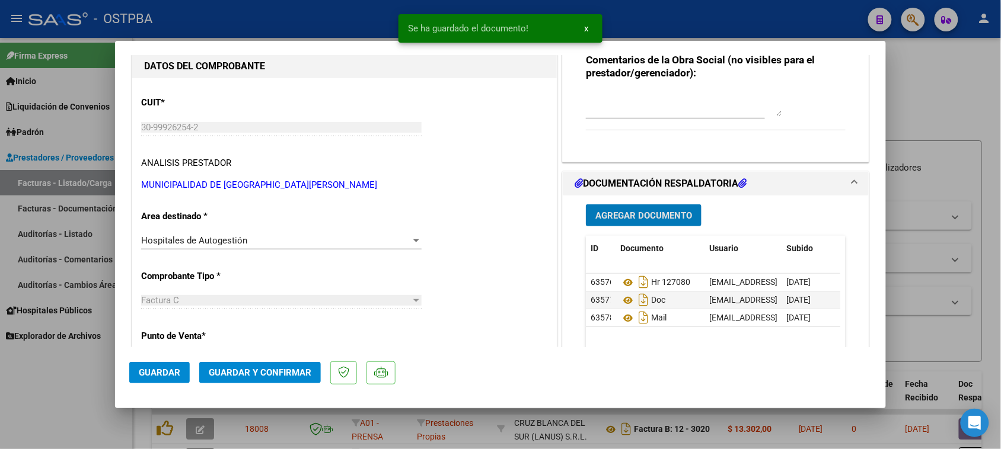
click at [280, 363] on button "Guardar y Confirmar" at bounding box center [260, 372] width 122 height 21
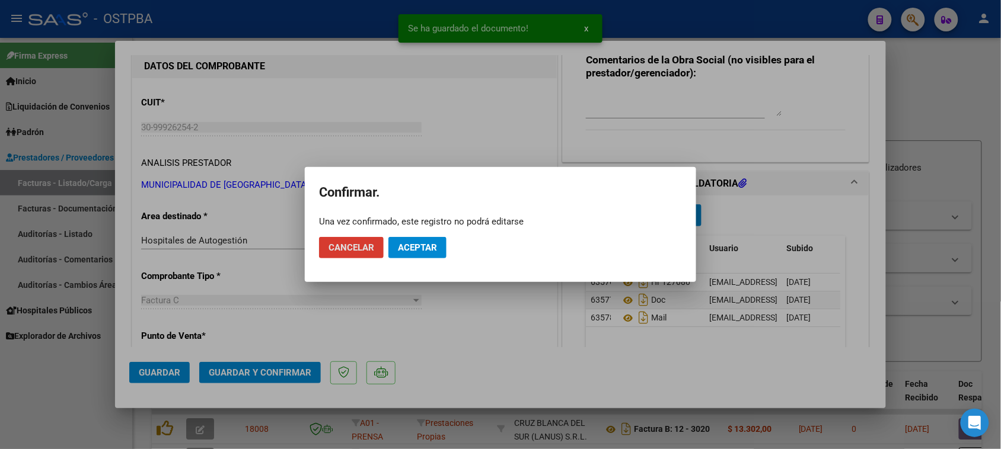
click at [406, 247] on span "Aceptar" at bounding box center [417, 247] width 39 height 11
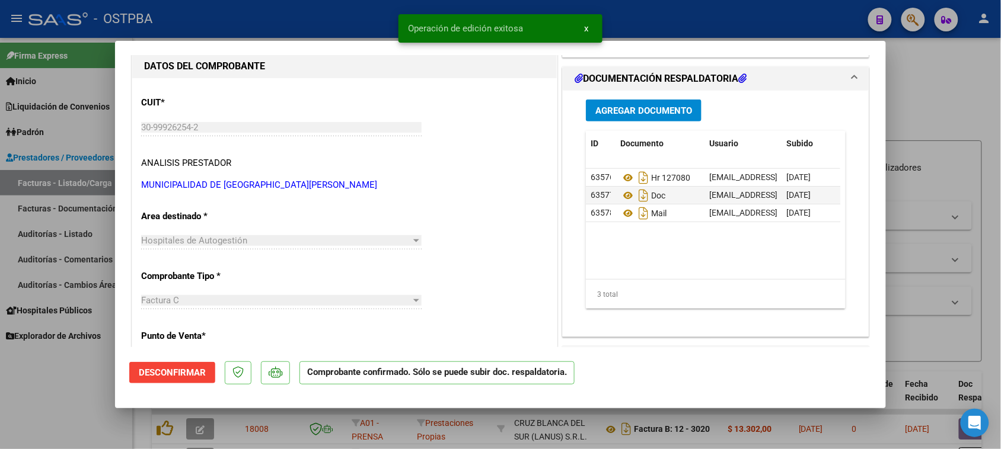
click at [66, 231] on div at bounding box center [500, 224] width 1001 height 449
type input "$ 0,00"
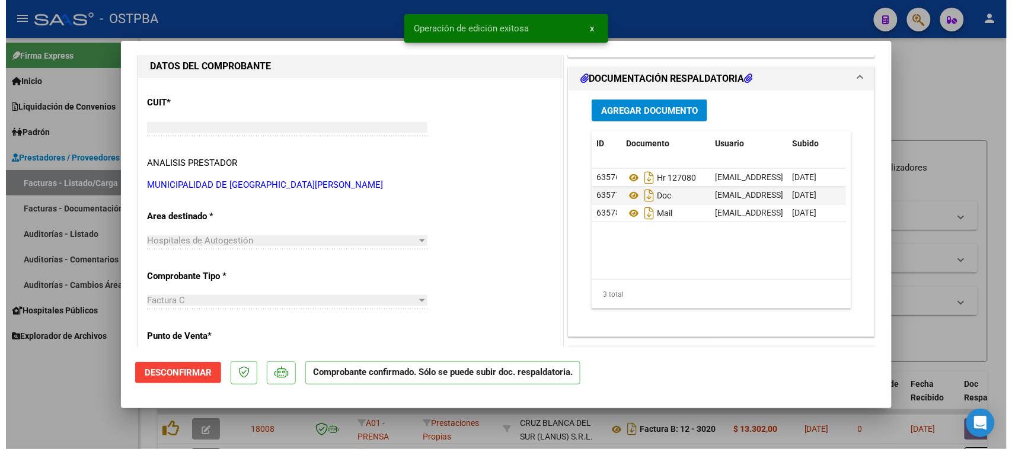
scroll to position [111, 0]
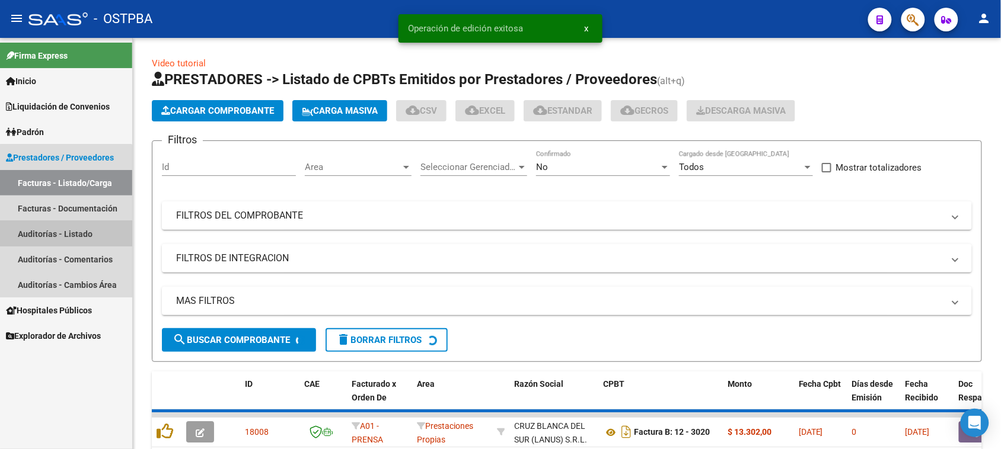
click at [66, 231] on link "Auditorías - Listado" at bounding box center [66, 233] width 132 height 25
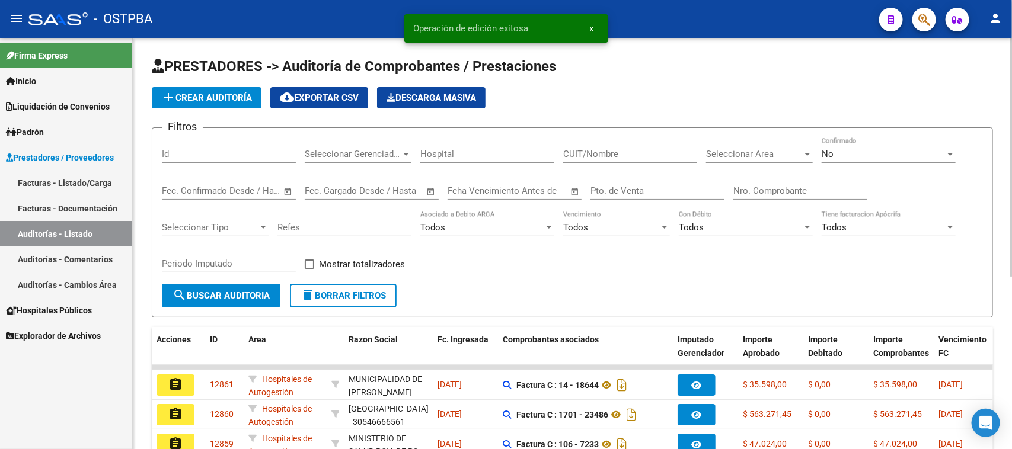
click at [200, 95] on span "add Crear Auditoría" at bounding box center [206, 97] width 91 height 11
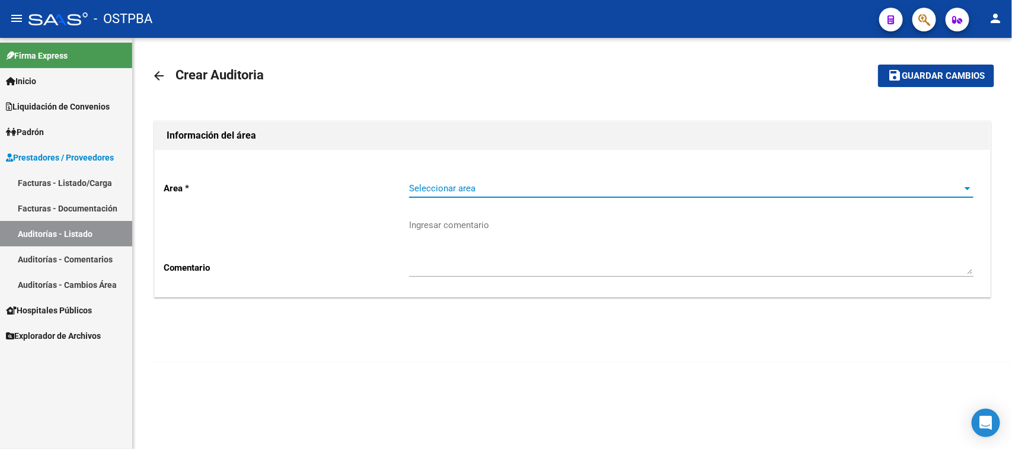
click at [459, 184] on span "Seleccionar area" at bounding box center [686, 188] width 554 height 11
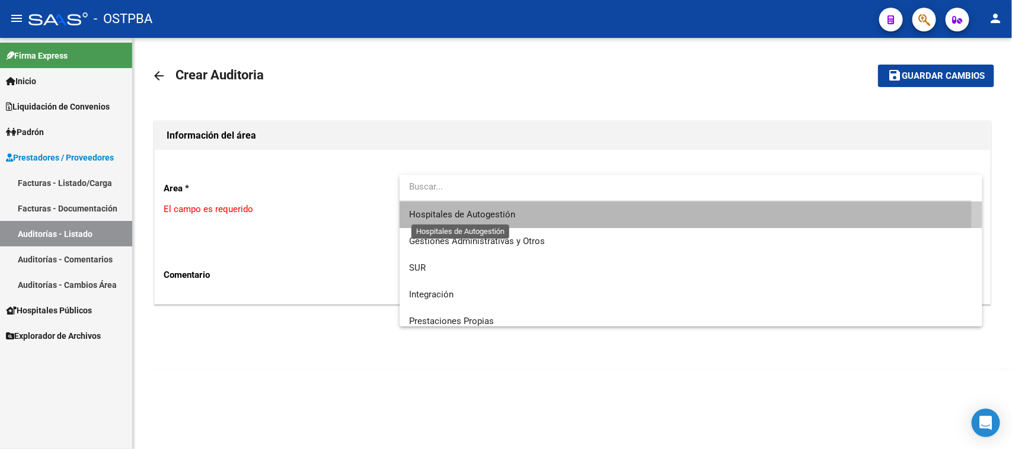
click at [443, 215] on span "Hospitales de Autogestión" at bounding box center [462, 214] width 106 height 11
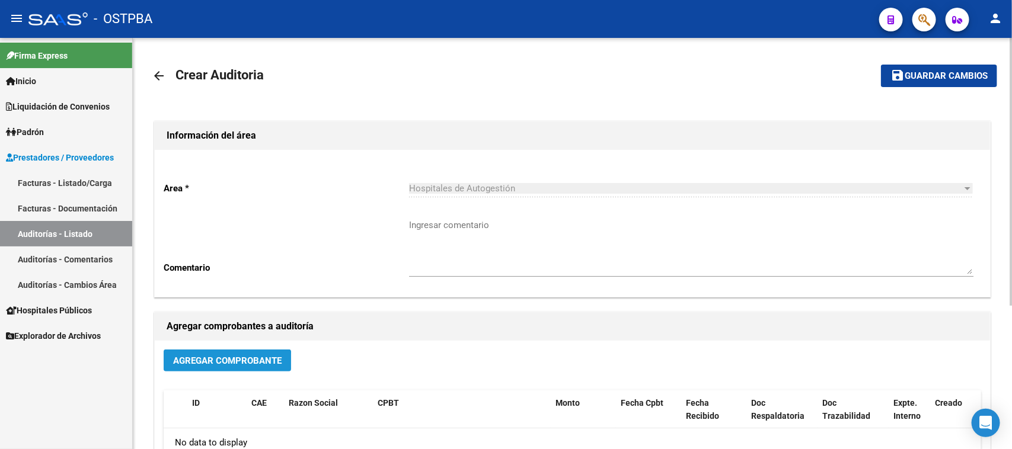
click at [203, 363] on span "Agregar Comprobante" at bounding box center [227, 361] width 108 height 11
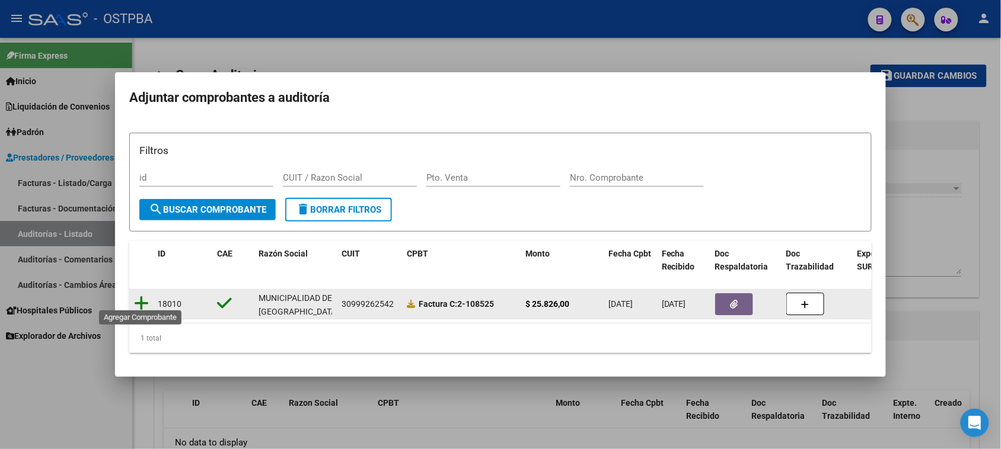
click at [140, 296] on icon at bounding box center [141, 303] width 15 height 17
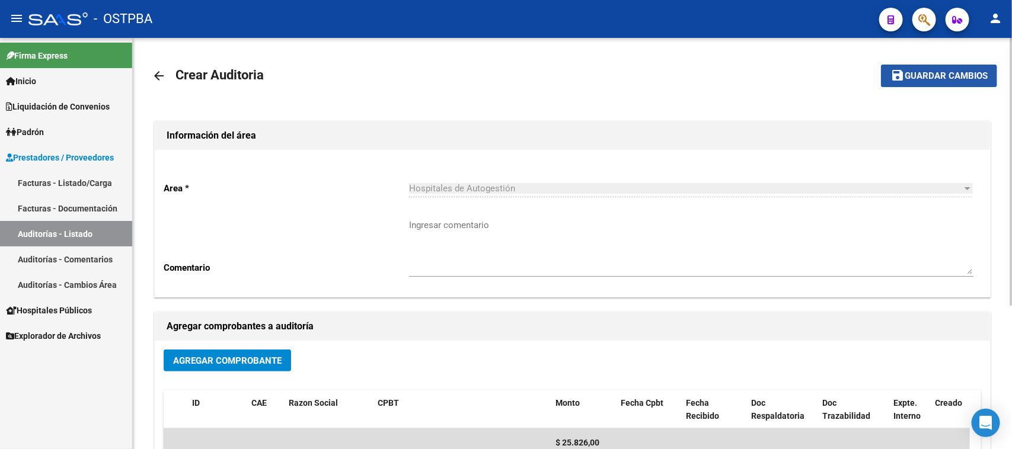
click at [958, 71] on span "Guardar cambios" at bounding box center [946, 76] width 83 height 11
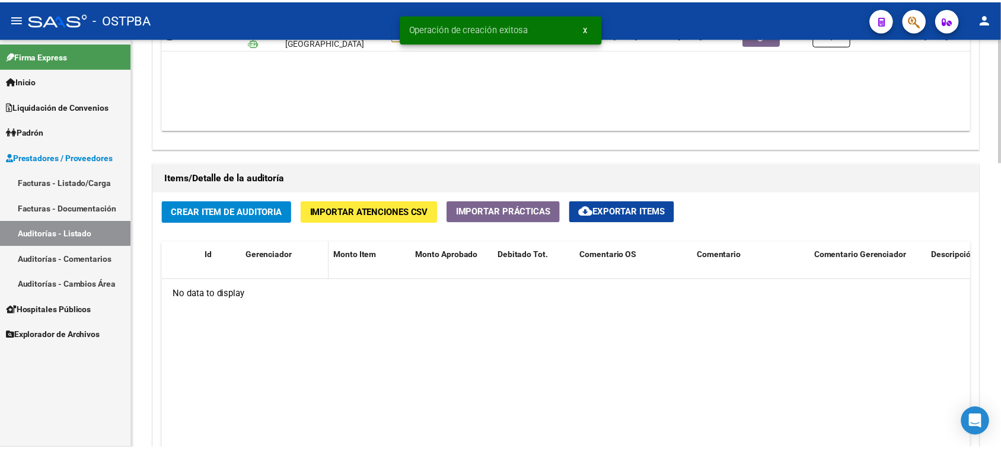
scroll to position [741, 0]
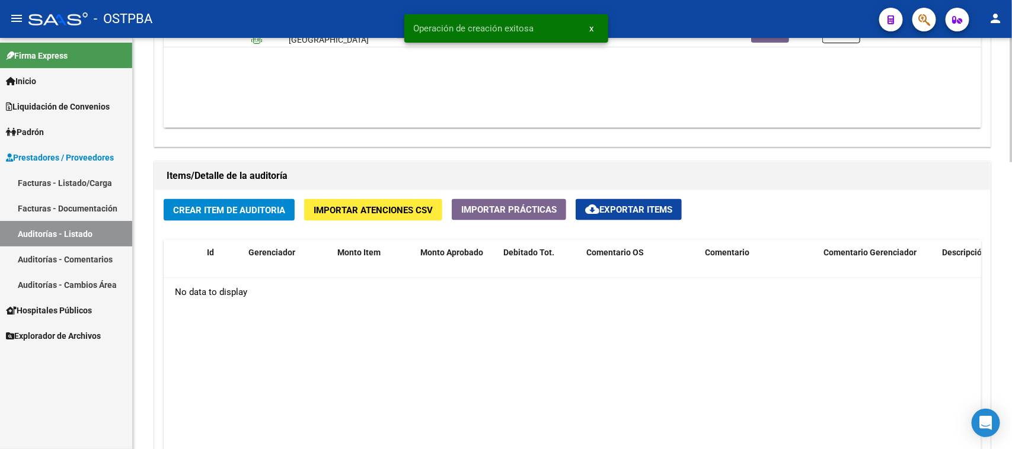
click at [270, 215] on button "Crear Item de Auditoria" at bounding box center [229, 210] width 131 height 22
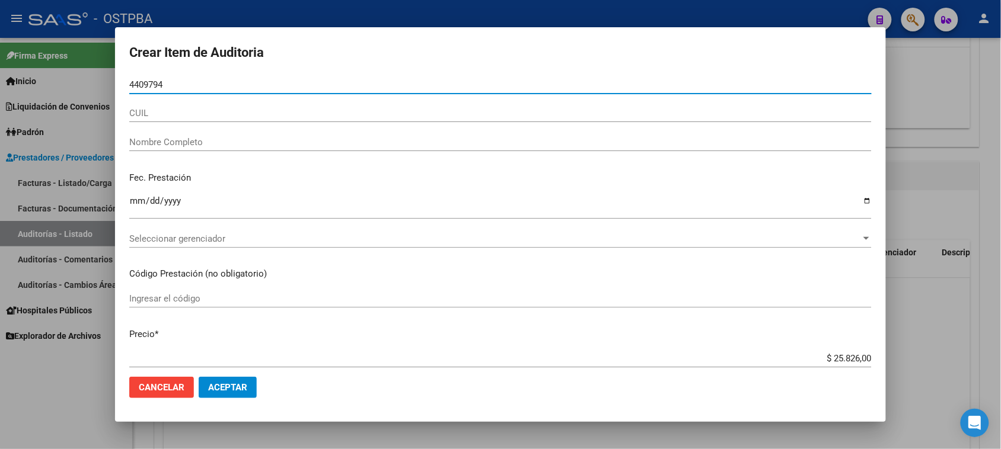
type input "44097948"
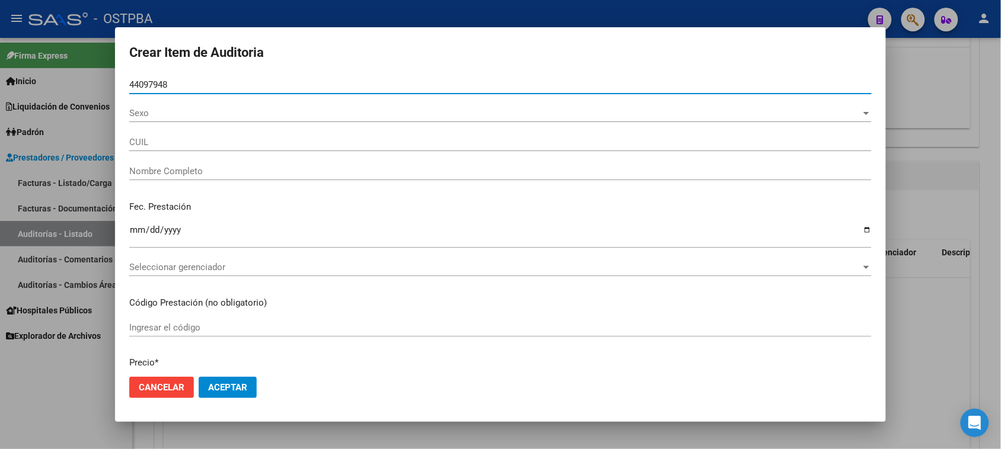
type input "27440979489"
type input "[PERSON_NAME] [PERSON_NAME] -"
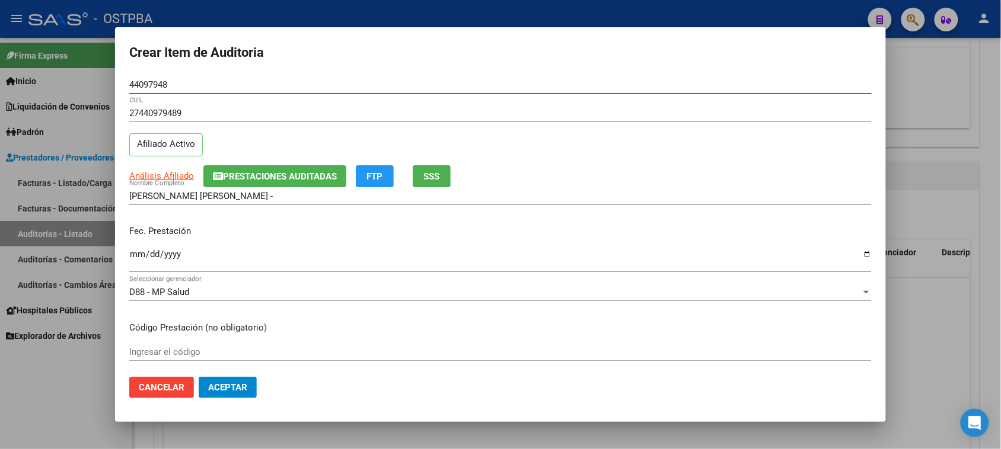
type input "44097948"
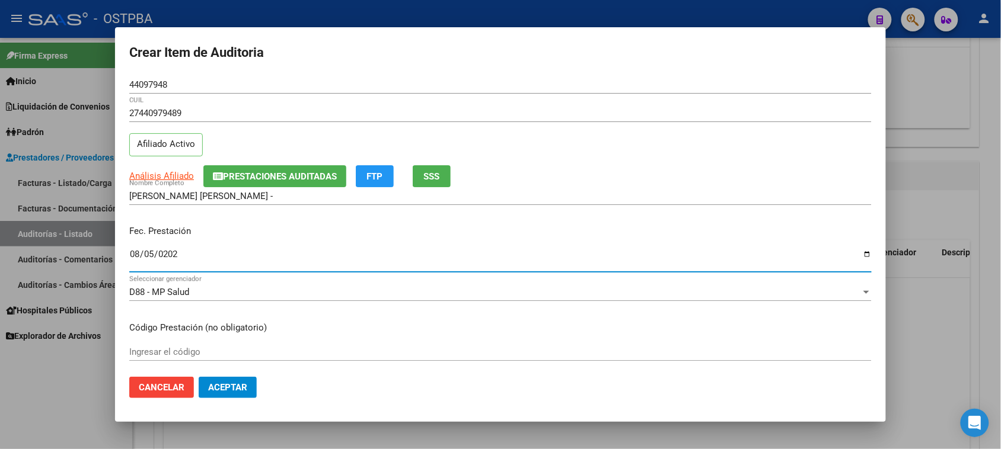
type input "[DATE]"
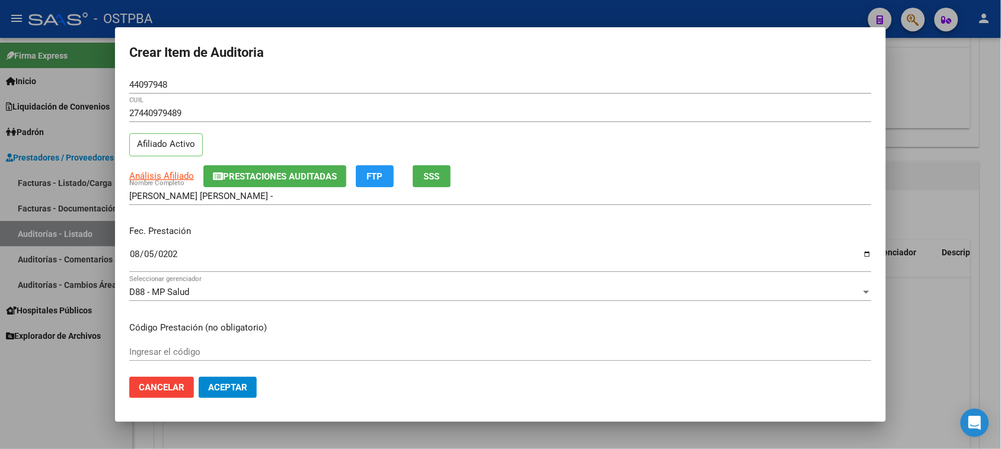
scroll to position [190, 0]
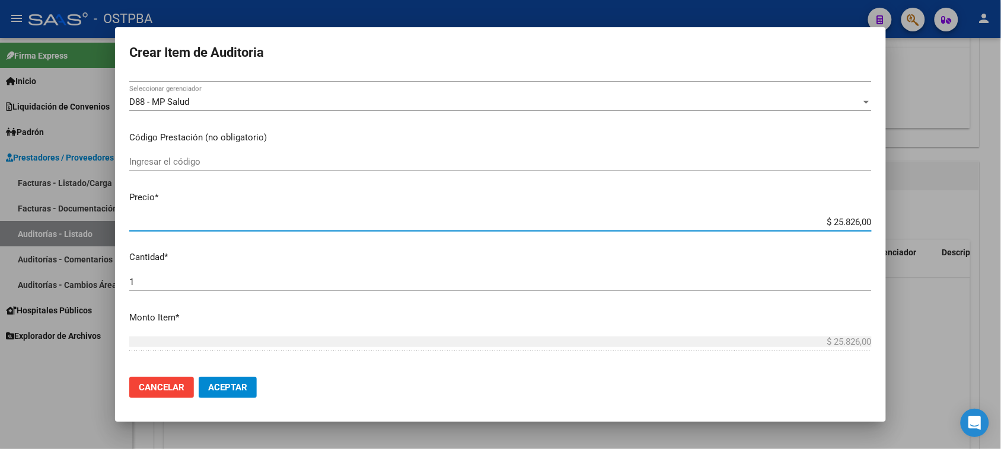
type input "$ 0,07"
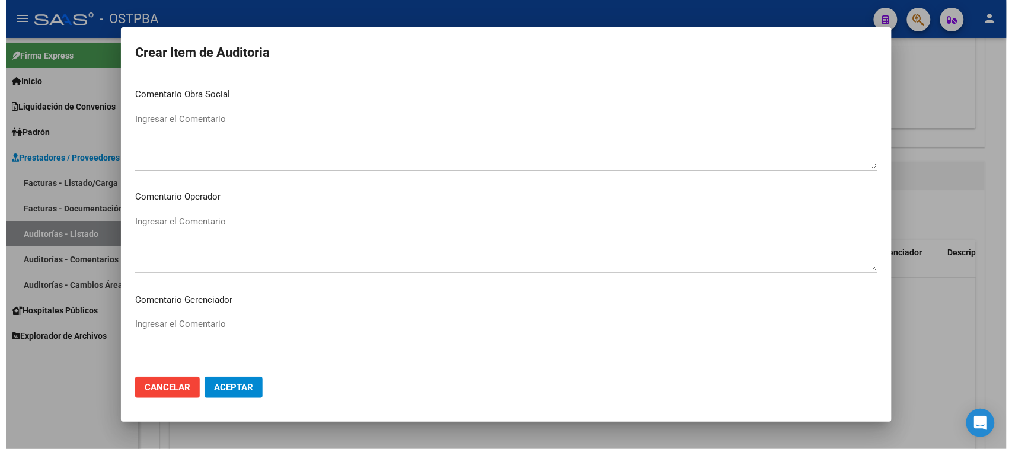
scroll to position [739, 0]
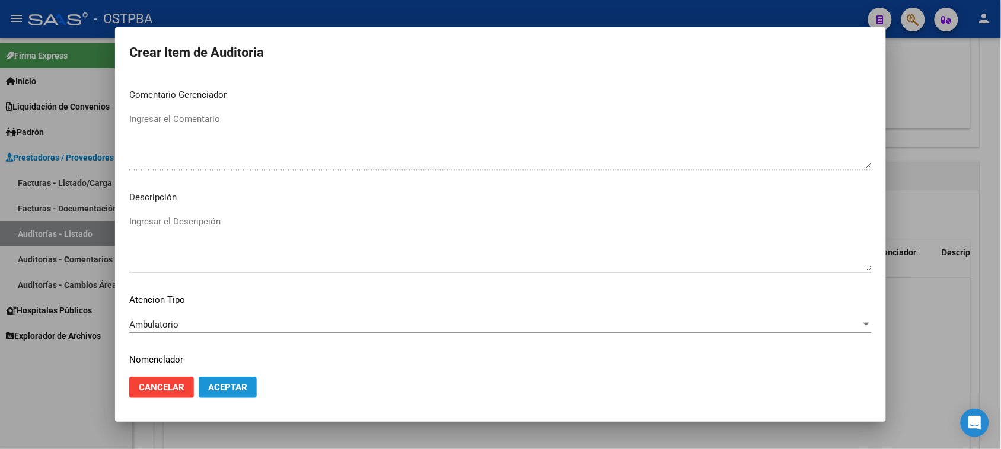
click at [218, 394] on button "Aceptar" at bounding box center [228, 387] width 58 height 21
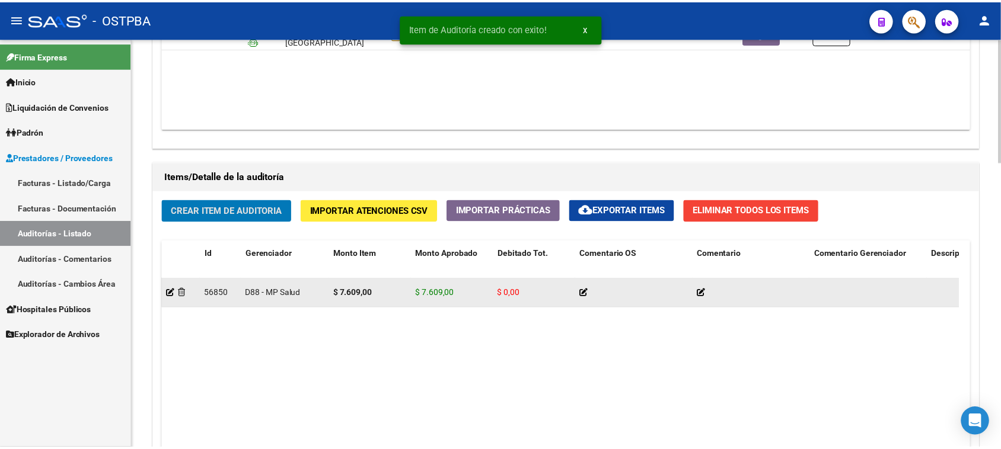
scroll to position [742, 0]
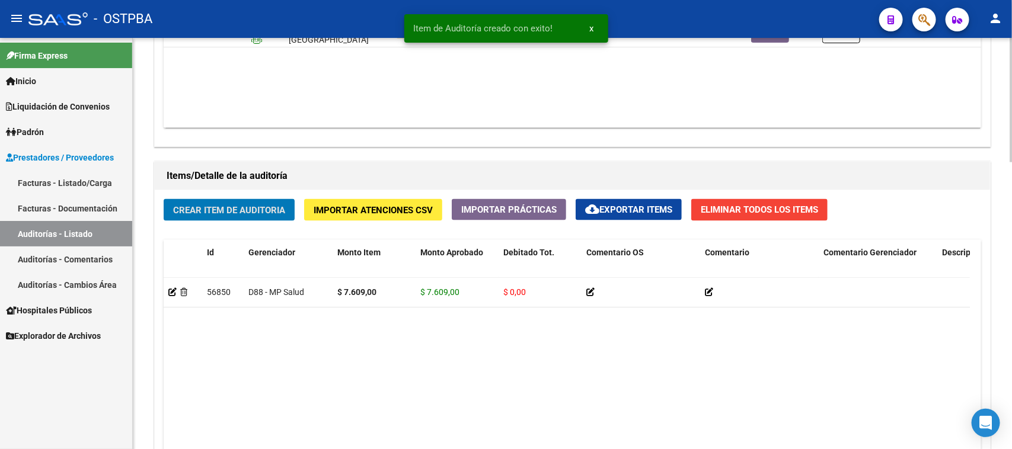
click at [264, 213] on span "Crear Item de Auditoria" at bounding box center [229, 210] width 112 height 11
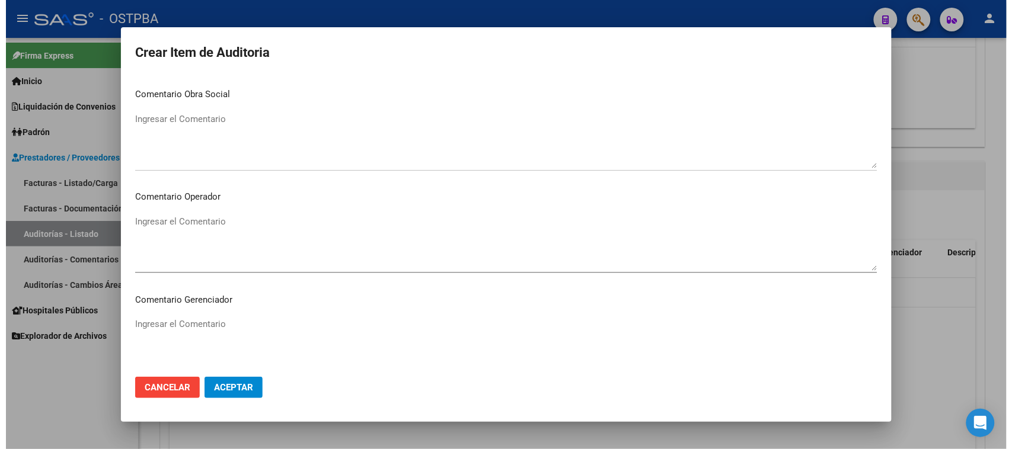
scroll to position [739, 0]
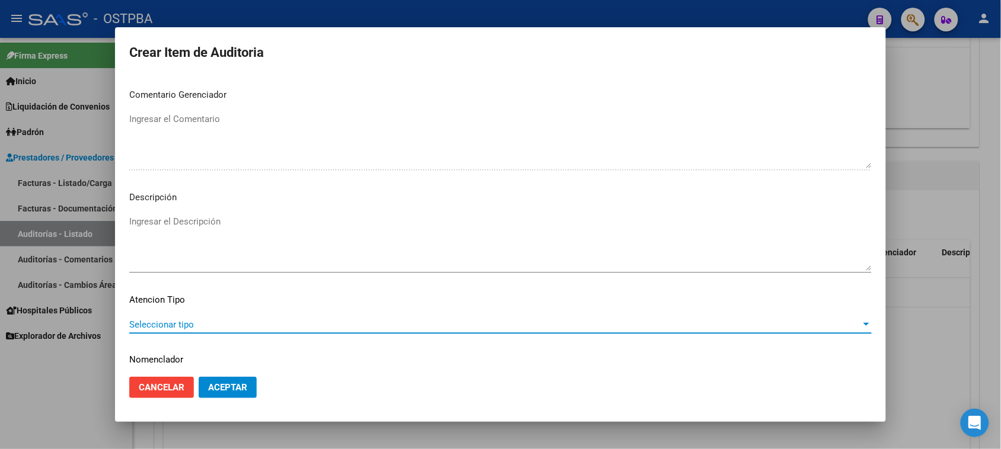
click at [149, 319] on span "Seleccionar tipo" at bounding box center [494, 324] width 731 height 11
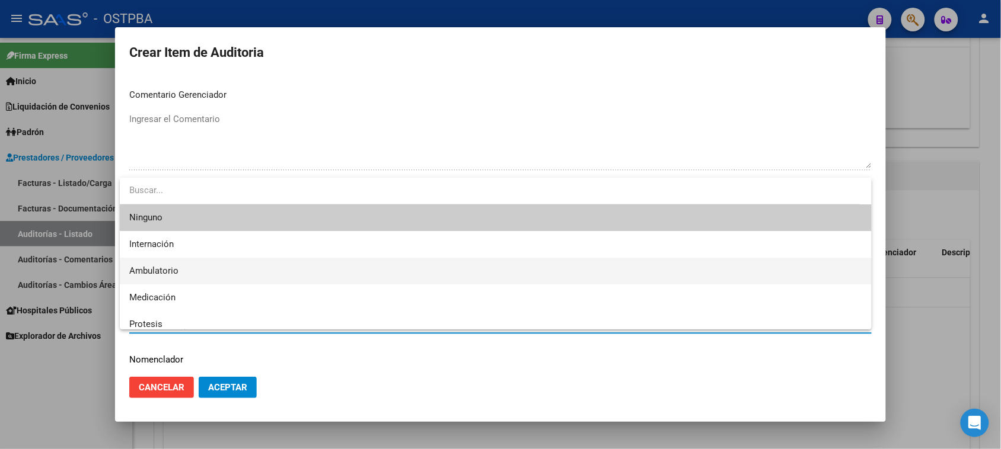
click at [169, 265] on span "Ambulatorio" at bounding box center [495, 271] width 733 height 27
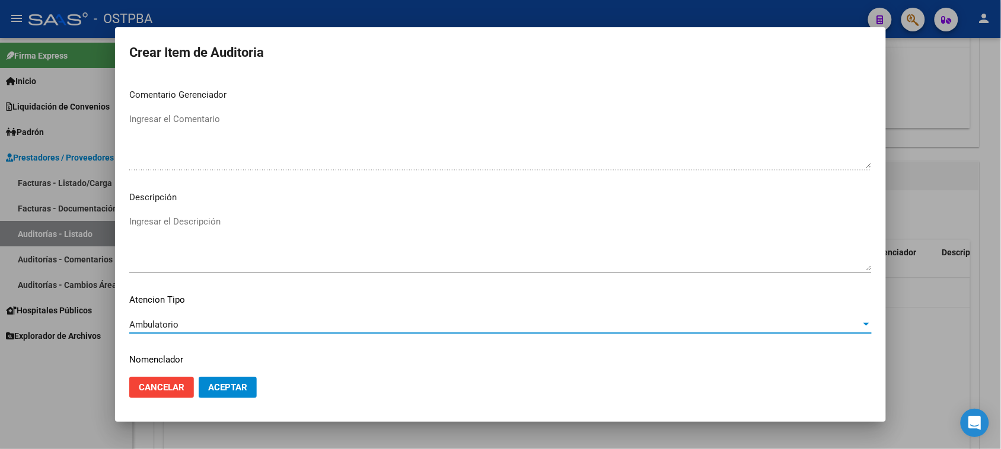
click at [224, 384] on span "Aceptar" at bounding box center [227, 387] width 39 height 11
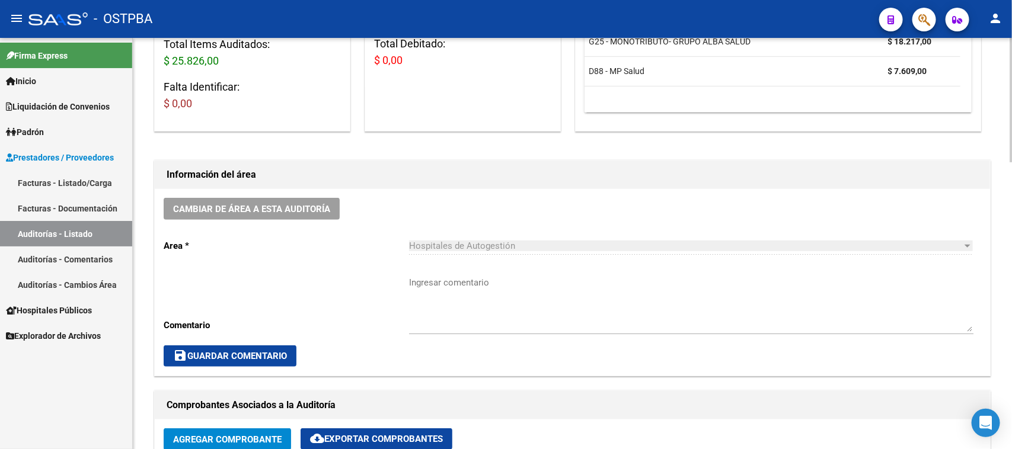
scroll to position [370, 0]
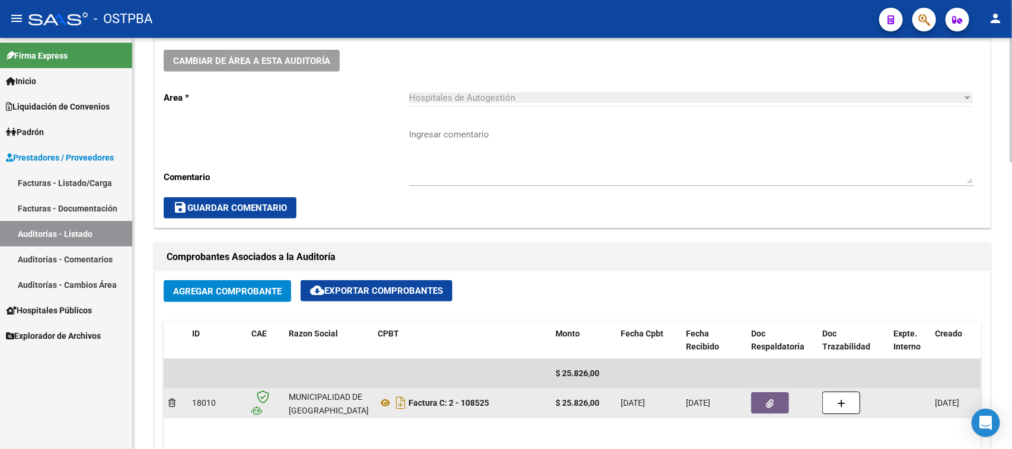
click at [766, 400] on icon "button" at bounding box center [770, 404] width 8 height 9
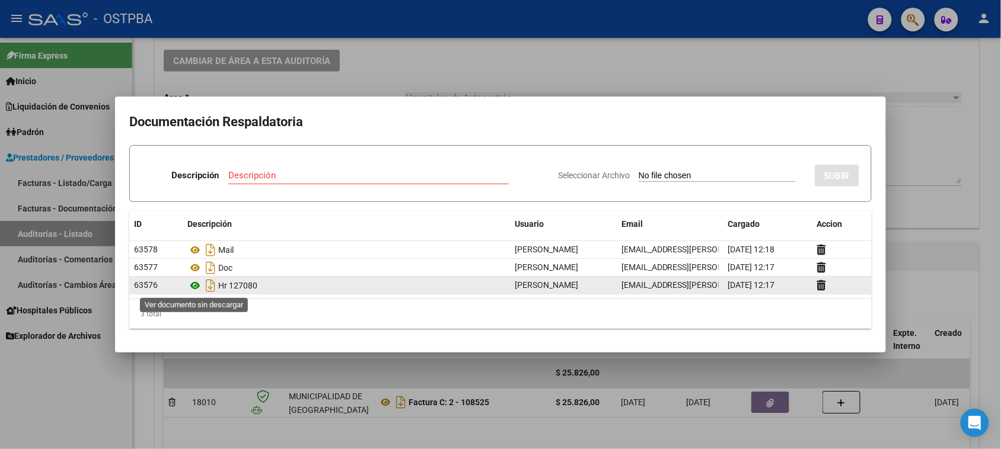
click at [196, 286] on icon at bounding box center [194, 286] width 15 height 14
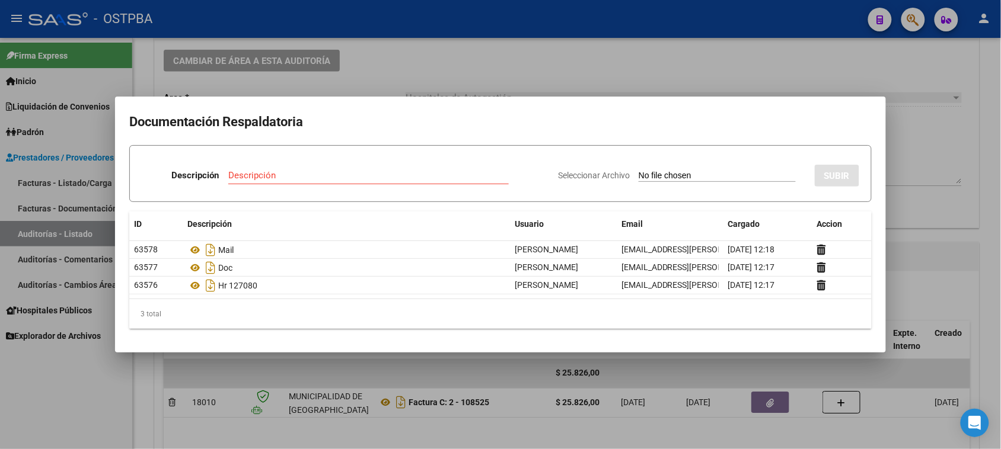
click at [386, 402] on div at bounding box center [500, 224] width 1001 height 449
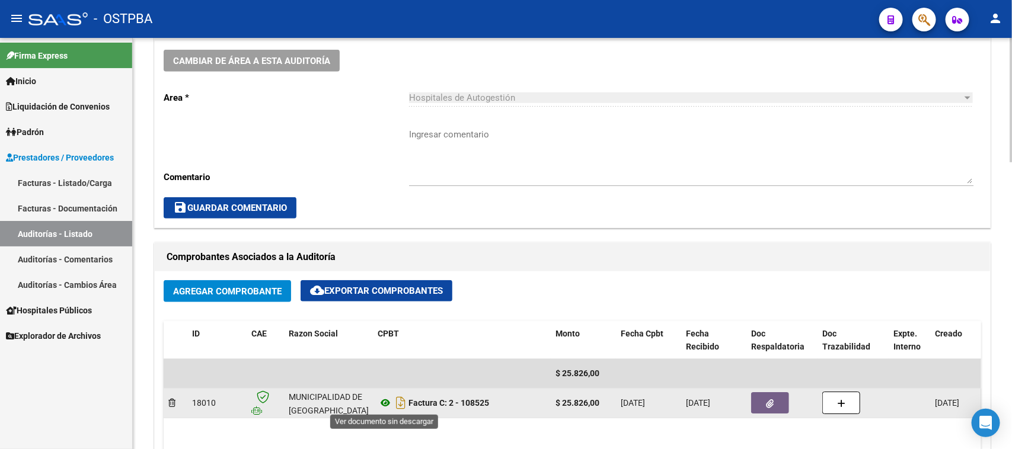
click at [386, 401] on icon at bounding box center [385, 403] width 15 height 14
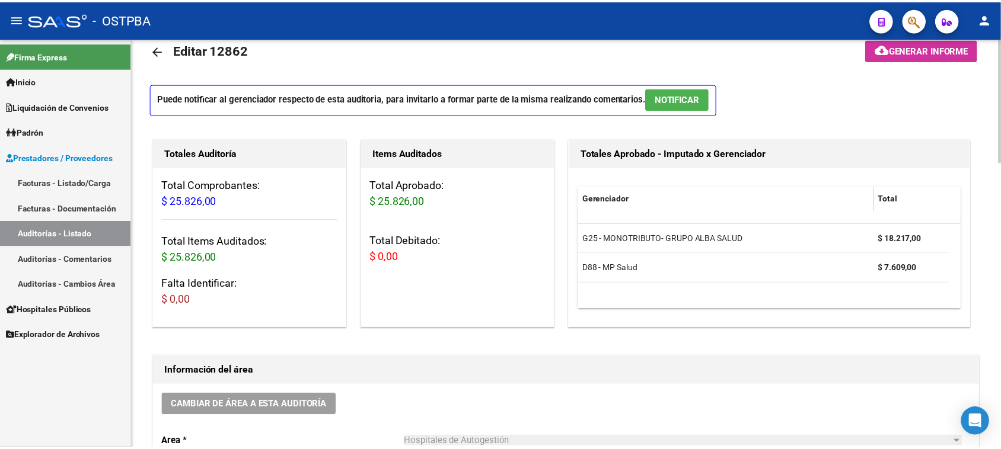
scroll to position [0, 0]
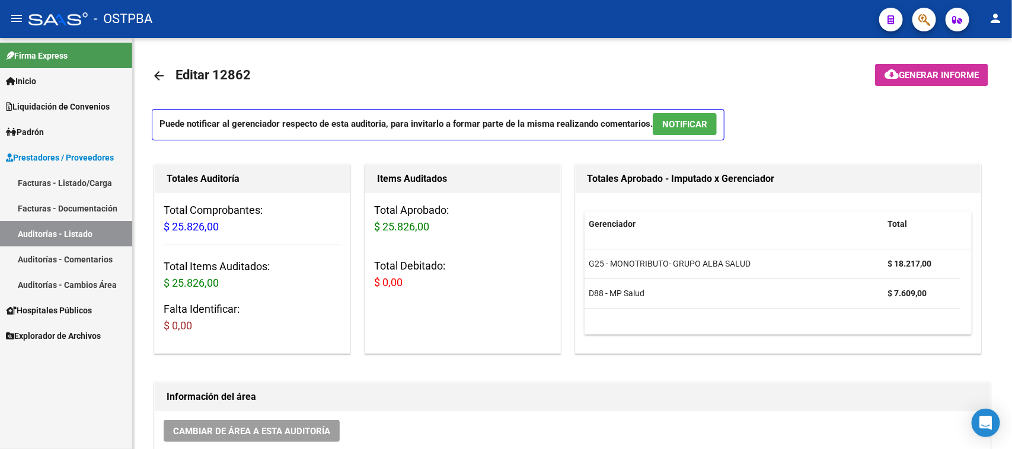
click at [66, 183] on link "Facturas - Listado/Carga" at bounding box center [66, 182] width 132 height 25
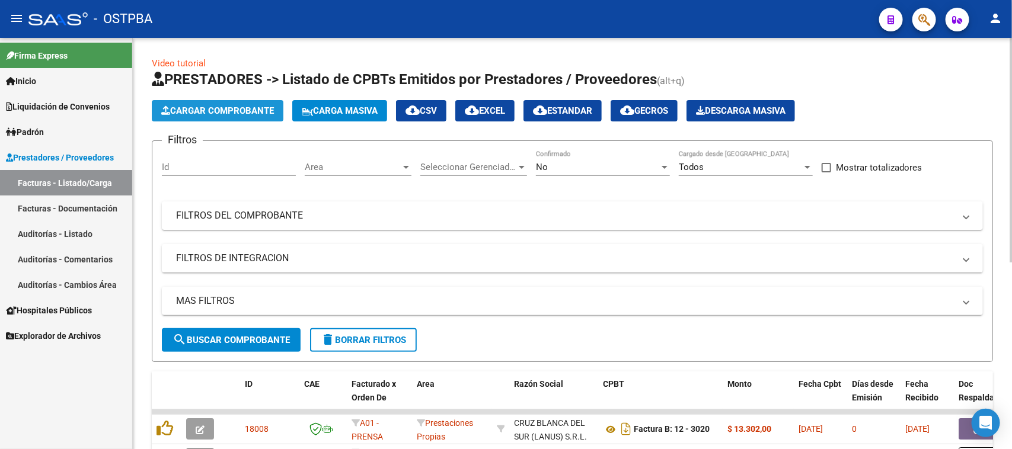
click at [219, 113] on span "Cargar Comprobante" at bounding box center [217, 111] width 113 height 11
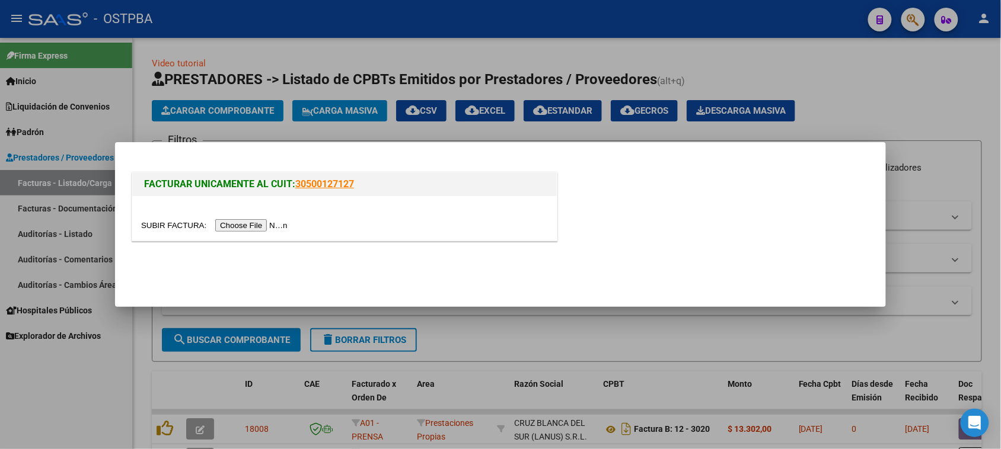
click at [277, 224] on input "file" at bounding box center [216, 225] width 150 height 12
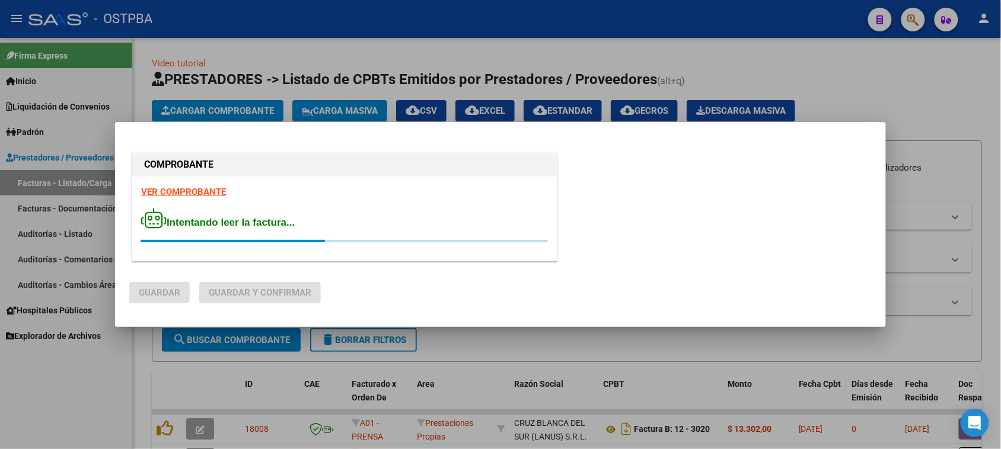
click at [184, 196] on strong "VER COMPROBANTE" at bounding box center [183, 192] width 85 height 11
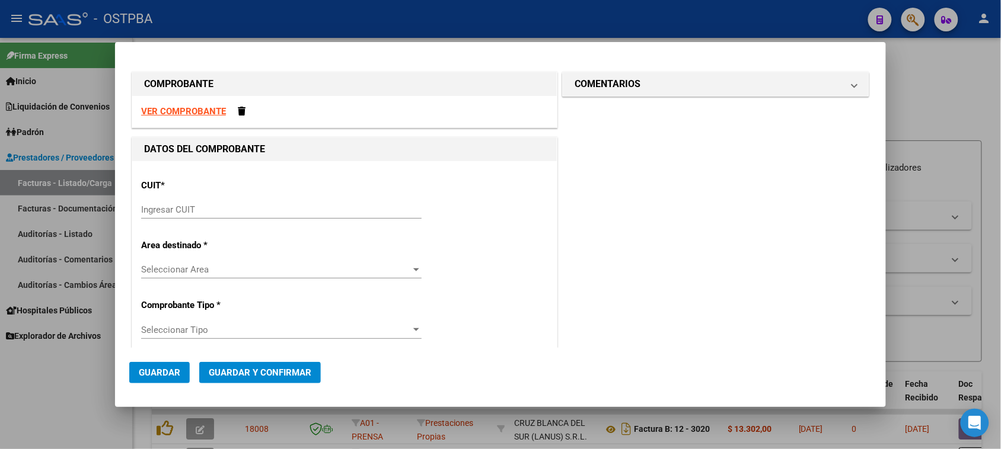
click at [212, 111] on strong "VER COMPROBANTE" at bounding box center [183, 111] width 85 height 11
click at [183, 209] on input "Ingresar CUIT" at bounding box center [281, 209] width 280 height 11
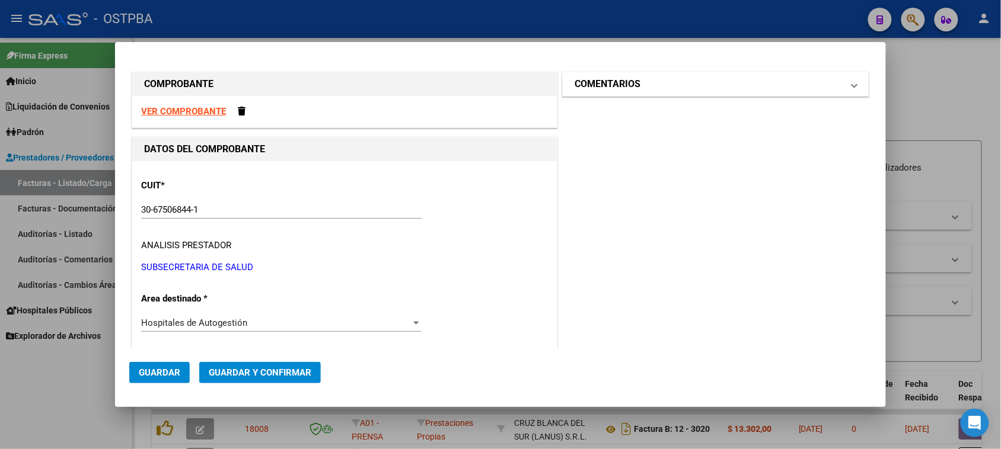
click at [685, 82] on mat-panel-title "COMENTARIOS" at bounding box center [708, 84] width 268 height 14
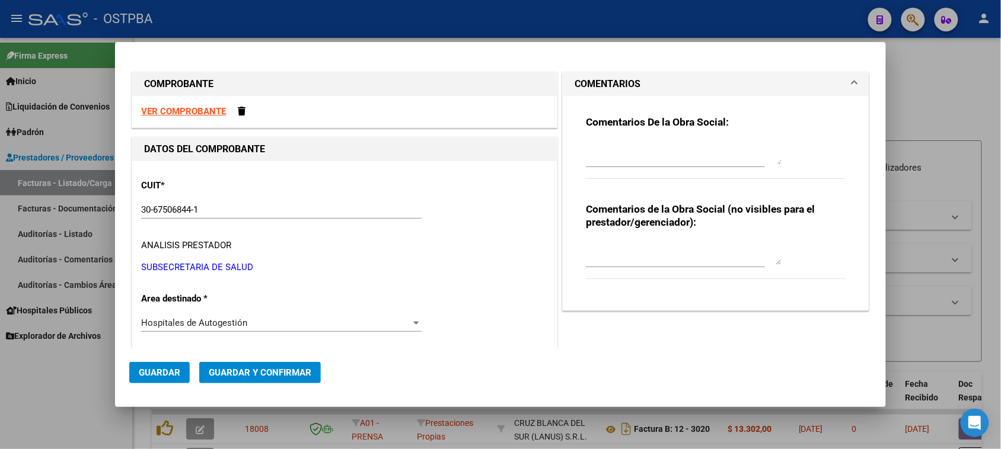
click at [678, 150] on textarea at bounding box center [684, 153] width 196 height 24
click at [167, 372] on span "Guardar" at bounding box center [159, 373] width 41 height 11
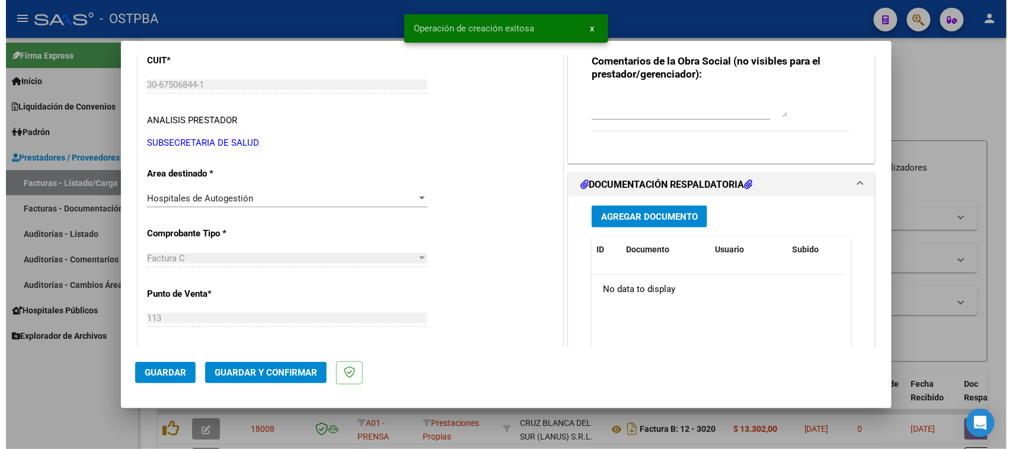
scroll to position [148, 0]
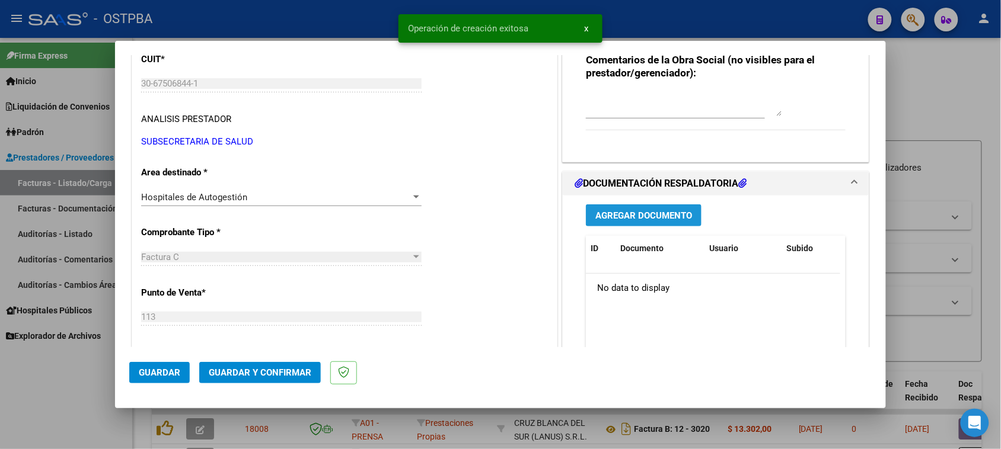
click at [644, 217] on span "Agregar Documento" at bounding box center [643, 215] width 97 height 11
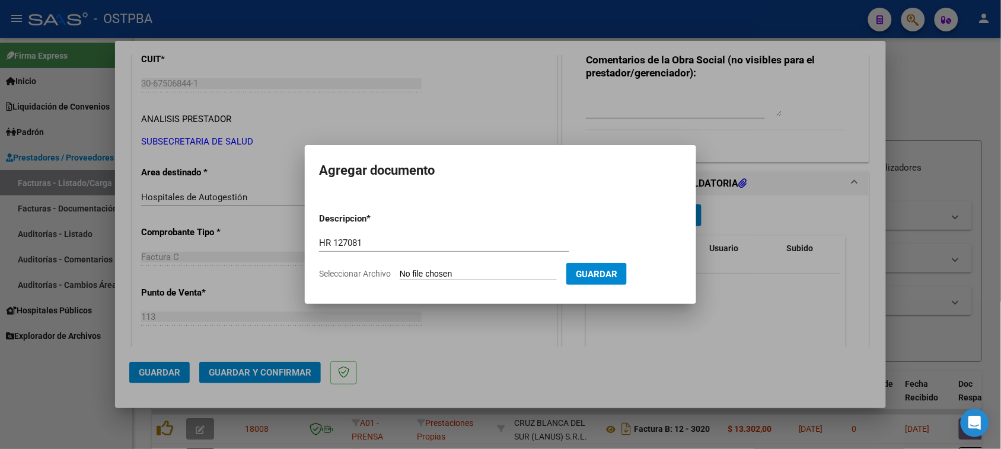
click at [400, 269] on input "Seleccionar Archivo" at bounding box center [478, 274] width 157 height 11
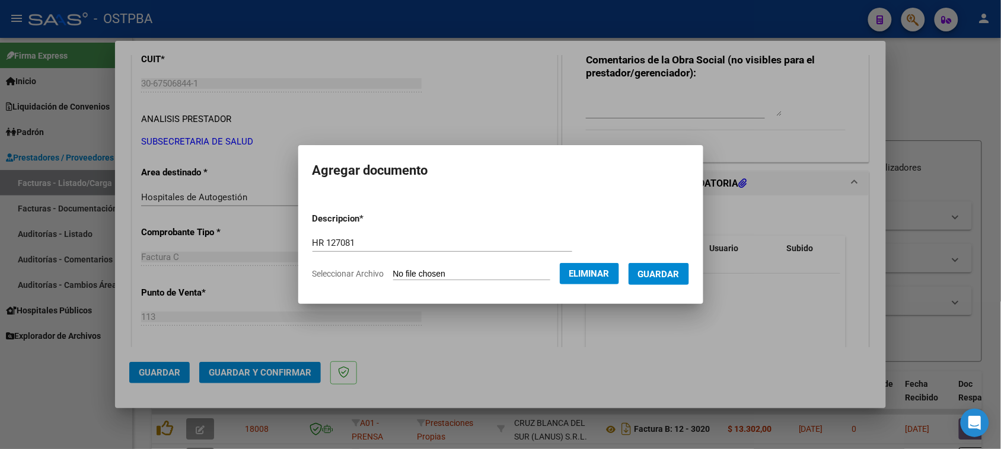
click at [656, 273] on span "Guardar" at bounding box center [658, 274] width 41 height 11
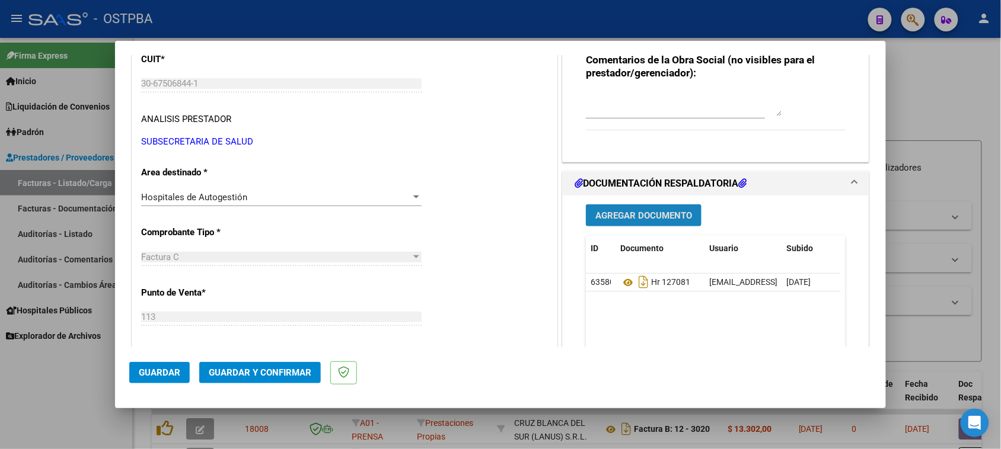
click at [643, 210] on span "Agregar Documento" at bounding box center [643, 215] width 97 height 11
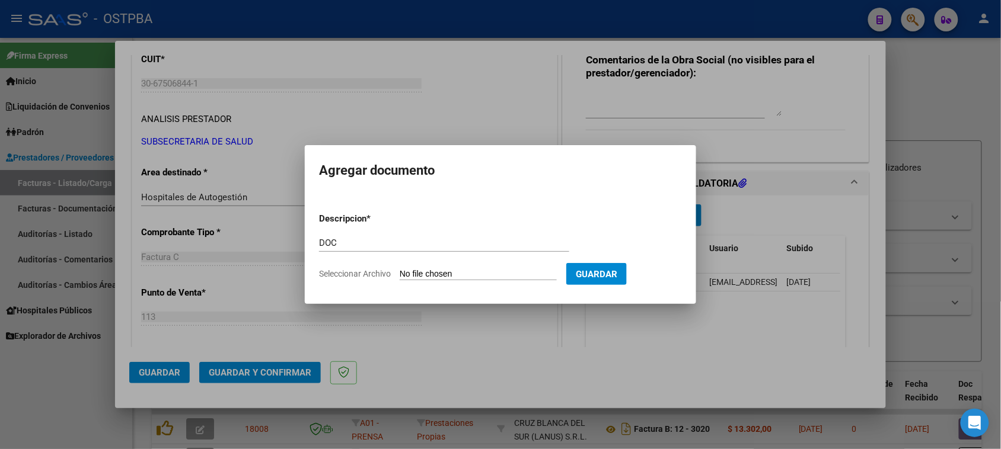
click at [400, 269] on input "Seleccionar Archivo" at bounding box center [478, 274] width 157 height 11
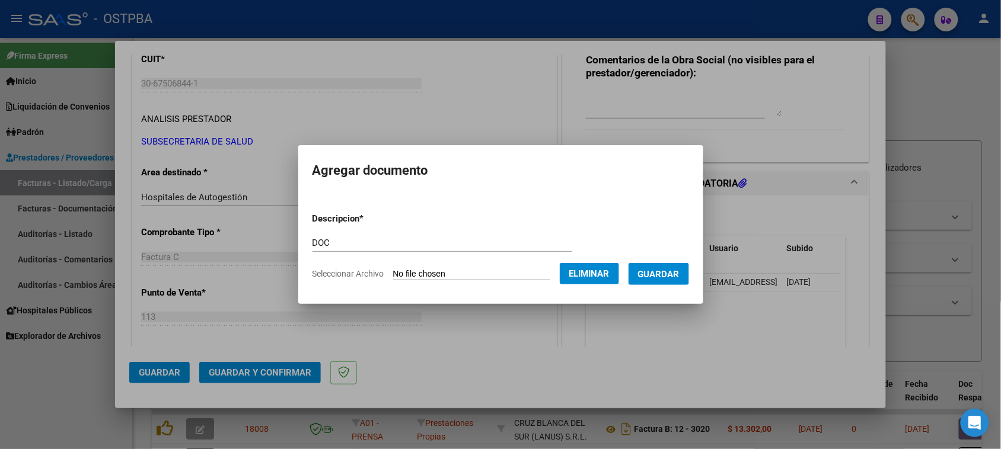
click at [680, 280] on button "Guardar" at bounding box center [658, 274] width 60 height 22
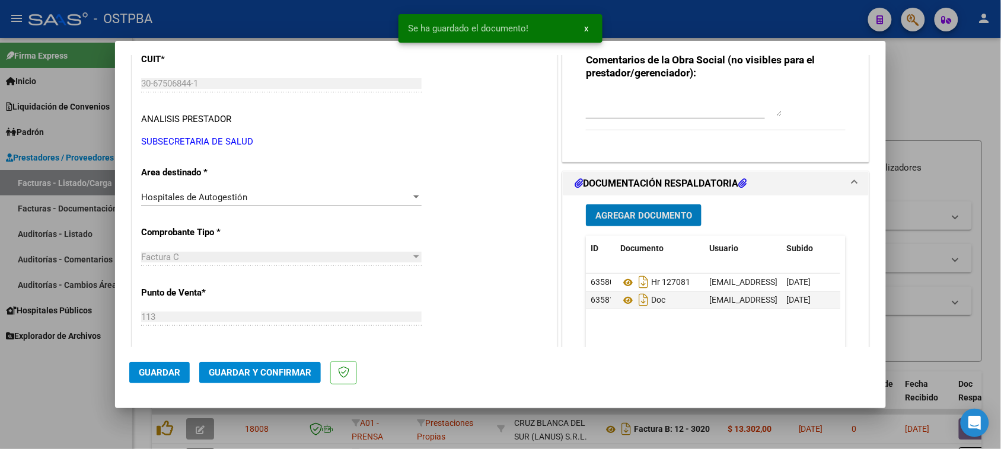
click at [629, 224] on button "Agregar Documento" at bounding box center [644, 215] width 116 height 22
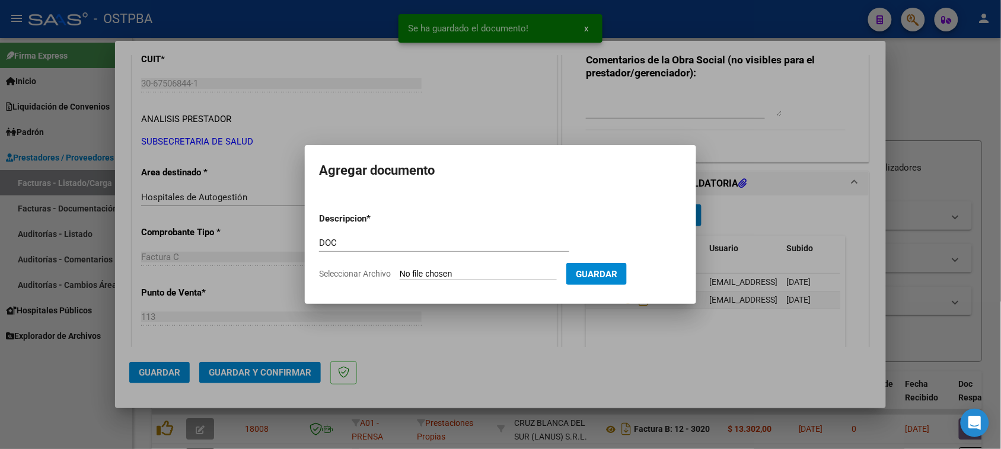
click at [400, 269] on input "Seleccionar Archivo" at bounding box center [478, 274] width 157 height 11
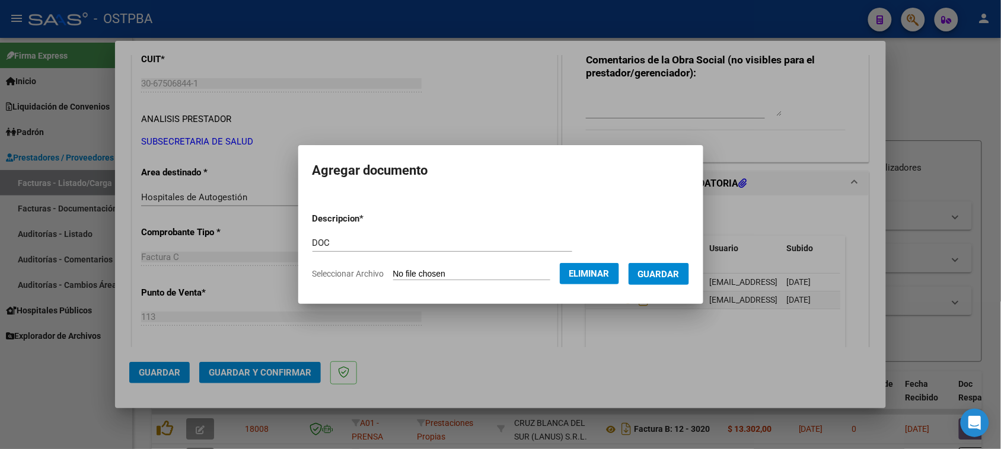
click at [662, 282] on button "Guardar" at bounding box center [658, 274] width 60 height 22
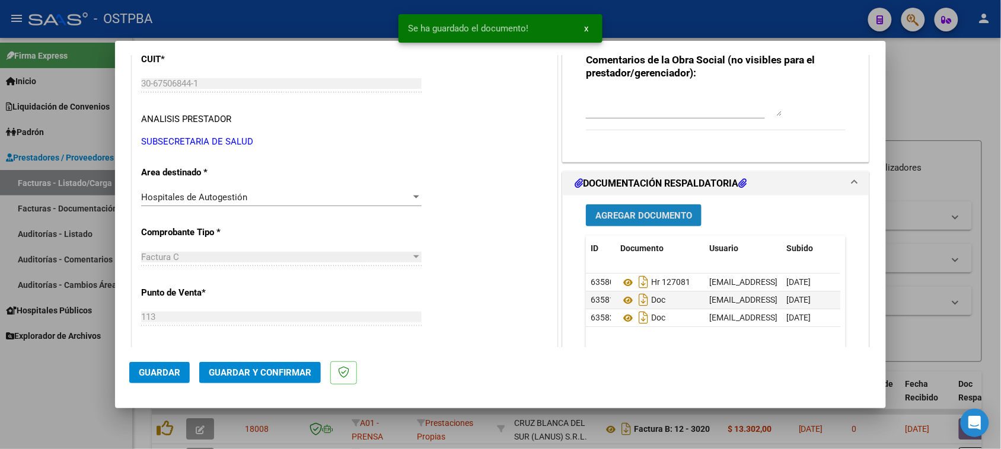
click at [595, 217] on span "Agregar Documento" at bounding box center [643, 215] width 97 height 11
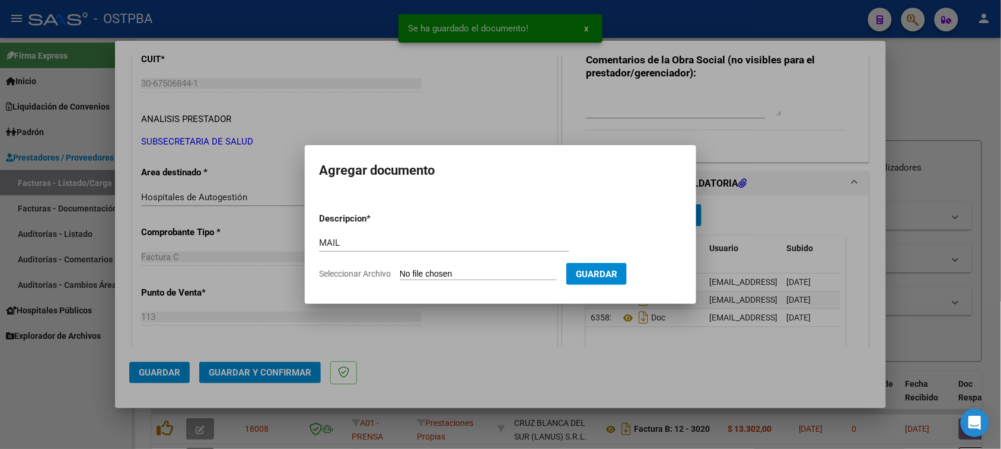
click at [400, 269] on input "Seleccionar Archivo" at bounding box center [478, 274] width 157 height 11
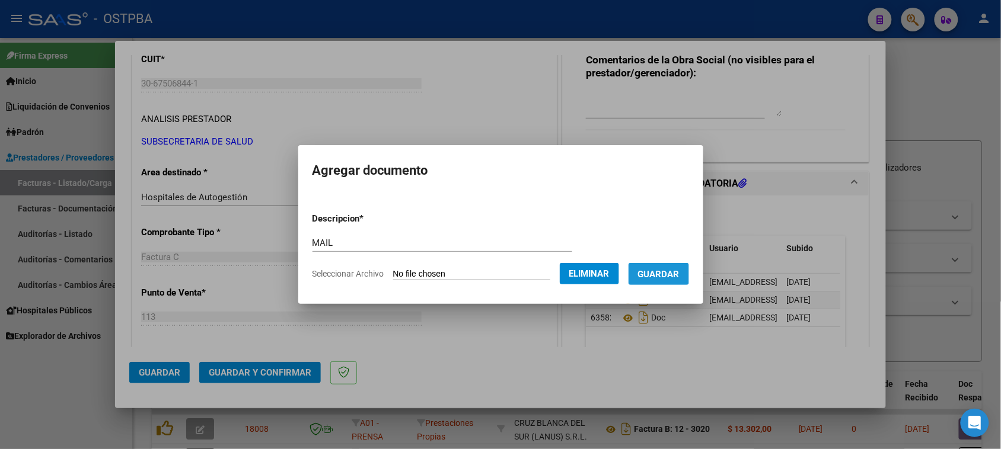
drag, startPoint x: 664, startPoint y: 273, endPoint x: 653, endPoint y: 277, distance: 11.7
click at [663, 273] on span "Guardar" at bounding box center [658, 274] width 41 height 11
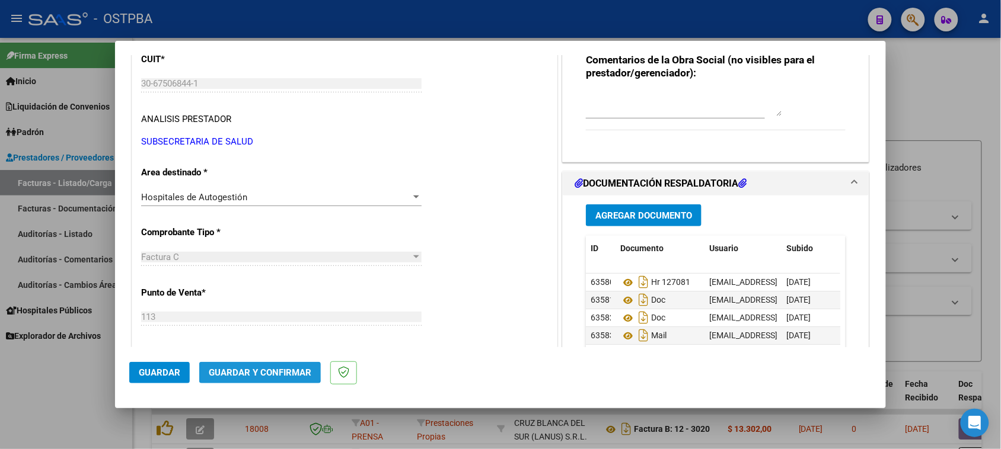
click at [237, 372] on span "Guardar y Confirmar" at bounding box center [260, 373] width 103 height 11
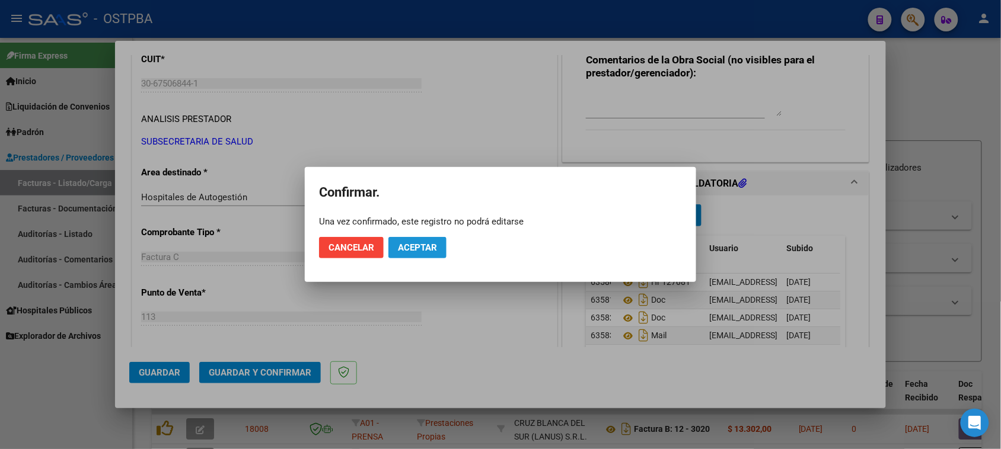
click at [426, 246] on span "Aceptar" at bounding box center [417, 247] width 39 height 11
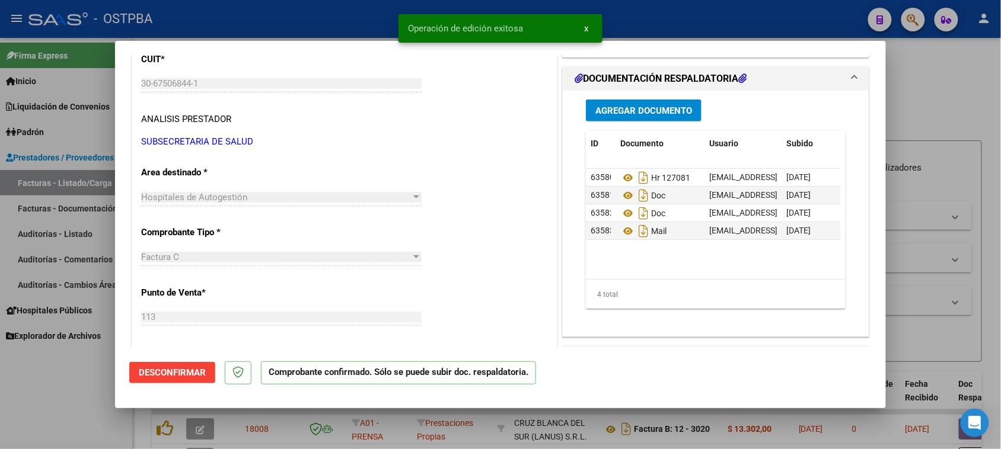
click at [87, 229] on div at bounding box center [500, 224] width 1001 height 449
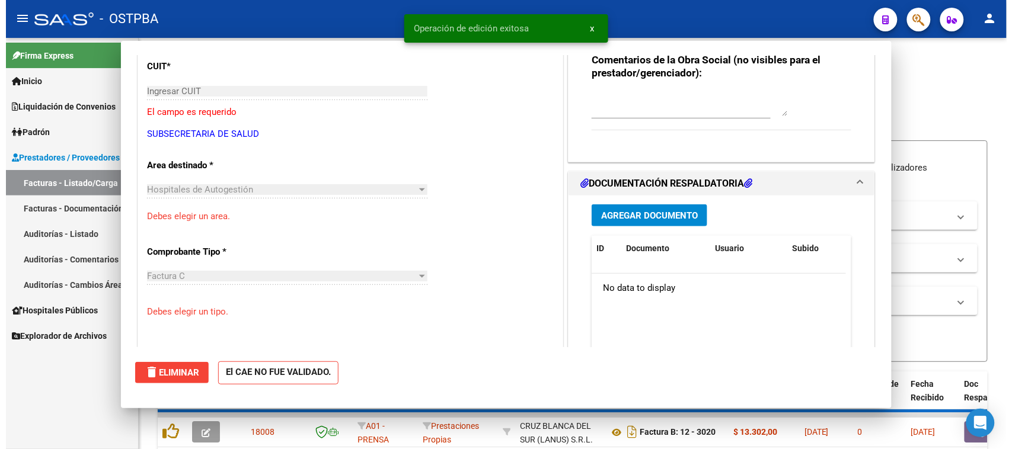
scroll to position [0, 0]
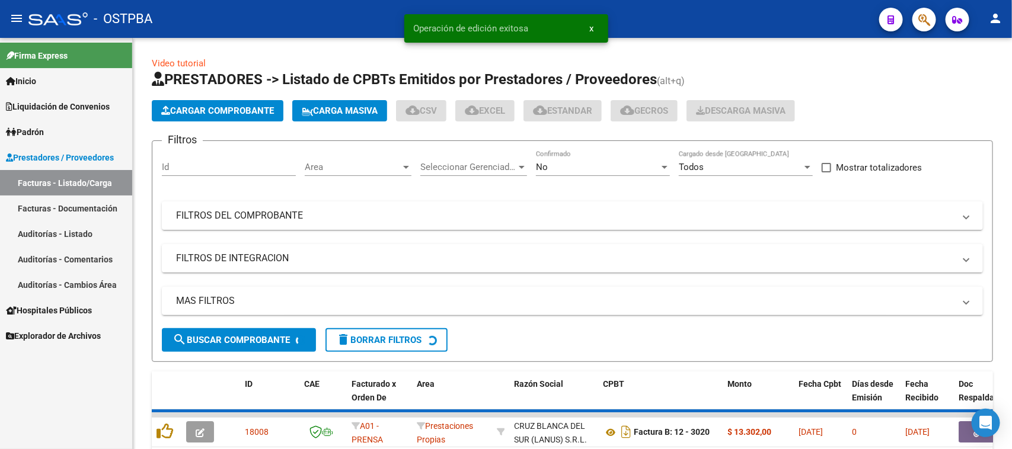
click at [87, 229] on link "Auditorías - Listado" at bounding box center [66, 233] width 132 height 25
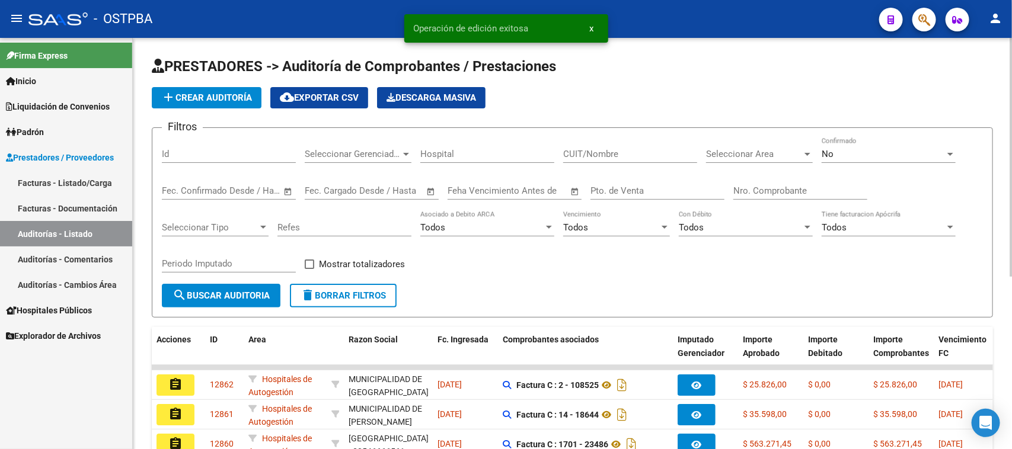
click at [241, 104] on button "add Crear Auditoría" at bounding box center [207, 97] width 110 height 21
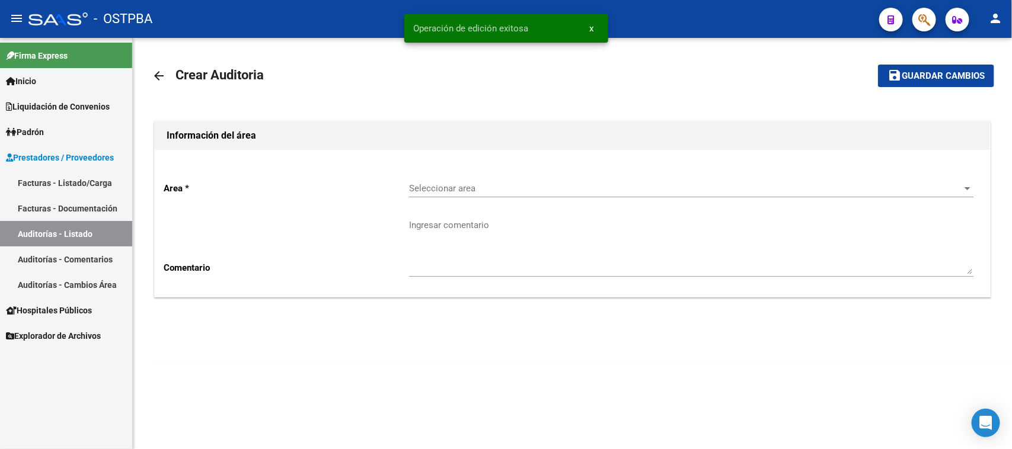
click at [449, 179] on div "Seleccionar area Seleccionar area" at bounding box center [691, 184] width 564 height 25
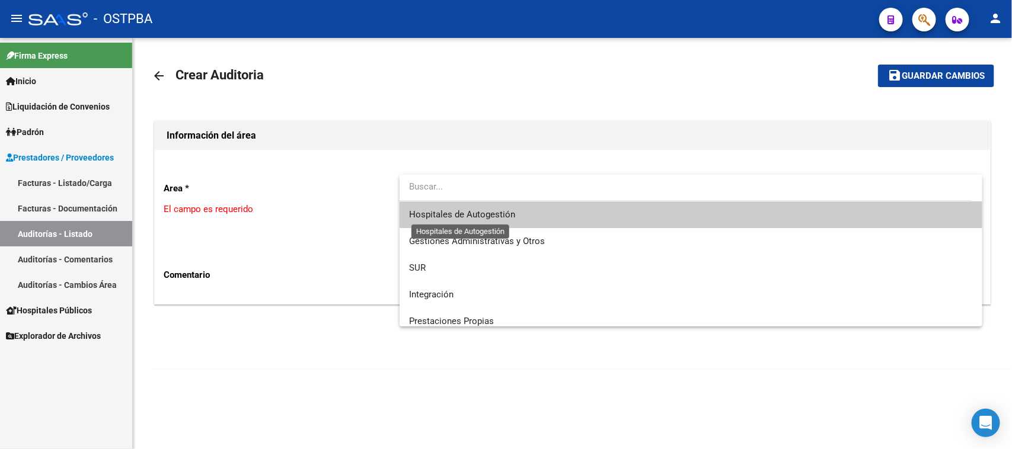
click at [445, 215] on span "Hospitales de Autogestión" at bounding box center [462, 214] width 106 height 11
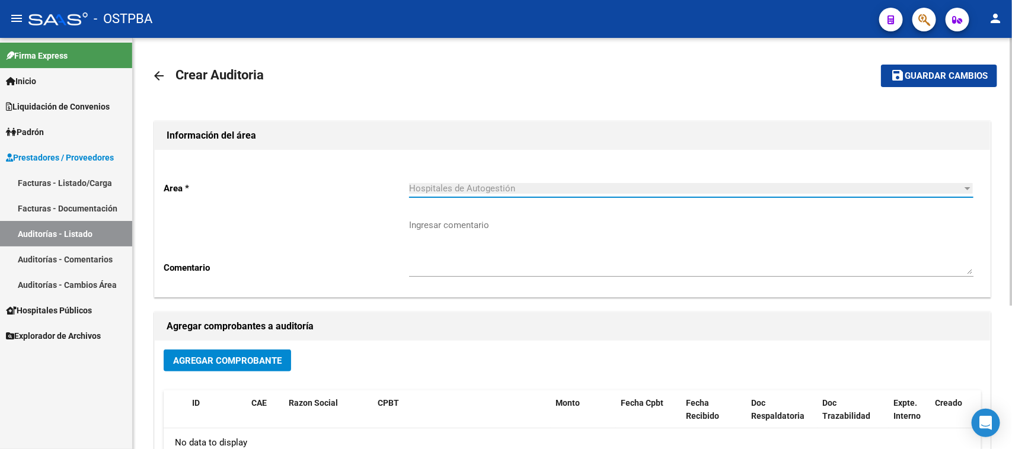
scroll to position [221, 0]
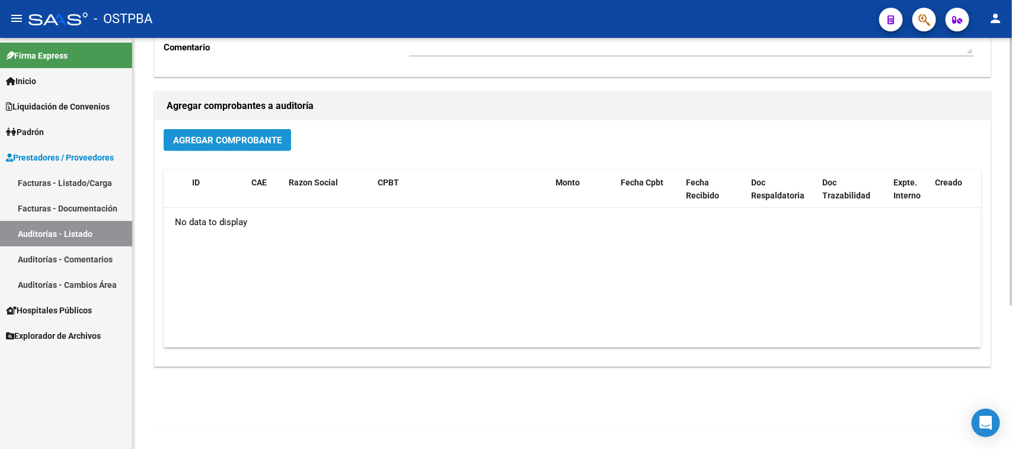
click at [264, 137] on span "Agregar Comprobante" at bounding box center [227, 140] width 108 height 11
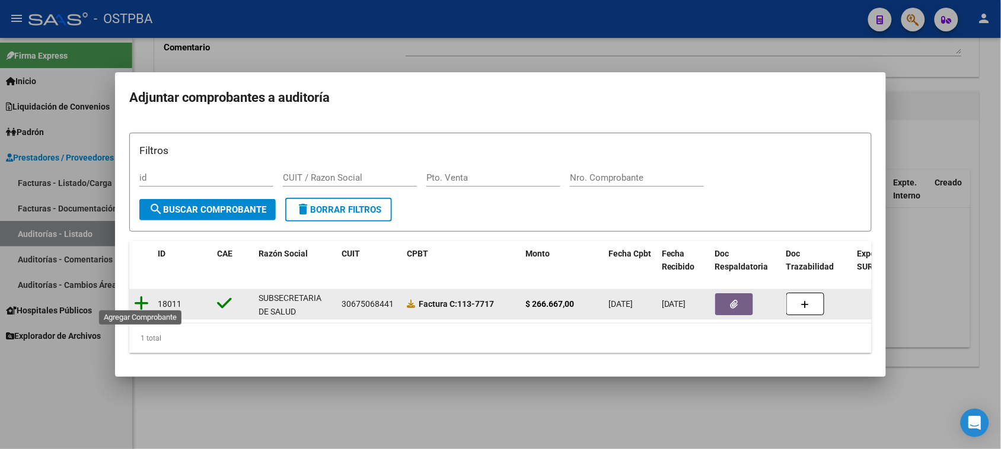
click at [140, 299] on icon at bounding box center [141, 303] width 15 height 17
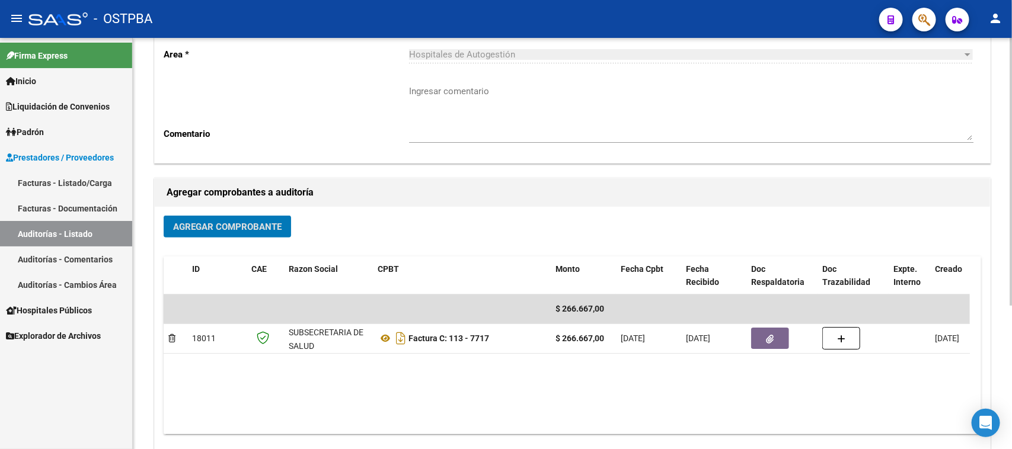
scroll to position [0, 0]
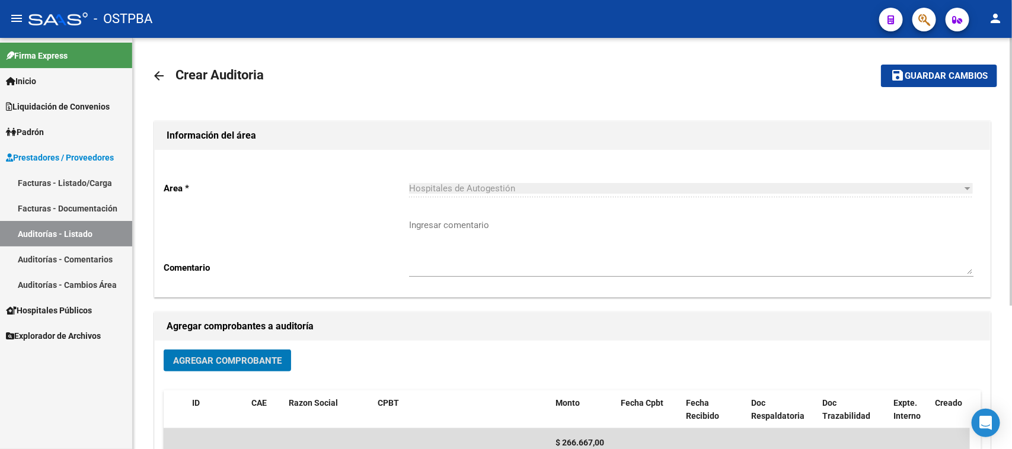
click at [961, 81] on button "save Guardar cambios" at bounding box center [939, 76] width 116 height 22
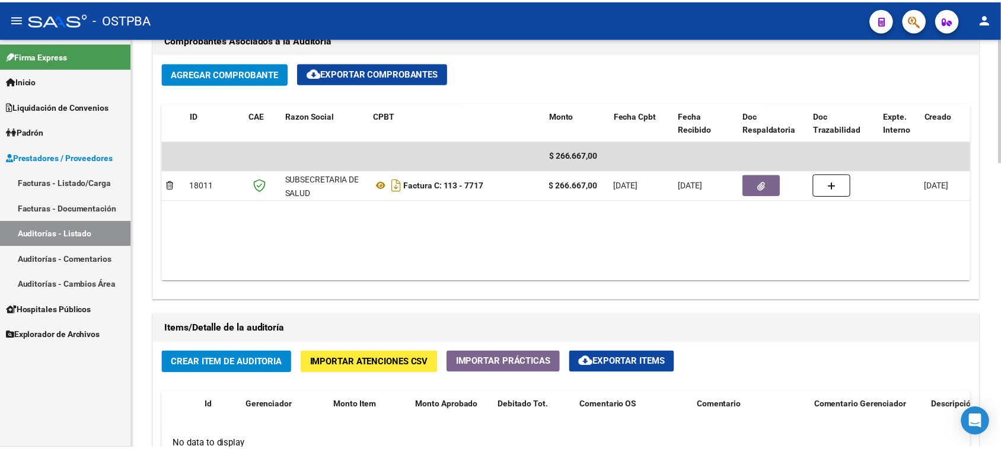
scroll to position [667, 0]
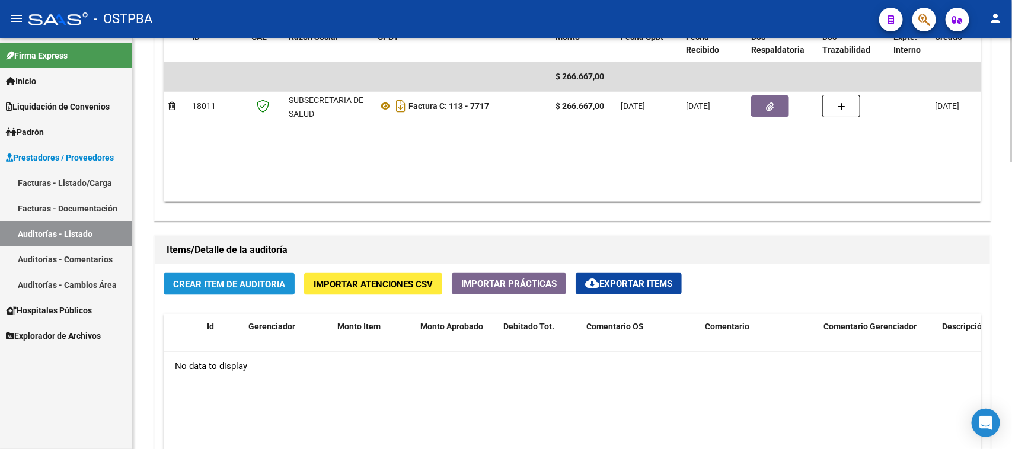
click at [280, 286] on span "Crear Item de Auditoria" at bounding box center [229, 284] width 112 height 11
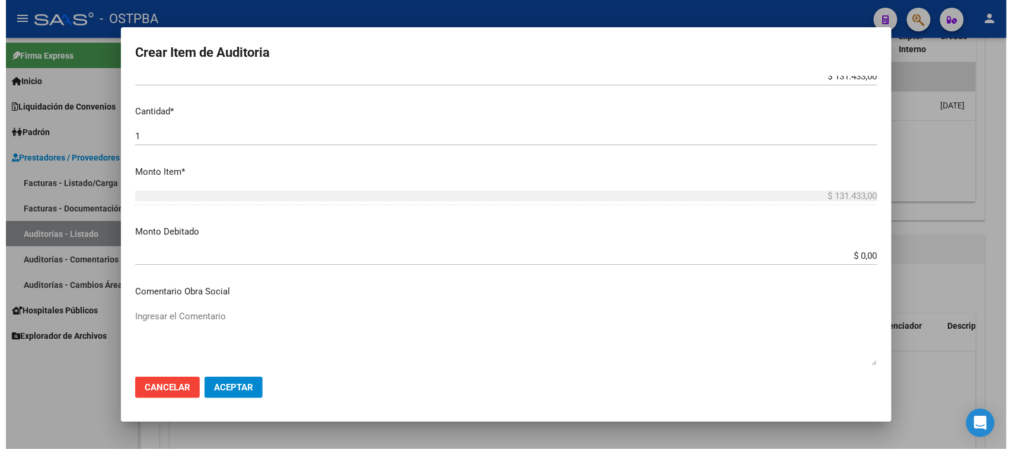
scroll to position [220, 0]
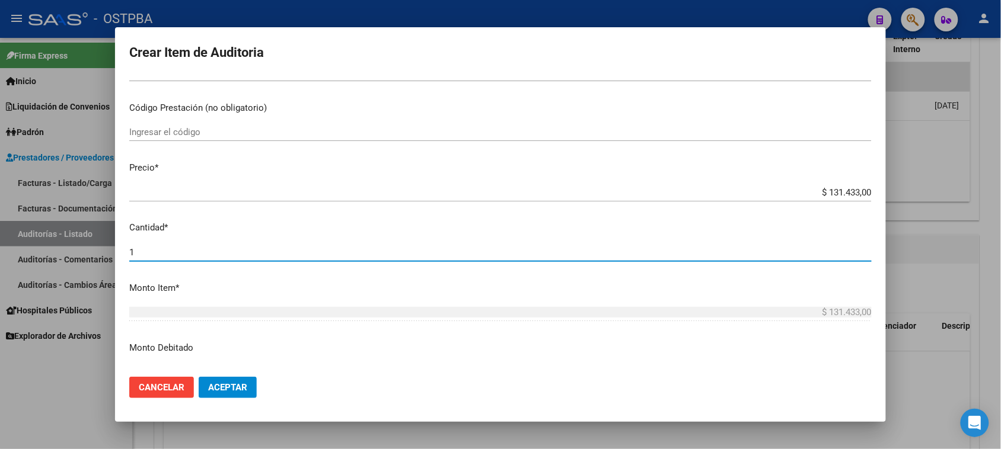
click at [134, 253] on input "1" at bounding box center [500, 252] width 742 height 11
click at [226, 395] on button "Aceptar" at bounding box center [228, 387] width 58 height 21
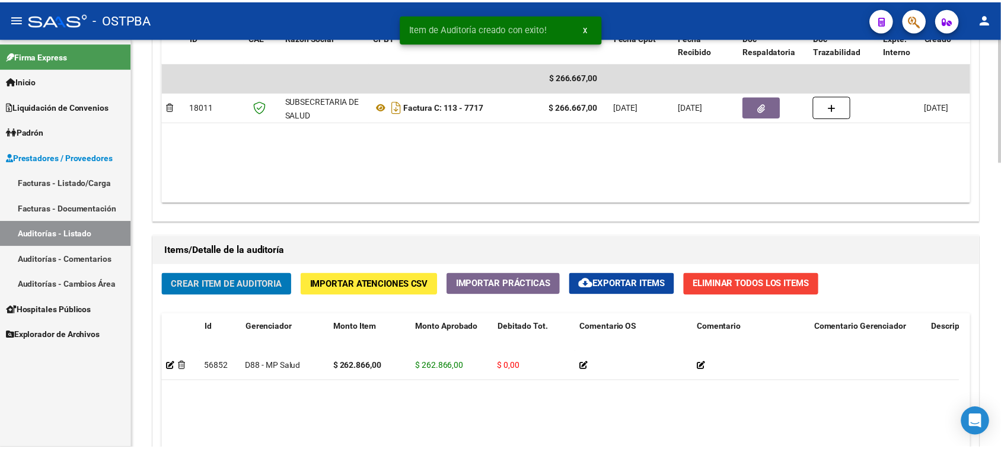
scroll to position [741, 0]
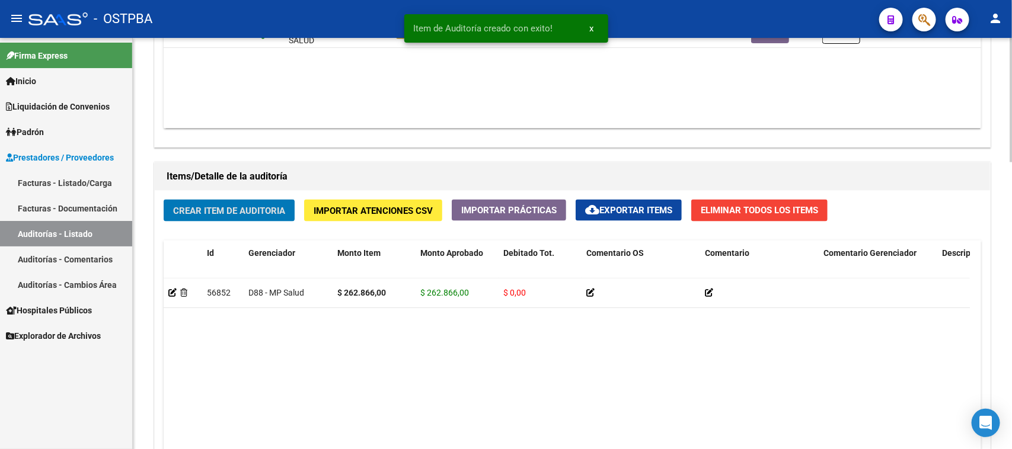
click at [208, 215] on button "Crear Item de Auditoria" at bounding box center [229, 211] width 131 height 22
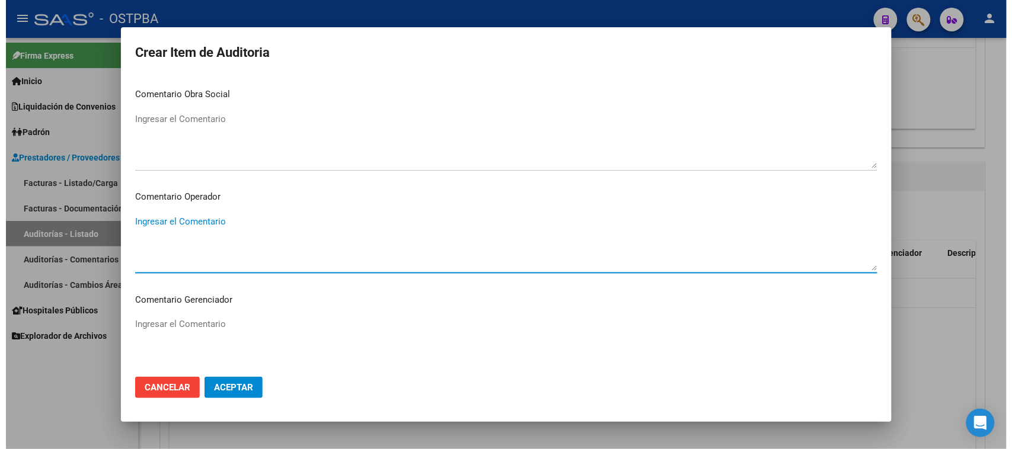
scroll to position [739, 0]
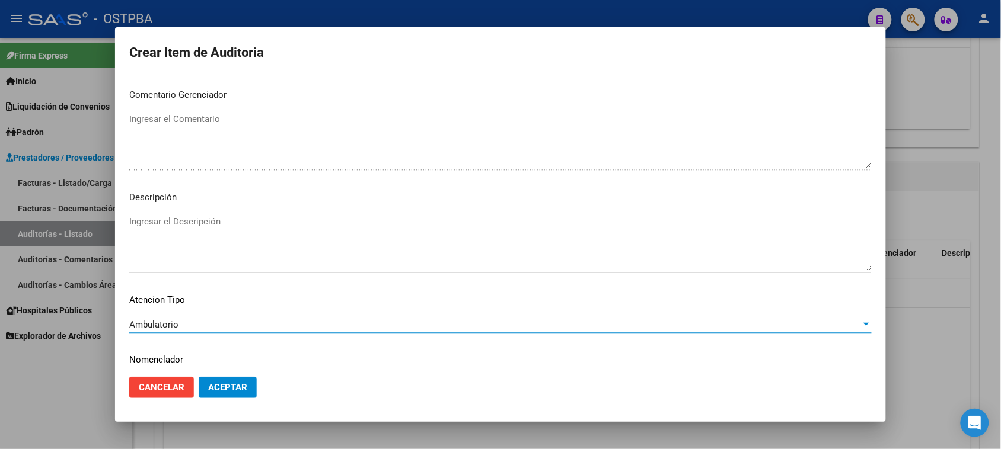
click at [240, 393] on button "Aceptar" at bounding box center [228, 387] width 58 height 21
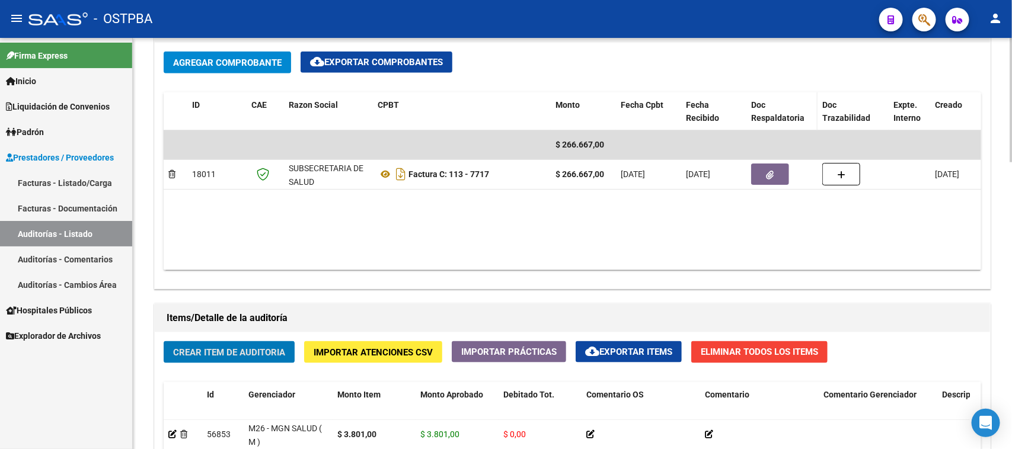
scroll to position [593, 0]
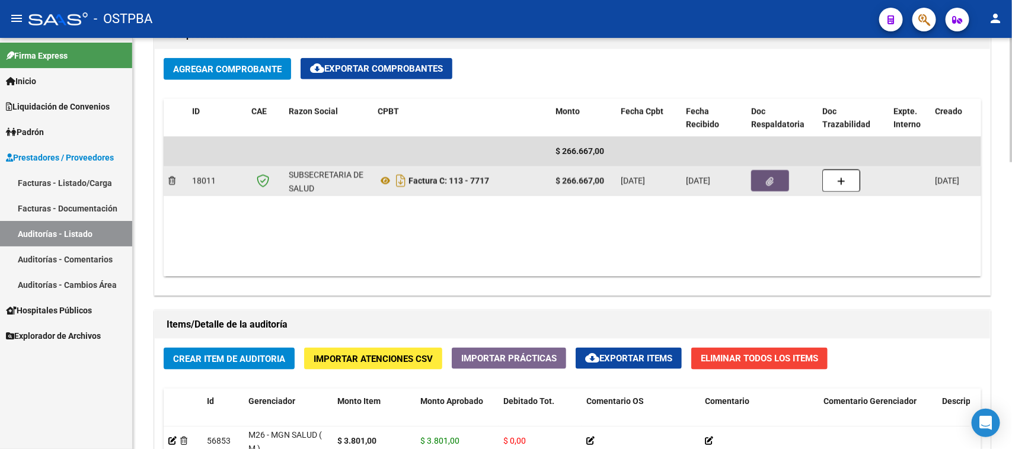
click at [756, 170] on button "button" at bounding box center [770, 180] width 38 height 21
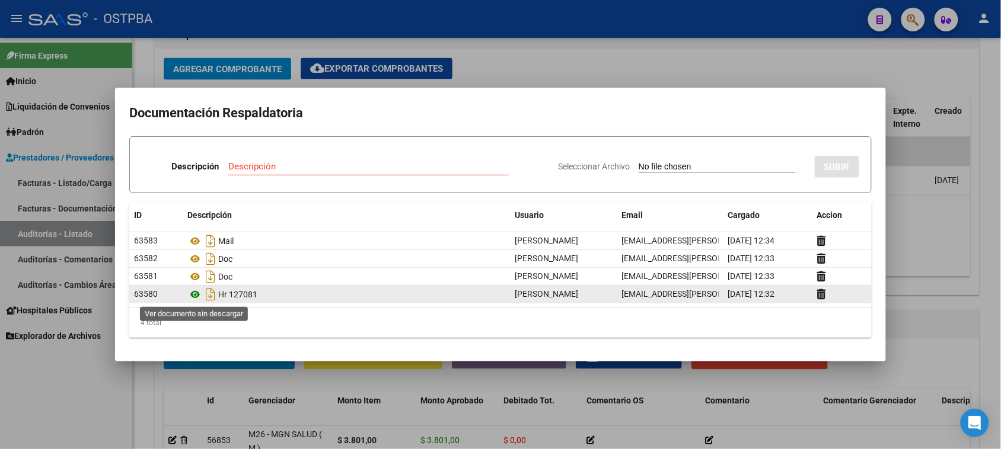
click at [197, 295] on icon at bounding box center [194, 294] width 15 height 14
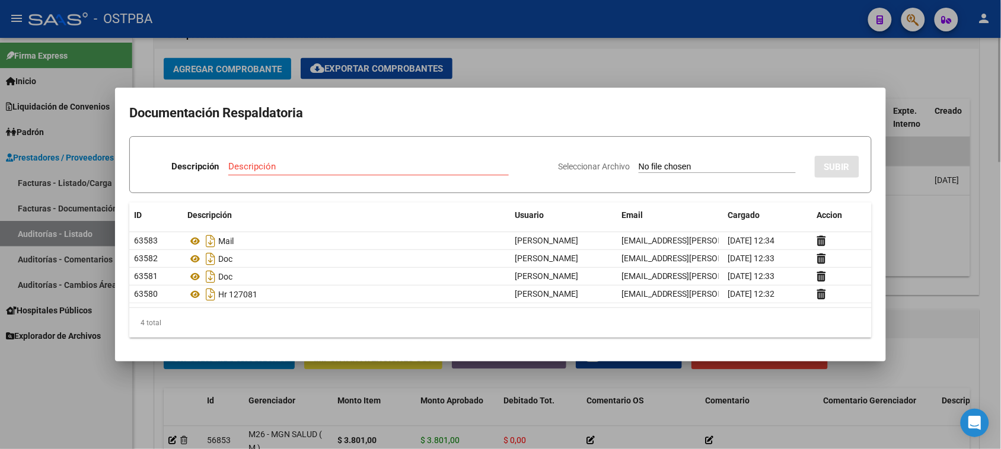
drag, startPoint x: 66, startPoint y: 436, endPoint x: 231, endPoint y: 376, distance: 175.9
click at [75, 429] on div at bounding box center [500, 224] width 1001 height 449
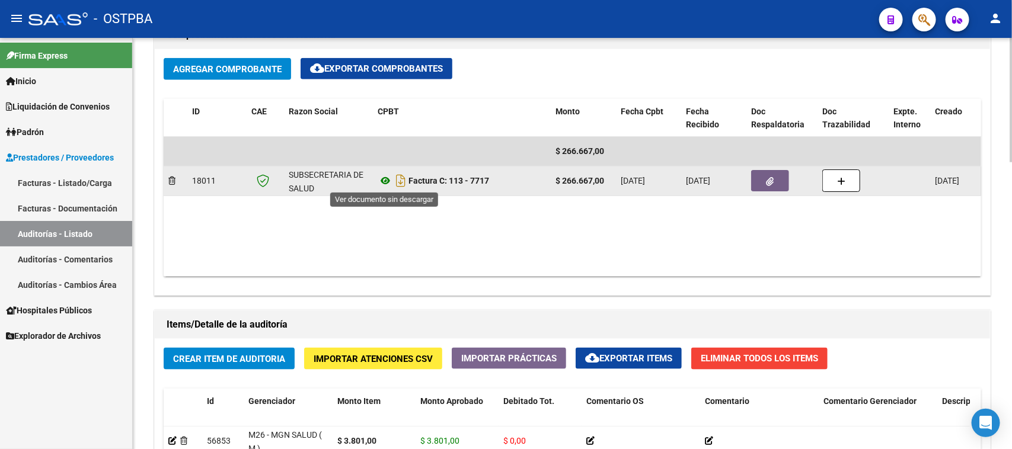
click at [384, 182] on icon at bounding box center [385, 181] width 15 height 14
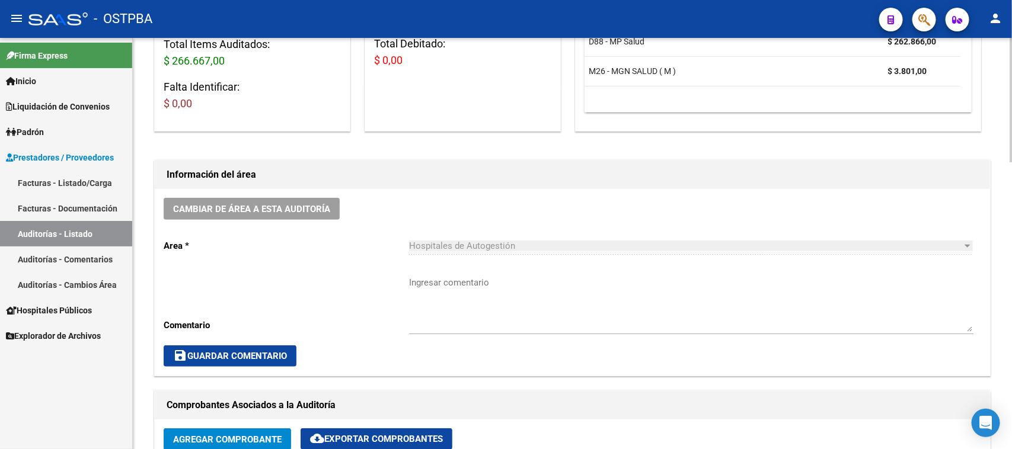
scroll to position [445, 0]
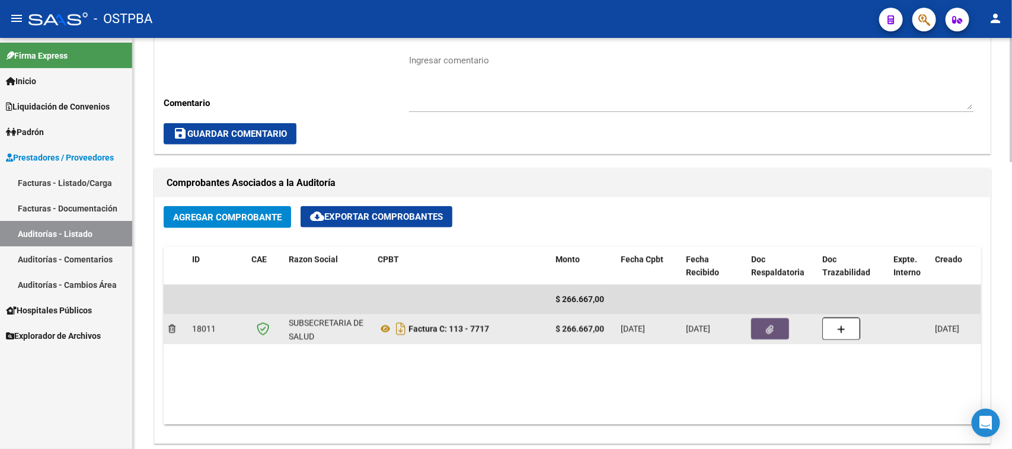
click at [771, 336] on button "button" at bounding box center [770, 328] width 38 height 21
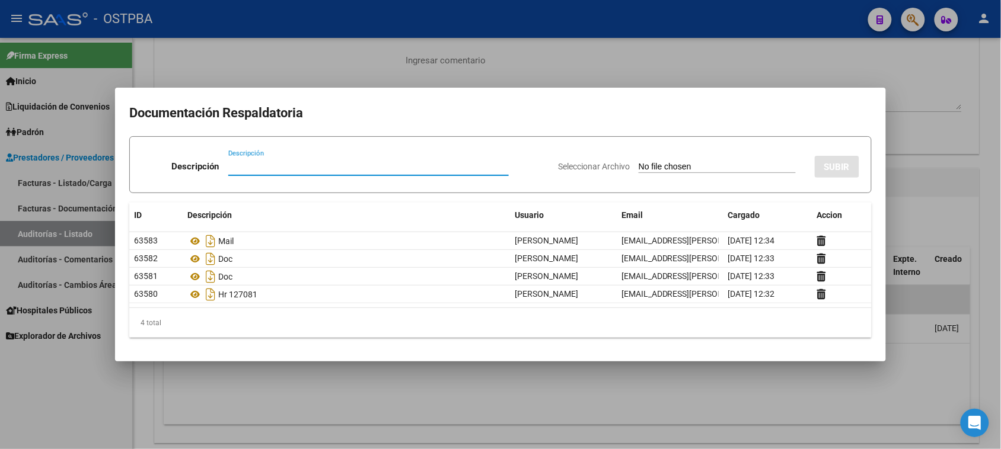
click at [54, 424] on div at bounding box center [500, 224] width 1001 height 449
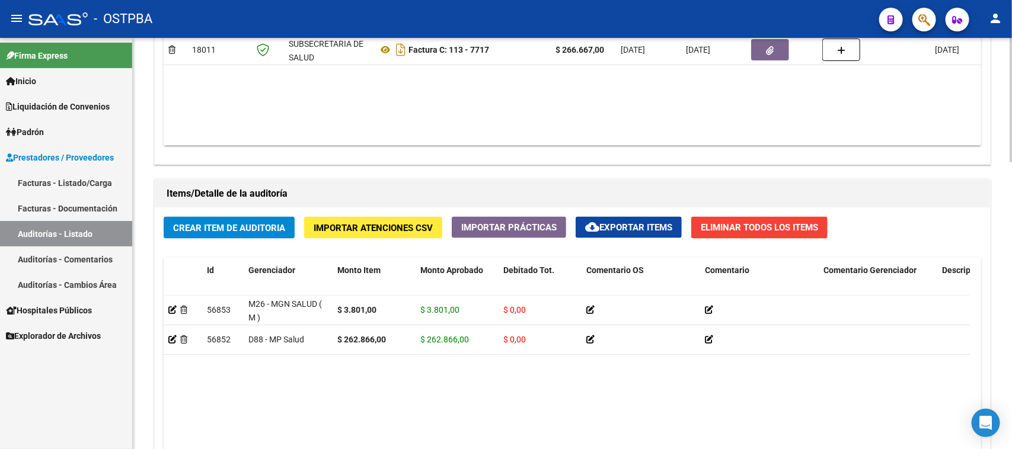
scroll to position [741, 0]
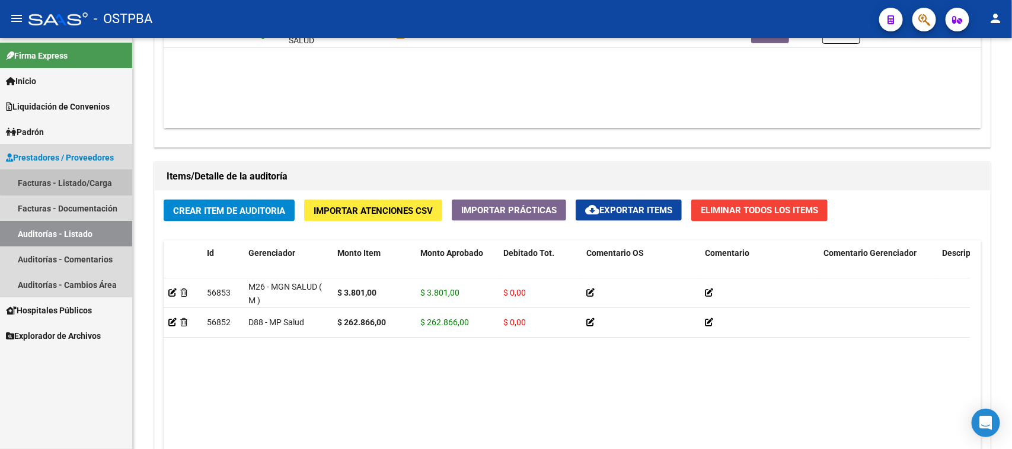
click at [81, 175] on link "Facturas - Listado/Carga" at bounding box center [66, 182] width 132 height 25
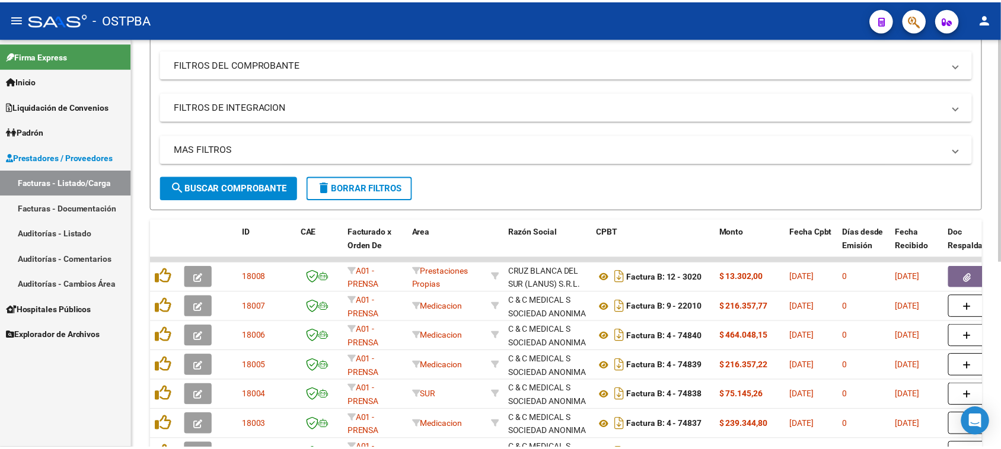
scroll to position [47, 0]
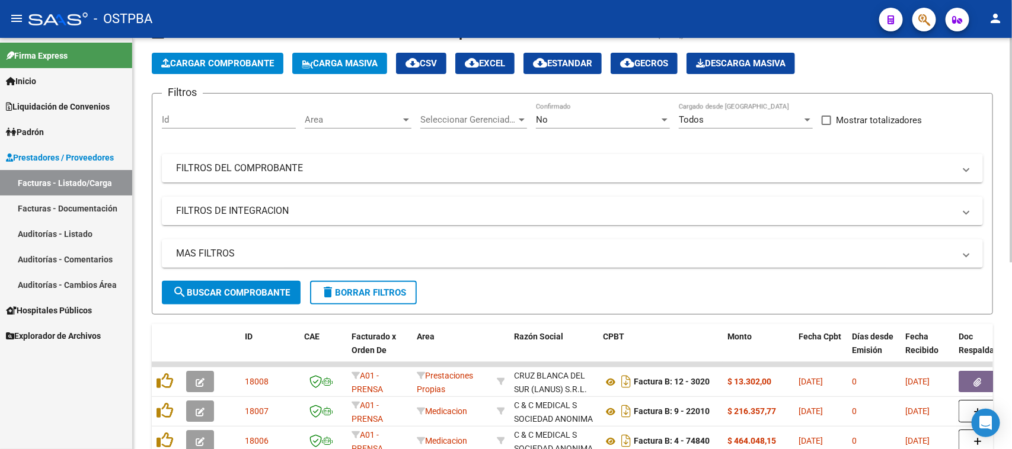
click at [221, 67] on span "Cargar Comprobante" at bounding box center [217, 63] width 113 height 11
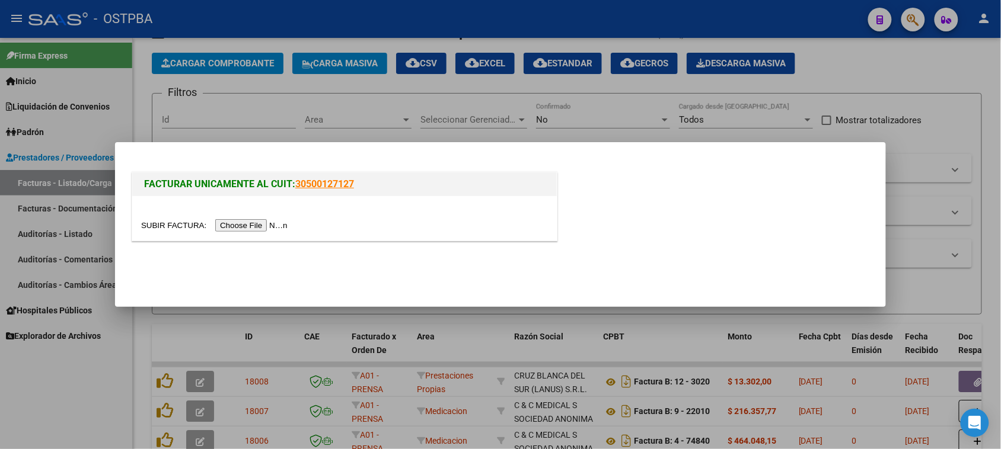
click at [277, 228] on input "file" at bounding box center [216, 225] width 150 height 12
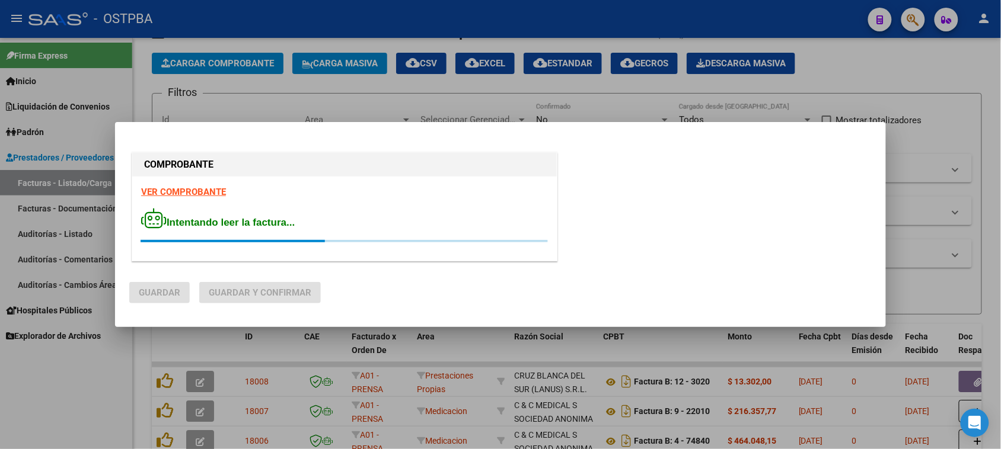
click at [190, 193] on strong "VER COMPROBANTE" at bounding box center [183, 192] width 85 height 11
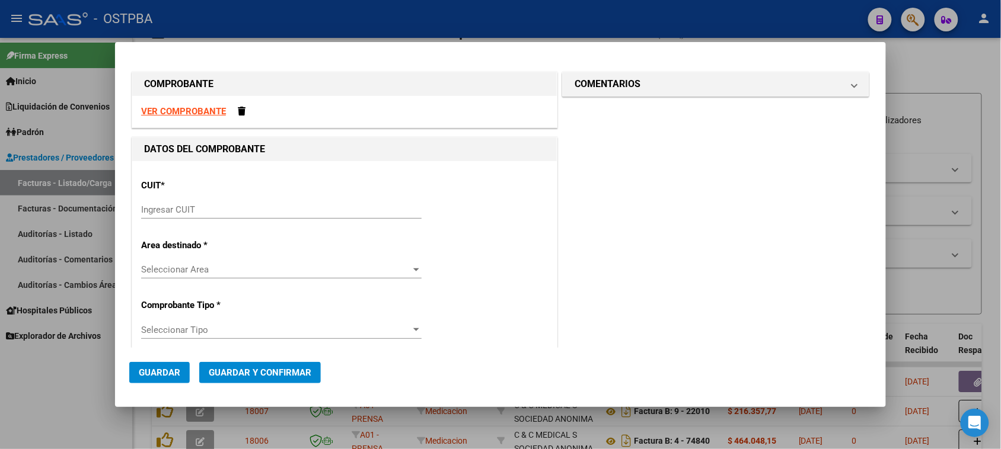
click at [187, 111] on strong "VER COMPROBANTE" at bounding box center [183, 111] width 85 height 11
click at [241, 210] on input "Ingresar CUIT" at bounding box center [281, 209] width 280 height 11
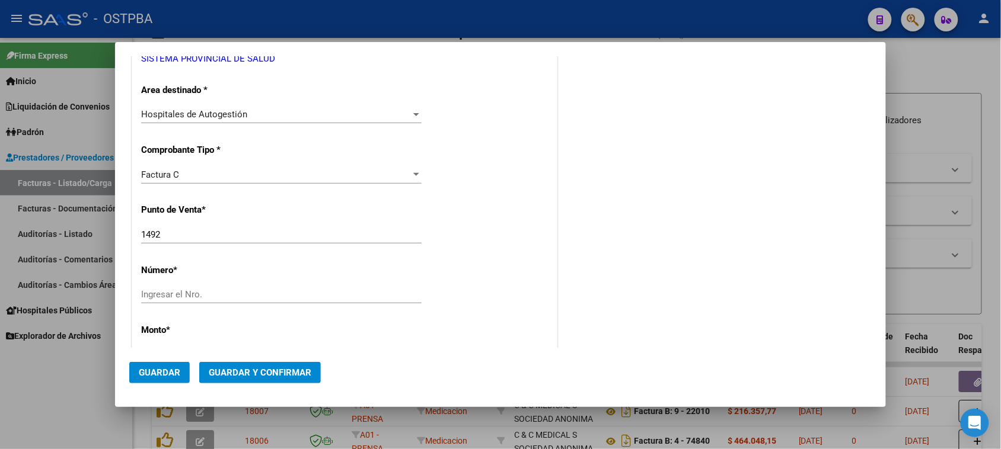
scroll to position [222, 0]
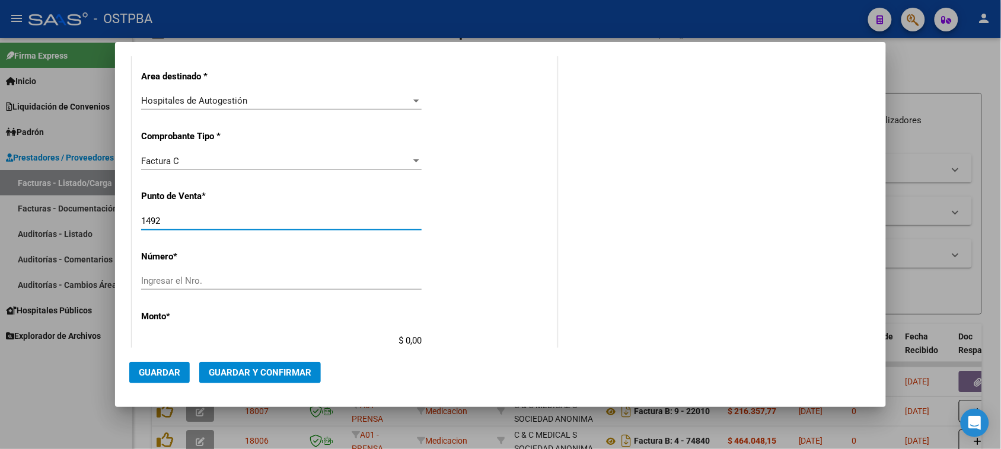
drag, startPoint x: 176, startPoint y: 225, endPoint x: 188, endPoint y: 250, distance: 27.6
click at [110, 223] on div "COMPROBANTE VER COMPROBANTE DATOS DEL COMPROBANTE CUIT * 30-69182284-9 Ingresar…" at bounding box center [500, 224] width 1001 height 449
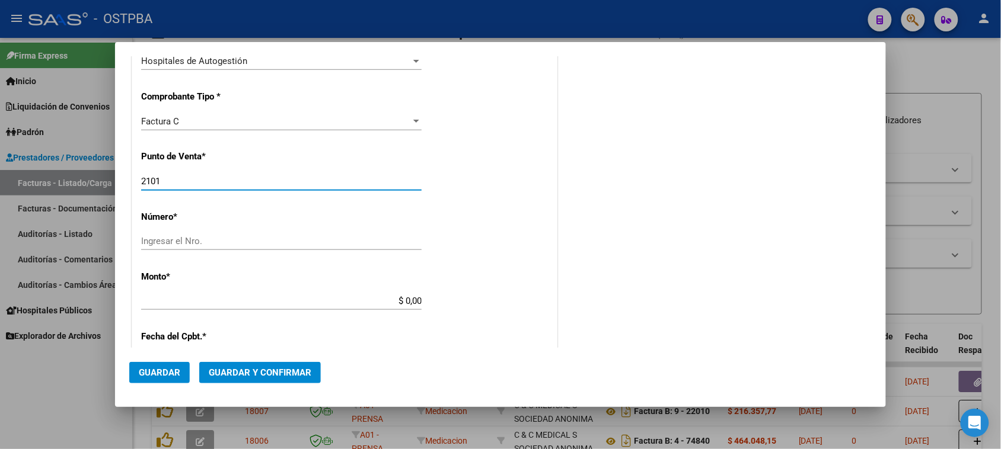
scroll to position [296, 0]
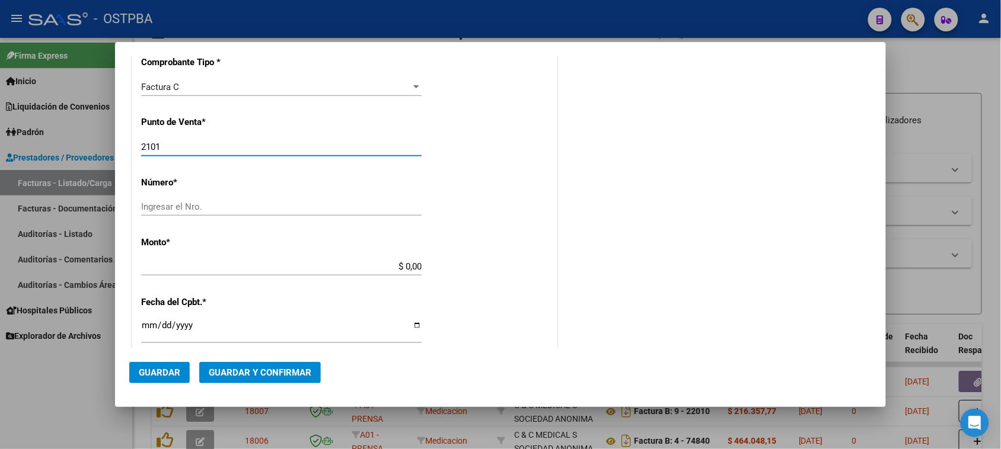
click at [173, 210] on input "Ingresar el Nro." at bounding box center [281, 207] width 280 height 11
drag, startPoint x: 398, startPoint y: 267, endPoint x: 618, endPoint y: 283, distance: 221.1
click at [618, 283] on div "COMPROBANTE VER COMPROBANTE DATOS DEL COMPROBANTE CUIT * 30-69182284-9 Ingresar…" at bounding box center [500, 240] width 742 height 935
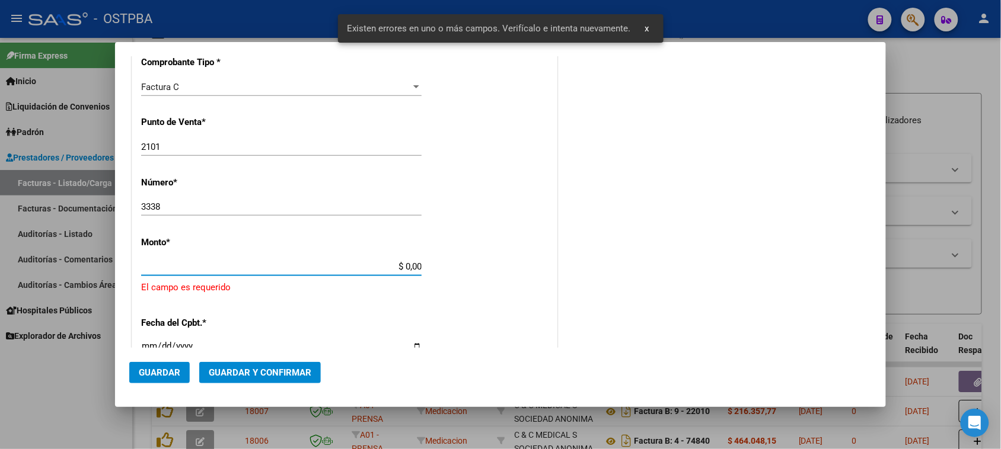
scroll to position [356, 0]
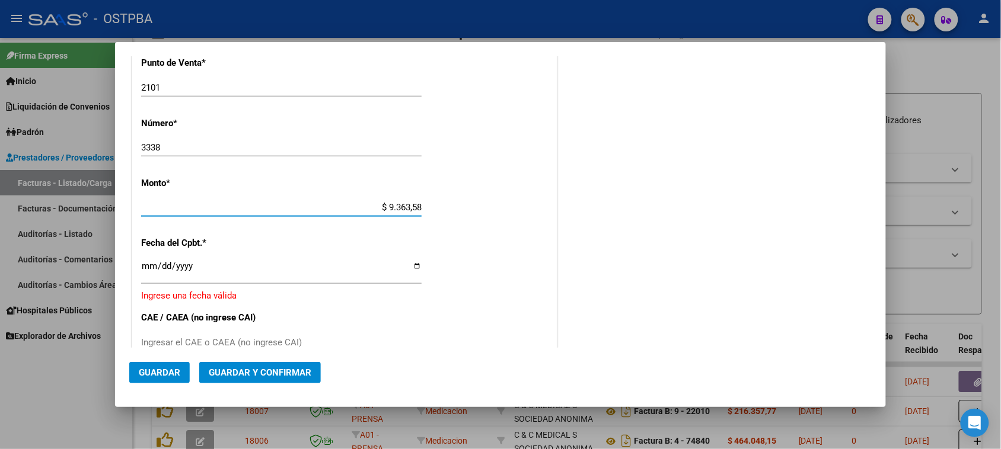
click at [146, 268] on input "Ingresar la fecha" at bounding box center [281, 270] width 280 height 19
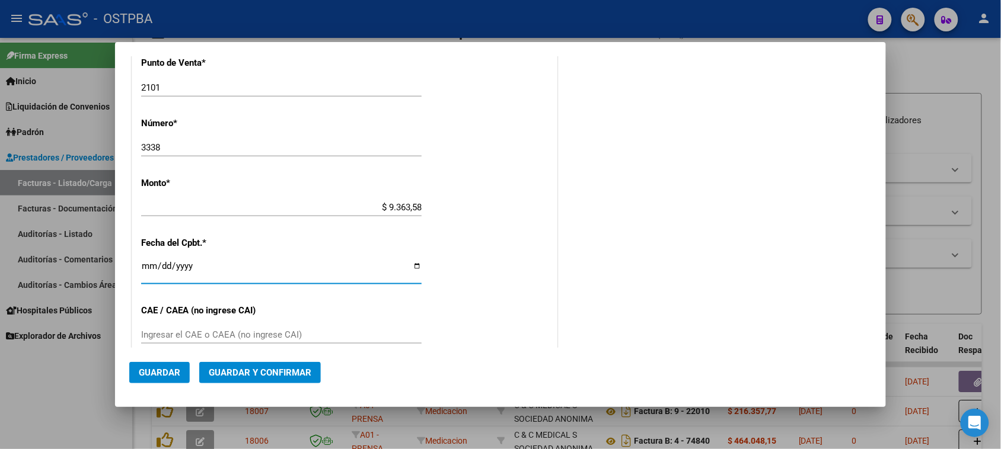
drag, startPoint x: 211, startPoint y: 327, endPoint x: 203, endPoint y: 331, distance: 8.8
click at [208, 328] on div "Ingresar el CAE o CAEA (no ingrese CAI)" at bounding box center [281, 335] width 280 height 18
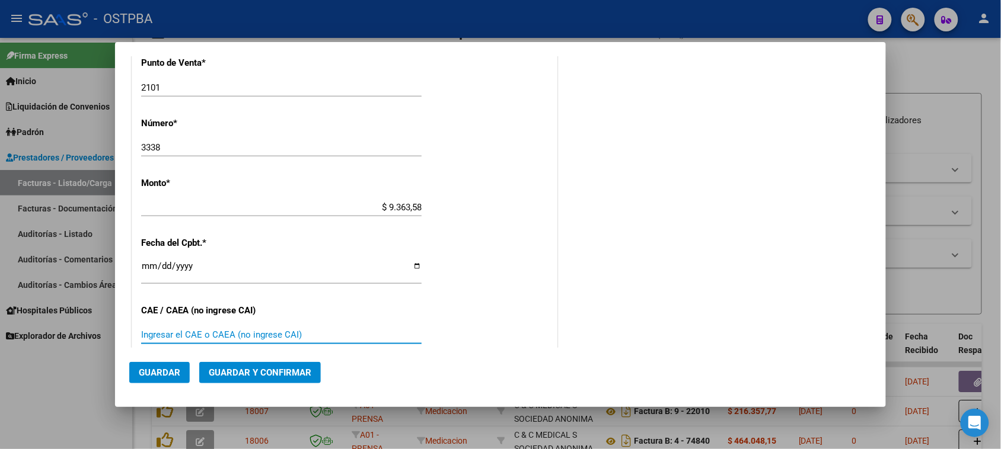
click at [203, 333] on input "Ingresar el CAE o CAEA (no ingrese CAI)" at bounding box center [281, 335] width 280 height 11
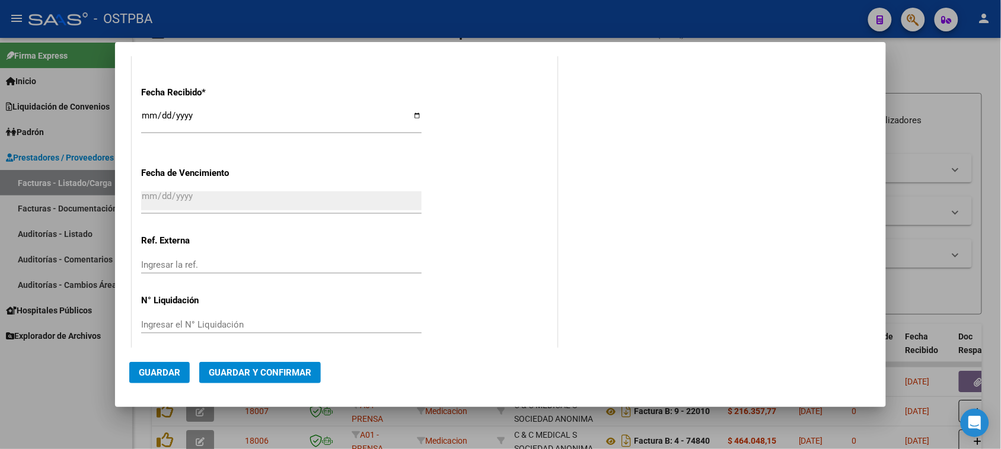
scroll to position [656, 0]
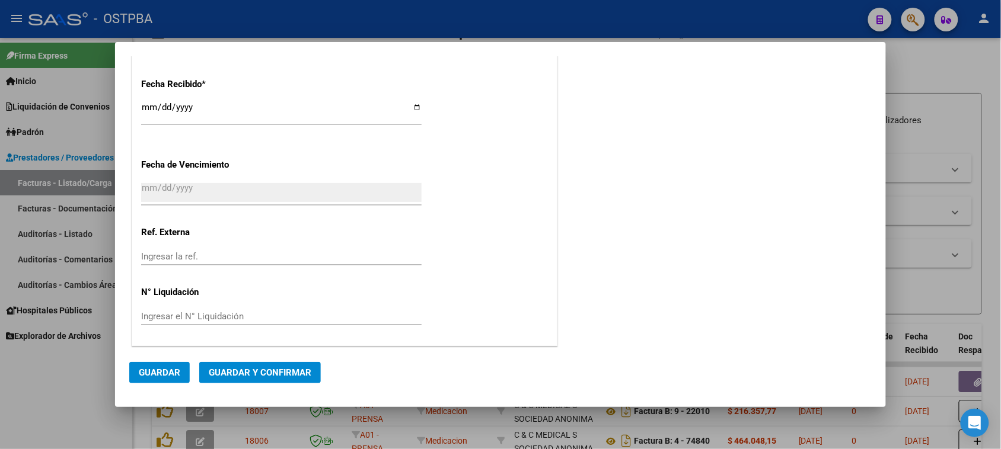
click at [149, 105] on input "[DATE]" at bounding box center [281, 112] width 280 height 19
click at [146, 108] on input "[DATE]" at bounding box center [281, 112] width 280 height 19
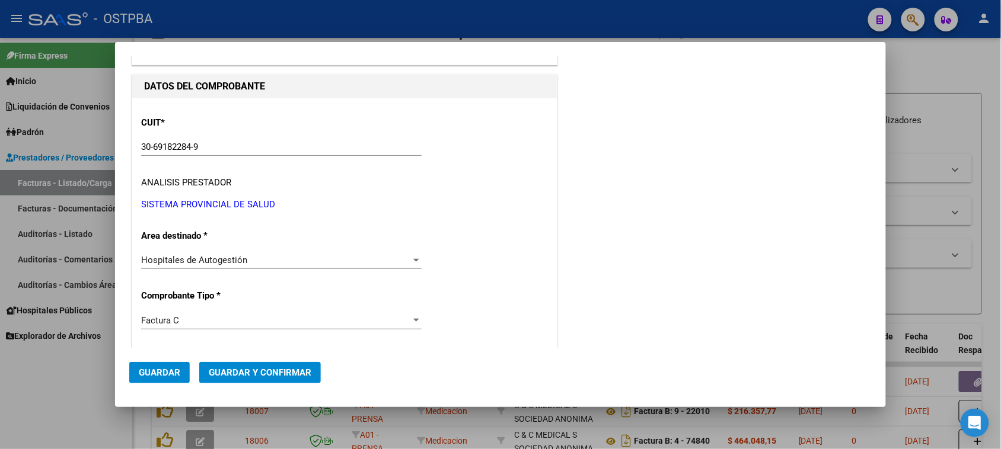
scroll to position [0, 0]
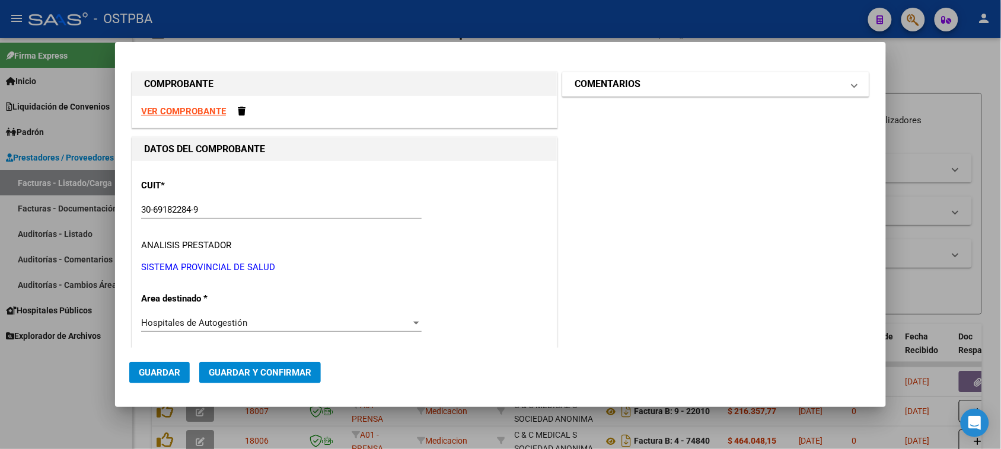
click at [729, 85] on mat-panel-title "COMENTARIOS" at bounding box center [708, 84] width 268 height 14
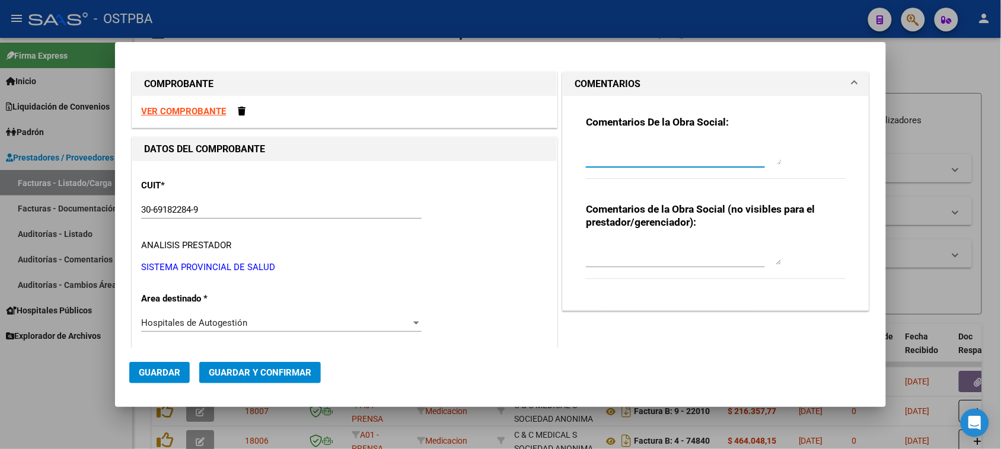
click at [674, 161] on textarea at bounding box center [684, 153] width 196 height 24
click at [155, 374] on span "Guardar" at bounding box center [159, 373] width 41 height 11
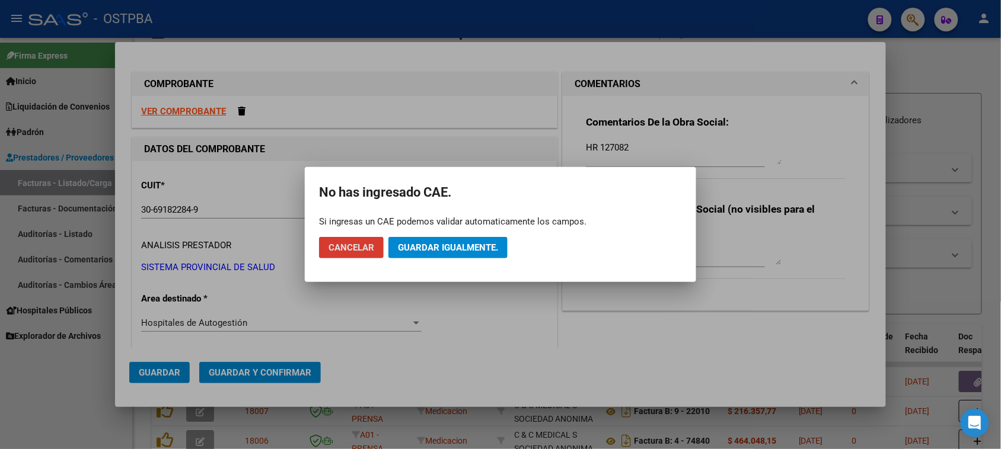
click at [423, 244] on span "Guardar igualmente." at bounding box center [448, 247] width 100 height 11
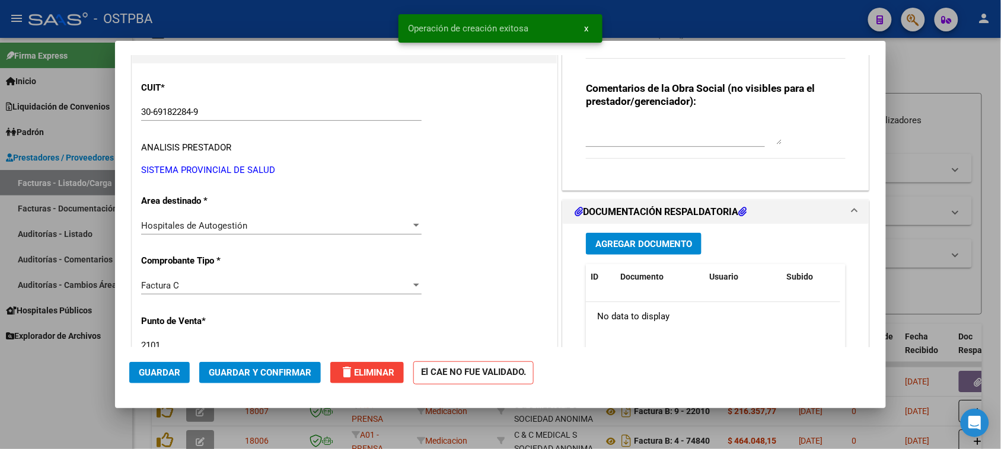
scroll to position [148, 0]
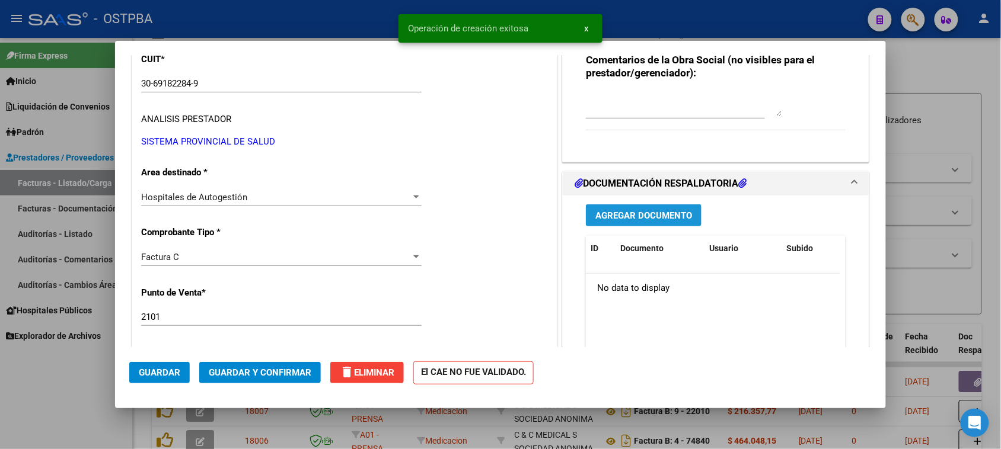
click at [647, 215] on span "Agregar Documento" at bounding box center [643, 215] width 97 height 11
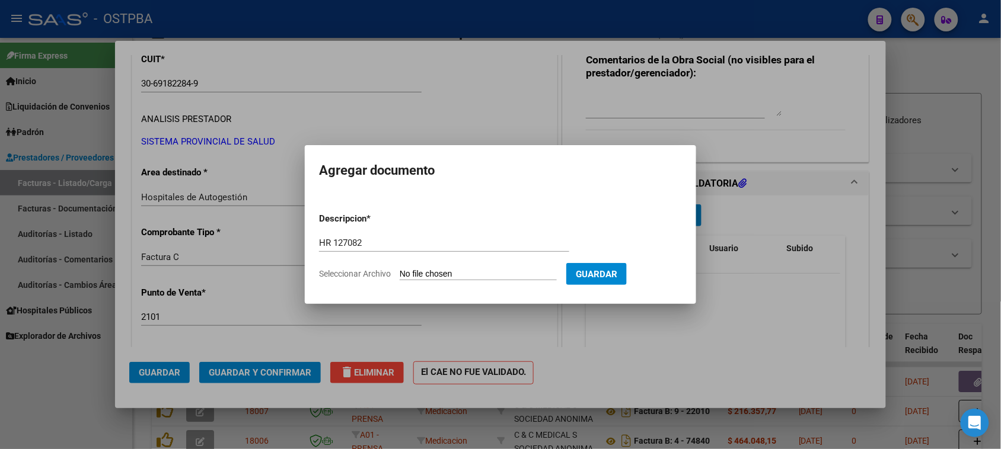
click at [400, 269] on input "Seleccionar Archivo" at bounding box center [478, 274] width 157 height 11
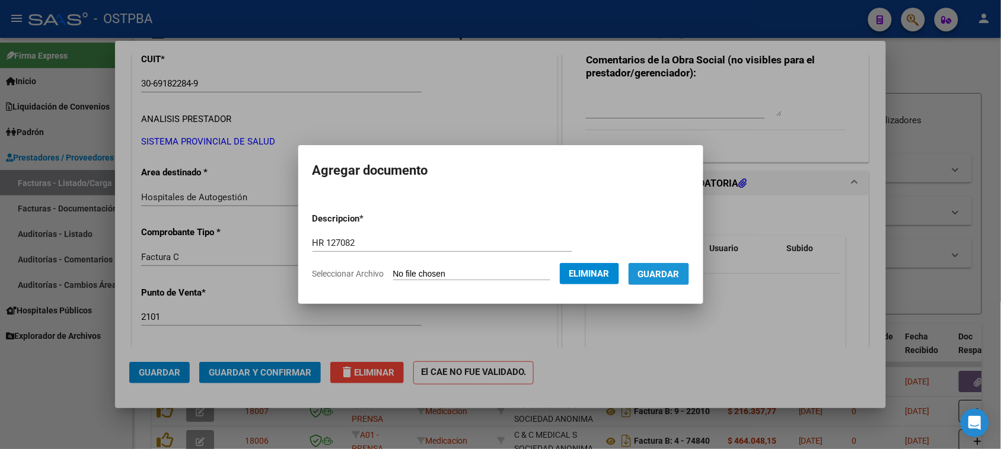
click at [669, 270] on span "Guardar" at bounding box center [658, 274] width 41 height 11
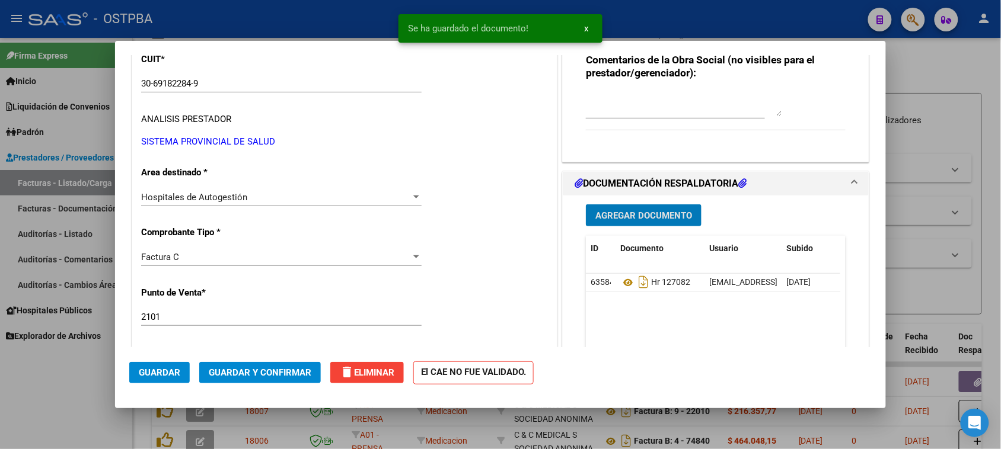
click at [668, 217] on span "Agregar Documento" at bounding box center [643, 215] width 97 height 11
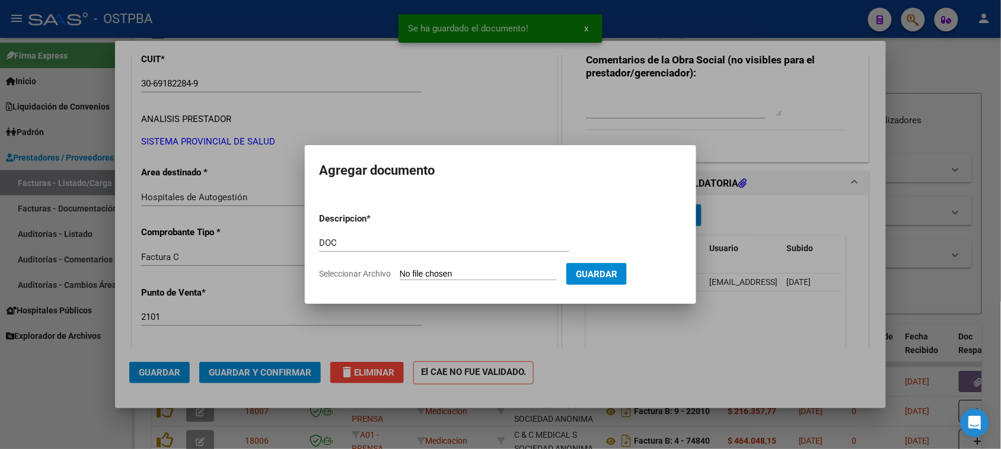
click at [400, 269] on input "Seleccionar Archivo" at bounding box center [478, 274] width 157 height 11
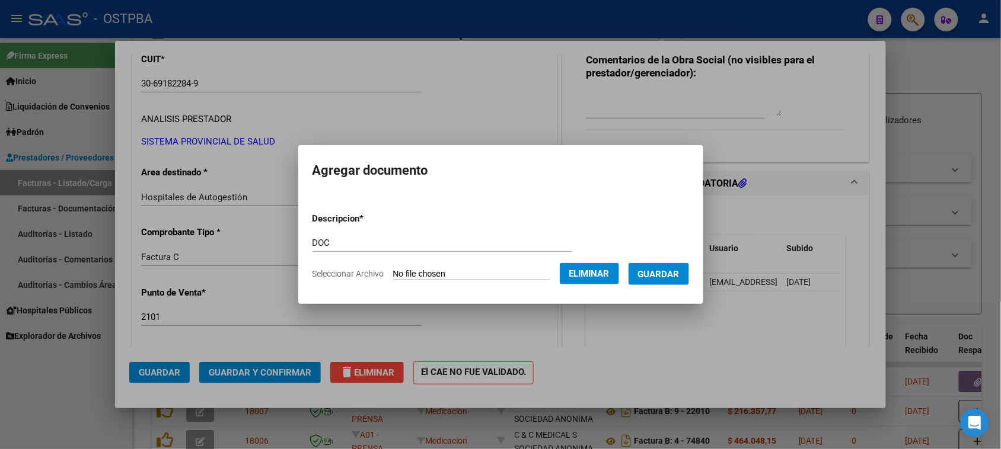
click at [661, 269] on span "Guardar" at bounding box center [658, 274] width 41 height 11
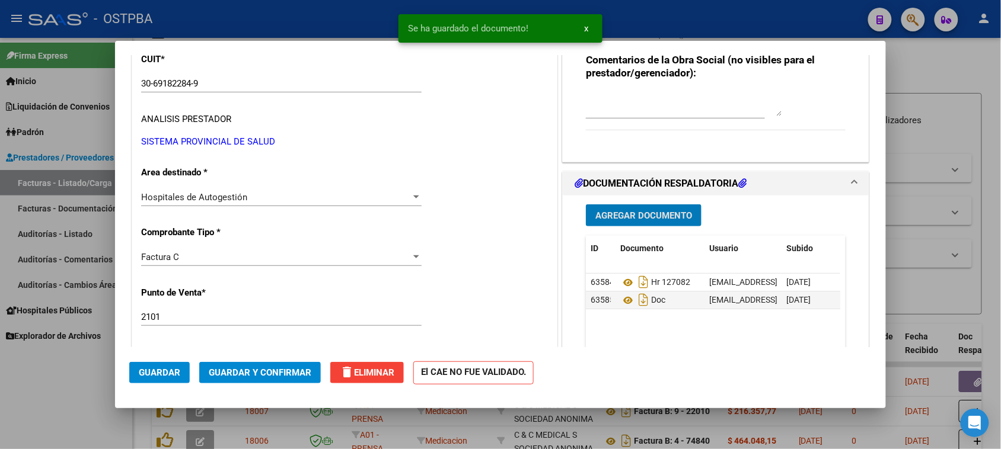
click at [606, 220] on span "Agregar Documento" at bounding box center [643, 215] width 97 height 11
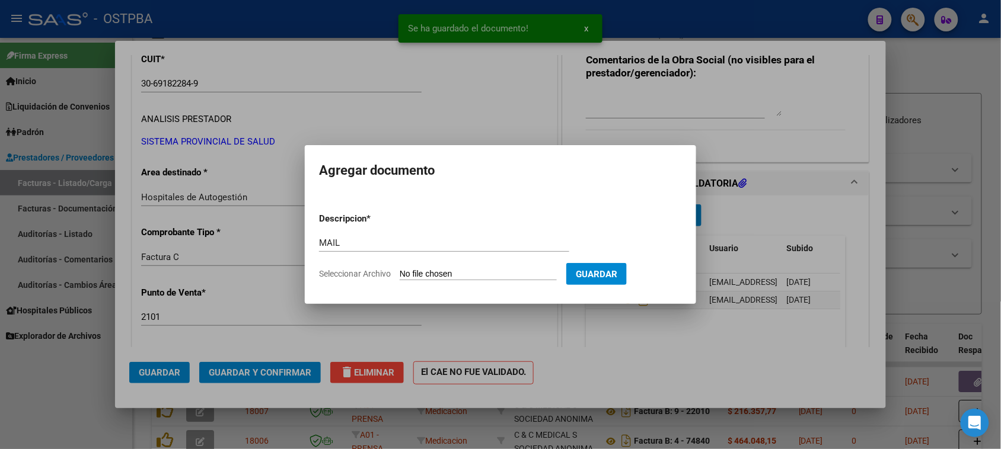
click at [400, 269] on input "Seleccionar Archivo" at bounding box center [478, 274] width 157 height 11
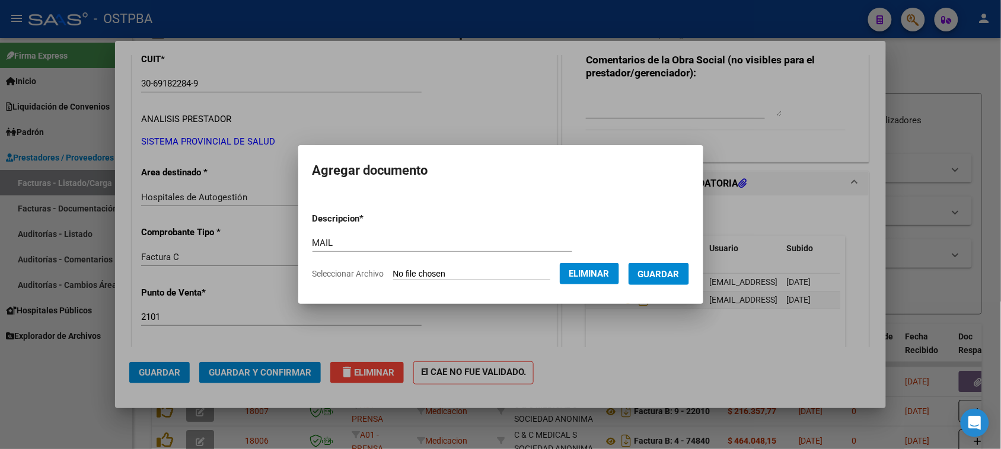
click at [656, 273] on span "Guardar" at bounding box center [658, 274] width 41 height 11
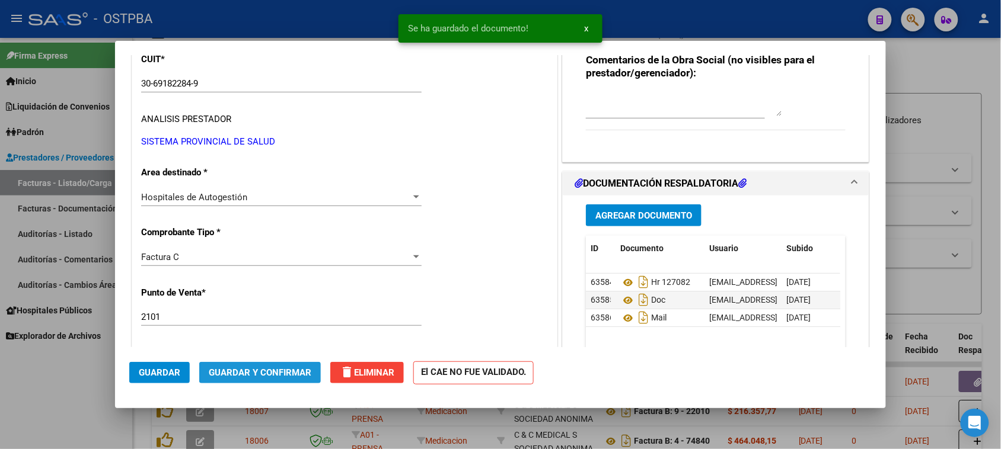
click at [271, 371] on span "Guardar y Confirmar" at bounding box center [260, 373] width 103 height 11
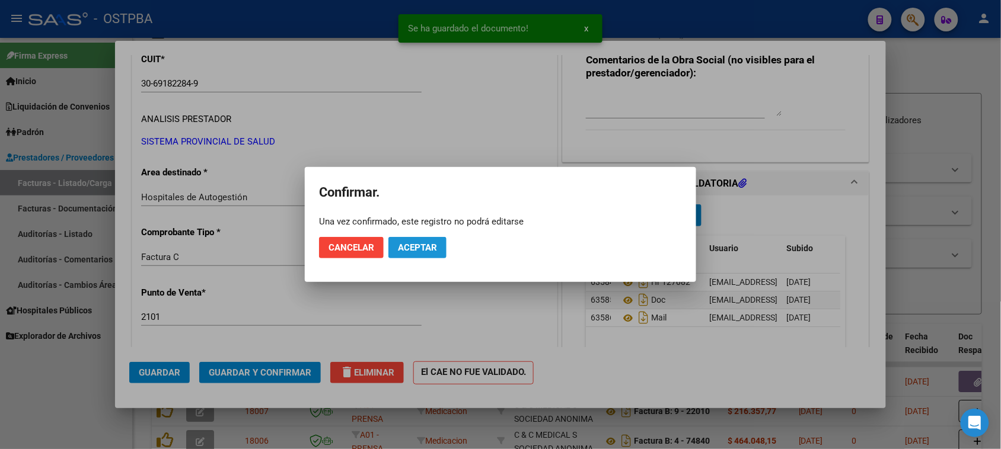
click at [398, 246] on span "Aceptar" at bounding box center [417, 247] width 39 height 11
click at [398, 246] on span "Guardar igualmente." at bounding box center [448, 247] width 100 height 11
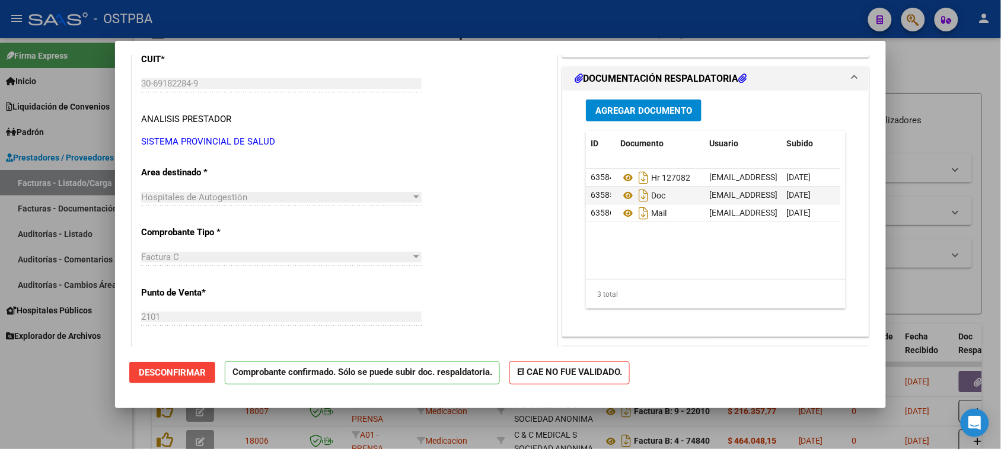
click at [69, 232] on div at bounding box center [500, 224] width 1001 height 449
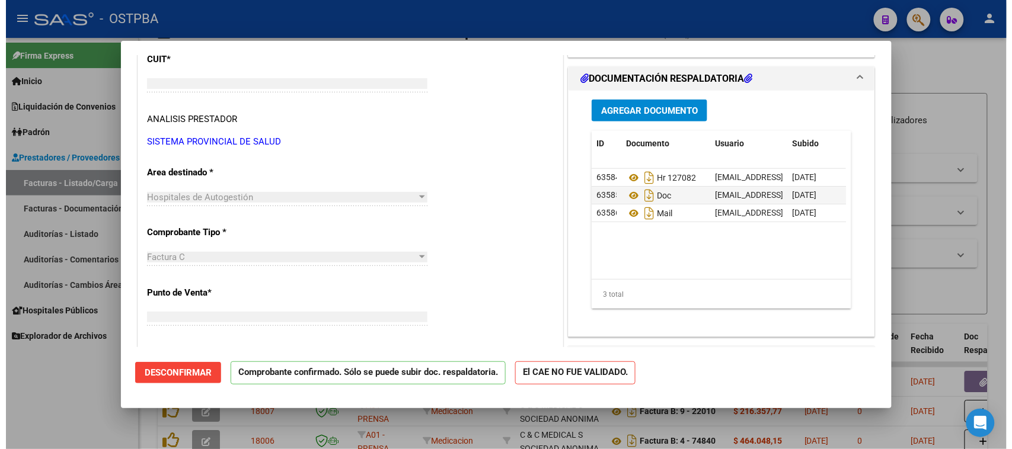
scroll to position [155, 0]
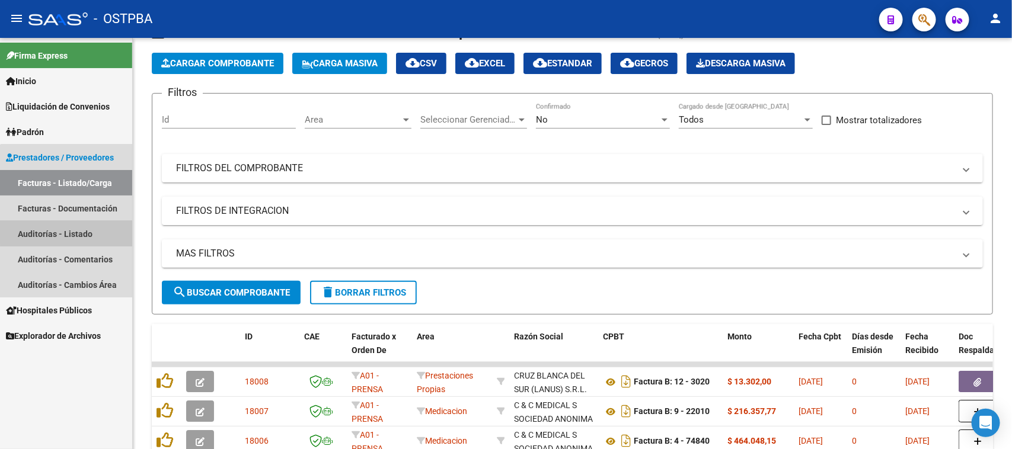
click at [69, 229] on link "Auditorías - Listado" at bounding box center [66, 233] width 132 height 25
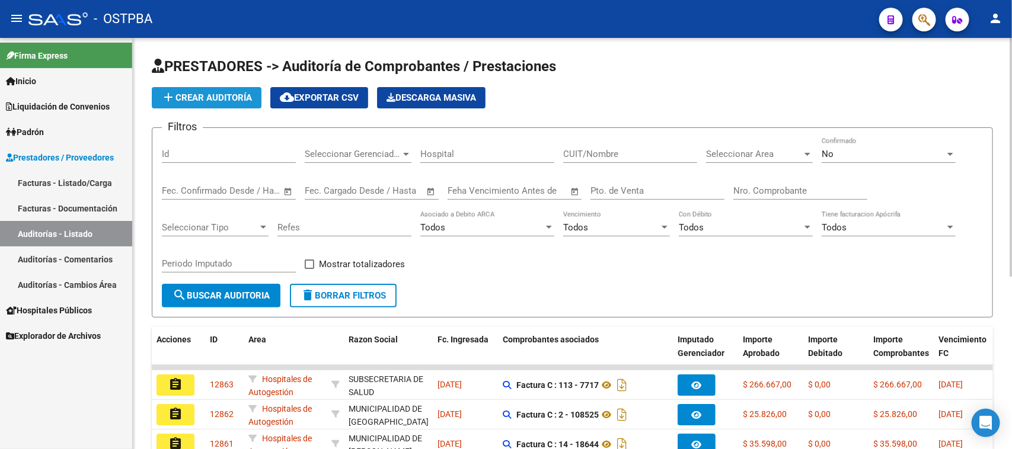
click at [193, 95] on span "add Crear Auditoría" at bounding box center [206, 97] width 91 height 11
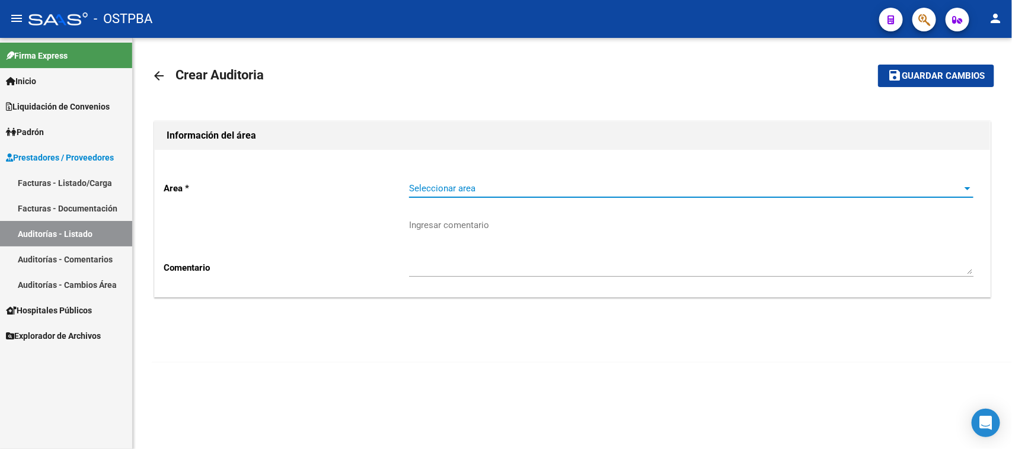
click at [436, 184] on span "Seleccionar area" at bounding box center [686, 188] width 554 height 11
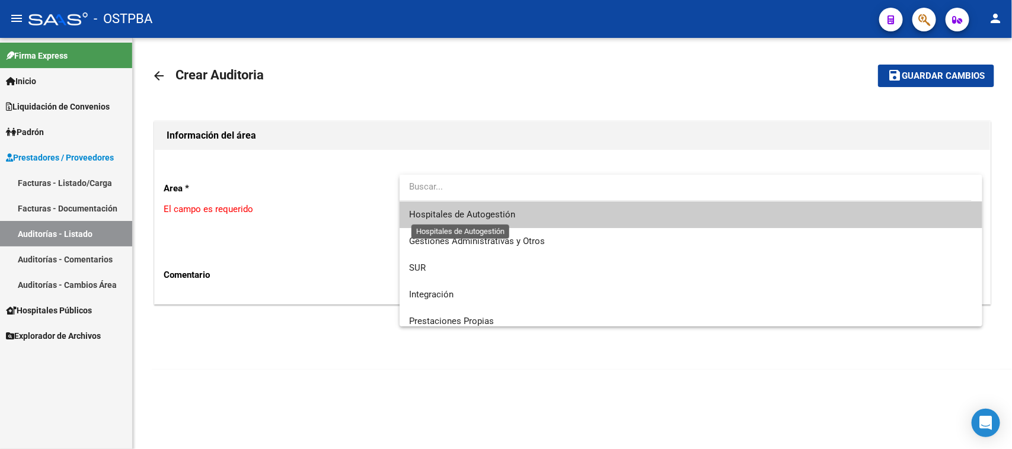
click at [425, 211] on span "Hospitales de Autogestión" at bounding box center [462, 214] width 106 height 11
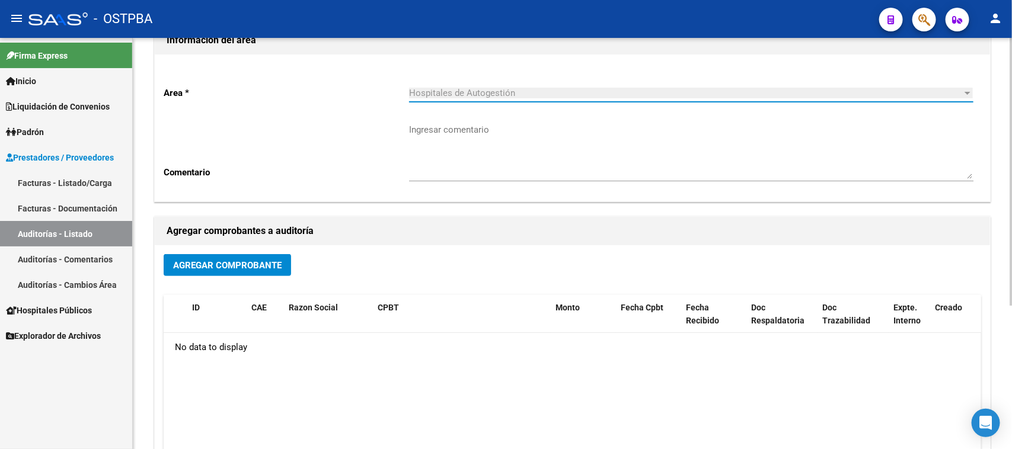
scroll to position [221, 0]
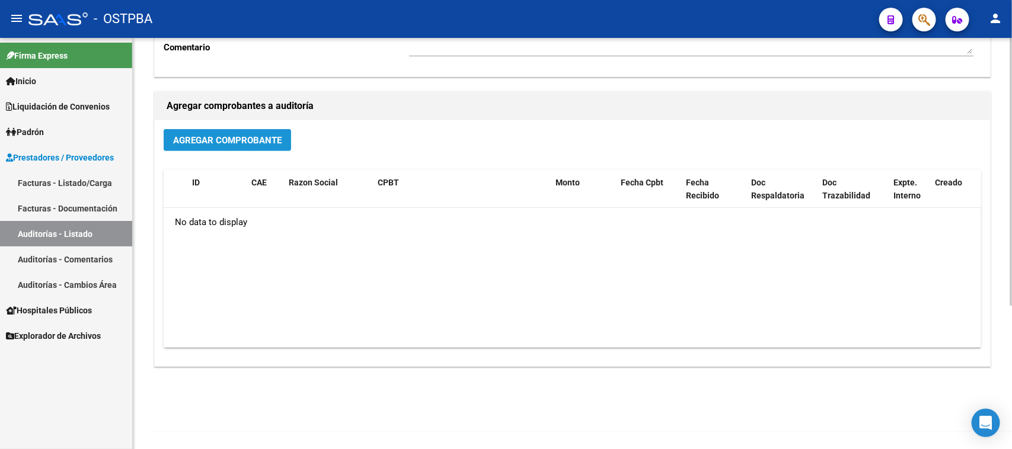
click at [173, 137] on span "Agregar Comprobante" at bounding box center [227, 140] width 108 height 11
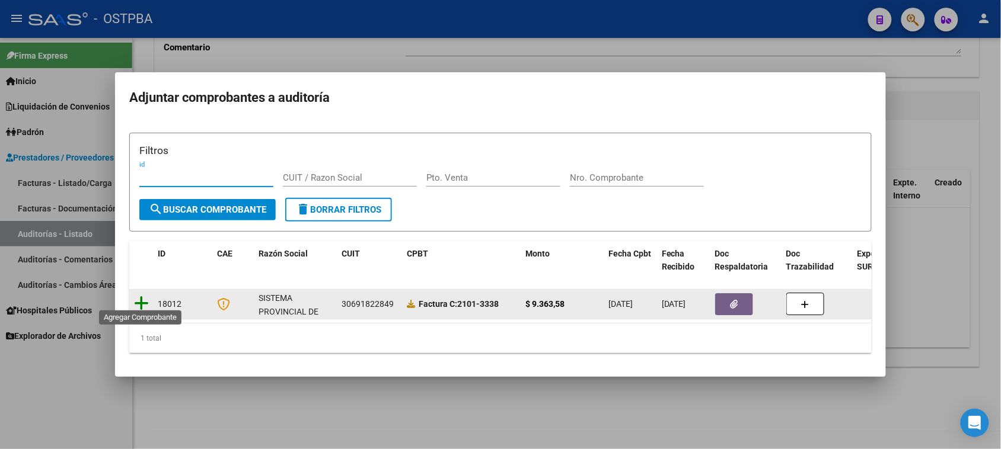
click at [145, 296] on icon at bounding box center [141, 303] width 15 height 17
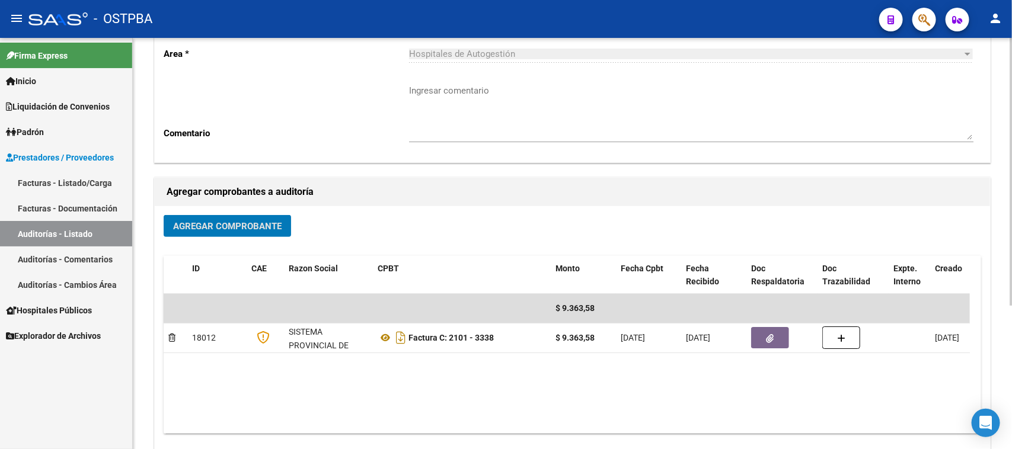
scroll to position [0, 0]
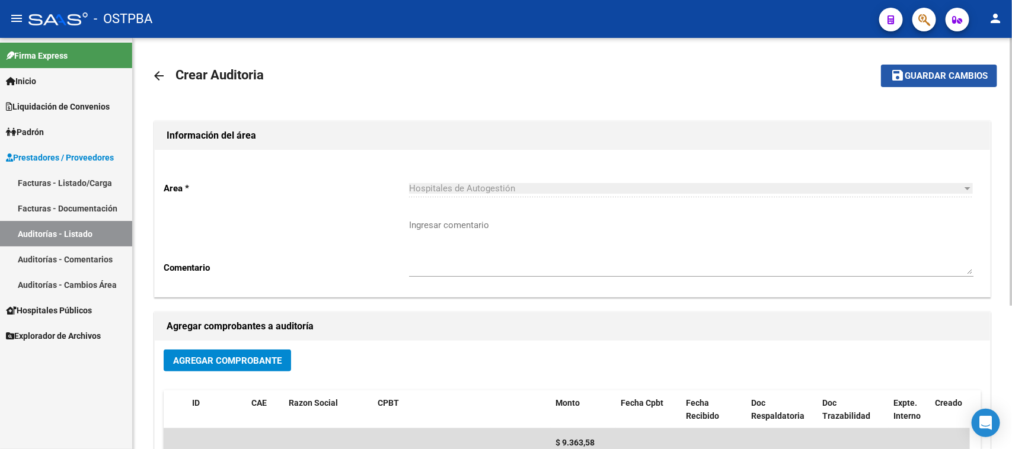
drag, startPoint x: 944, startPoint y: 74, endPoint x: 942, endPoint y: 87, distance: 13.1
click at [944, 75] on span "Guardar cambios" at bounding box center [946, 76] width 83 height 11
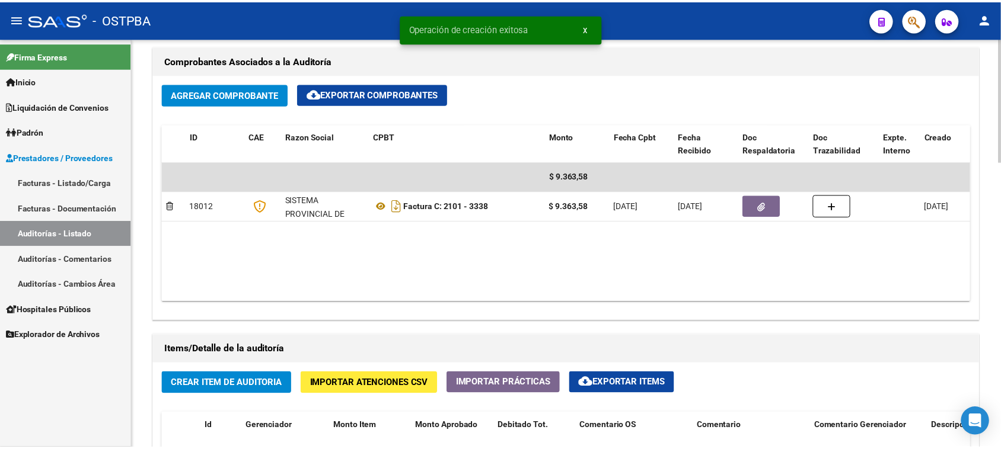
scroll to position [667, 0]
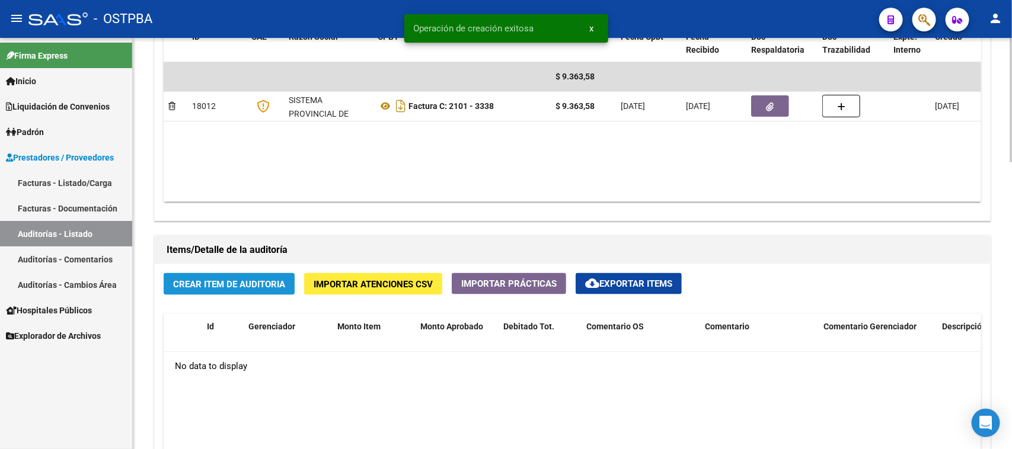
click at [213, 279] on span "Crear Item de Auditoria" at bounding box center [229, 284] width 112 height 11
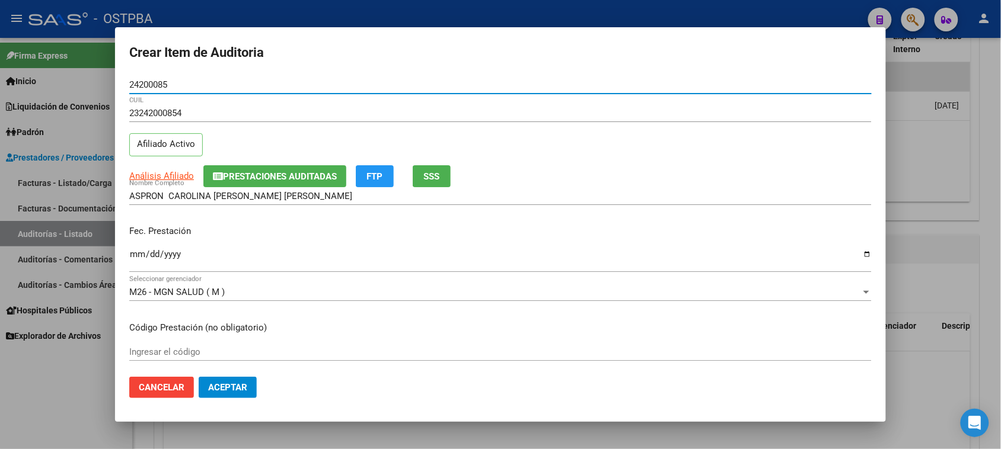
click at [140, 257] on input "Ingresar la fecha" at bounding box center [500, 259] width 742 height 19
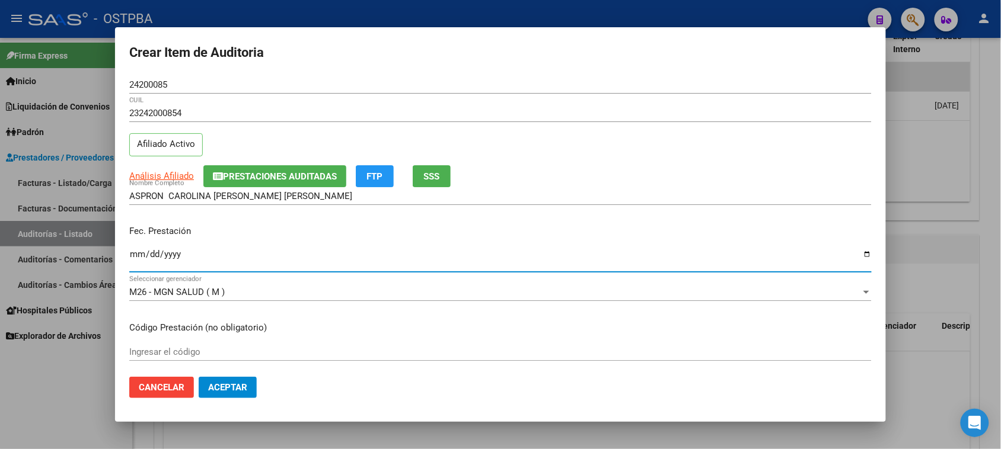
click at [77, 410] on div at bounding box center [500, 224] width 1001 height 449
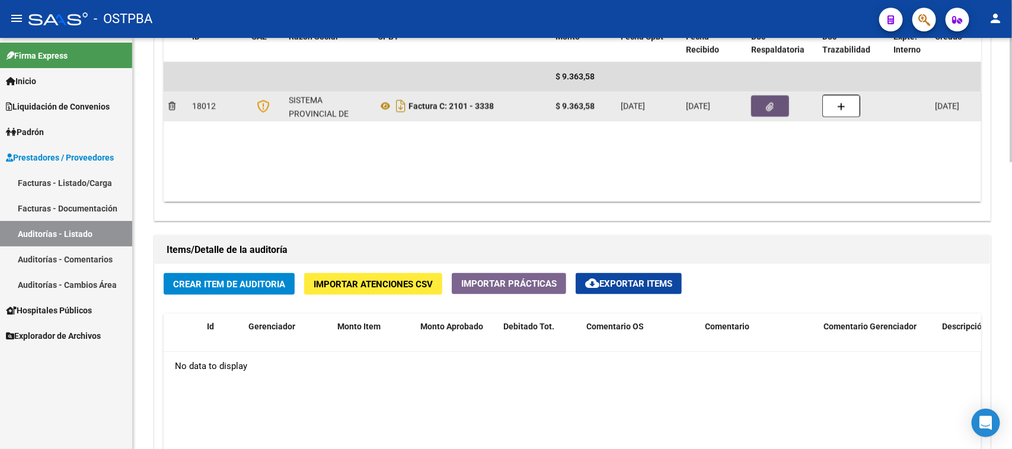
click at [768, 114] on button "button" at bounding box center [770, 105] width 38 height 21
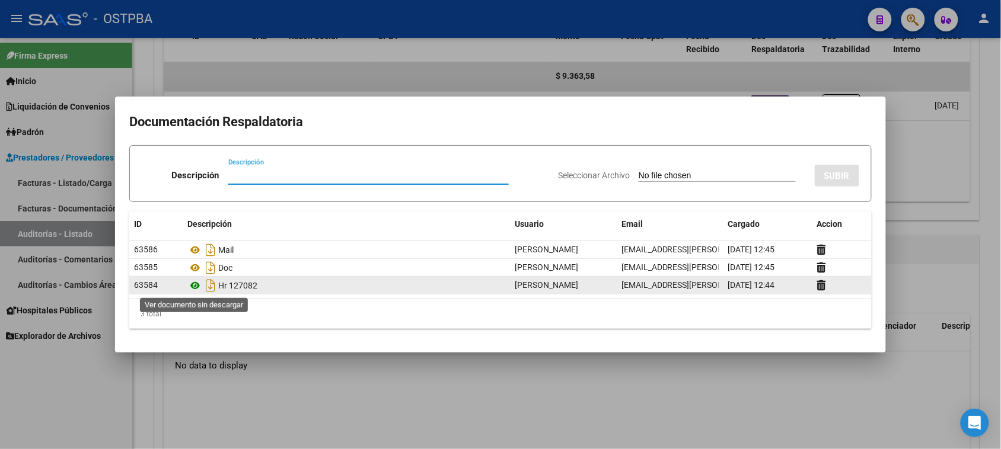
click at [197, 285] on icon at bounding box center [194, 286] width 15 height 14
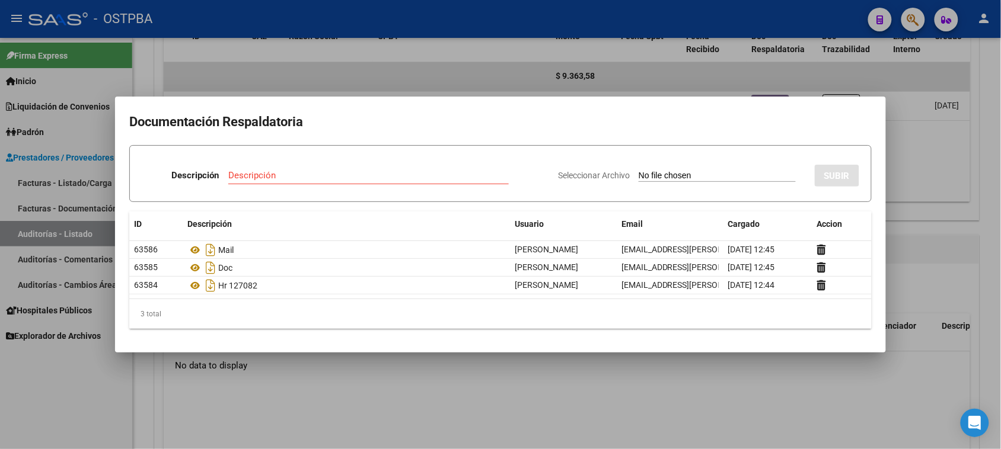
click at [40, 434] on div at bounding box center [500, 224] width 1001 height 449
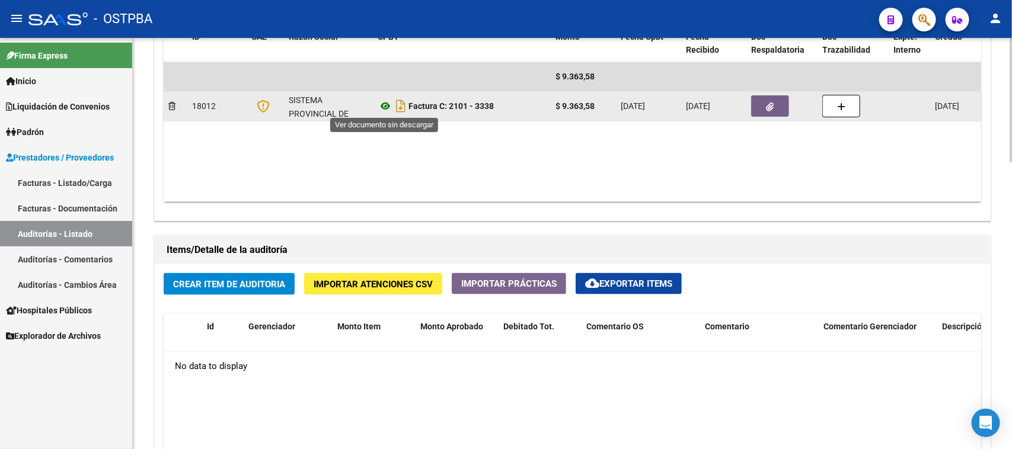
click at [381, 106] on icon at bounding box center [385, 106] width 15 height 14
click at [386, 106] on icon at bounding box center [385, 106] width 15 height 14
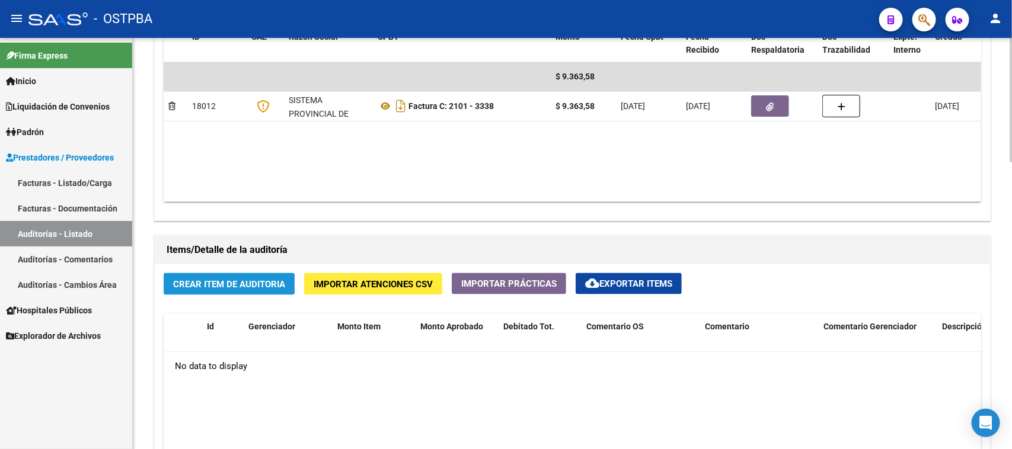
click at [238, 283] on span "Crear Item de Auditoria" at bounding box center [229, 284] width 112 height 11
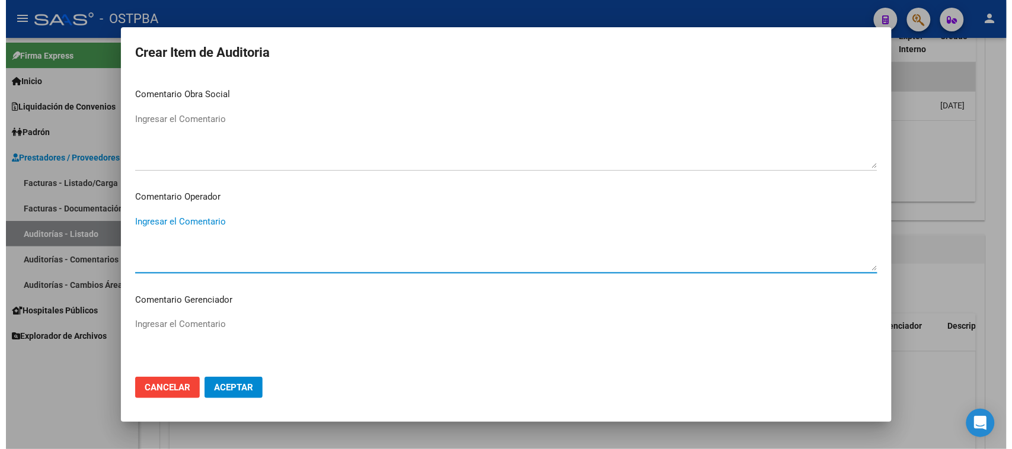
scroll to position [739, 0]
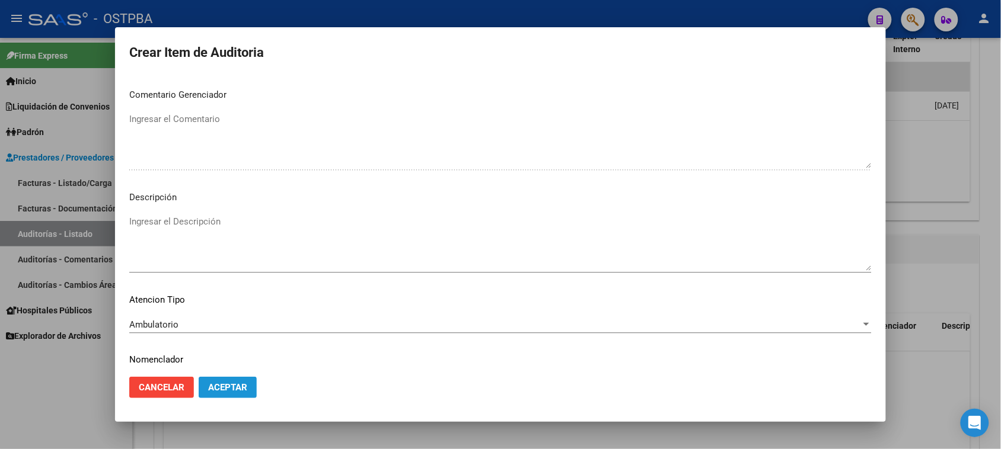
click at [241, 385] on span "Aceptar" at bounding box center [227, 387] width 39 height 11
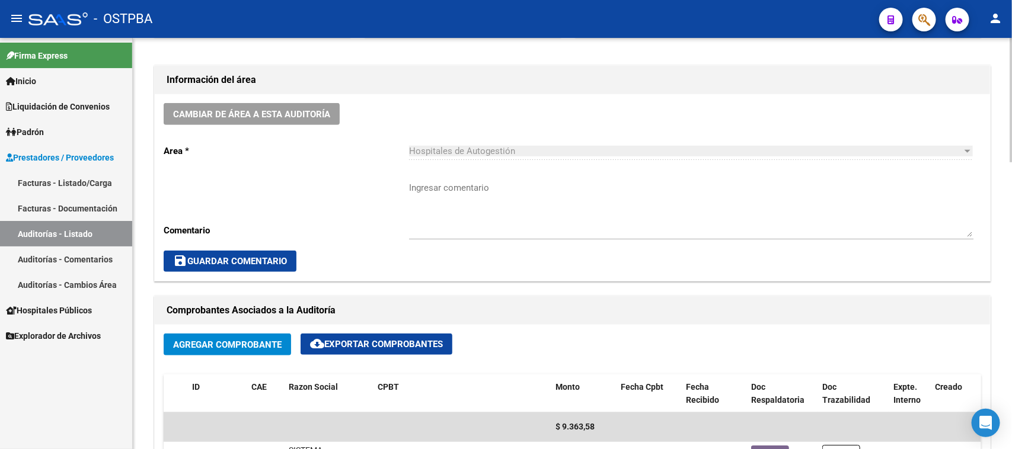
scroll to position [445, 0]
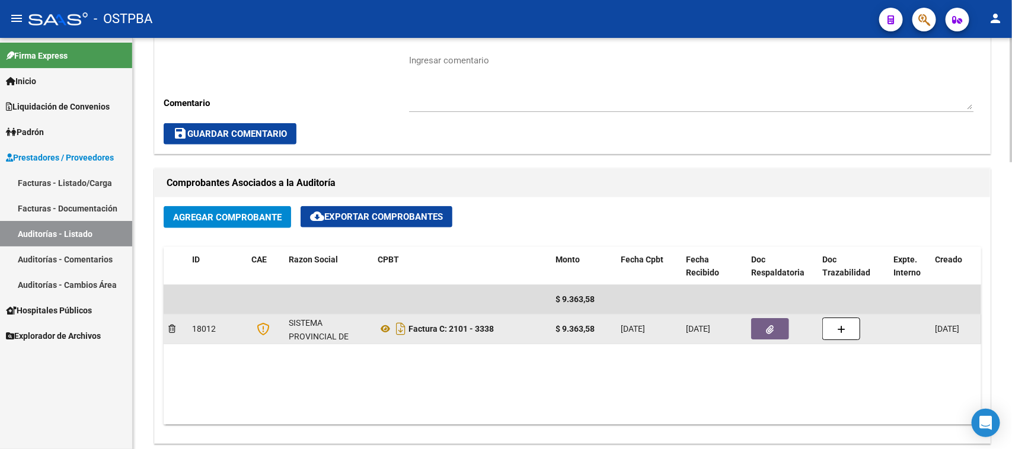
click at [763, 328] on button "button" at bounding box center [770, 328] width 38 height 21
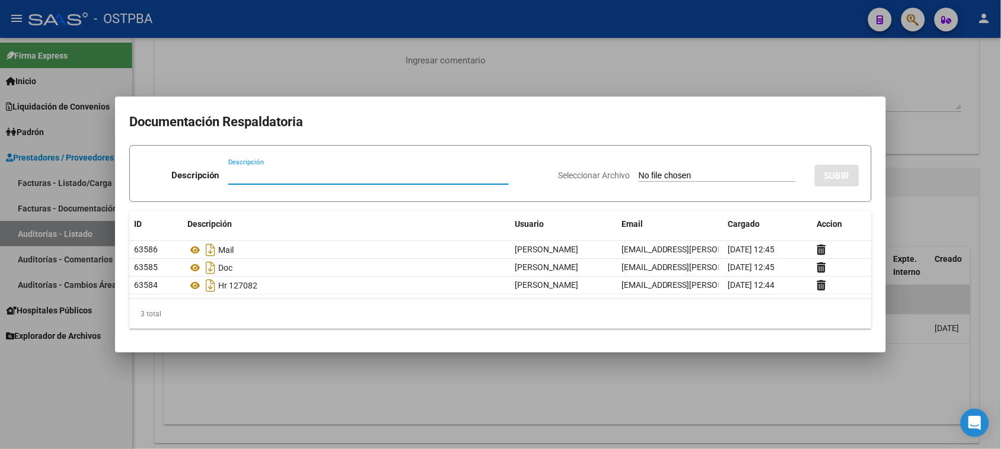
click at [95, 415] on div at bounding box center [500, 224] width 1001 height 449
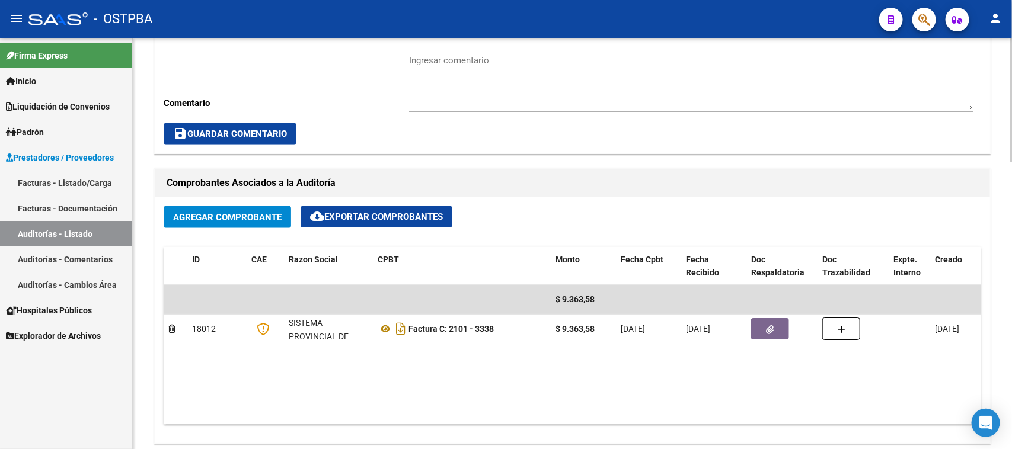
scroll to position [370, 0]
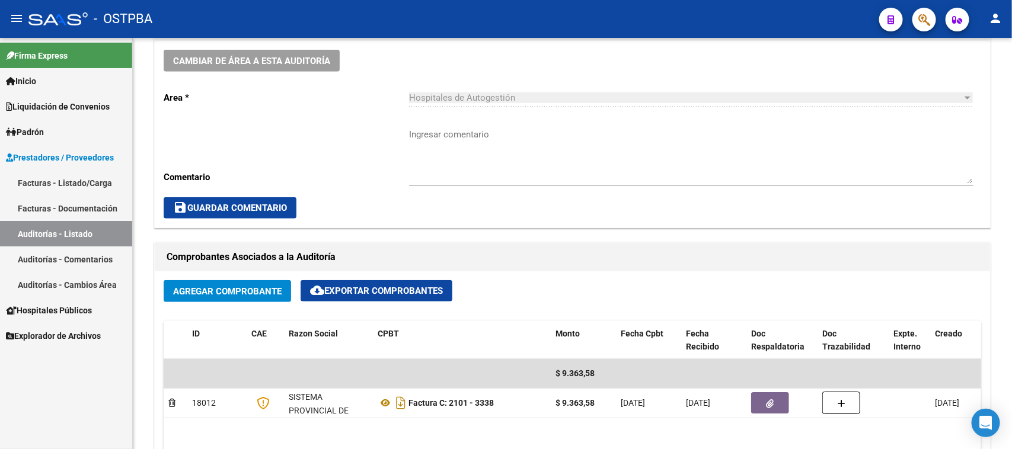
click at [75, 184] on link "Facturas - Listado/Carga" at bounding box center [66, 182] width 132 height 25
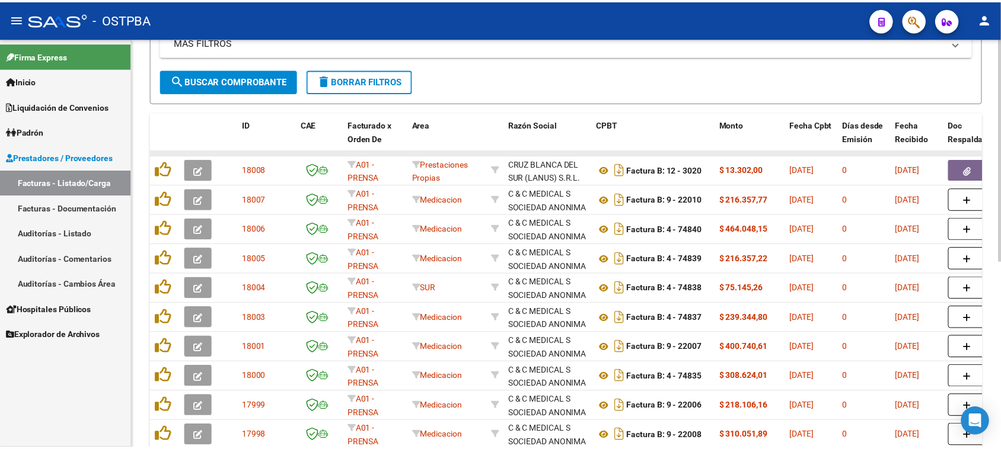
scroll to position [47, 0]
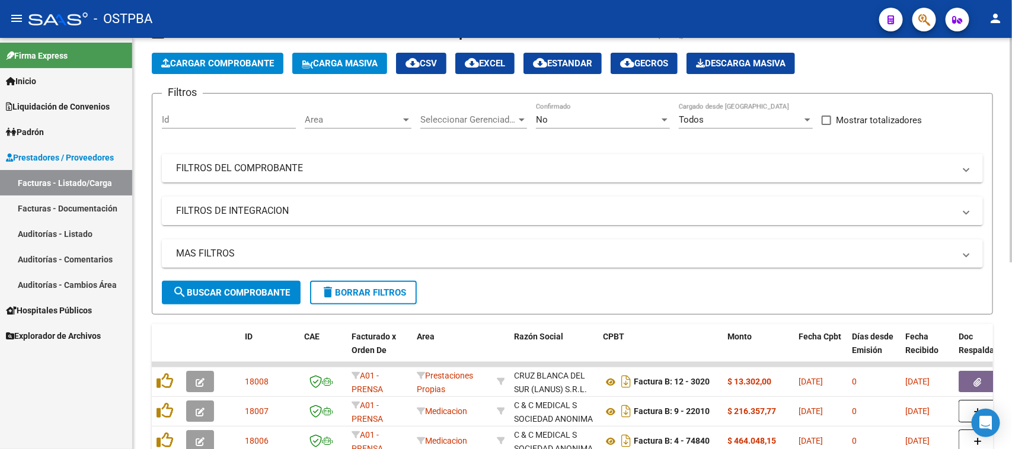
click at [218, 58] on span "Cargar Comprobante" at bounding box center [217, 63] width 113 height 11
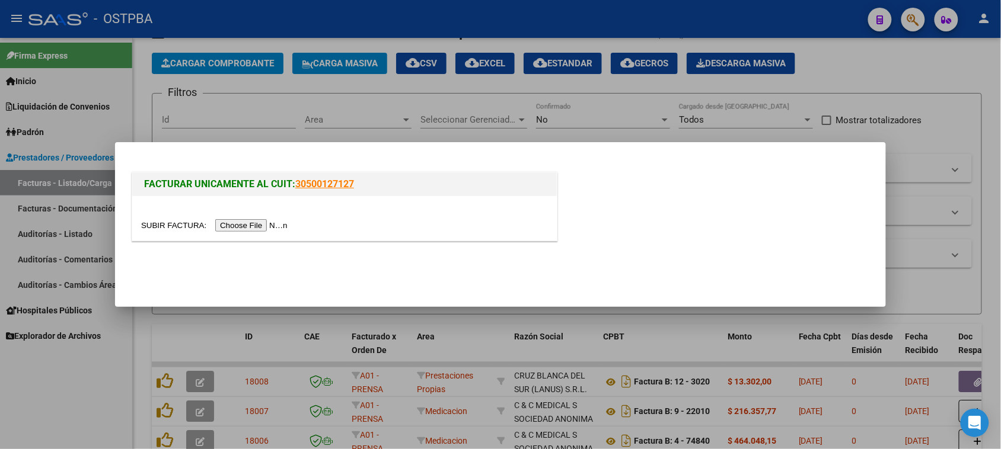
click at [244, 228] on input "file" at bounding box center [216, 225] width 150 height 12
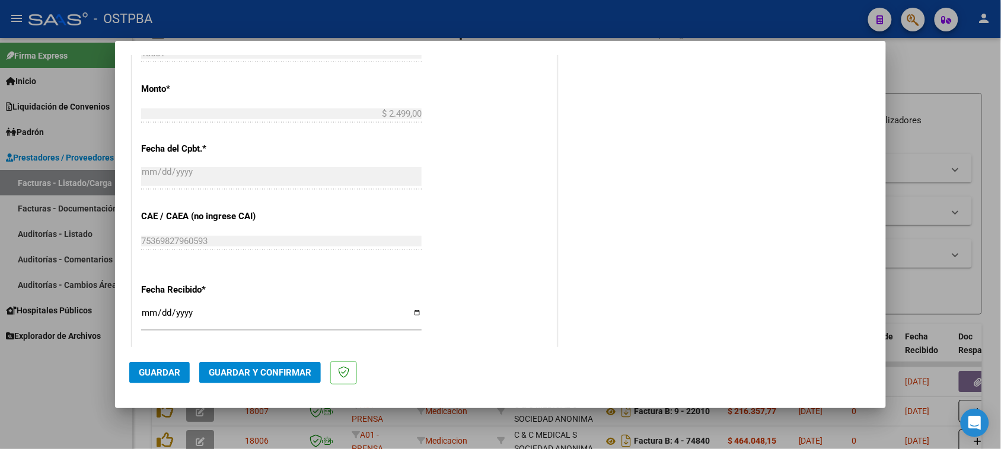
scroll to position [519, 0]
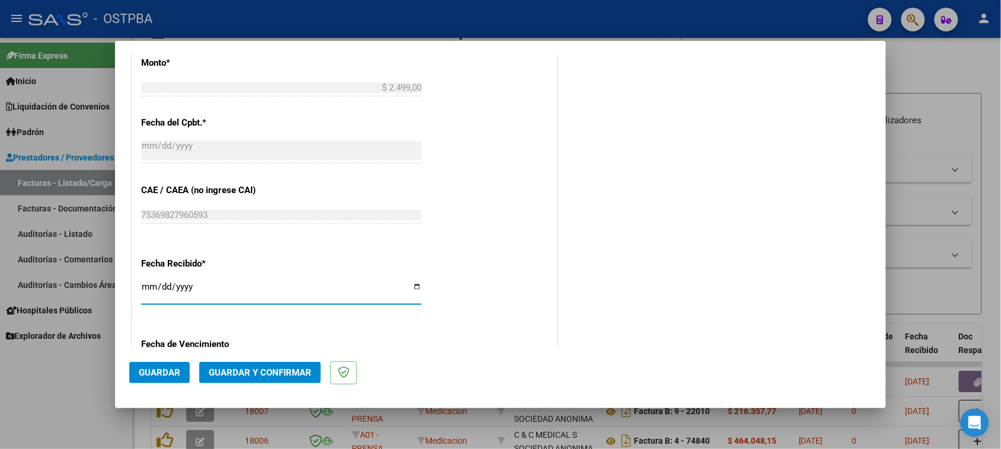
click at [149, 283] on input "[DATE]" at bounding box center [281, 291] width 280 height 19
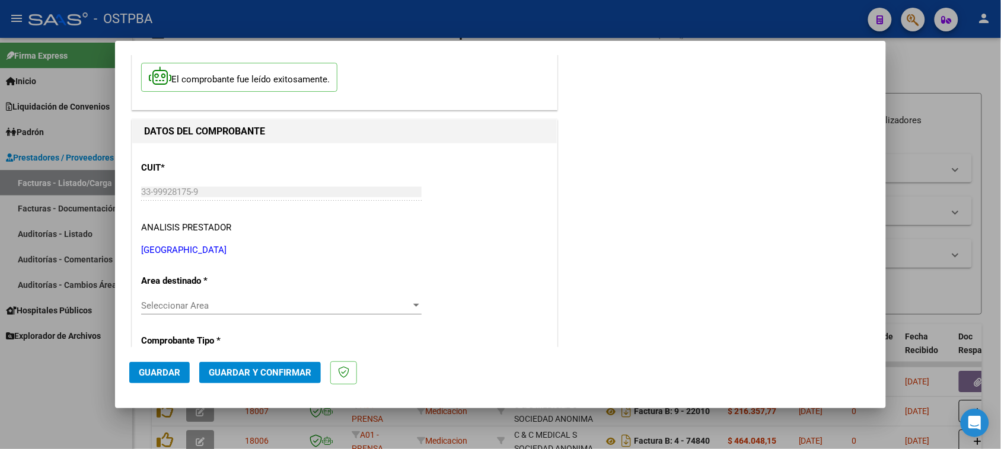
scroll to position [0, 0]
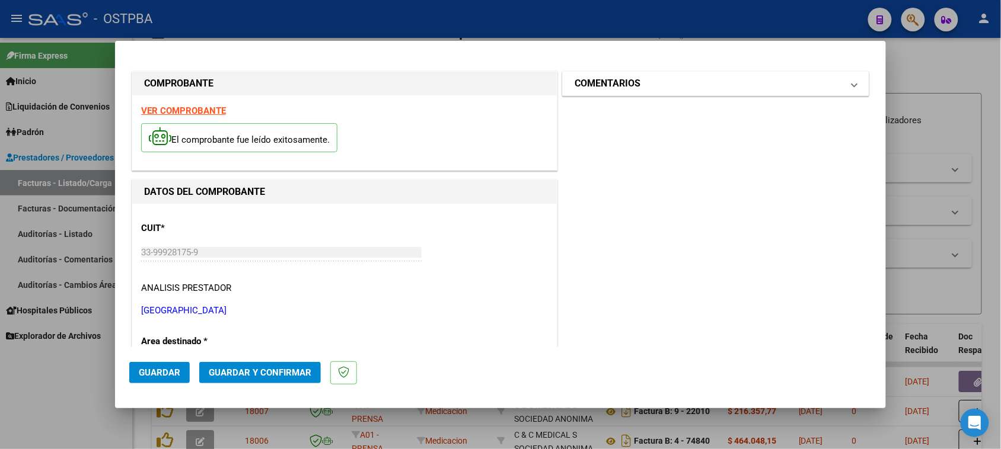
click at [662, 85] on mat-panel-title "COMENTARIOS" at bounding box center [708, 83] width 268 height 14
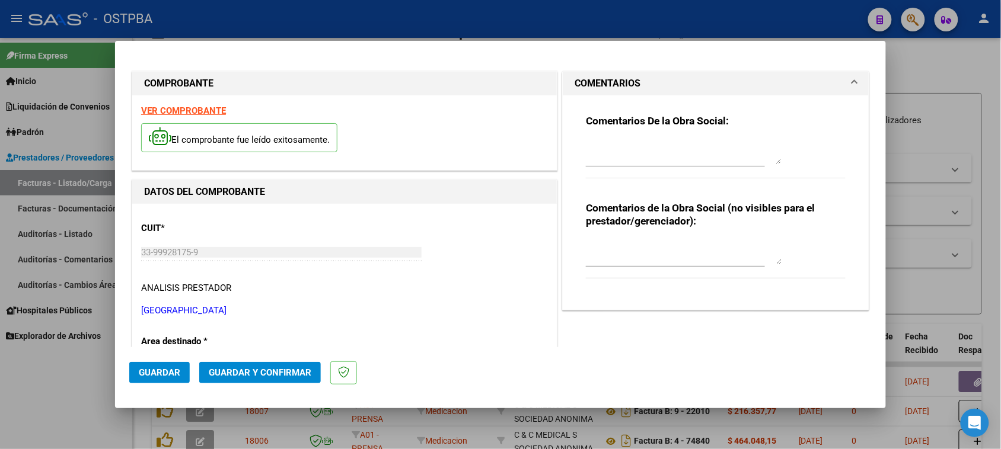
click at [624, 162] on textarea at bounding box center [684, 152] width 196 height 24
click at [170, 369] on span "Guardar" at bounding box center [159, 373] width 41 height 11
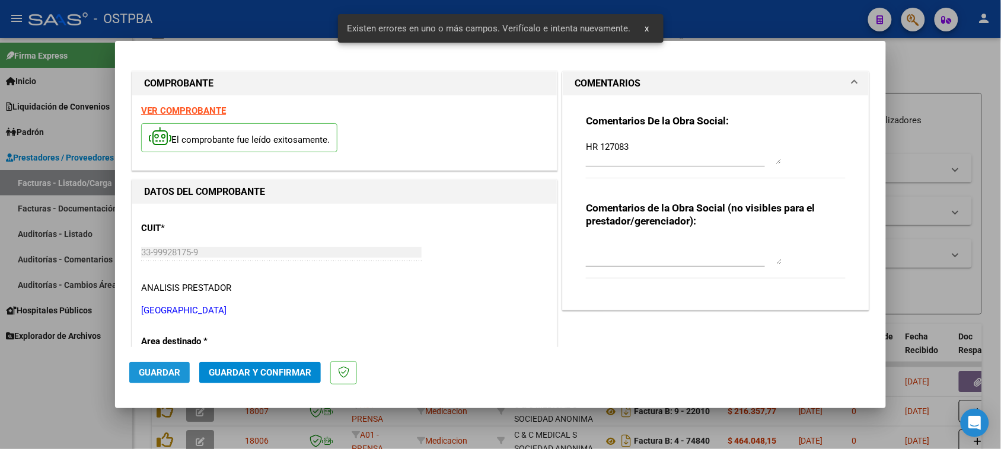
scroll to position [159, 0]
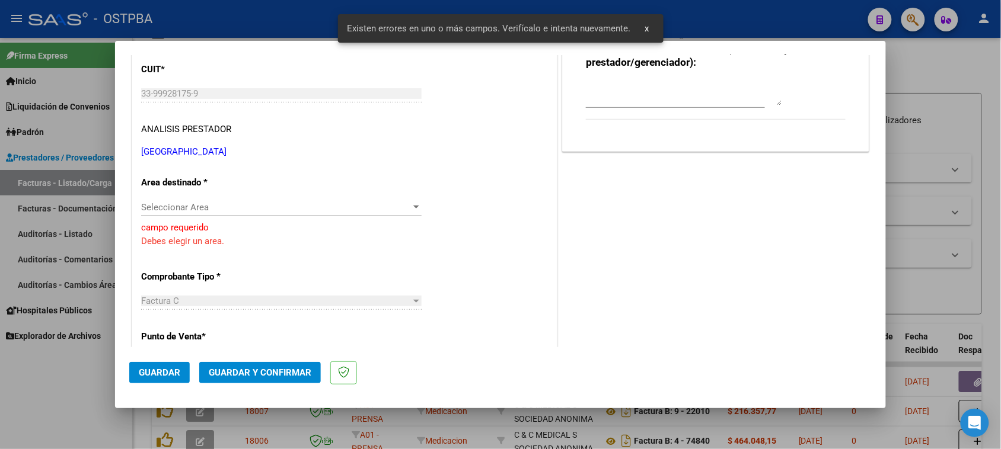
click at [187, 210] on span "Seleccionar Area" at bounding box center [276, 207] width 270 height 11
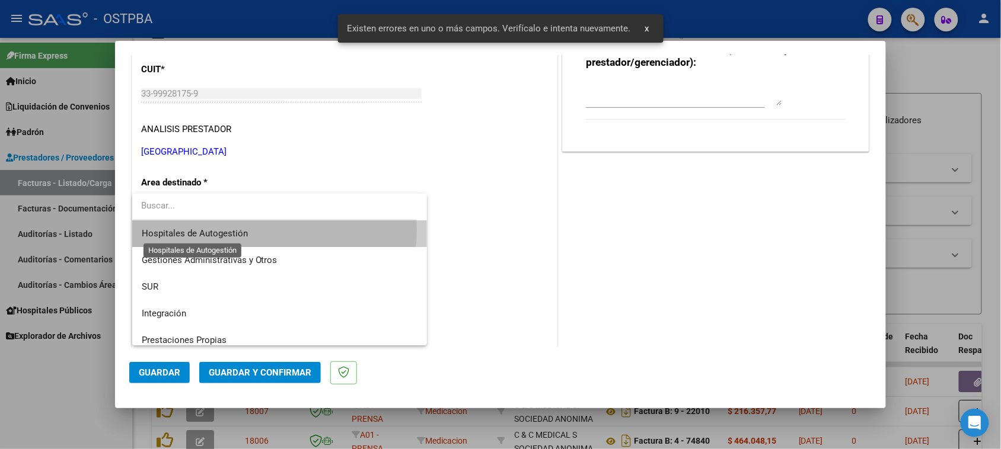
click at [232, 229] on span "Hospitales de Autogestión" at bounding box center [195, 233] width 106 height 11
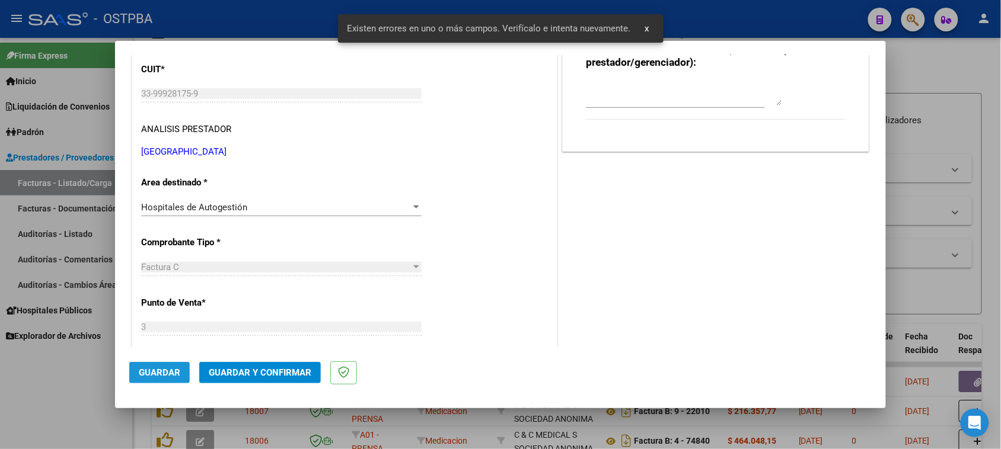
click at [160, 371] on span "Guardar" at bounding box center [159, 373] width 41 height 11
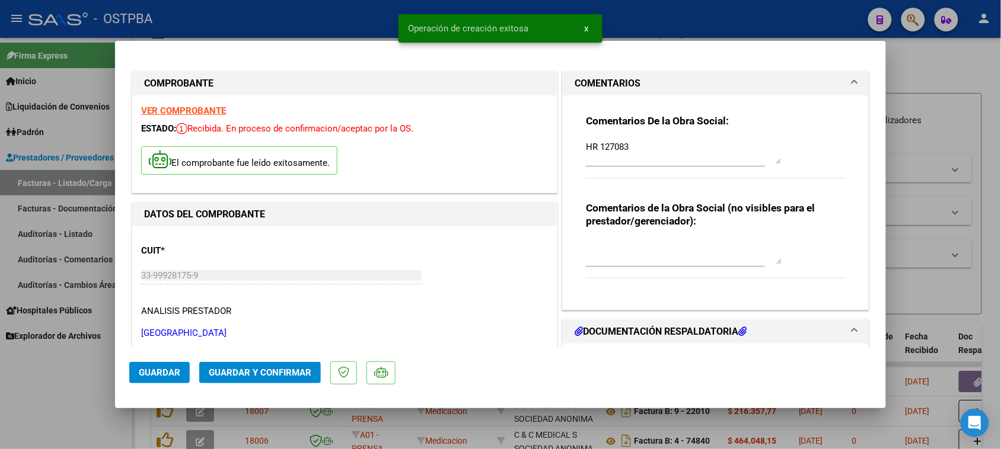
scroll to position [222, 0]
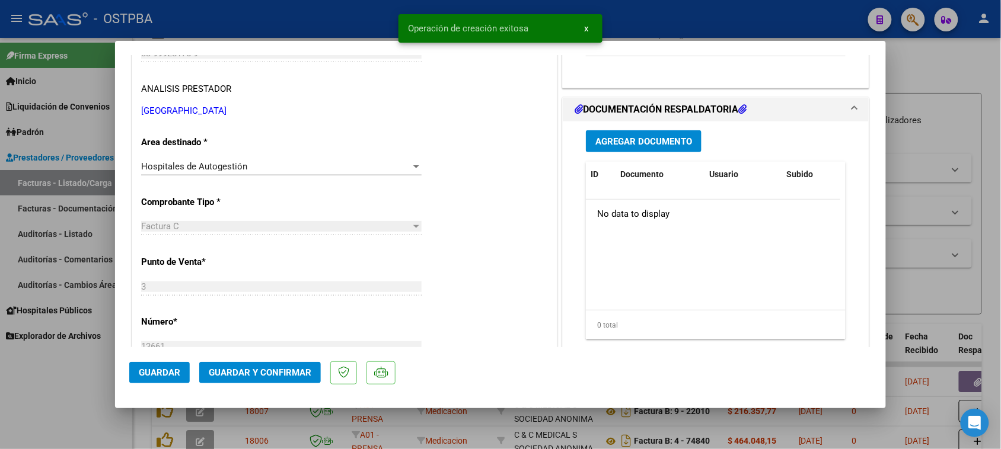
click at [636, 143] on span "Agregar Documento" at bounding box center [643, 141] width 97 height 11
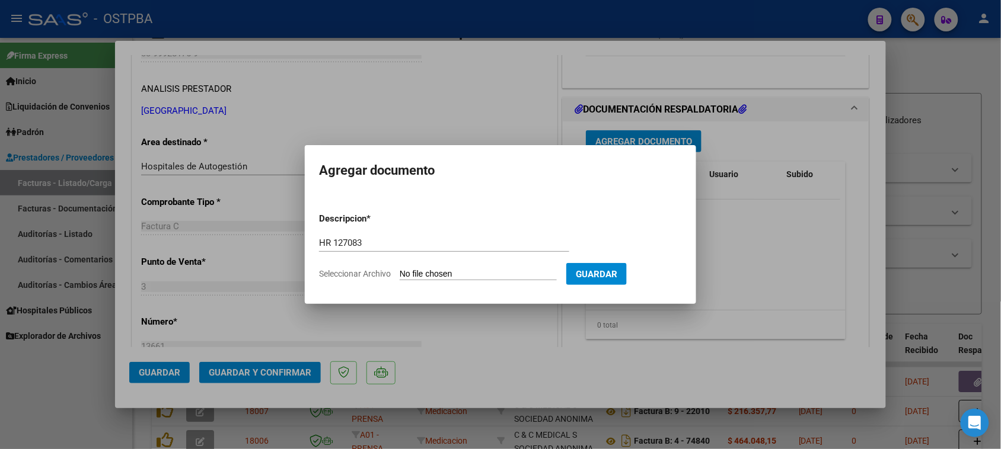
click at [400, 269] on input "Seleccionar Archivo" at bounding box center [478, 274] width 157 height 11
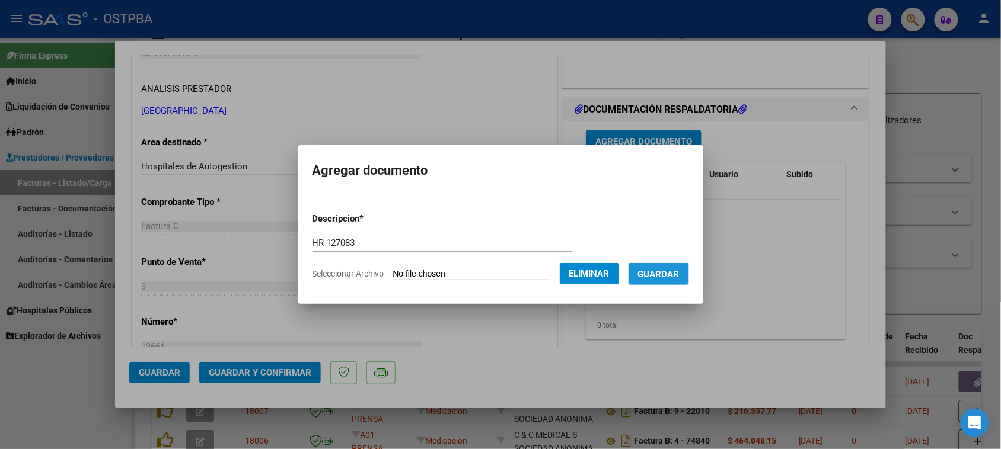
click at [657, 274] on span "Guardar" at bounding box center [658, 274] width 41 height 11
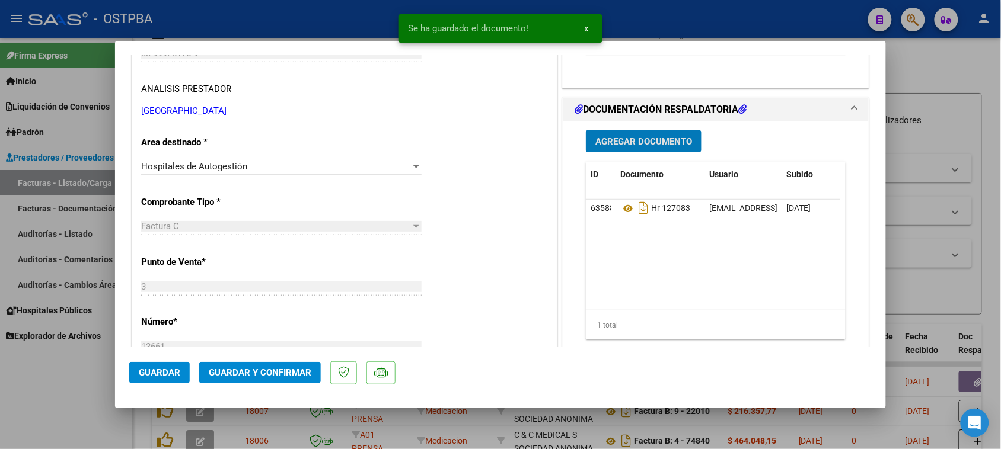
click at [670, 142] on span "Agregar Documento" at bounding box center [643, 141] width 97 height 11
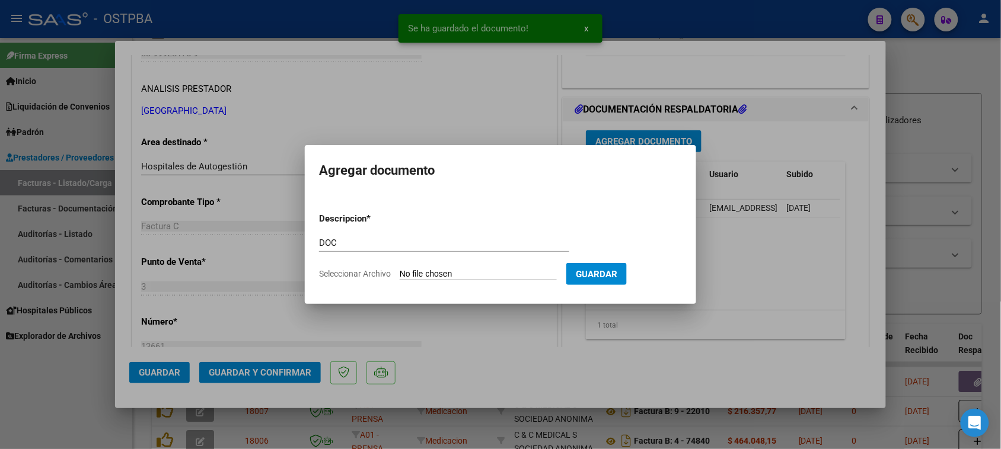
click at [400, 269] on input "Seleccionar Archivo" at bounding box center [478, 274] width 157 height 11
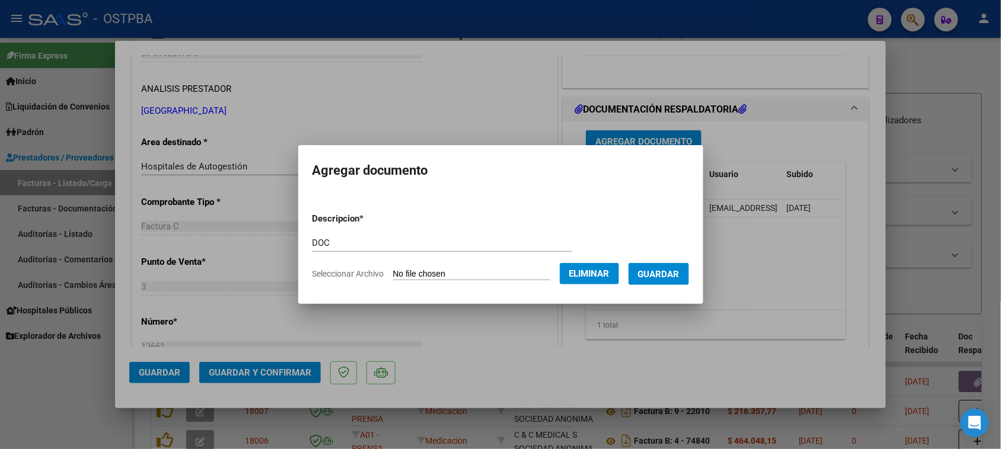
click at [661, 270] on span "Guardar" at bounding box center [658, 274] width 41 height 11
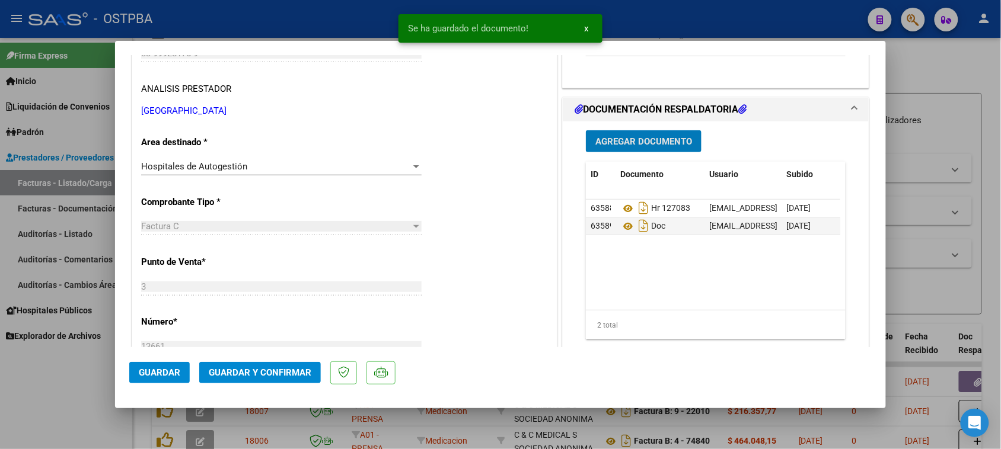
click at [656, 143] on span "Agregar Documento" at bounding box center [643, 141] width 97 height 11
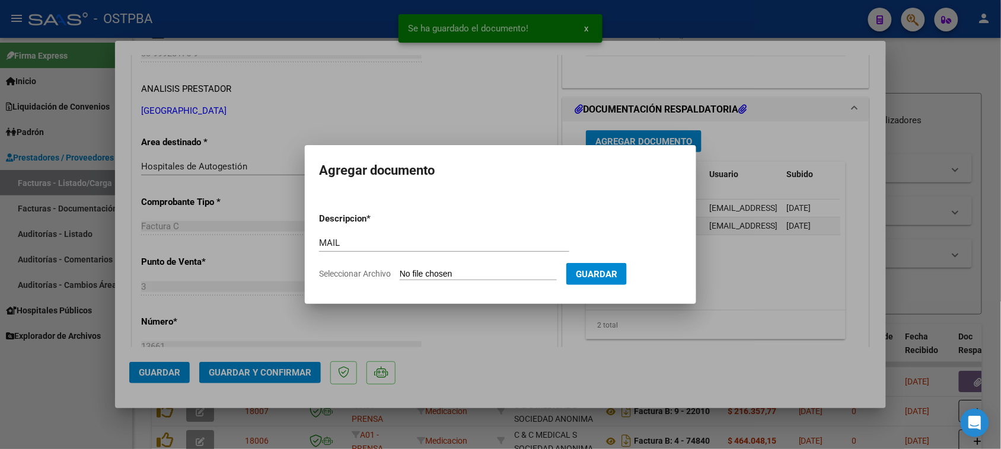
click at [400, 269] on input "Seleccionar Archivo" at bounding box center [478, 274] width 157 height 11
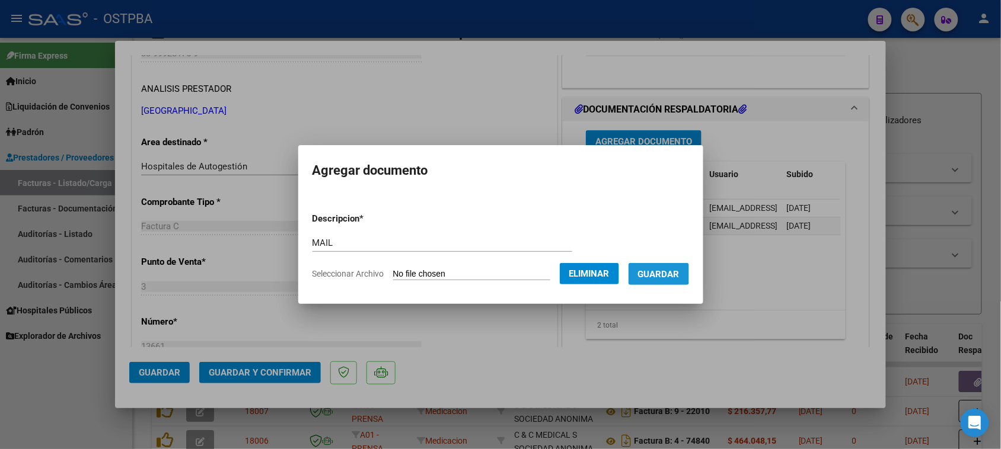
click at [656, 274] on span "Guardar" at bounding box center [658, 274] width 41 height 11
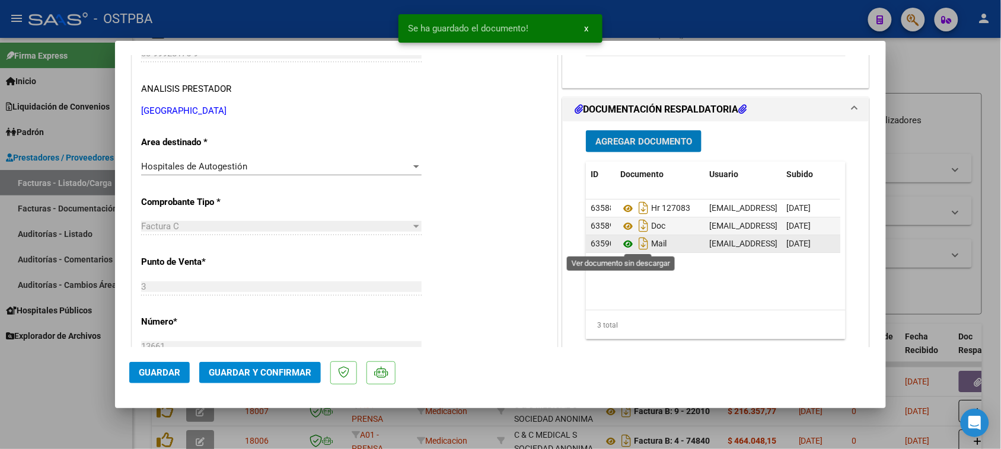
click at [621, 244] on icon at bounding box center [627, 244] width 15 height 14
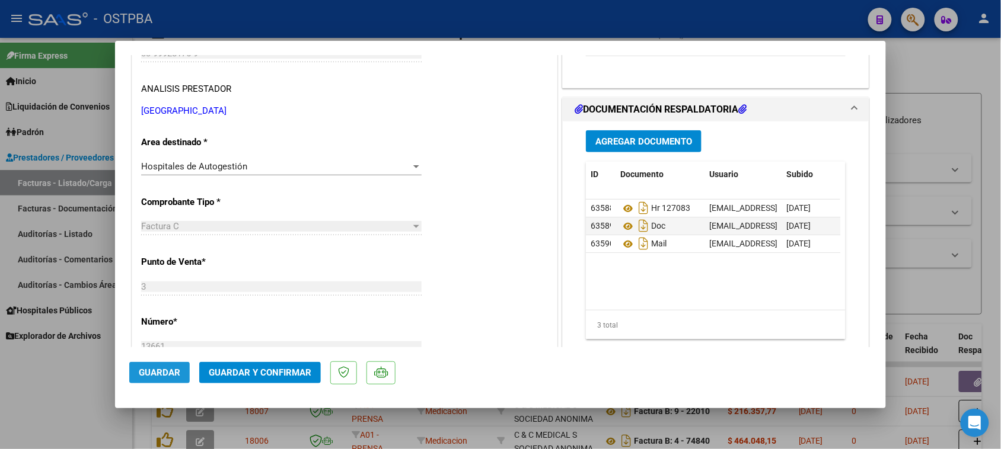
click at [155, 378] on span "Guardar" at bounding box center [159, 373] width 41 height 11
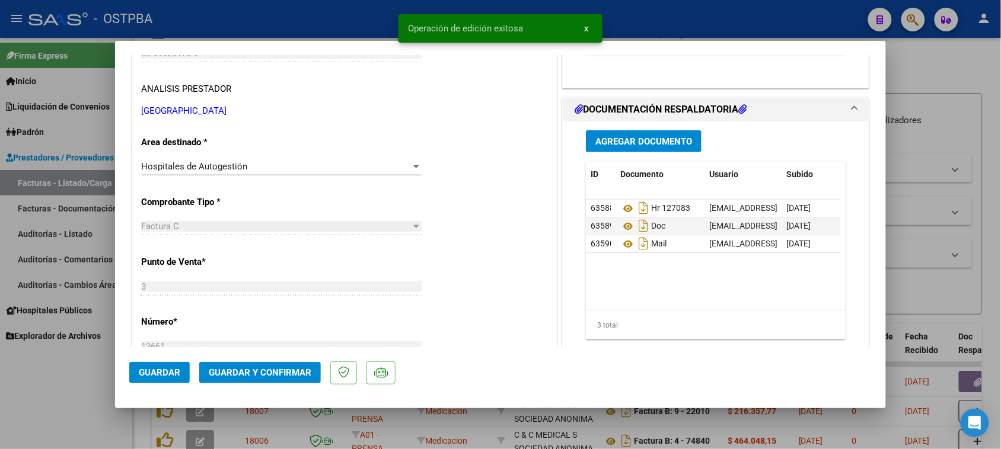
click at [212, 370] on span "Guardar y Confirmar" at bounding box center [260, 373] width 103 height 11
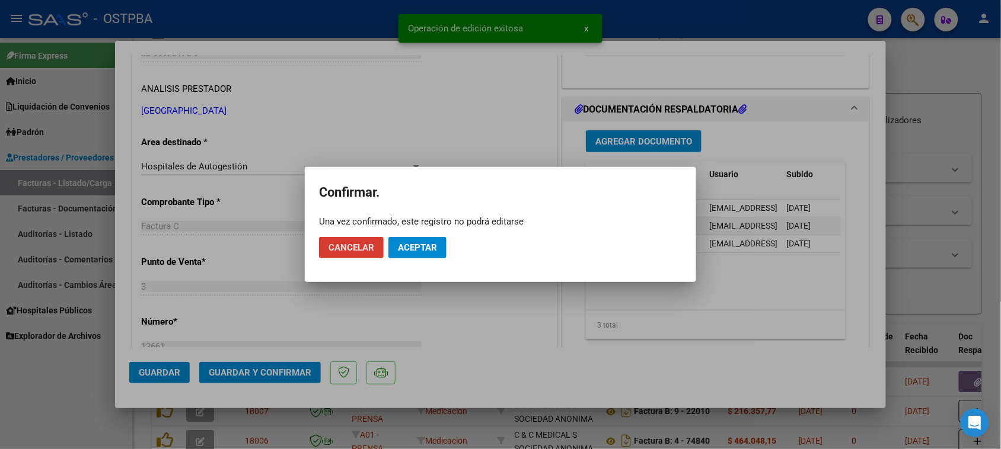
click at [408, 253] on span "Aceptar" at bounding box center [417, 247] width 39 height 11
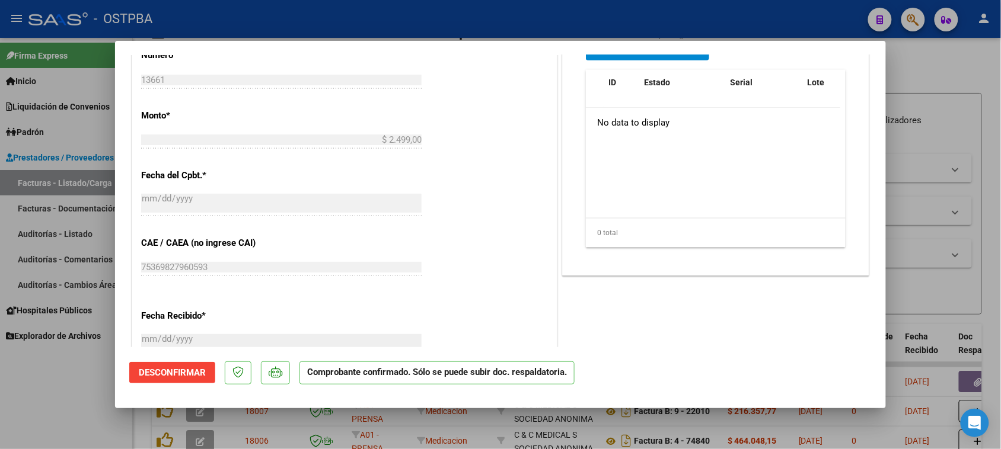
scroll to position [519, 0]
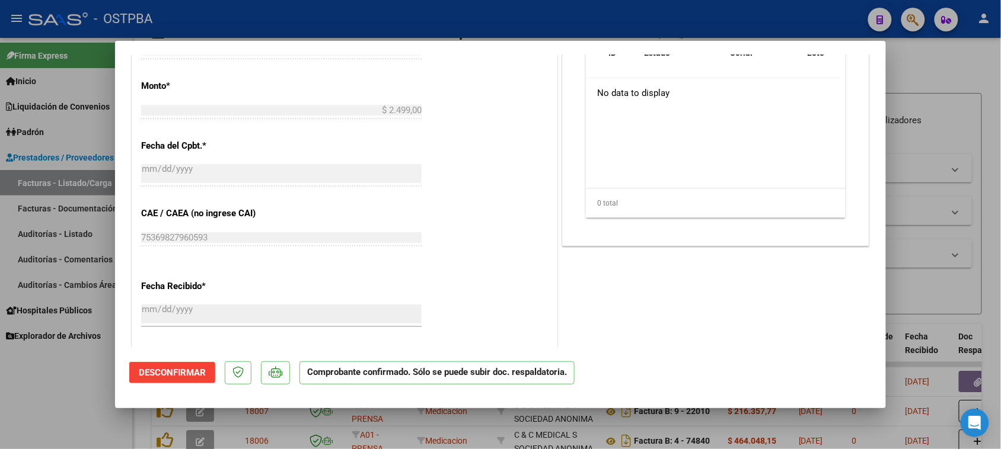
click at [57, 232] on div at bounding box center [500, 224] width 1001 height 449
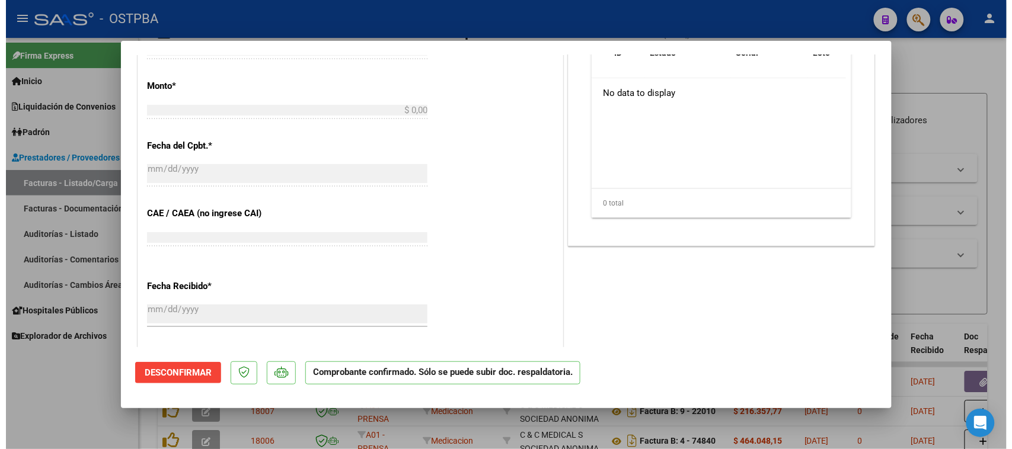
scroll to position [608, 0]
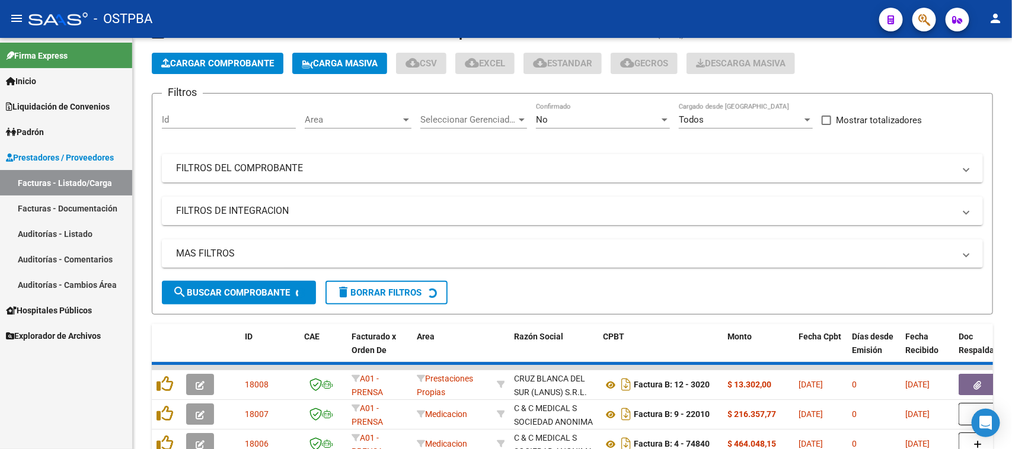
click at [57, 232] on link "Auditorías - Listado" at bounding box center [66, 233] width 132 height 25
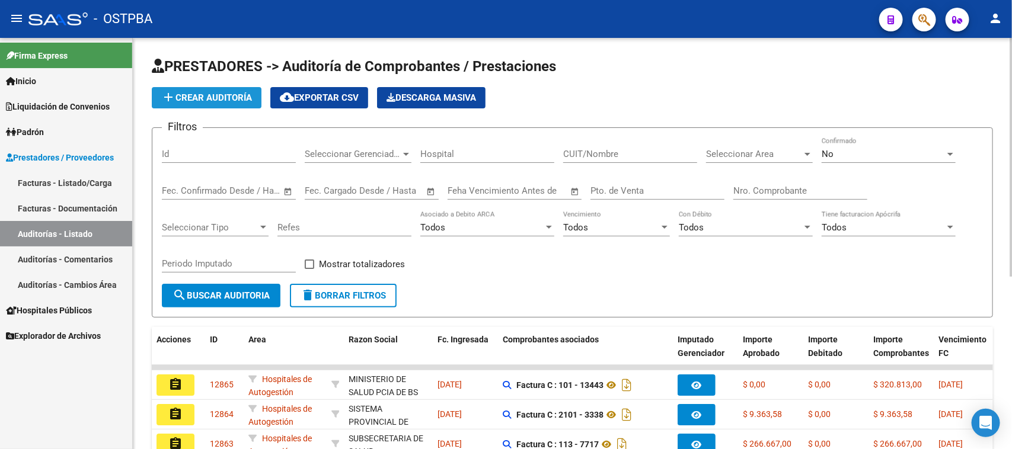
click at [187, 101] on span "add Crear Auditoría" at bounding box center [206, 97] width 91 height 11
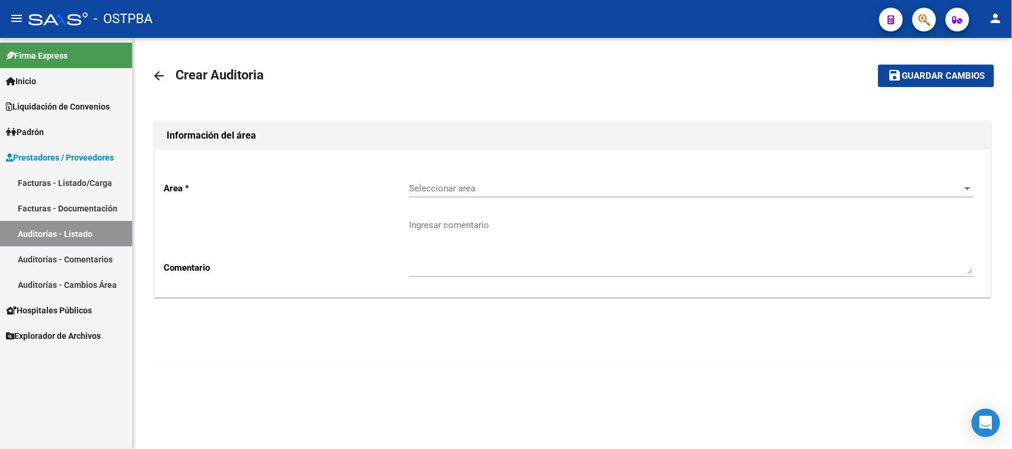
click at [528, 191] on span "Seleccionar area" at bounding box center [686, 188] width 554 height 11
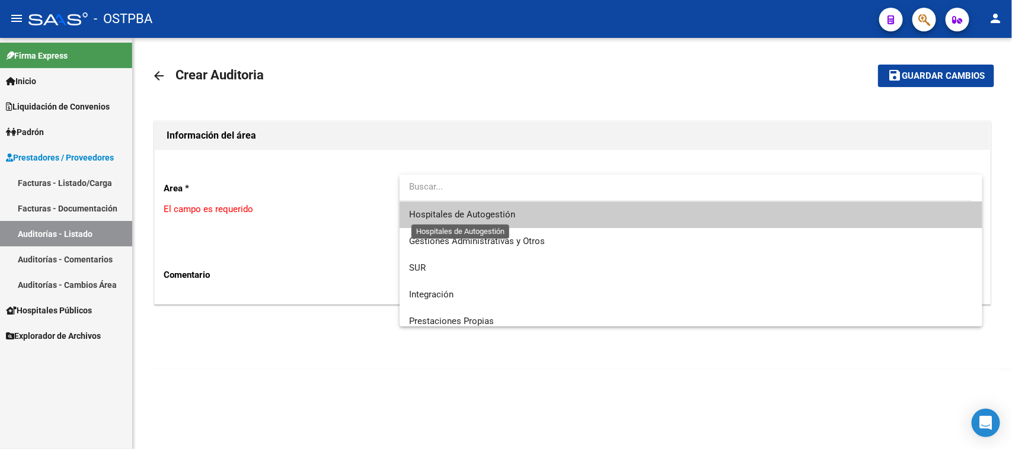
click at [501, 217] on span "Hospitales de Autogestión" at bounding box center [462, 214] width 106 height 11
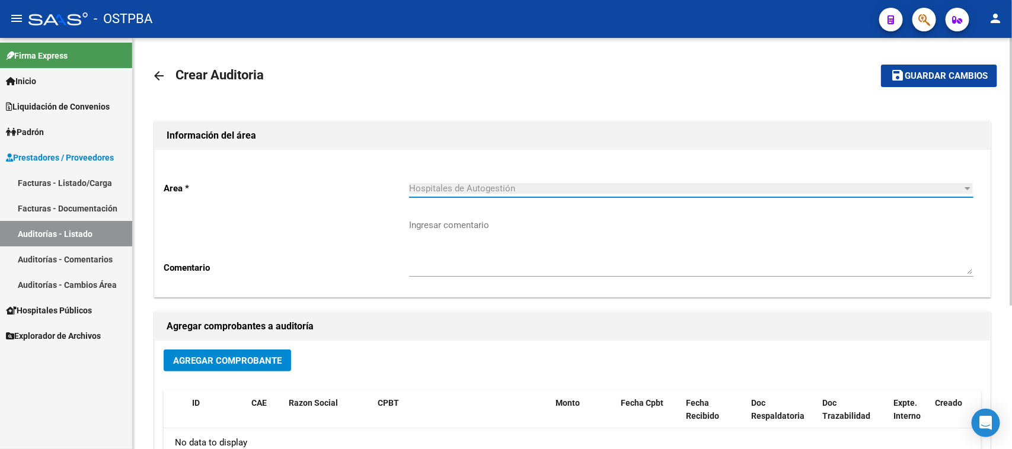
click at [228, 365] on button "Agregar Comprobante" at bounding box center [227, 361] width 127 height 22
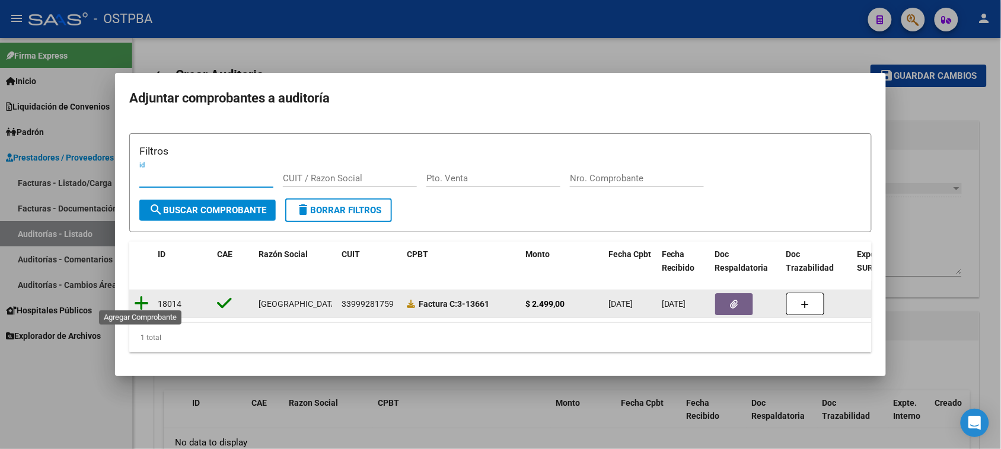
click at [141, 295] on icon at bounding box center [141, 303] width 15 height 17
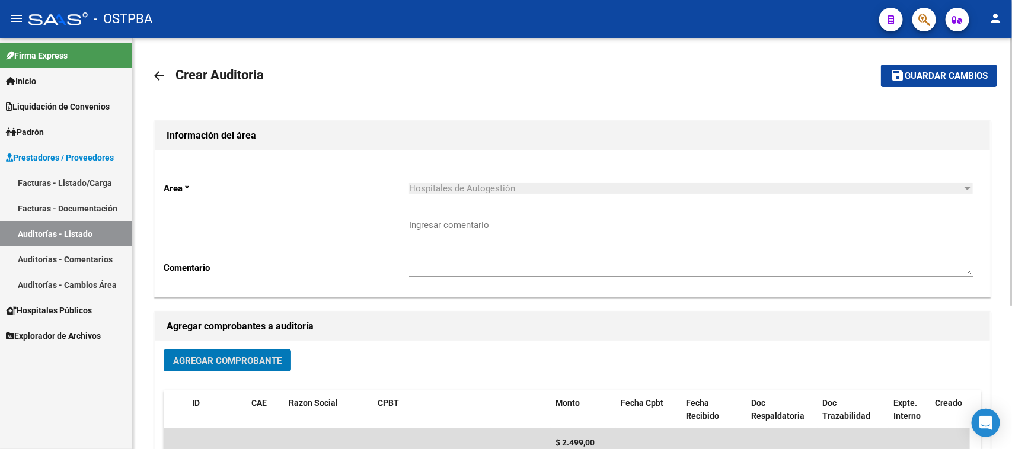
click at [918, 67] on button "save Guardar cambios" at bounding box center [939, 76] width 116 height 22
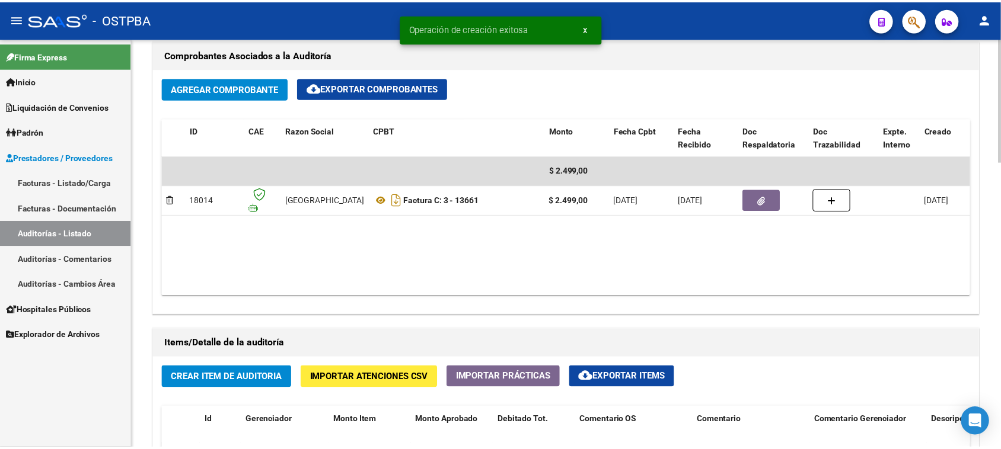
scroll to position [667, 0]
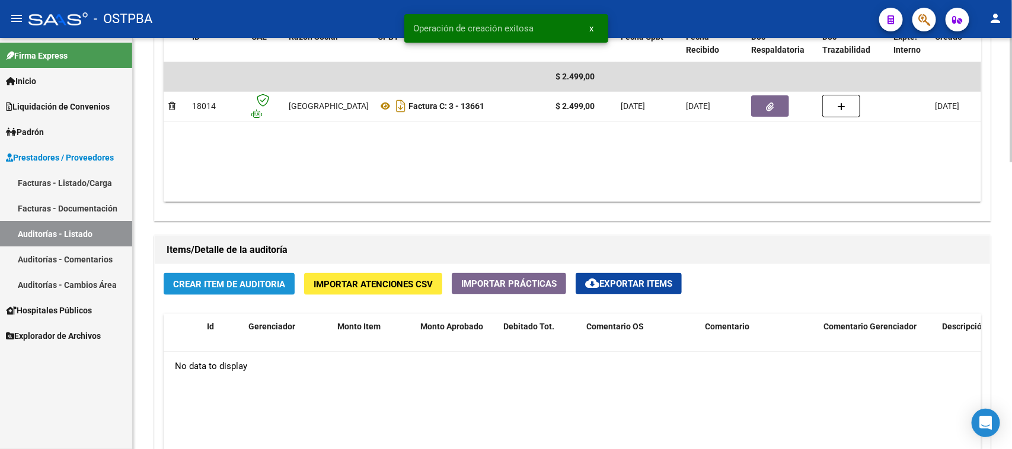
click at [216, 282] on span "Crear Item de Auditoria" at bounding box center [229, 284] width 112 height 11
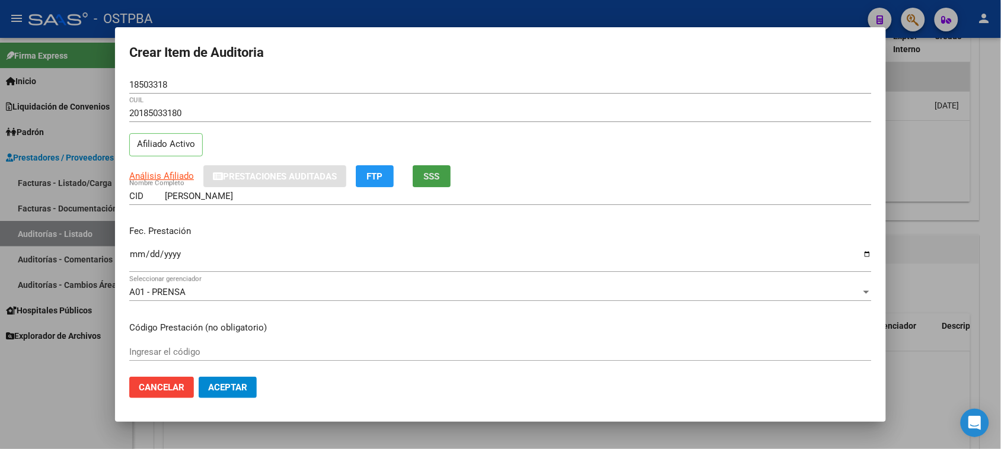
click at [422, 181] on button "SSS" at bounding box center [432, 176] width 38 height 22
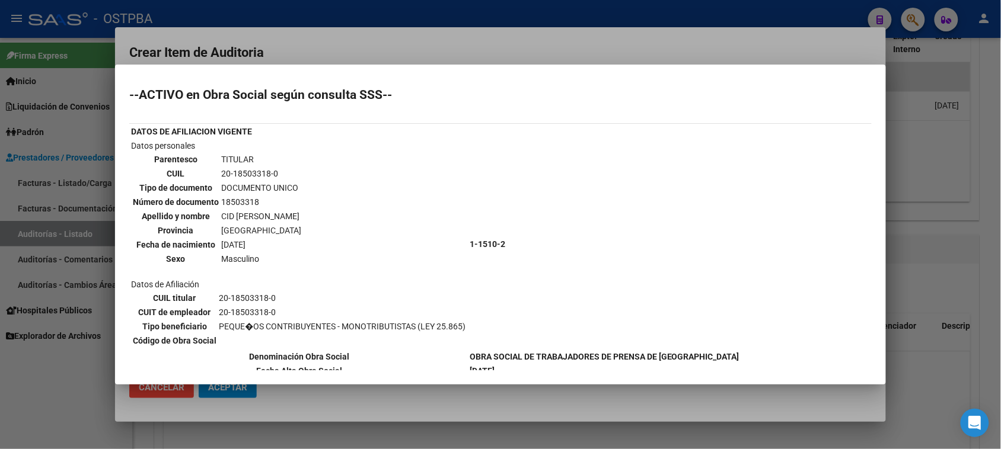
drag, startPoint x: 221, startPoint y: 170, endPoint x: 236, endPoint y: 173, distance: 15.1
click at [236, 173] on td "20-18503318-0" at bounding box center [261, 173] width 81 height 13
drag, startPoint x: 130, startPoint y: 370, endPoint x: 58, endPoint y: 381, distance: 73.0
click at [122, 369] on mat-dialog-content "--ACTIVO en Obra Social según consulta SSS-- DATOS DE AFILIACION VIGENTE Datos …" at bounding box center [500, 225] width 771 height 292
drag, startPoint x: 59, startPoint y: 387, endPoint x: 157, endPoint y: 341, distance: 108.2
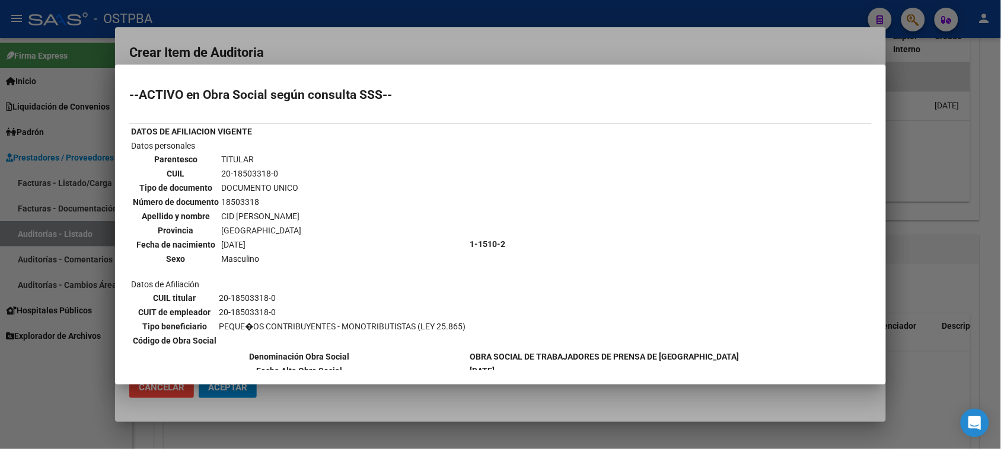
click at [57, 385] on div at bounding box center [500, 224] width 1001 height 449
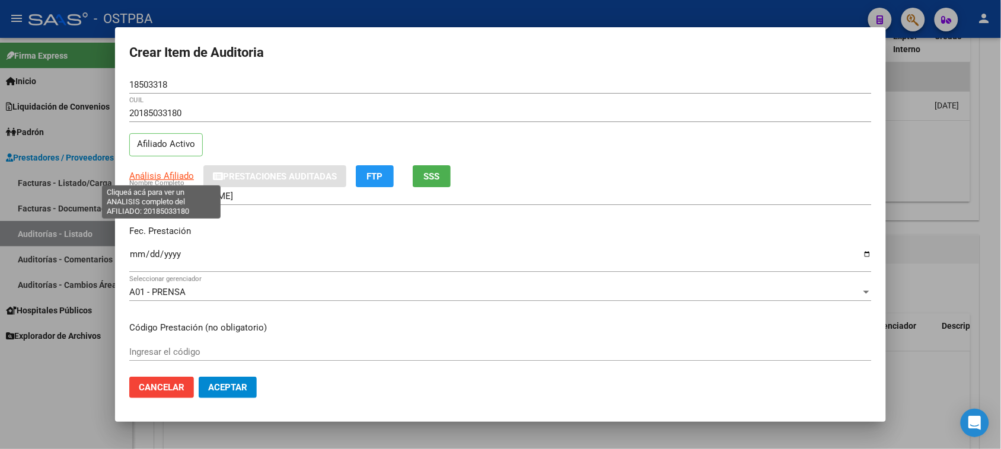
click at [149, 174] on span "Análisis Afiliado" at bounding box center [161, 176] width 65 height 11
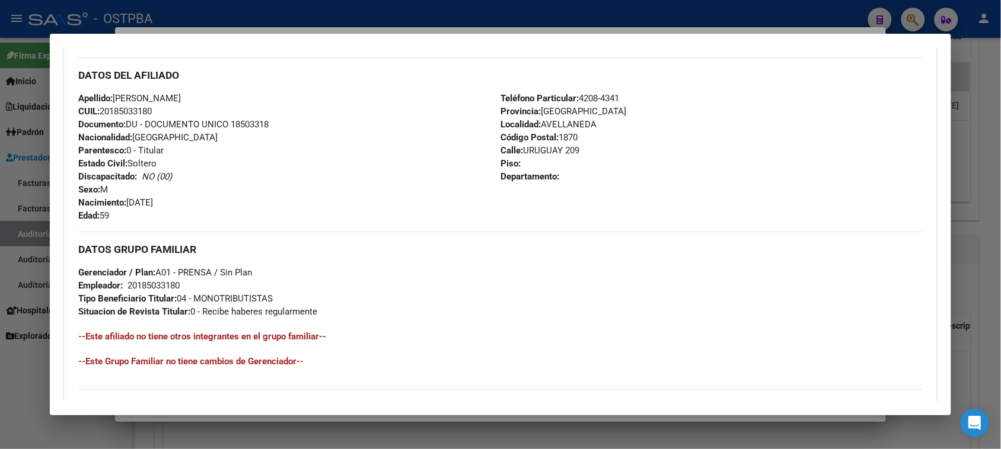
scroll to position [533, 0]
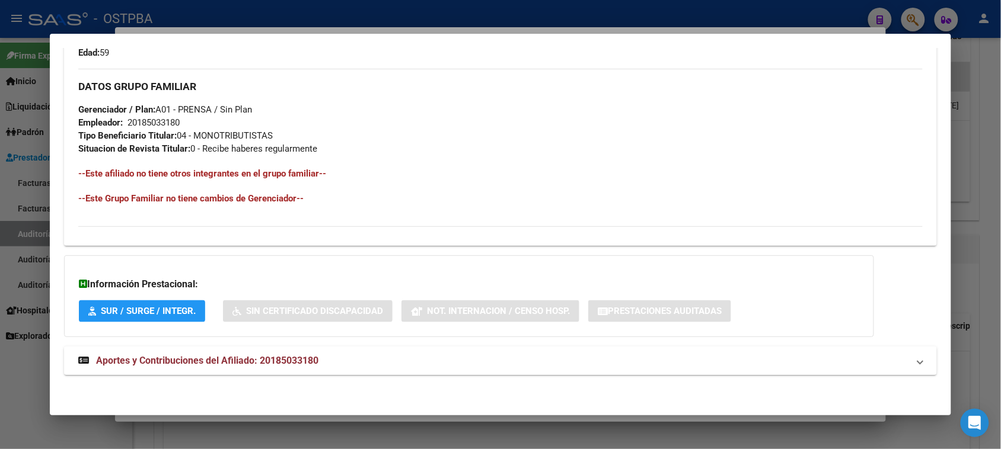
click at [266, 356] on span "Aportes y Contribuciones del Afiliado: 20185033180" at bounding box center [207, 360] width 222 height 11
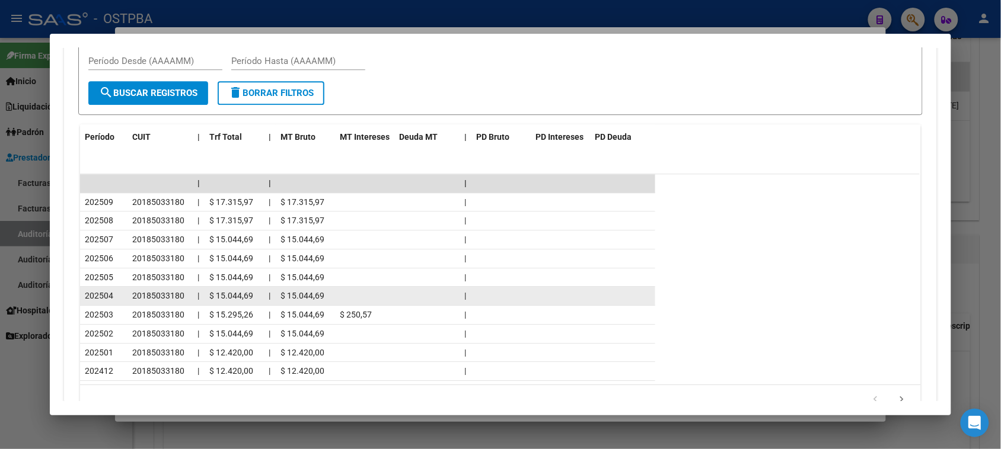
scroll to position [1067, 0]
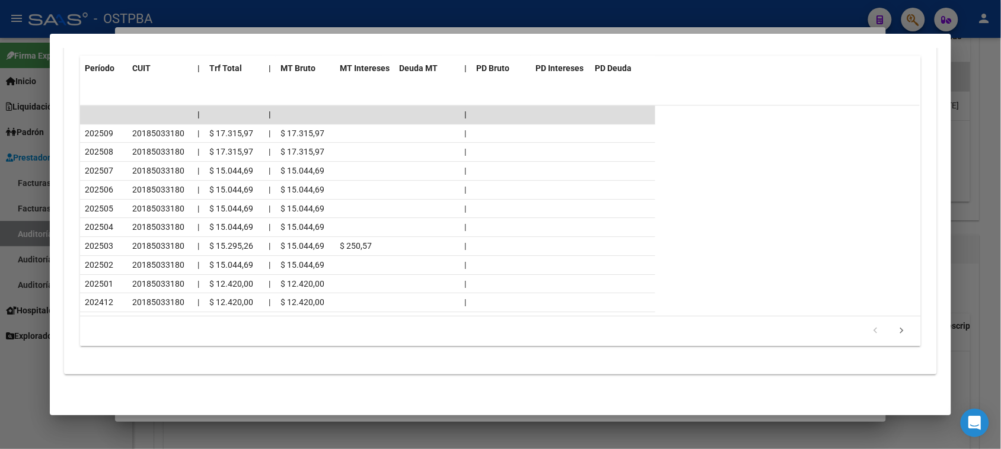
drag, startPoint x: 0, startPoint y: 406, endPoint x: 1, endPoint y: 392, distance: 14.3
click at [0, 401] on div at bounding box center [500, 224] width 1001 height 449
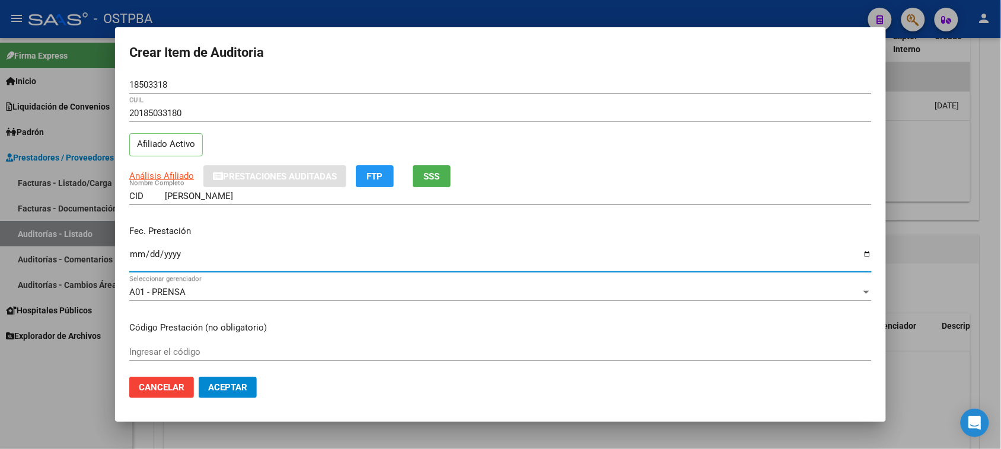
drag, startPoint x: 143, startPoint y: 255, endPoint x: 134, endPoint y: 256, distance: 8.9
click at [137, 255] on input "Ingresar la fecha" at bounding box center [500, 259] width 742 height 19
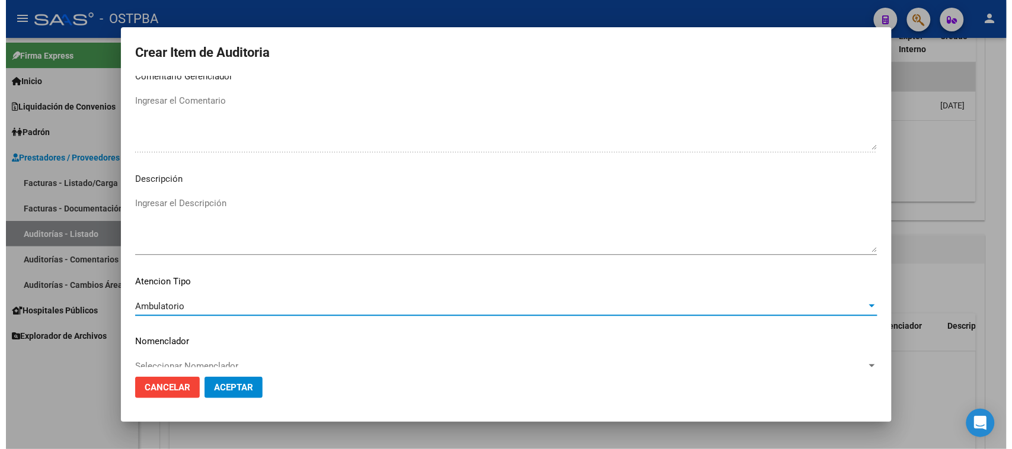
scroll to position [774, 0]
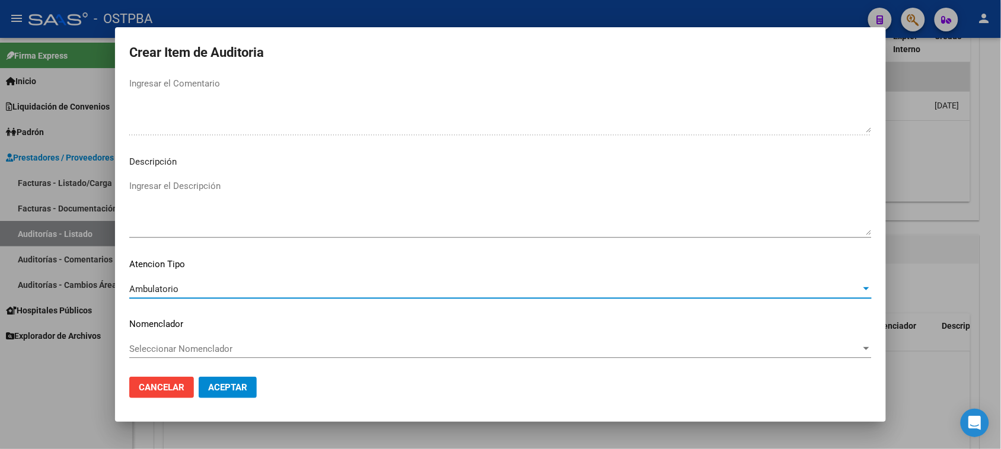
click at [224, 381] on button "Aceptar" at bounding box center [228, 387] width 58 height 21
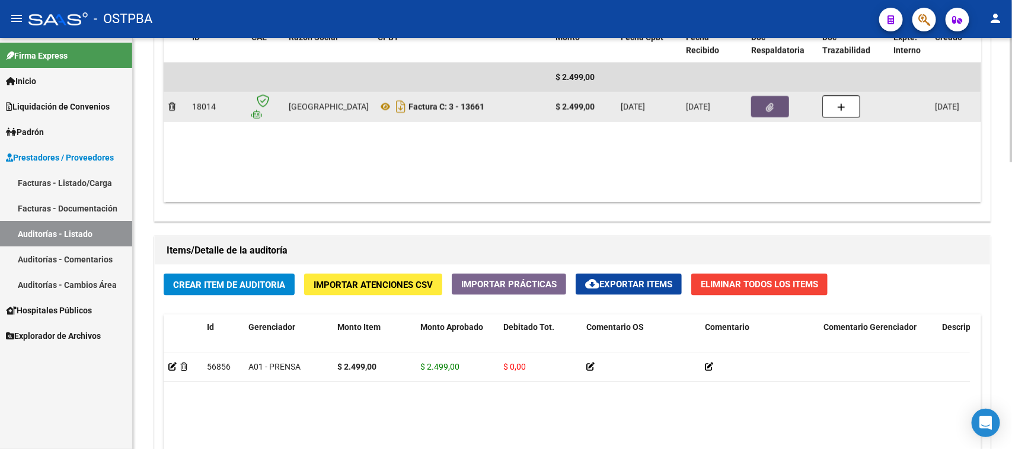
click at [772, 96] on button "button" at bounding box center [770, 106] width 38 height 21
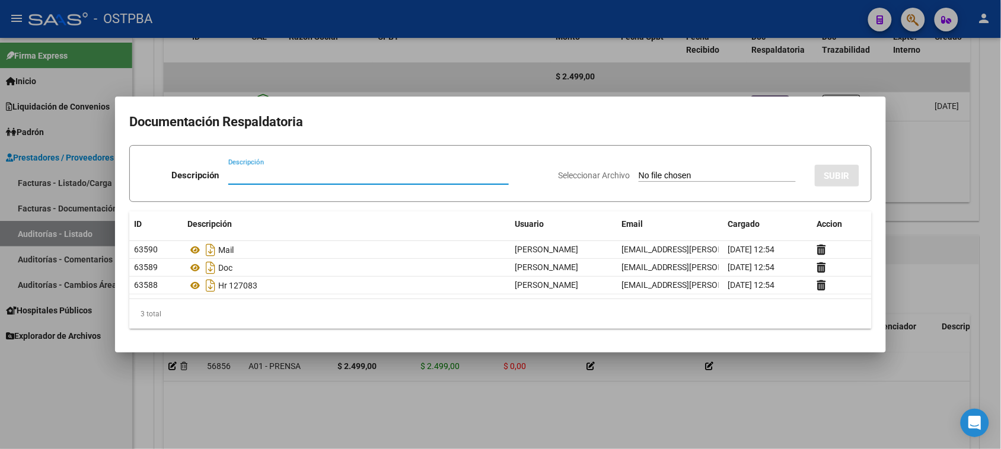
click at [98, 384] on div at bounding box center [500, 224] width 1001 height 449
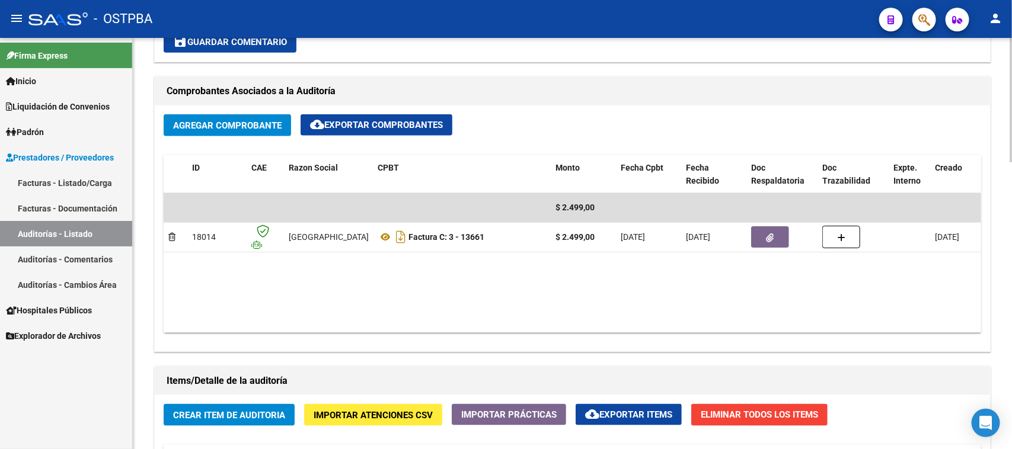
scroll to position [519, 0]
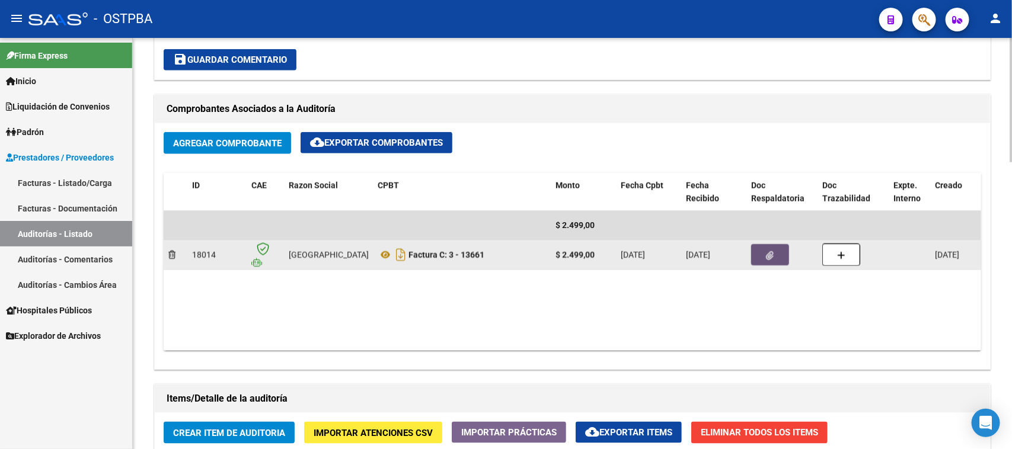
click at [759, 252] on button "button" at bounding box center [770, 254] width 38 height 21
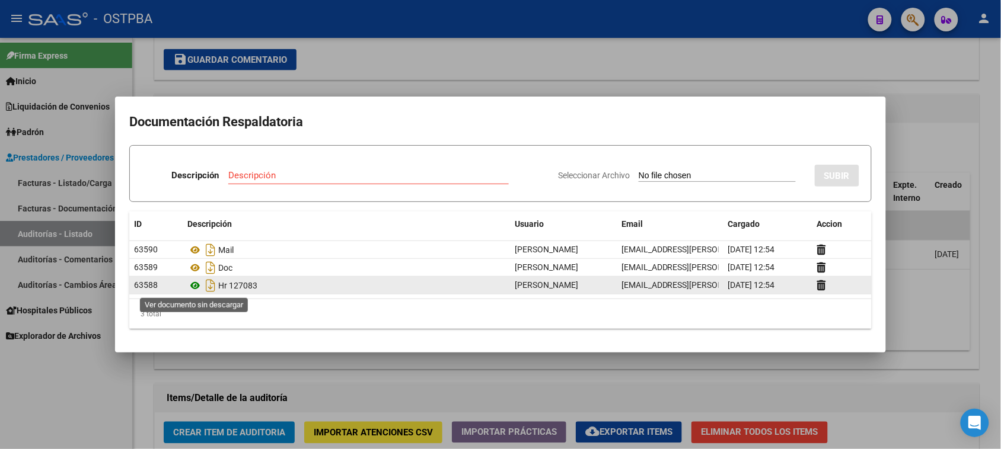
click at [196, 286] on icon at bounding box center [194, 286] width 15 height 14
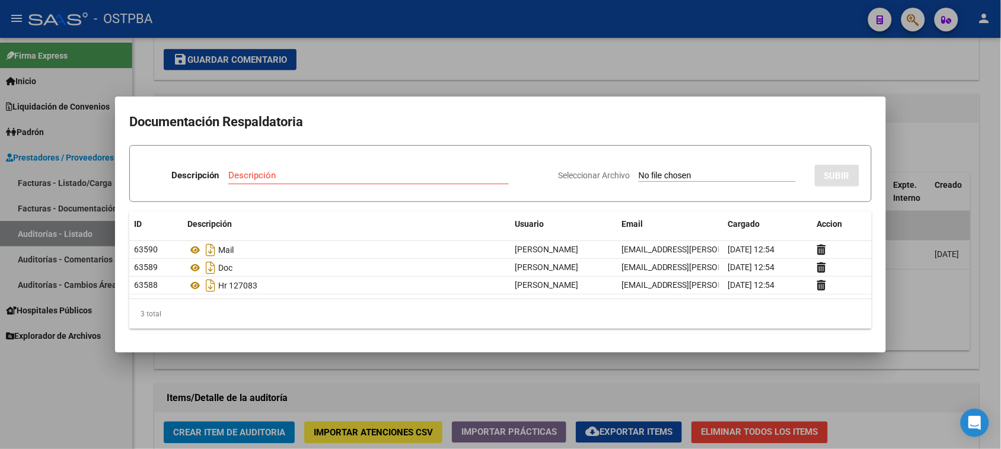
click at [90, 391] on div at bounding box center [500, 224] width 1001 height 449
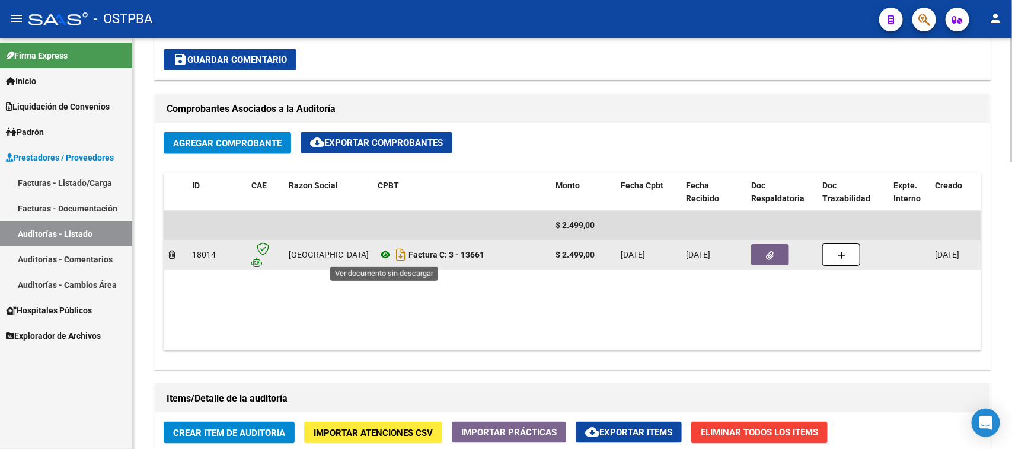
click at [384, 255] on icon at bounding box center [385, 255] width 15 height 14
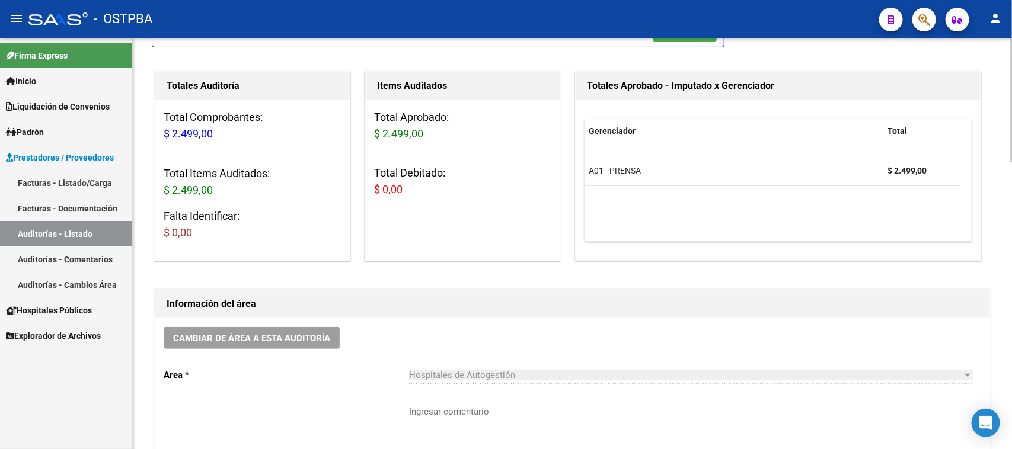
scroll to position [0, 0]
